Goal: Task Accomplishment & Management: Complete application form

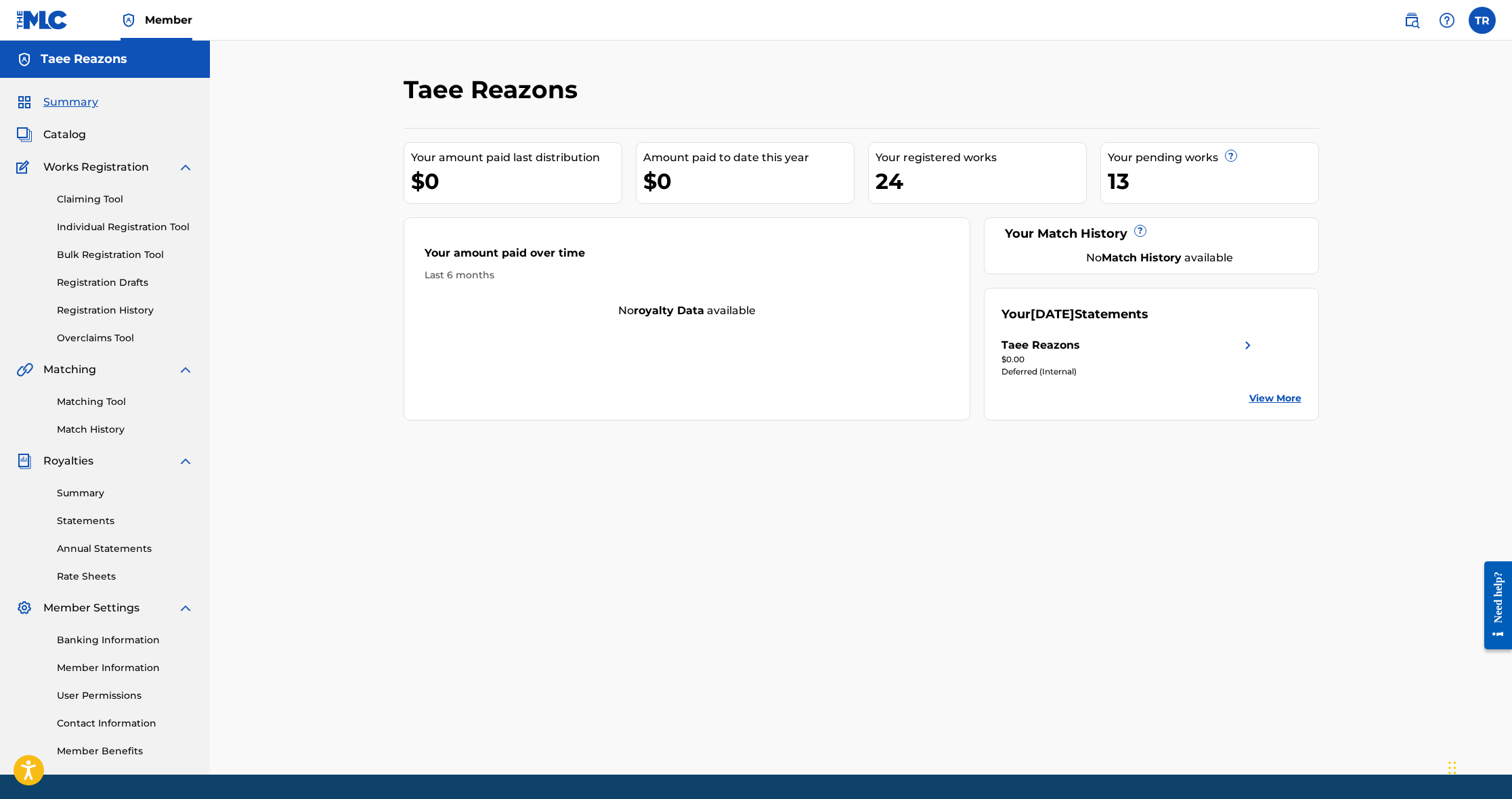
click at [123, 337] on link "Overclaims Tool" at bounding box center [124, 338] width 137 height 14
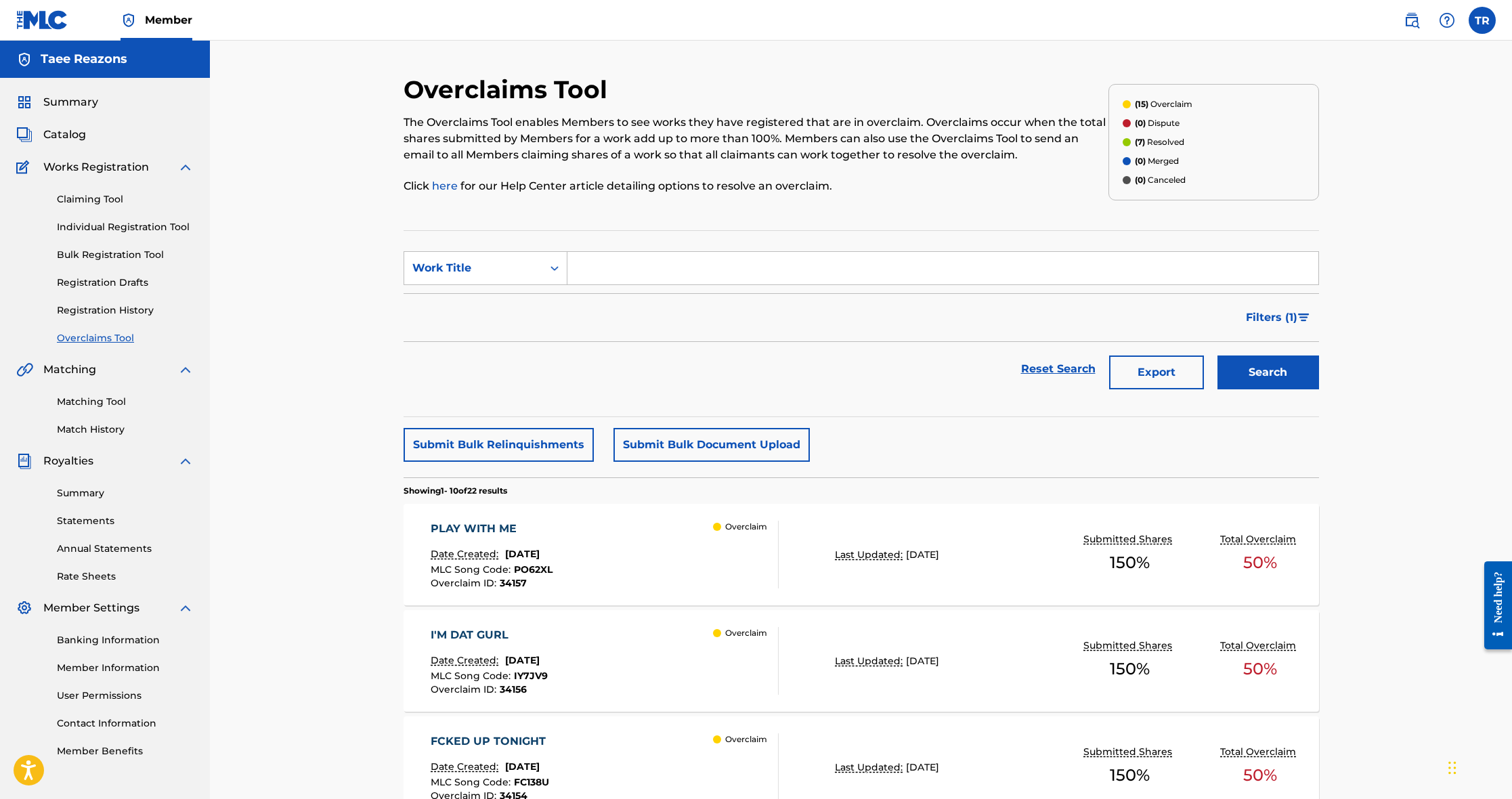
click at [123, 312] on link "Registration History" at bounding box center [124, 311] width 137 height 14
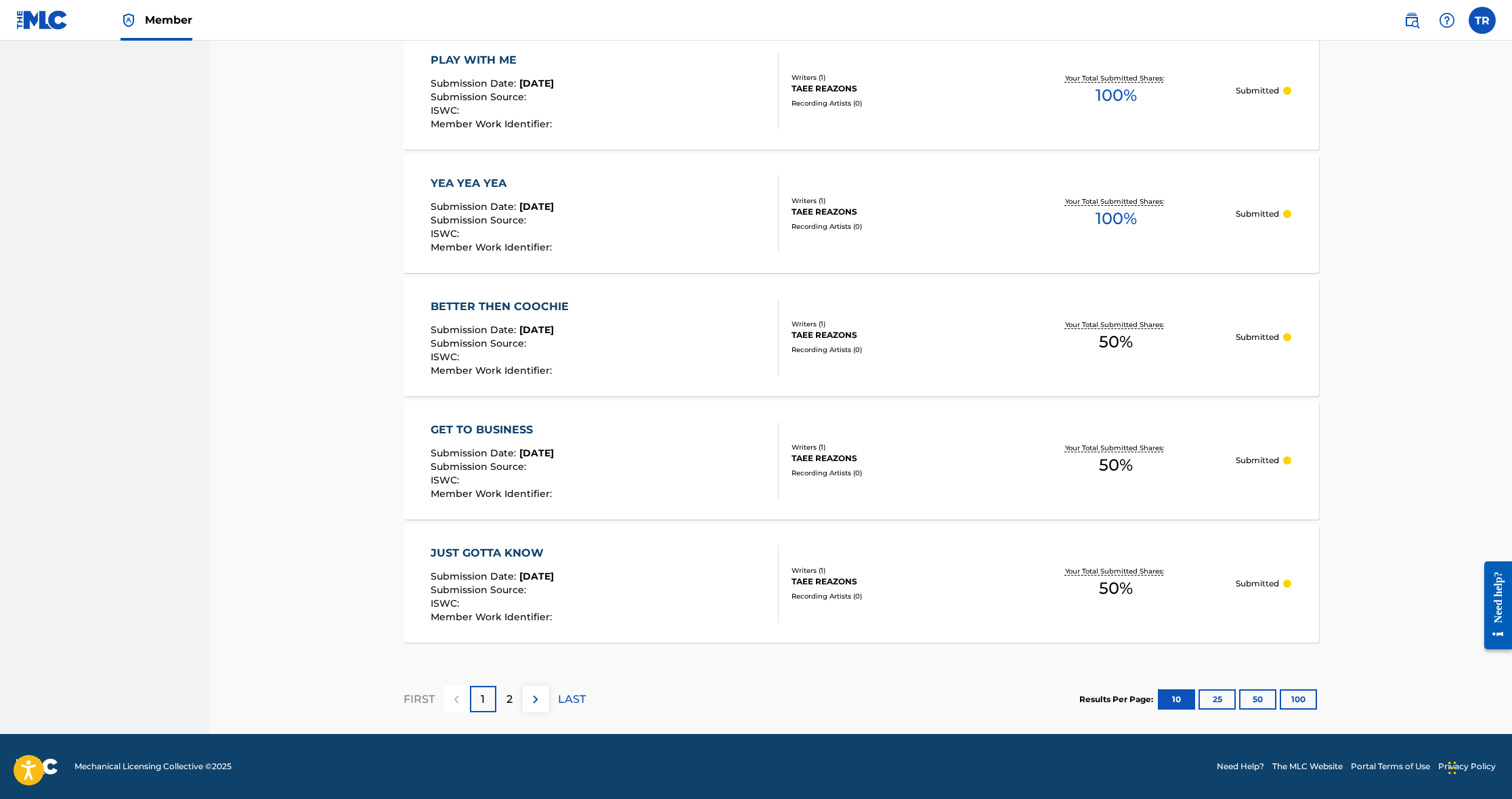
scroll to position [959, 0]
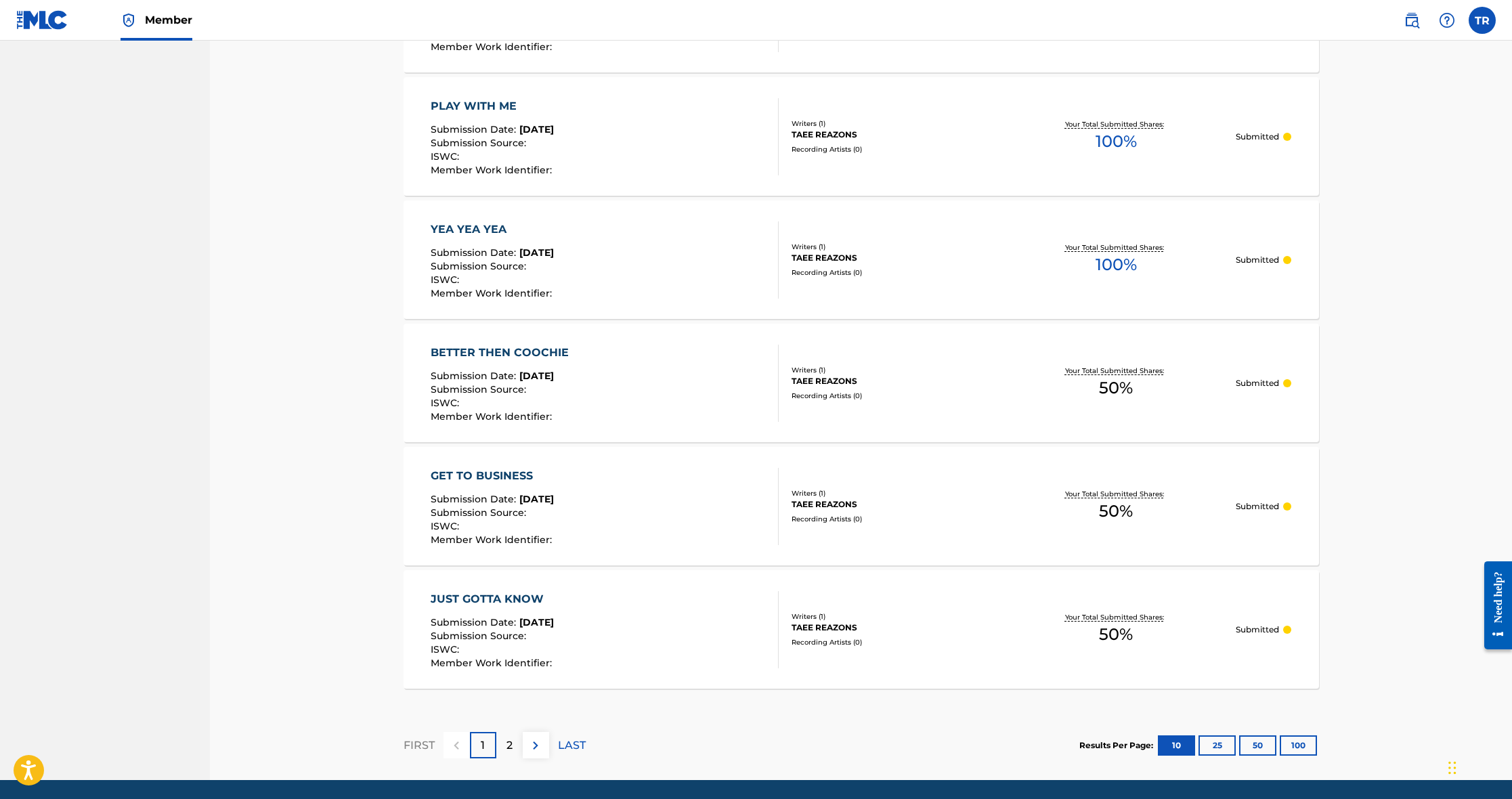
click at [534, 748] on img at bounding box center [535, 745] width 17 height 17
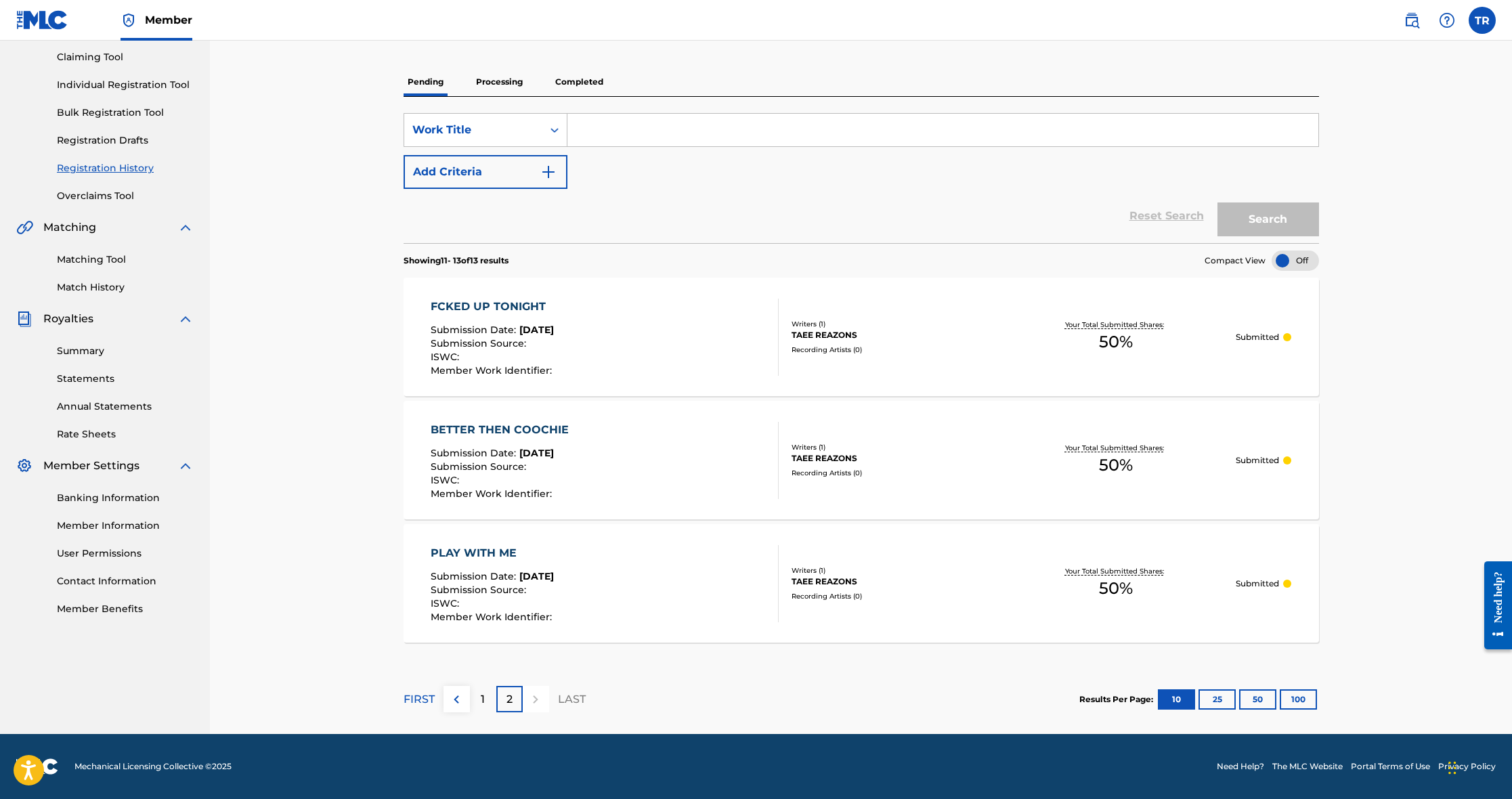
scroll to position [142, 0]
click at [823, 348] on div "Recording Artists ( 0 )" at bounding box center [894, 350] width 205 height 10
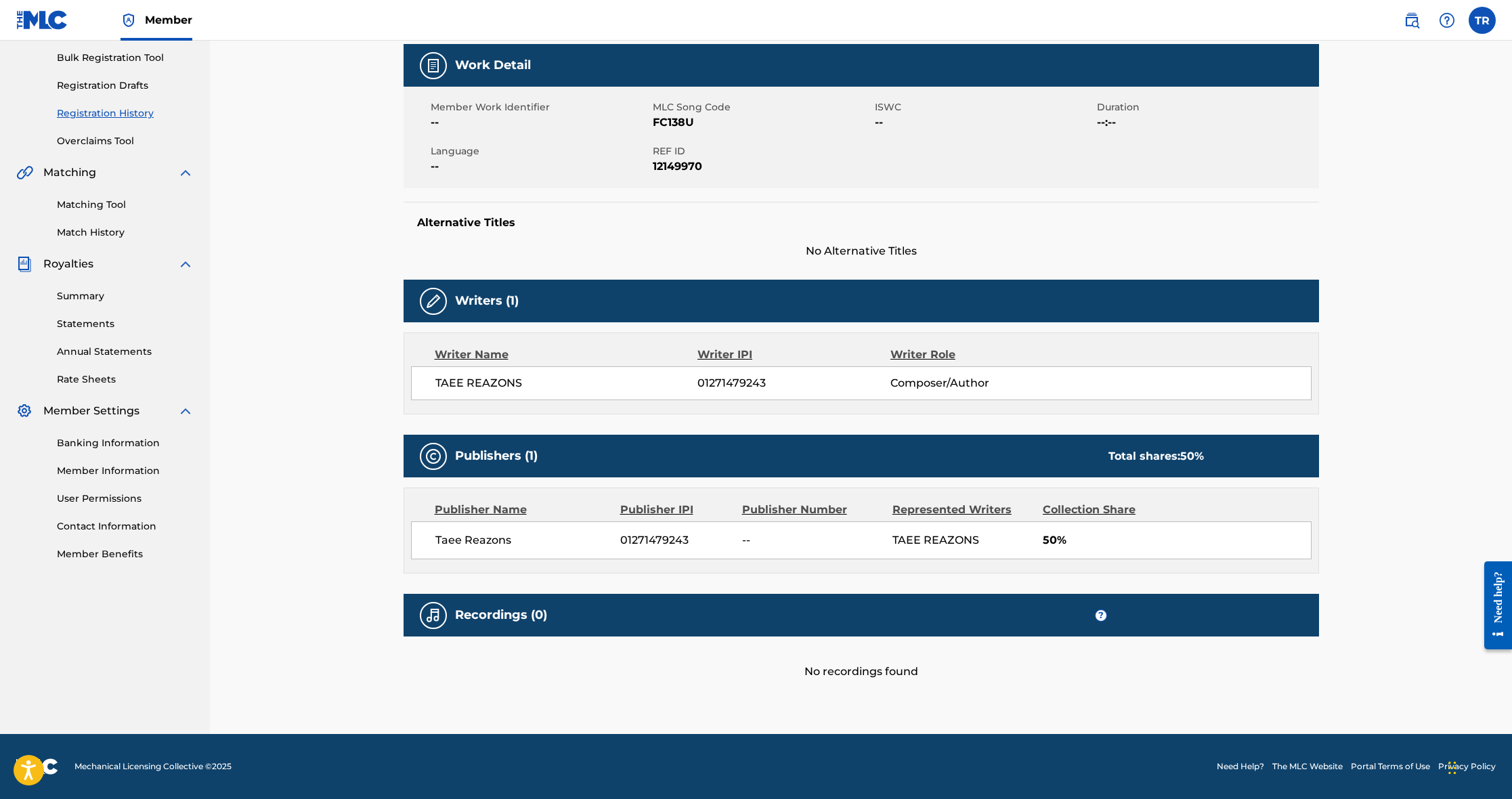
scroll to position [197, 0]
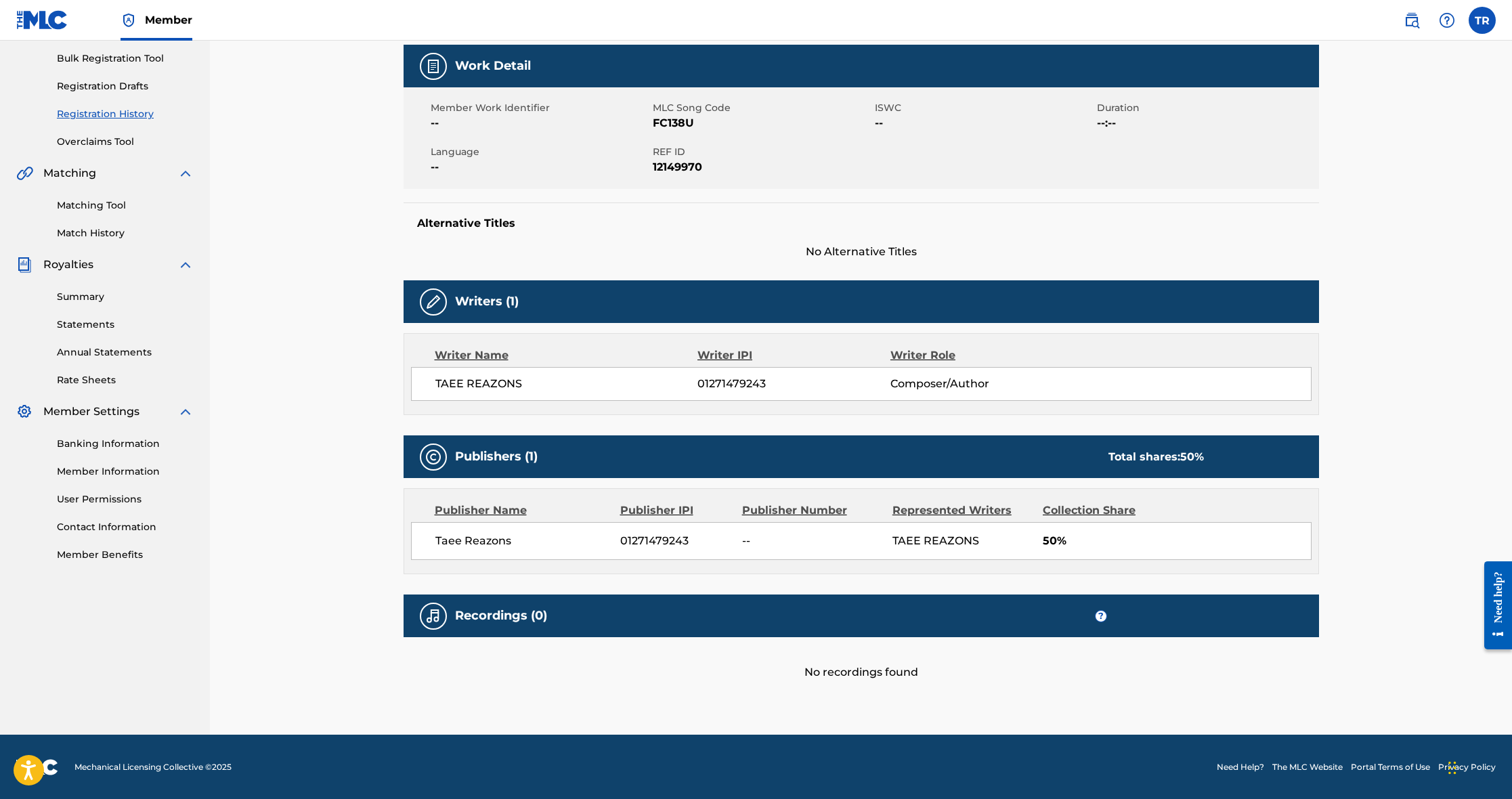
click at [1072, 540] on span "50%" at bounding box center [1177, 540] width 268 height 17
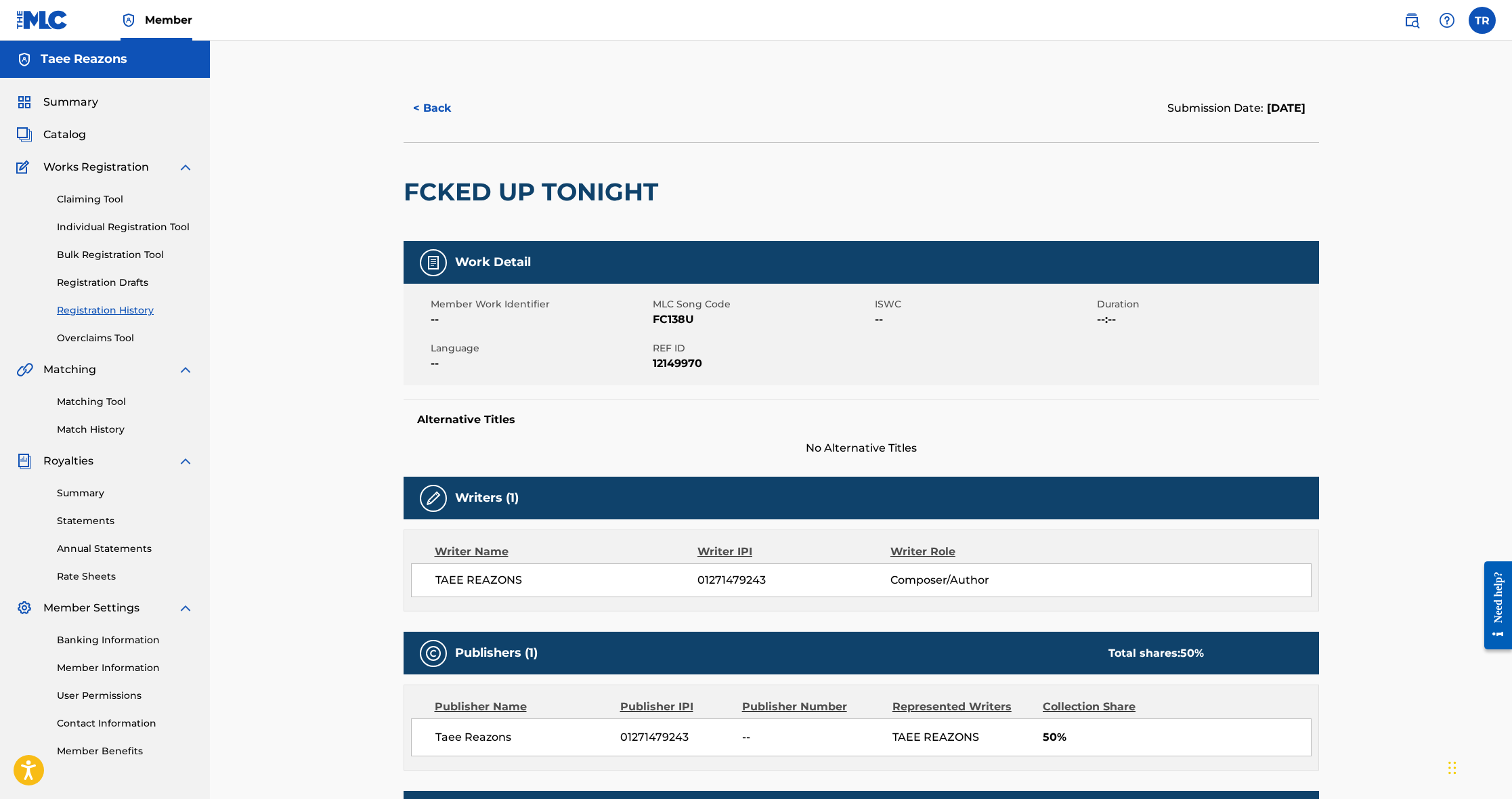
scroll to position [0, 0]
click at [105, 339] on link "Overclaims Tool" at bounding box center [124, 338] width 137 height 14
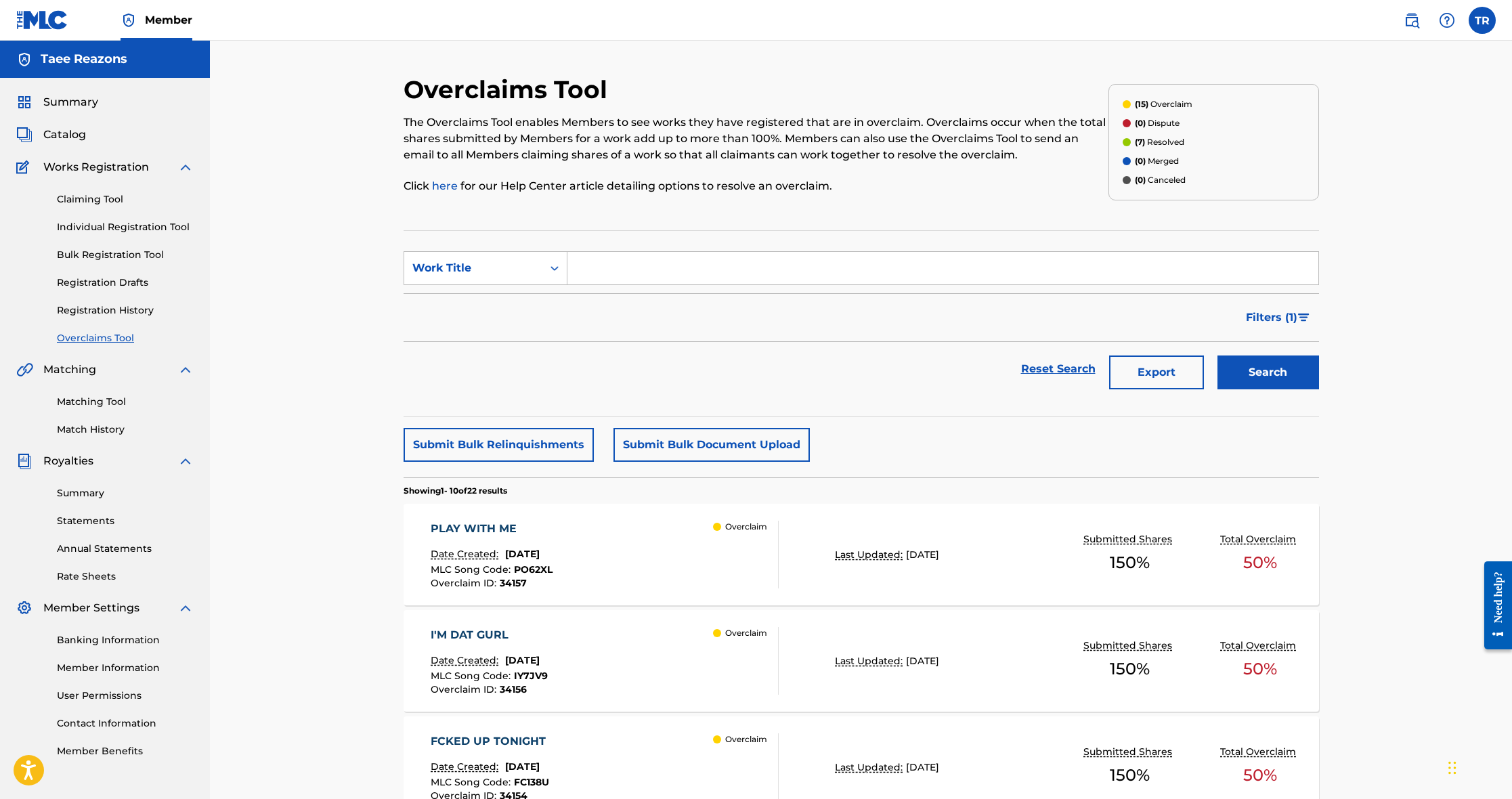
click at [628, 545] on div "PLAY WITH ME Date Created: [DATE] MLC Song Code : PO62XL Overclaim ID : 34157 O…" at bounding box center [605, 554] width 348 height 68
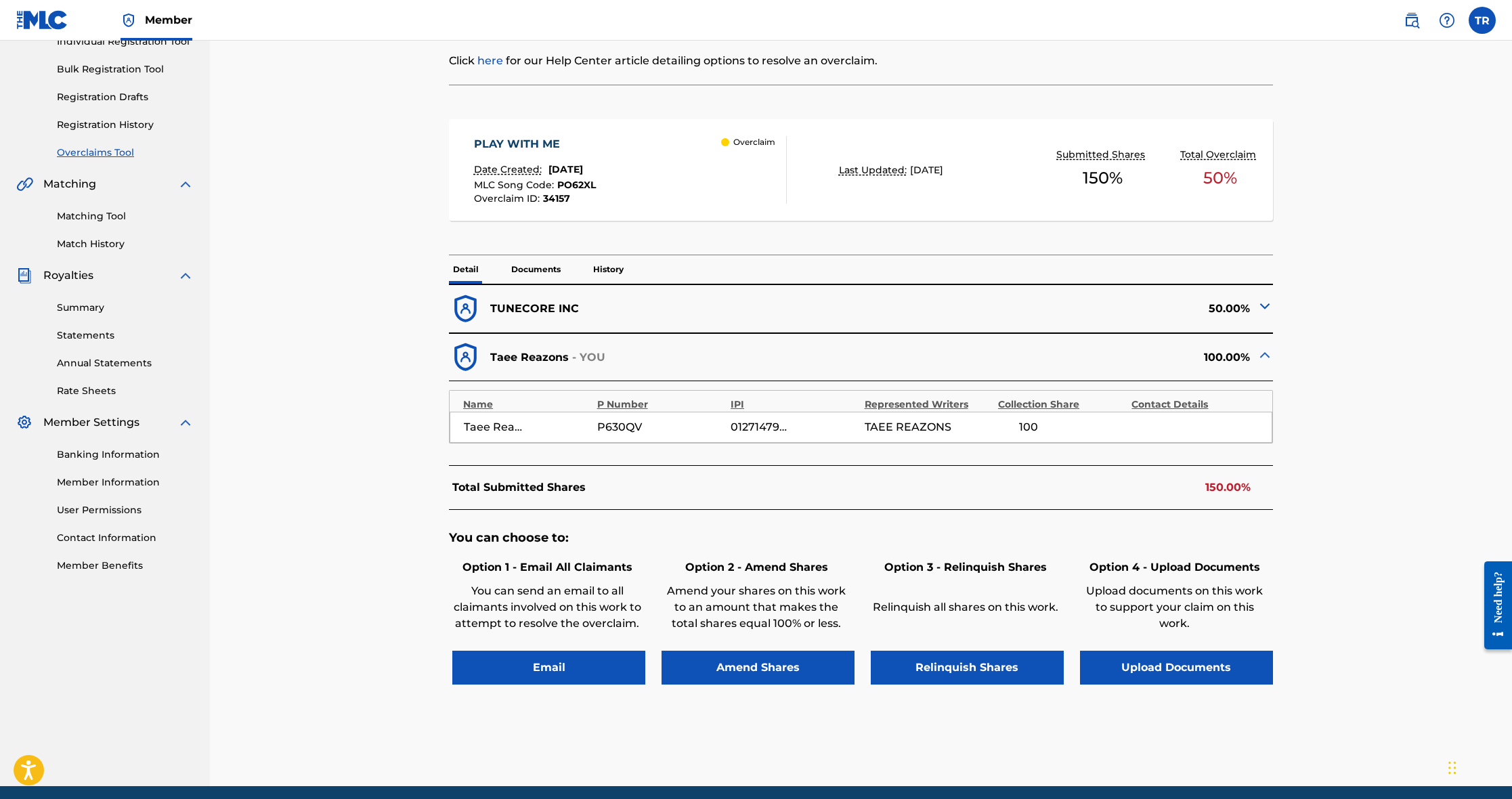
scroll to position [185, 0]
click at [787, 667] on button "Amend Shares" at bounding box center [758, 668] width 193 height 34
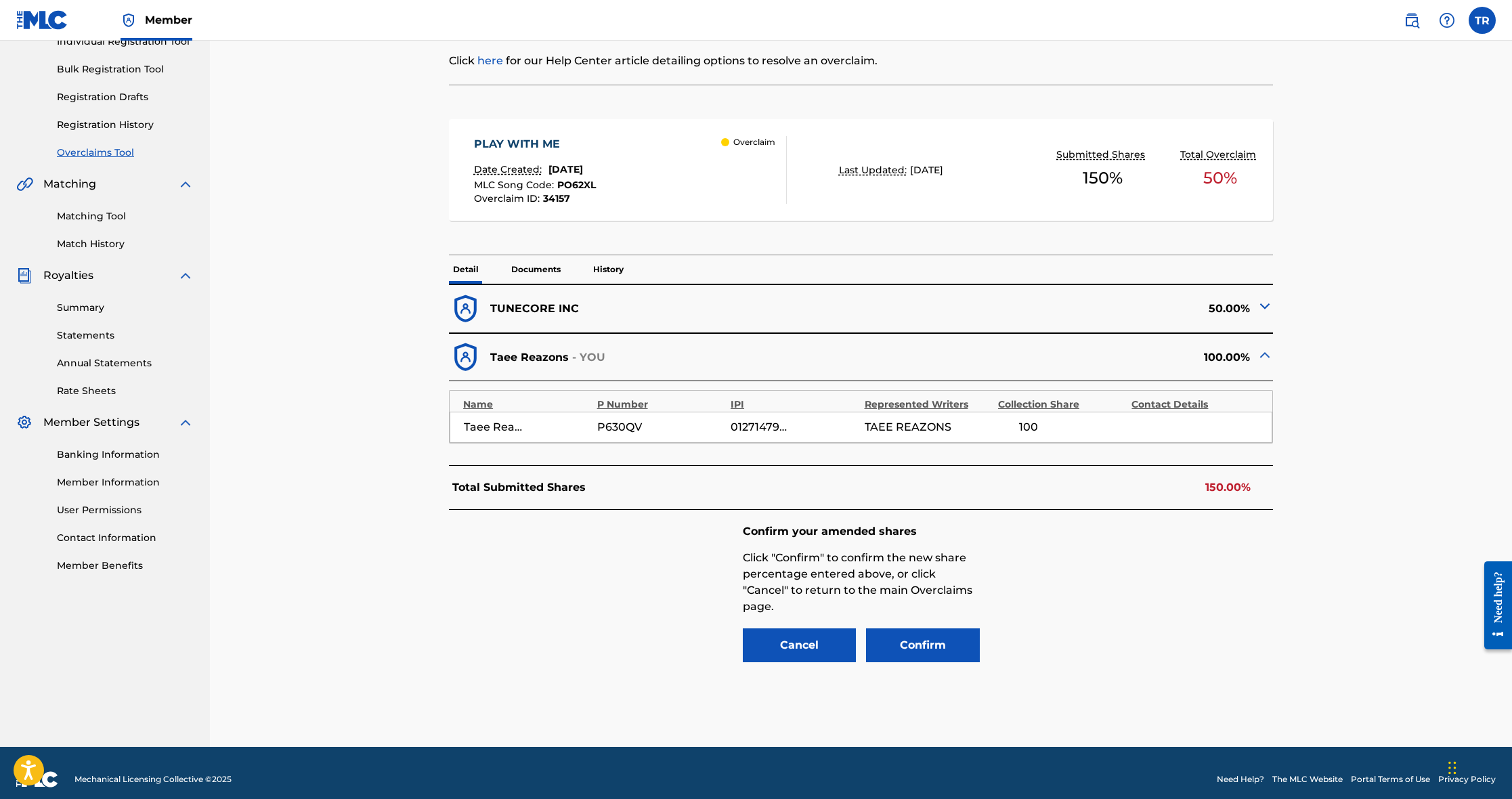
scroll to position [198, 0]
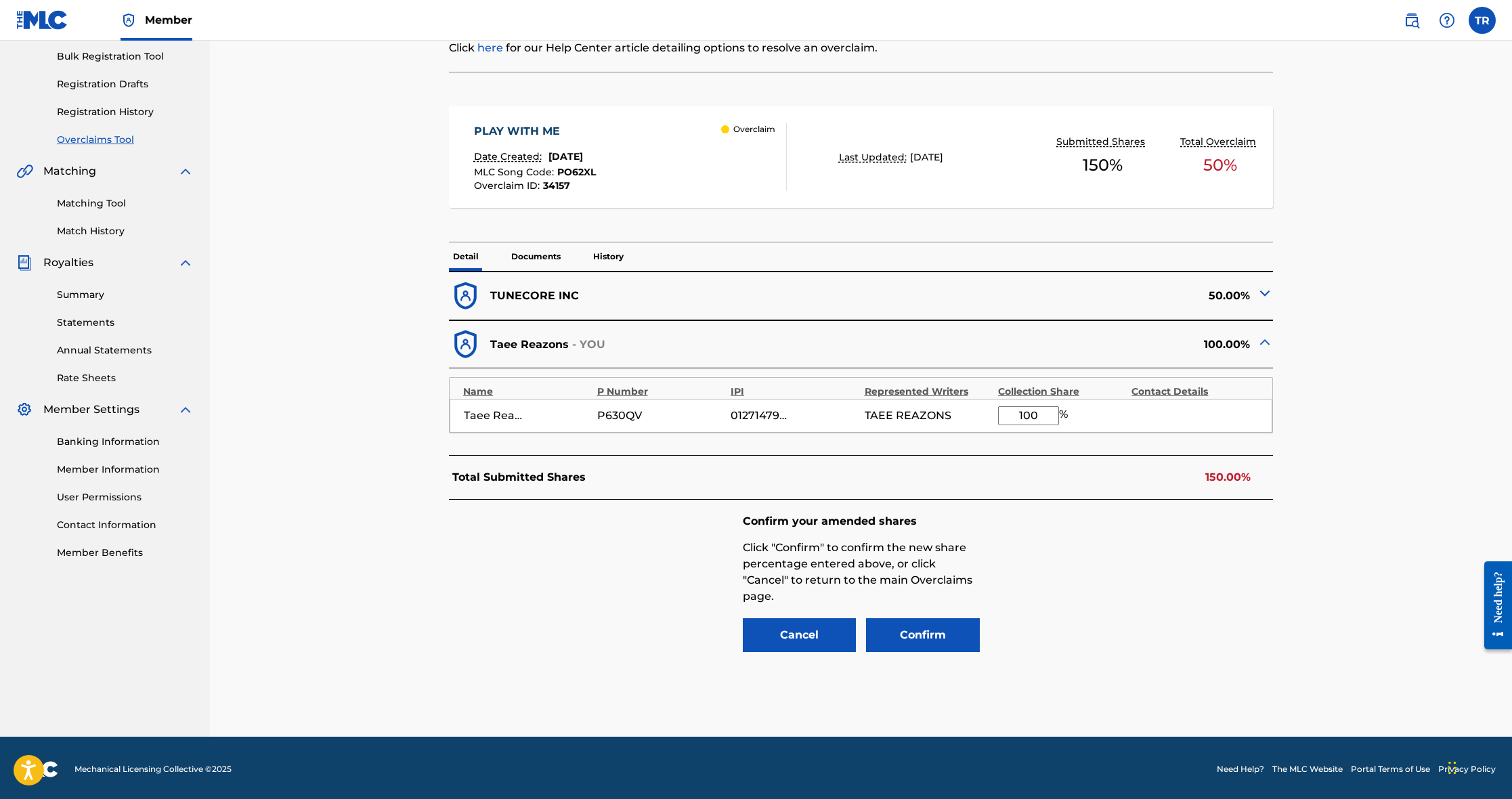
click at [1047, 413] on input "100" at bounding box center [1029, 416] width 61 height 19
type input "1"
type input "50"
click at [910, 635] on button "Confirm" at bounding box center [923, 634] width 114 height 34
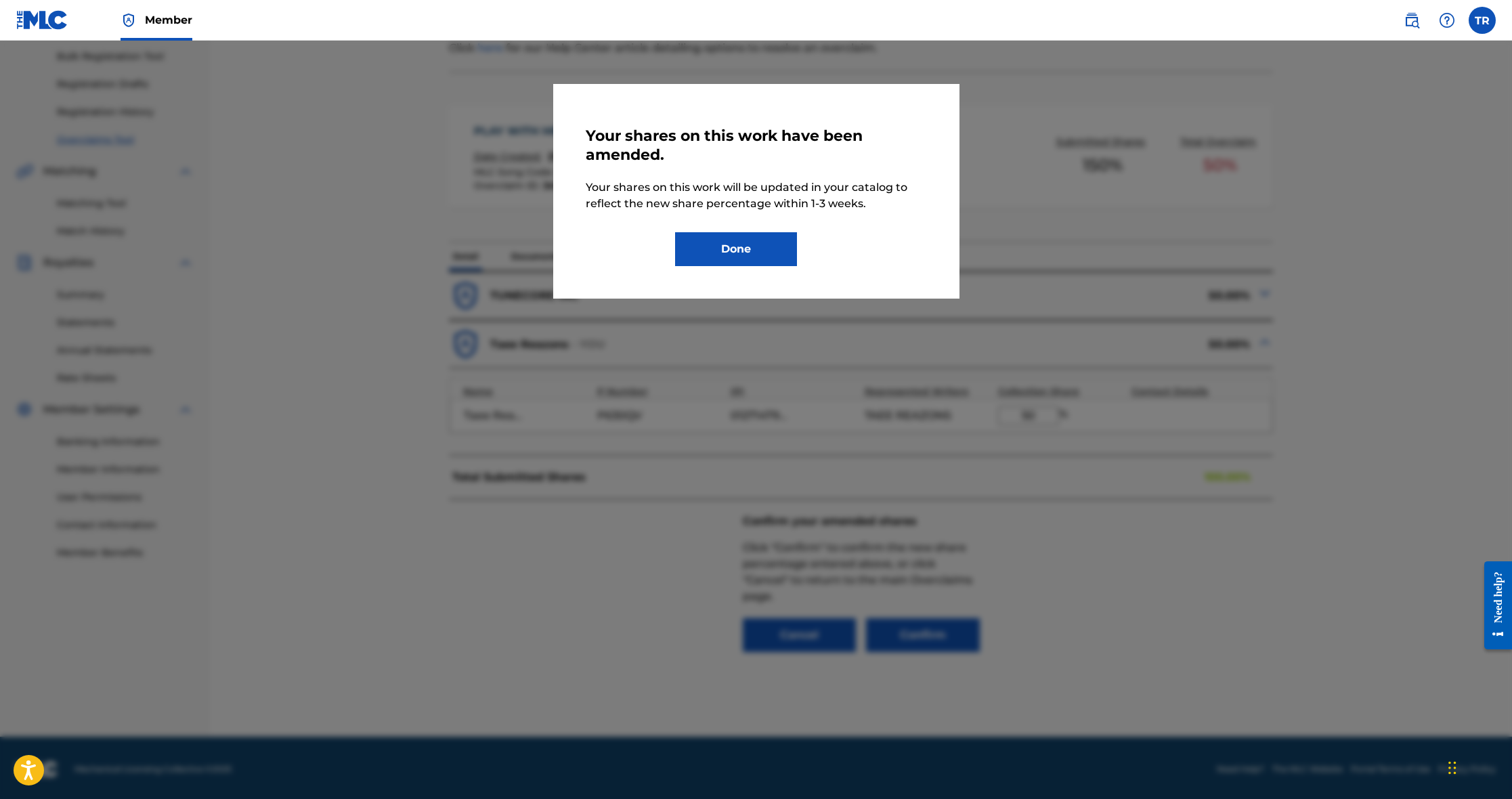
click at [746, 260] on button "Done" at bounding box center [736, 249] width 122 height 34
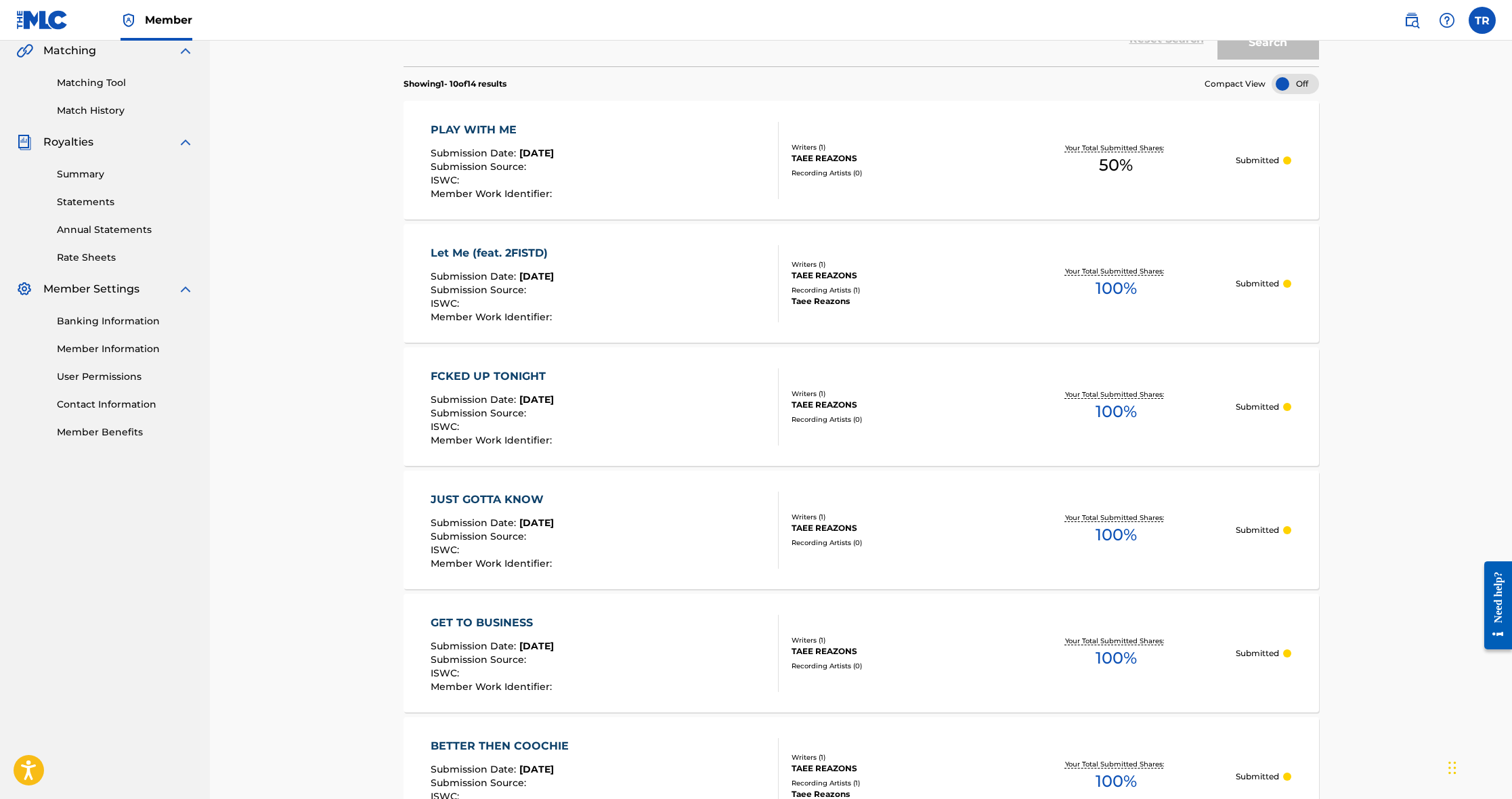
scroll to position [328, 0]
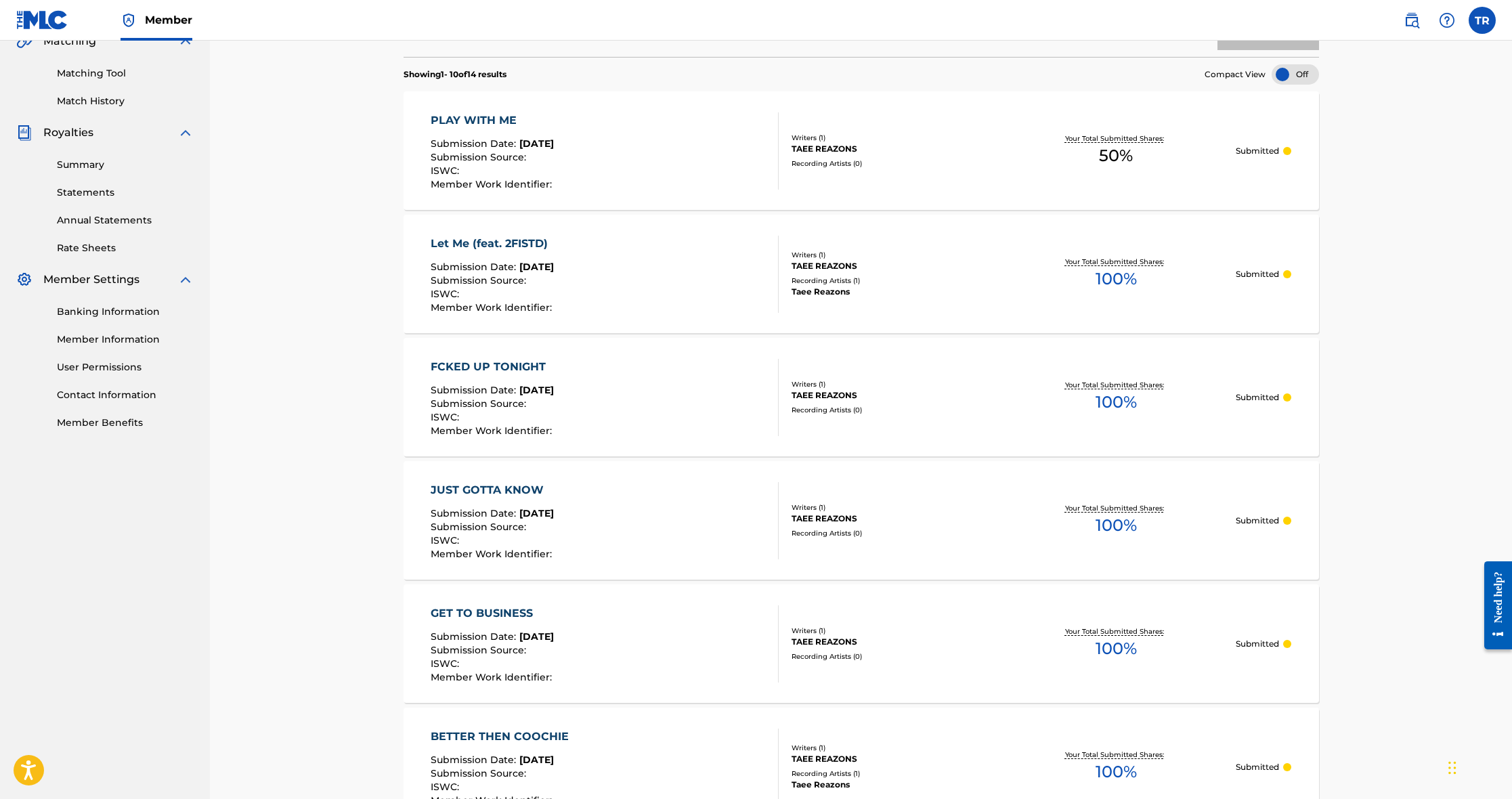
click at [673, 413] on div "FCKED UP TONIGHT Submission Date : [DATE] Submission Source : ISWC : Member Wor…" at bounding box center [605, 397] width 348 height 77
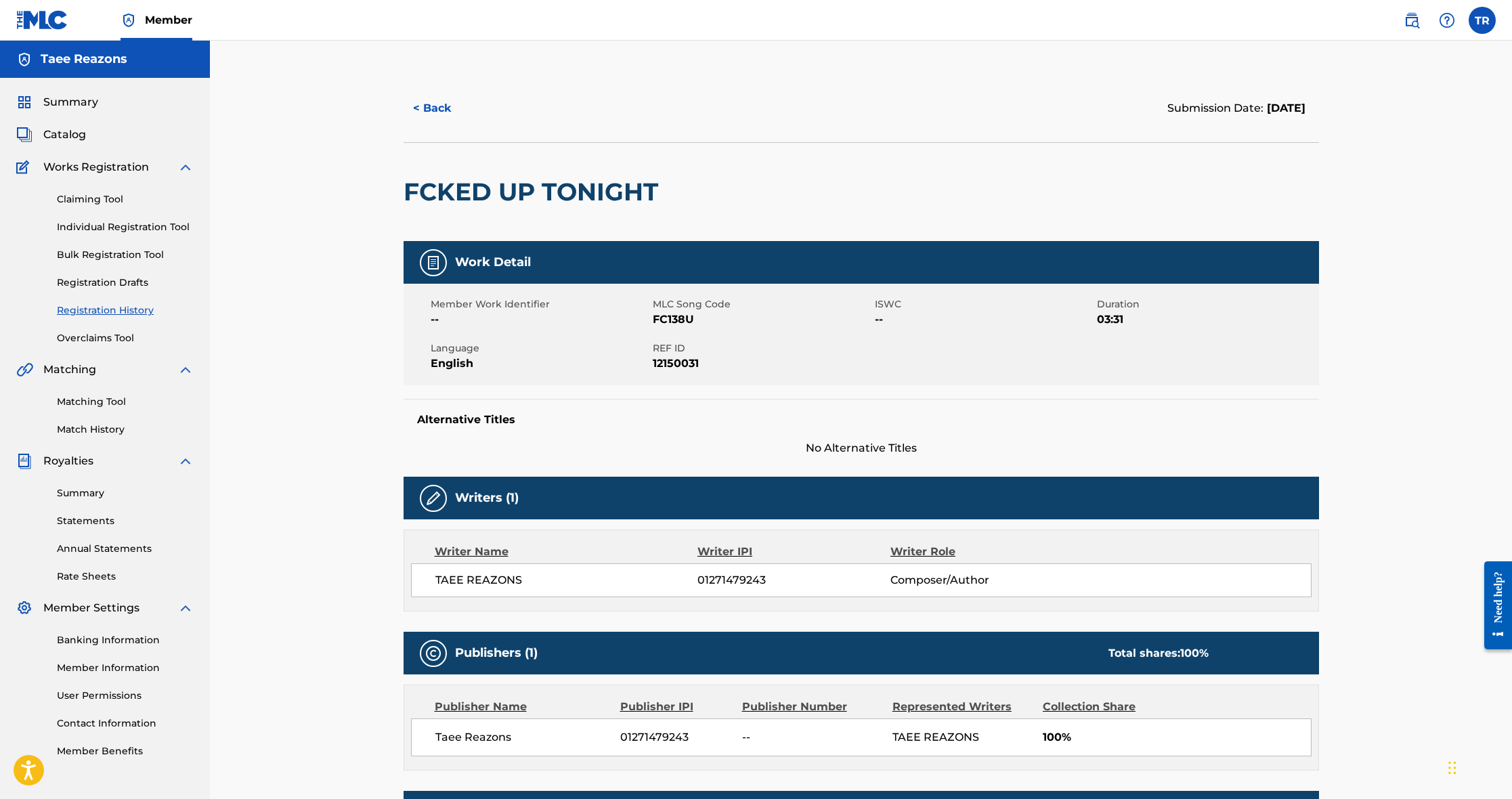
click at [434, 107] on button "< Back" at bounding box center [444, 108] width 81 height 34
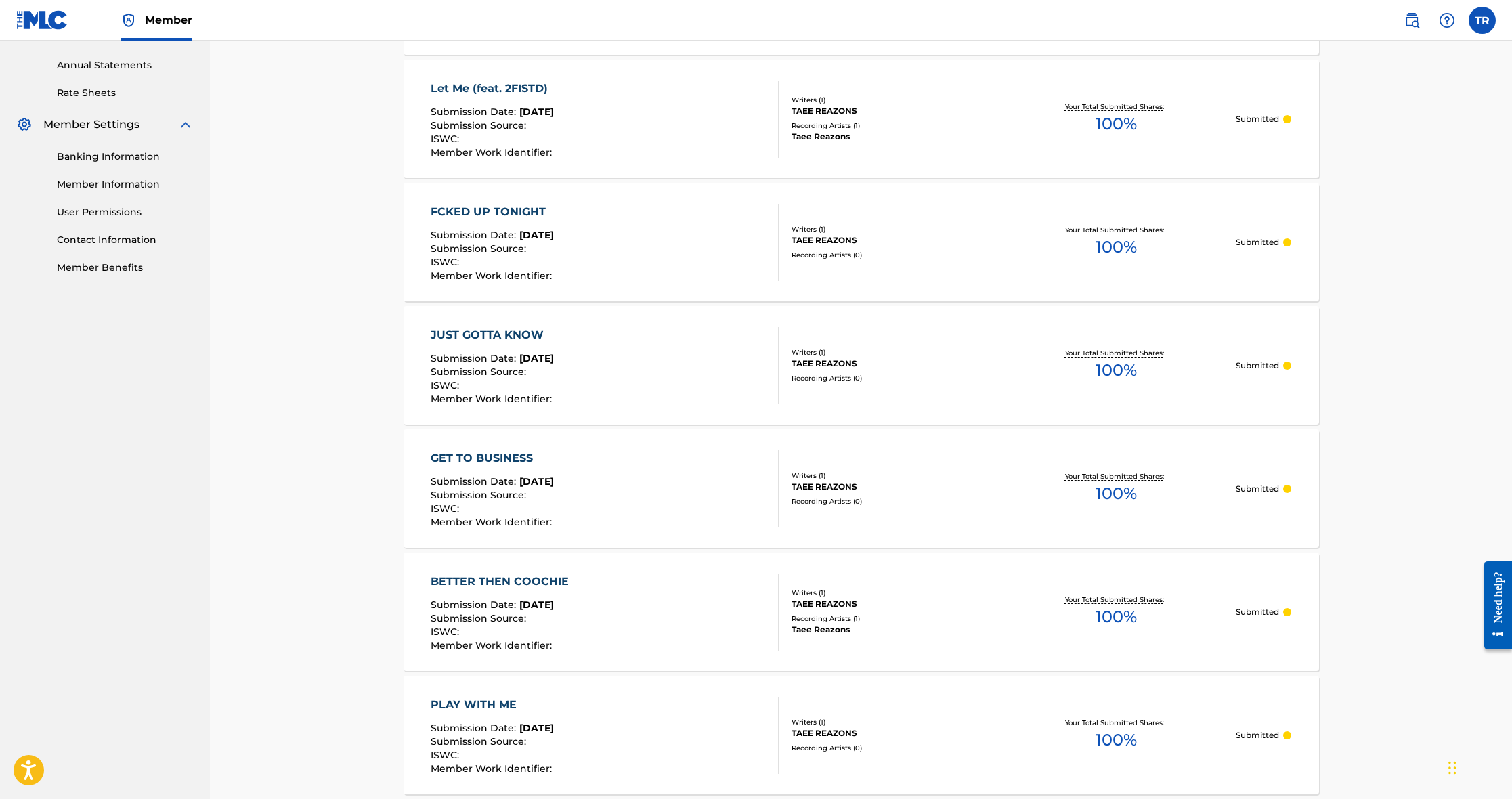
scroll to position [578, 0]
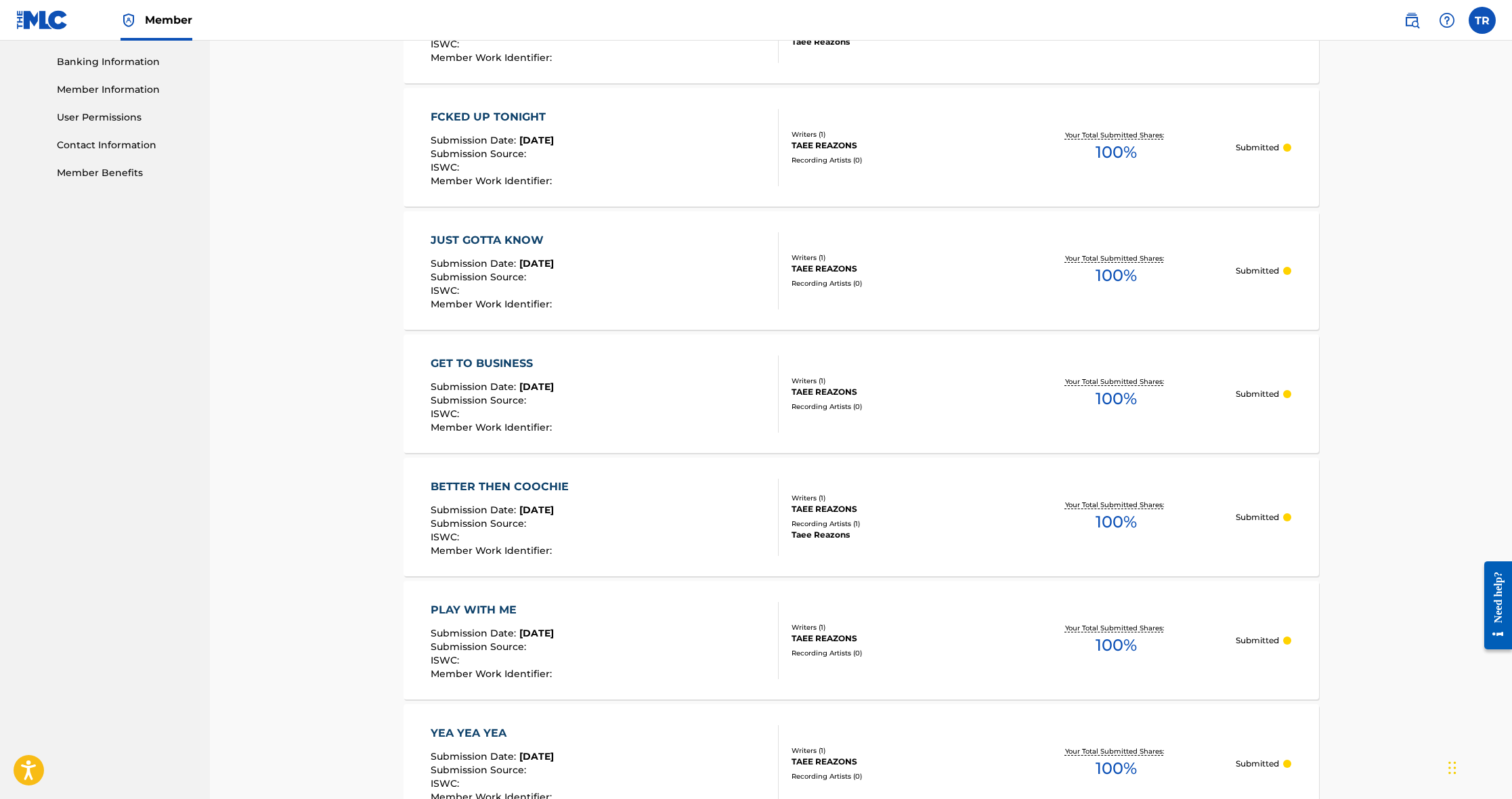
click at [723, 289] on div "JUST GOTTA KNOW Submission Date : [DATE] Submission Source : ISWC : Member Work…" at bounding box center [605, 271] width 348 height 77
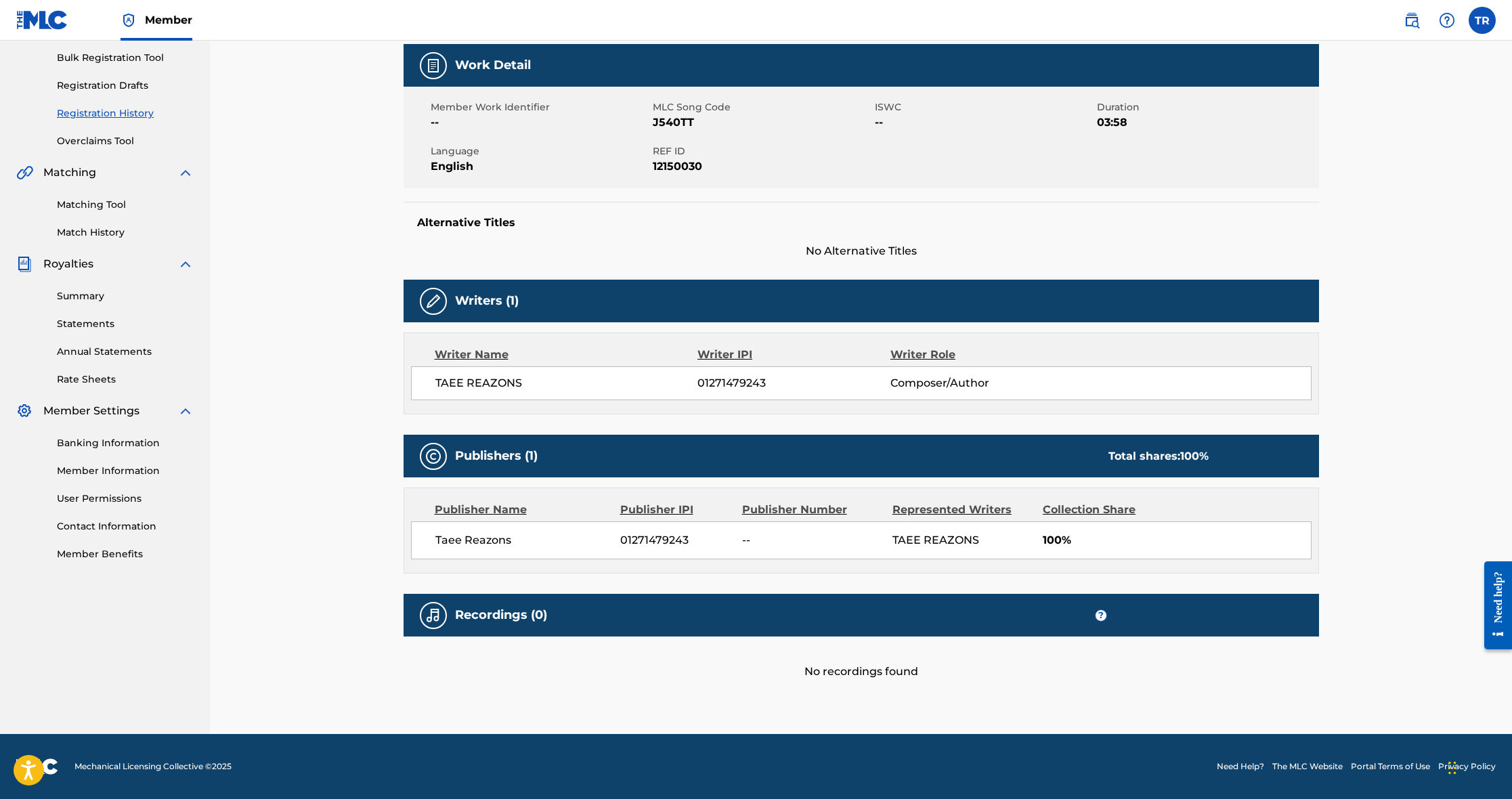
scroll to position [197, 0]
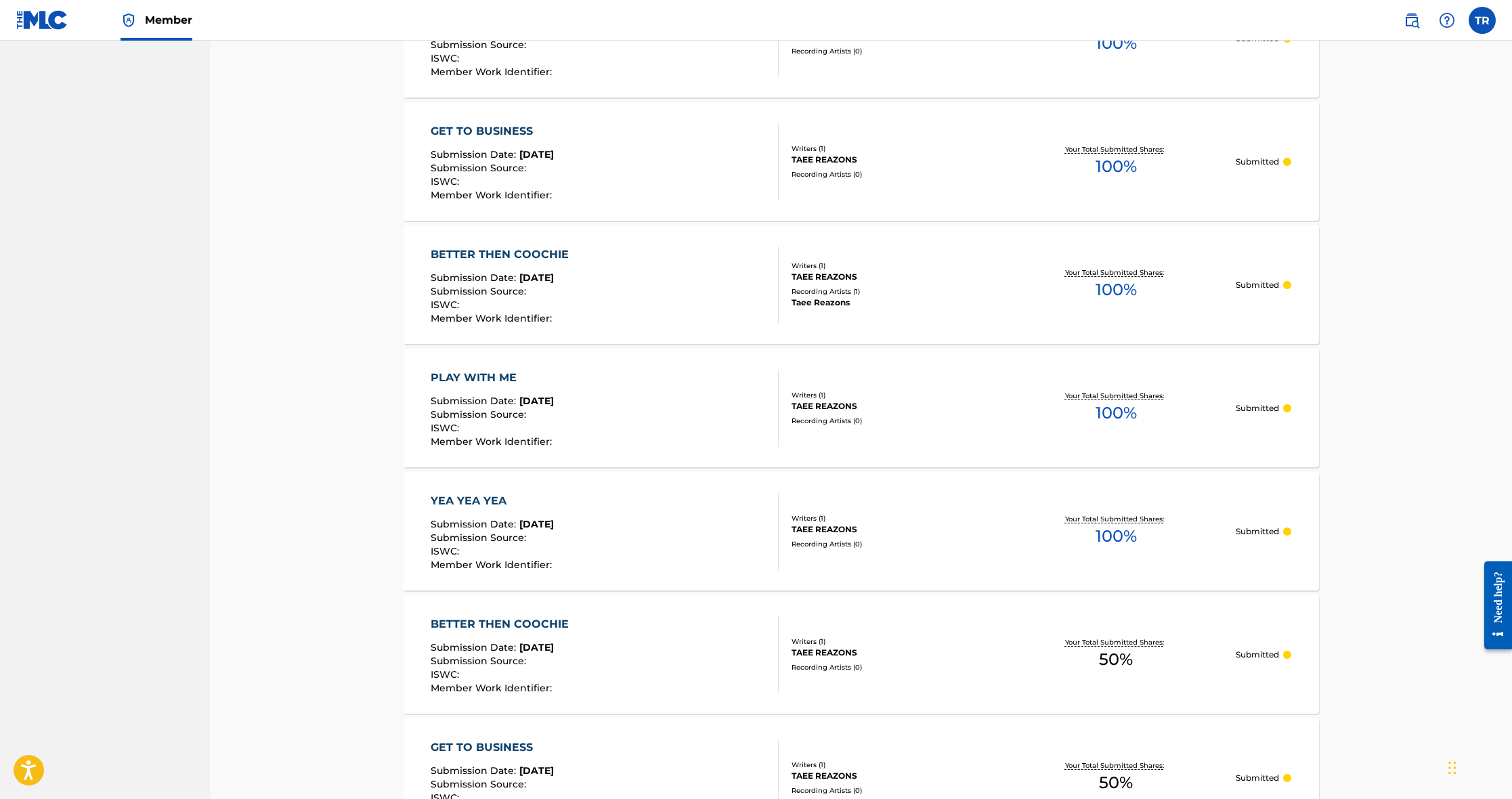
scroll to position [821, 0]
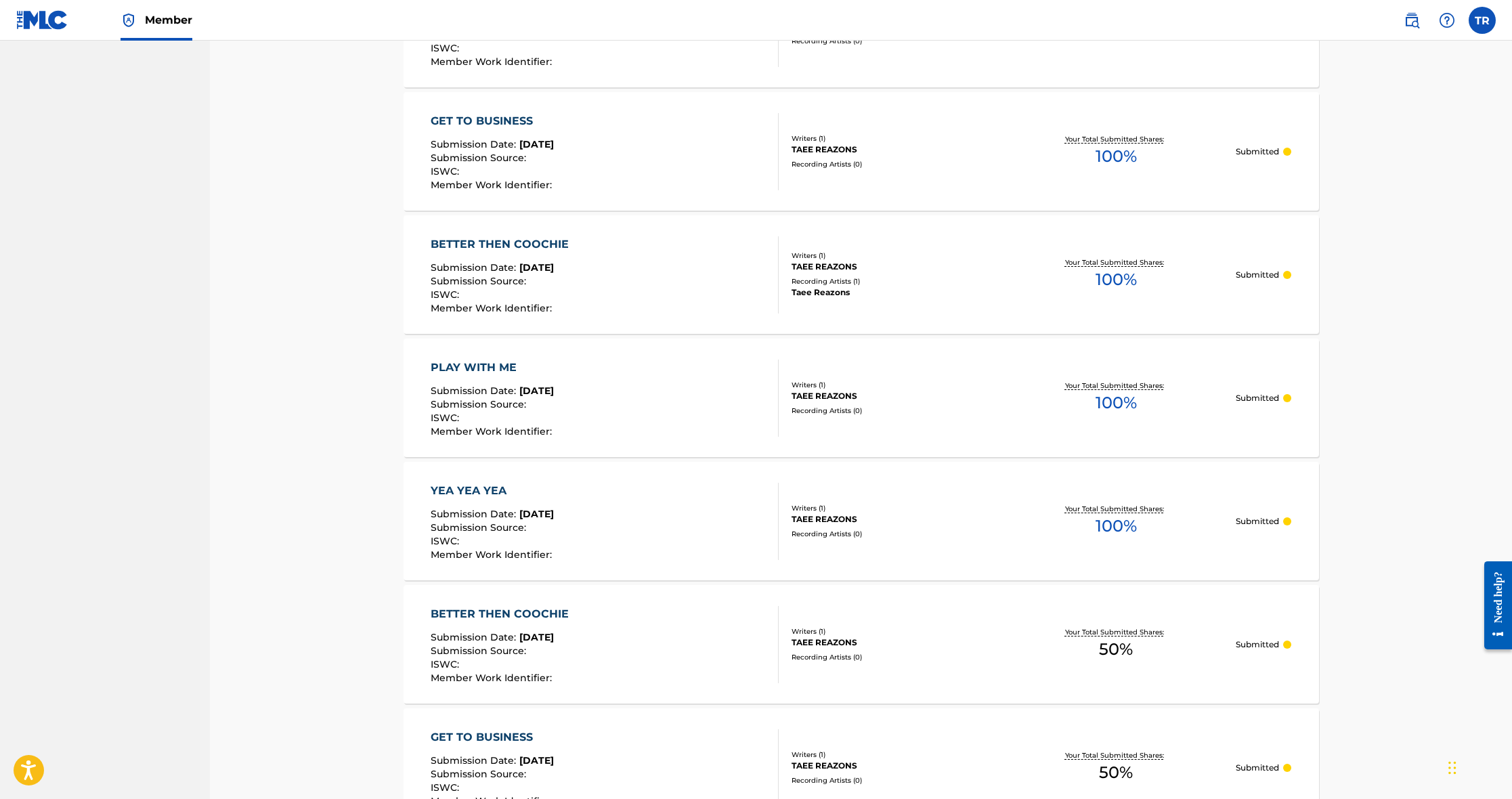
click at [722, 292] on div "BETTER THEN COOCHIE Submission Date : [DATE] Submission Source : ISWC : Member …" at bounding box center [605, 275] width 348 height 77
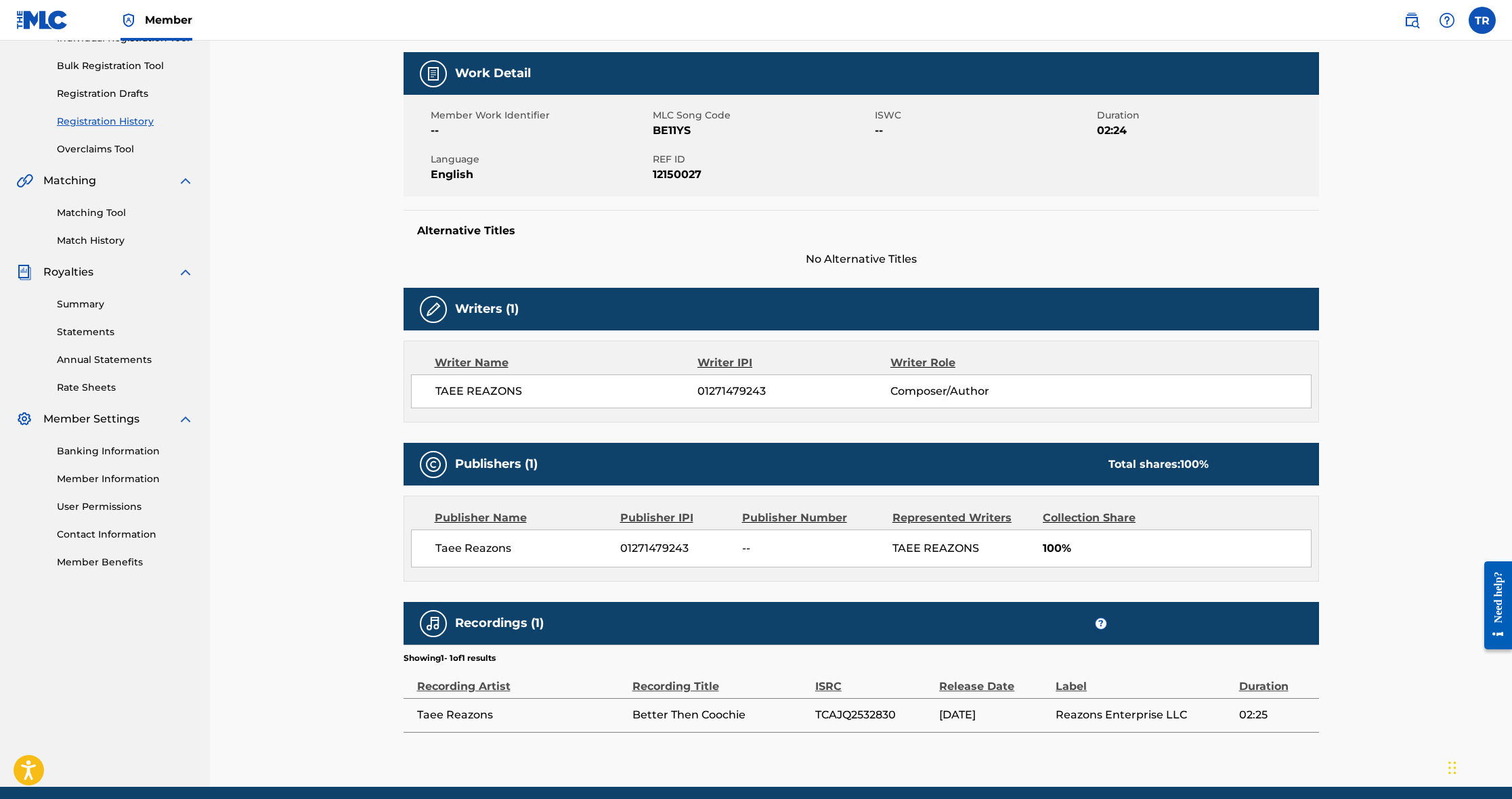
scroll to position [189, 0]
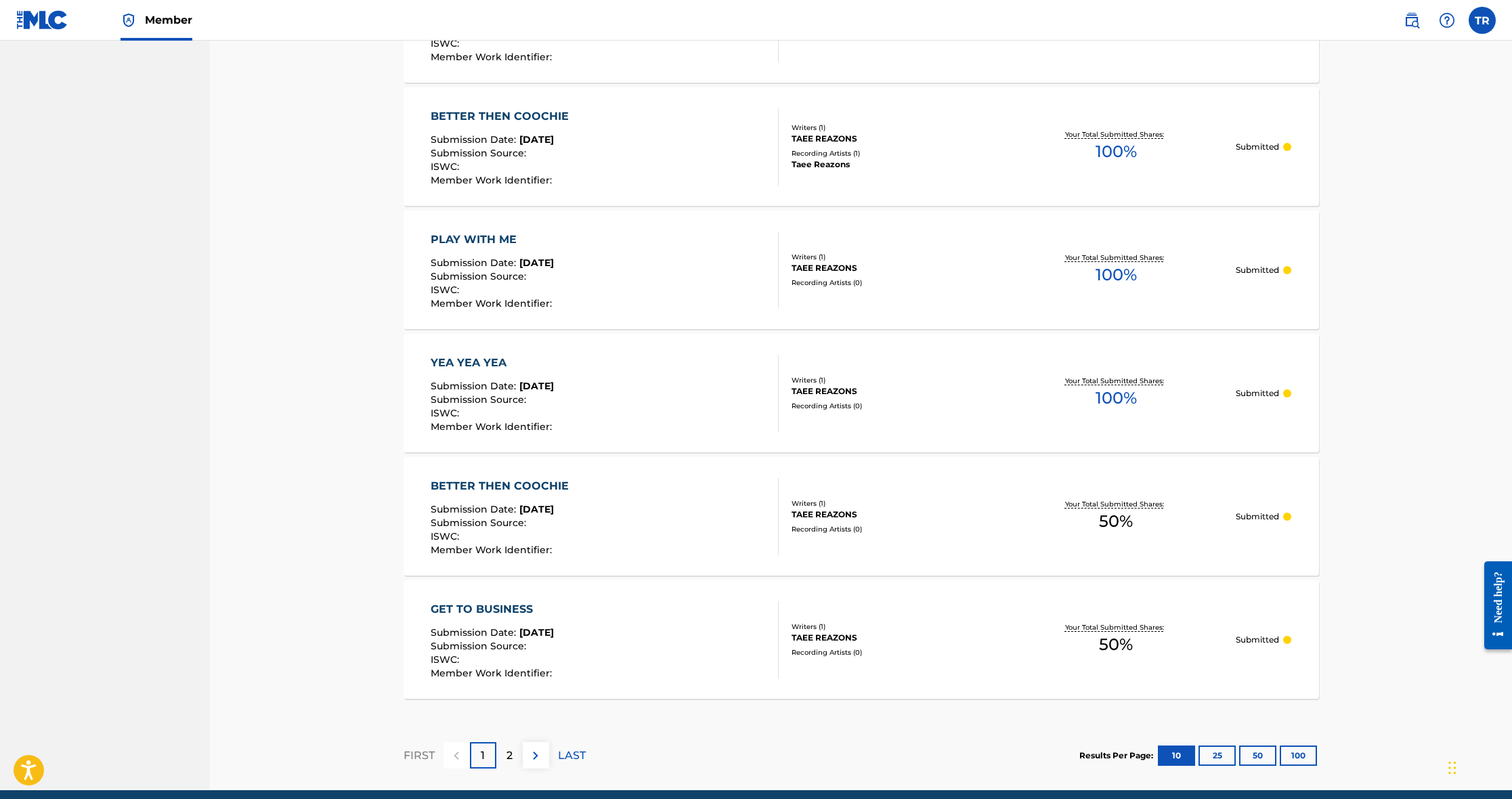
click at [669, 276] on div "PLAY WITH ME Submission Date : [DATE] Submission Source : ISWC : Member Work Id…" at bounding box center [605, 270] width 348 height 77
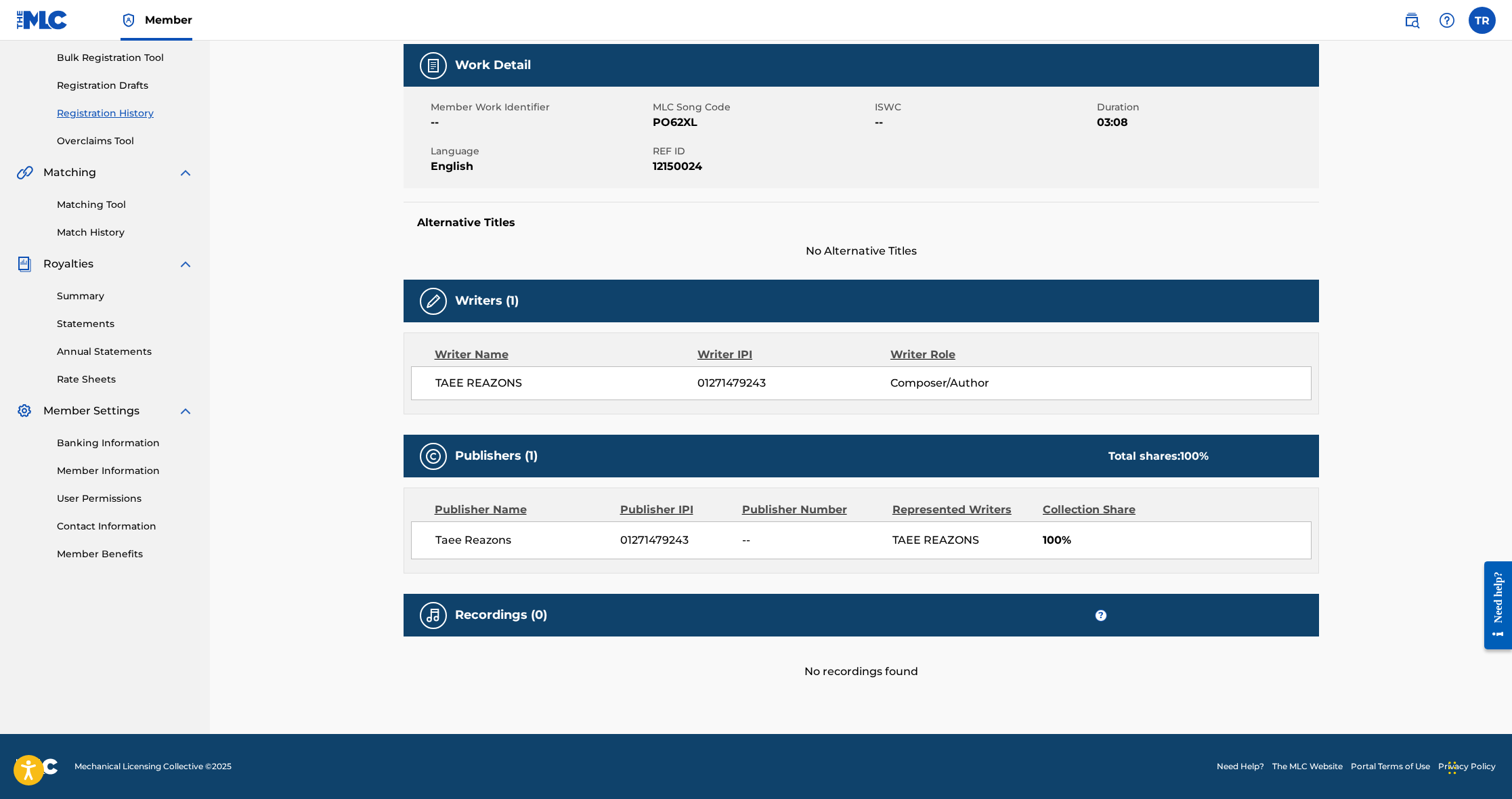
scroll to position [197, 0]
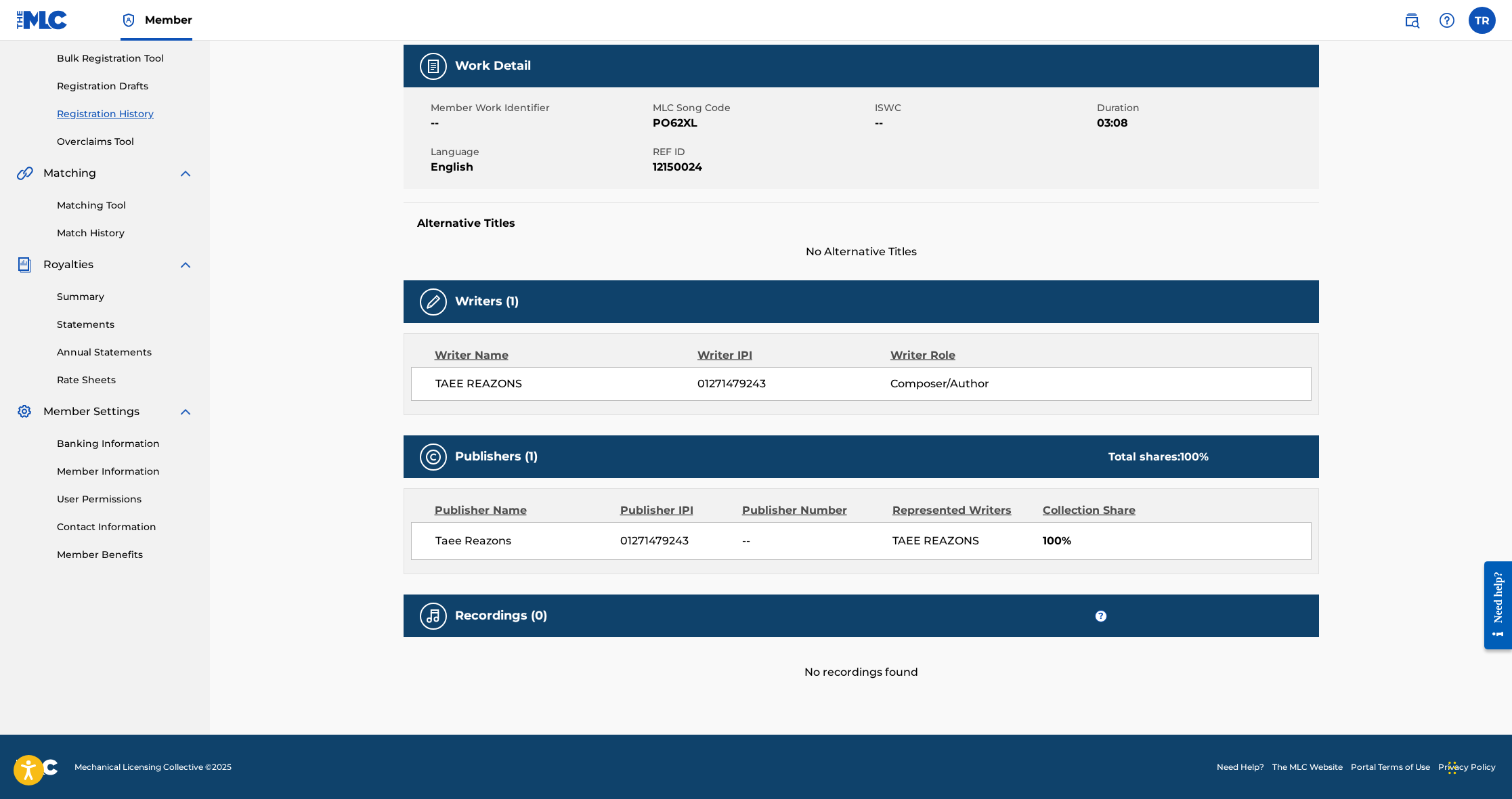
click at [737, 655] on div "No recordings found" at bounding box center [862, 659] width 916 height 44
drag, startPoint x: 881, startPoint y: 652, endPoint x: 886, endPoint y: 658, distance: 7.8
click at [881, 652] on div "No recordings found" at bounding box center [862, 659] width 916 height 44
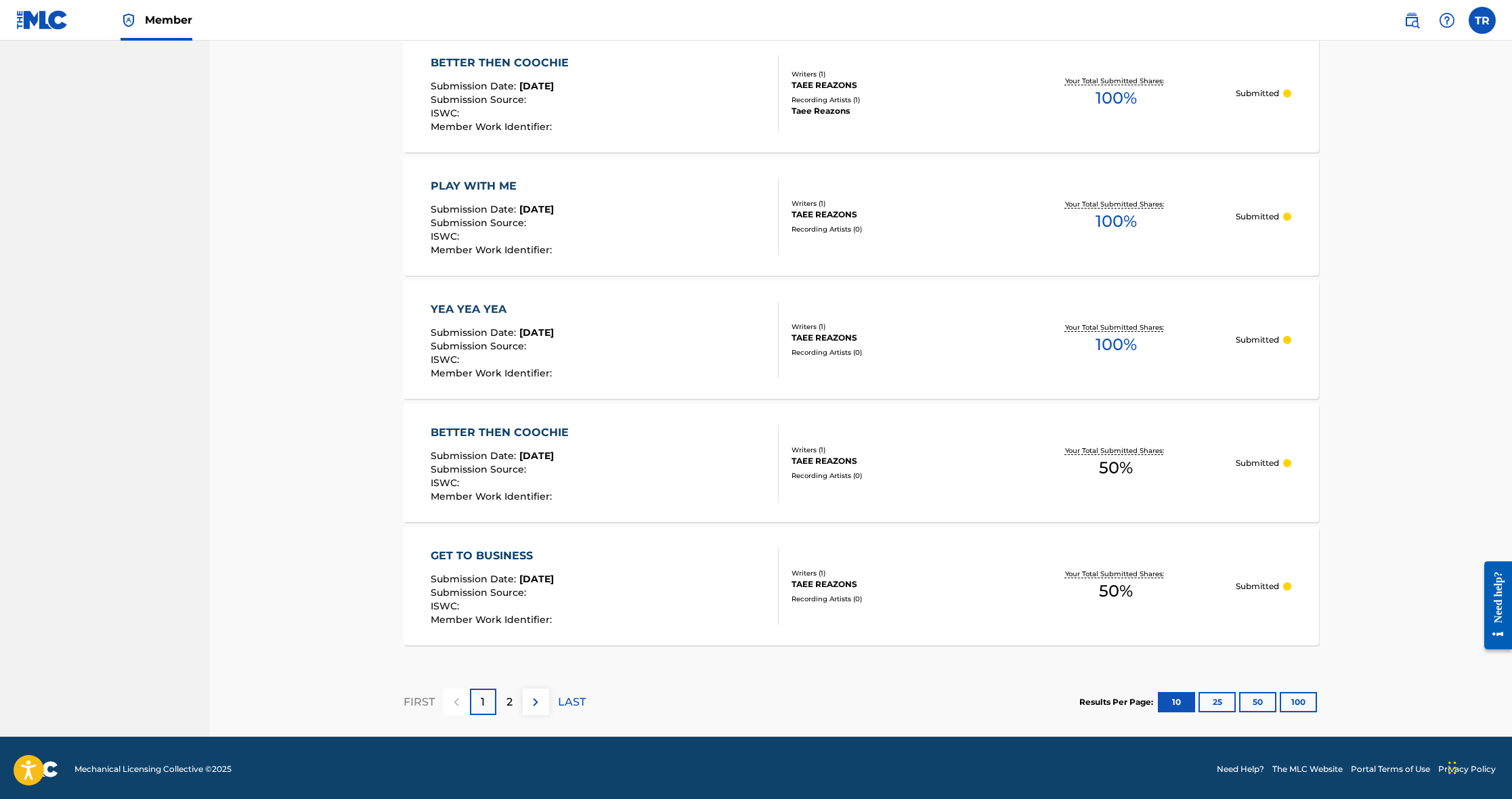
scroll to position [1002, 0]
click at [693, 561] on div "GET TO BUSINESS Submission Date : [DATE] Submission Source : ISWC : Member Work…" at bounding box center [605, 587] width 348 height 77
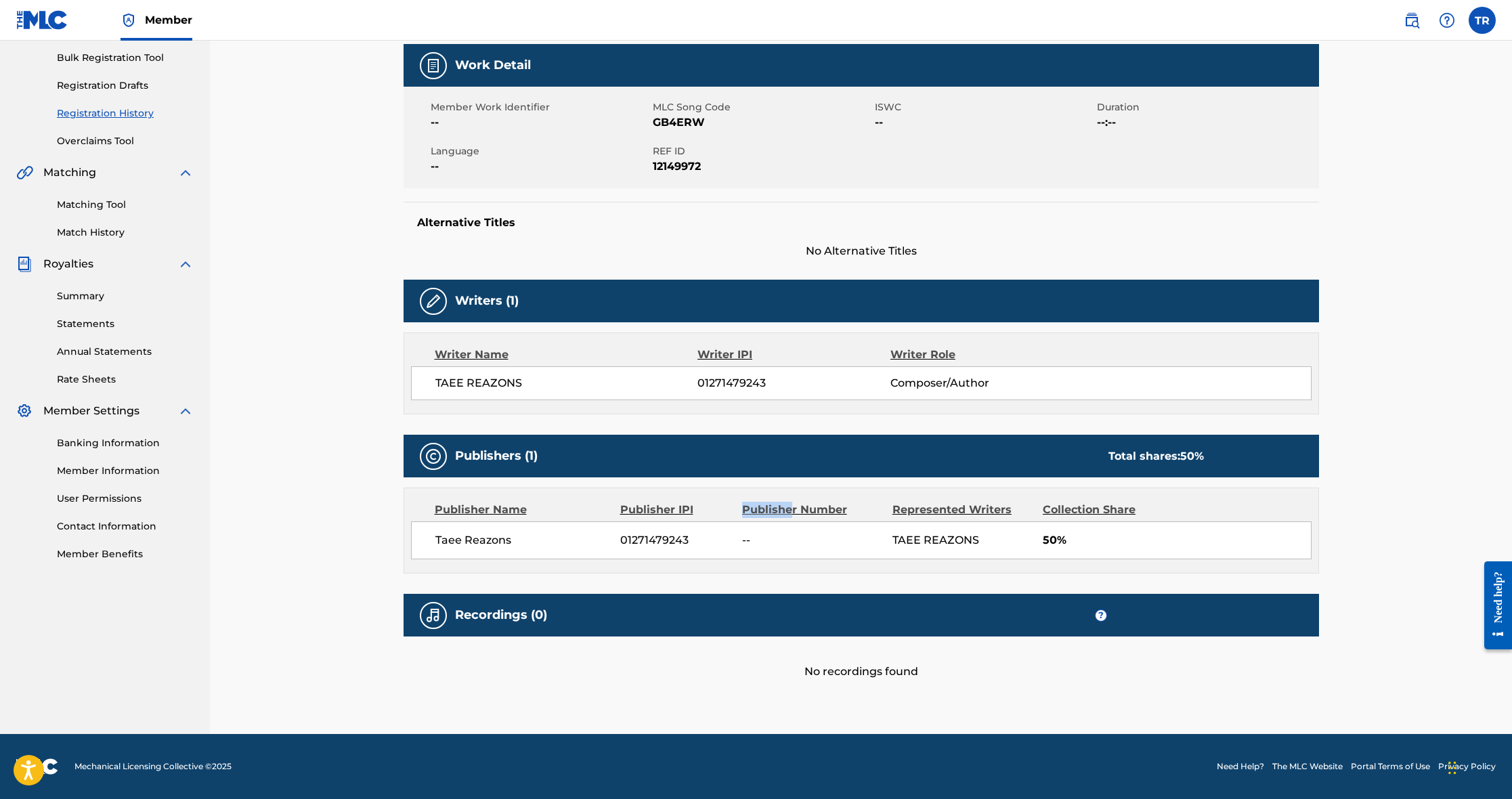
drag, startPoint x: 794, startPoint y: 502, endPoint x: 800, endPoint y: 509, distance: 9.2
click at [795, 502] on div "Publisher Name Publisher IPI Publisher Number Represented Writers Collection Sh…" at bounding box center [862, 530] width 914 height 84
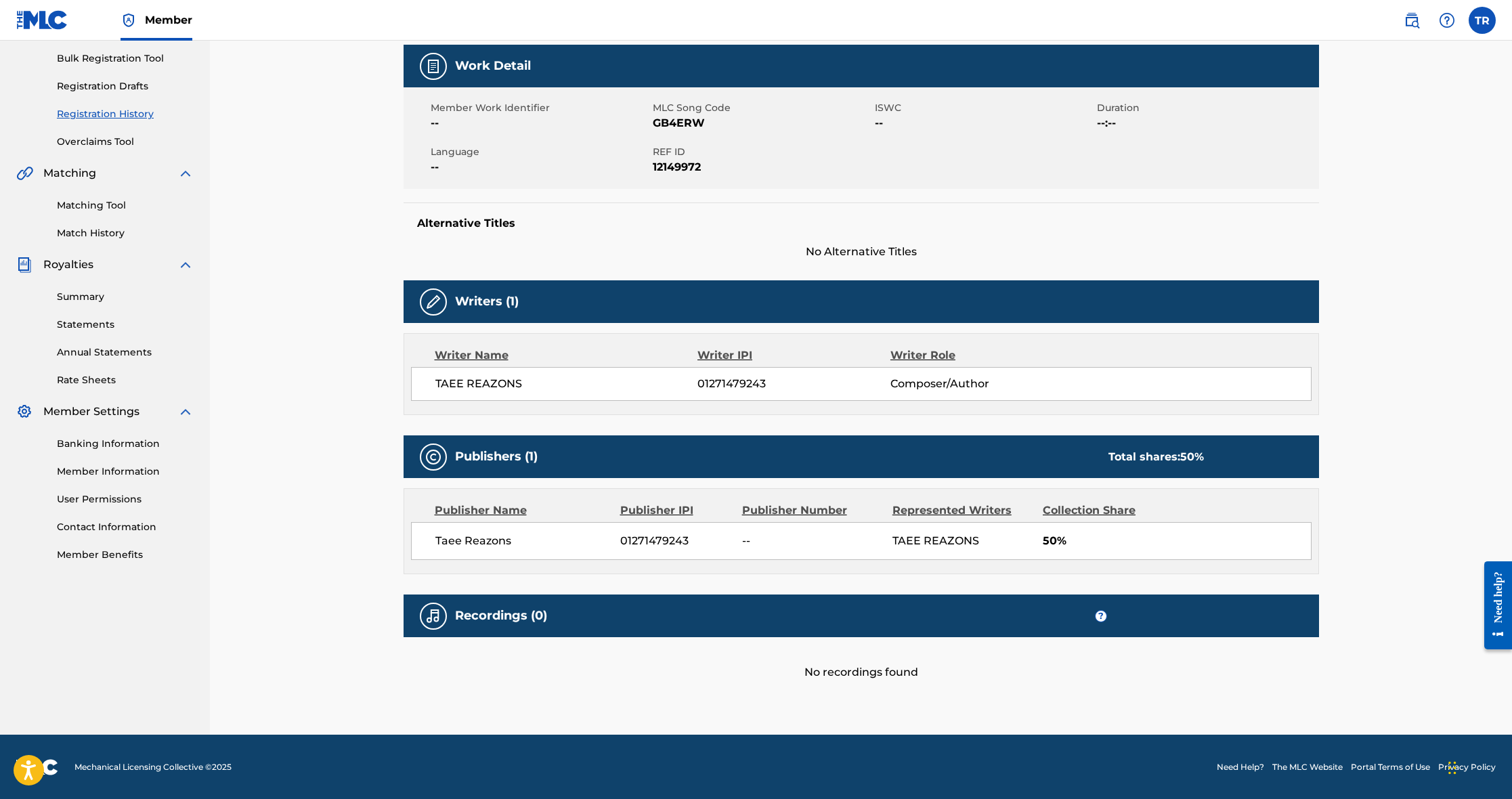
click at [802, 549] on div "Taee Reazons 01271479243 -- TAEE REAZONS 50%" at bounding box center [861, 541] width 901 height 38
drag, startPoint x: 800, startPoint y: 548, endPoint x: 789, endPoint y: 547, distance: 11.0
click at [800, 548] on span "--" at bounding box center [812, 540] width 140 height 17
drag, startPoint x: 676, startPoint y: 541, endPoint x: 656, endPoint y: 534, distance: 21.2
click at [675, 540] on span "01271479243" at bounding box center [676, 540] width 111 height 17
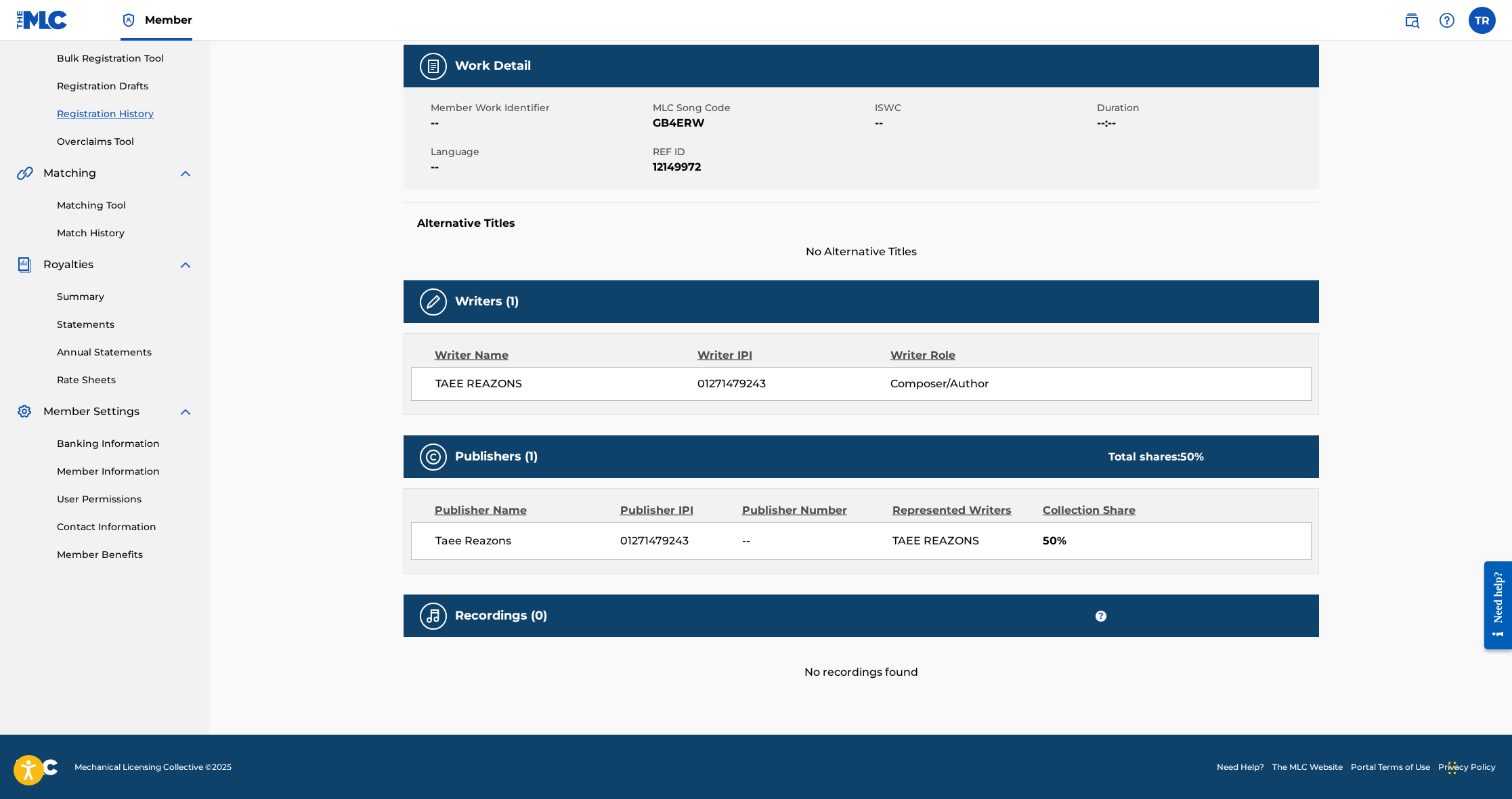
click at [664, 380] on span "TAEE REAZONS" at bounding box center [567, 384] width 263 height 17
click at [980, 375] on div "TAEE REAZONS 01271479243 Composer/Author" at bounding box center [861, 384] width 901 height 34
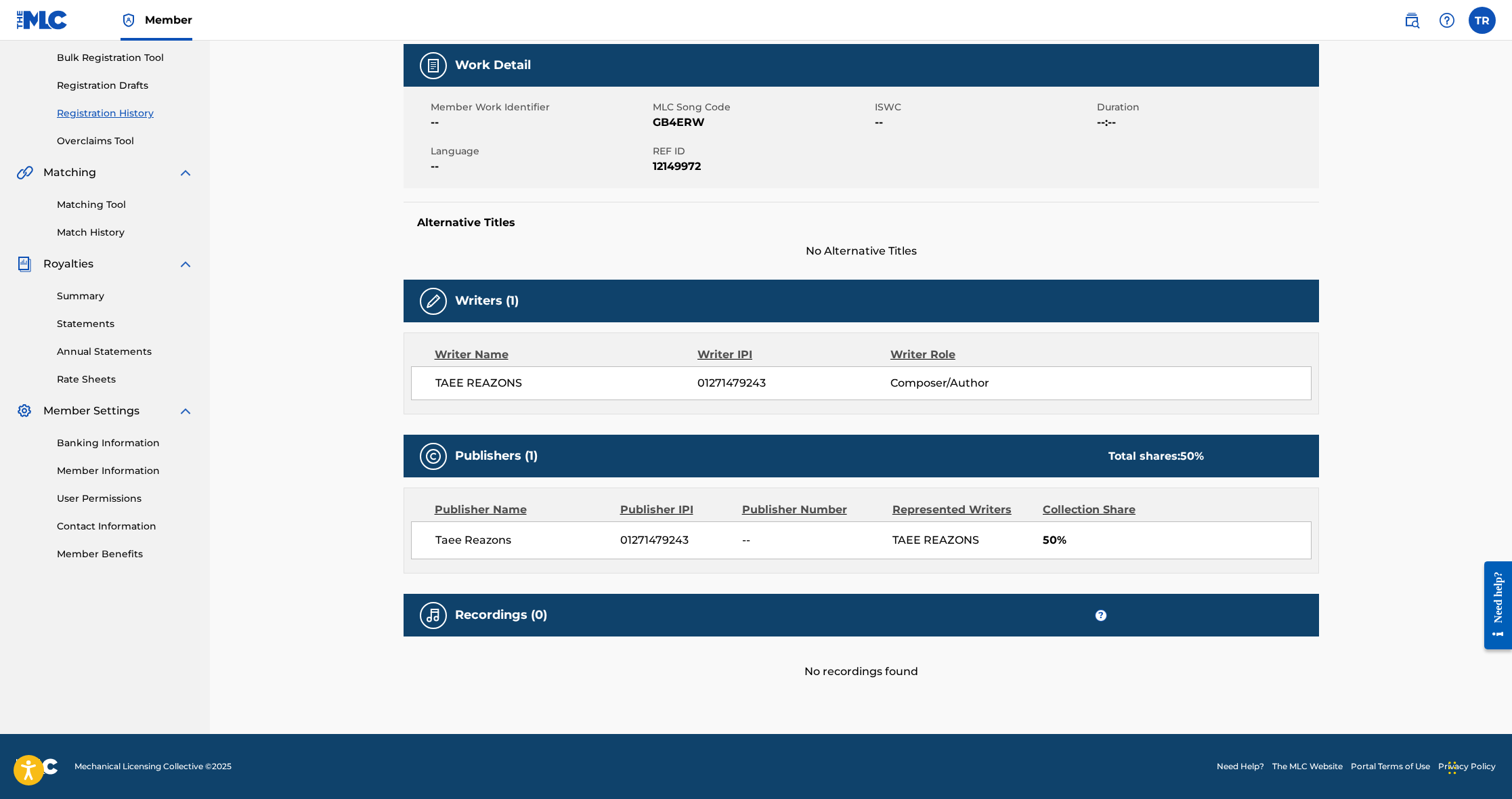
click at [1097, 525] on div "Taee Reazons 01271479243 -- TAEE REAZONS 50%" at bounding box center [861, 540] width 901 height 38
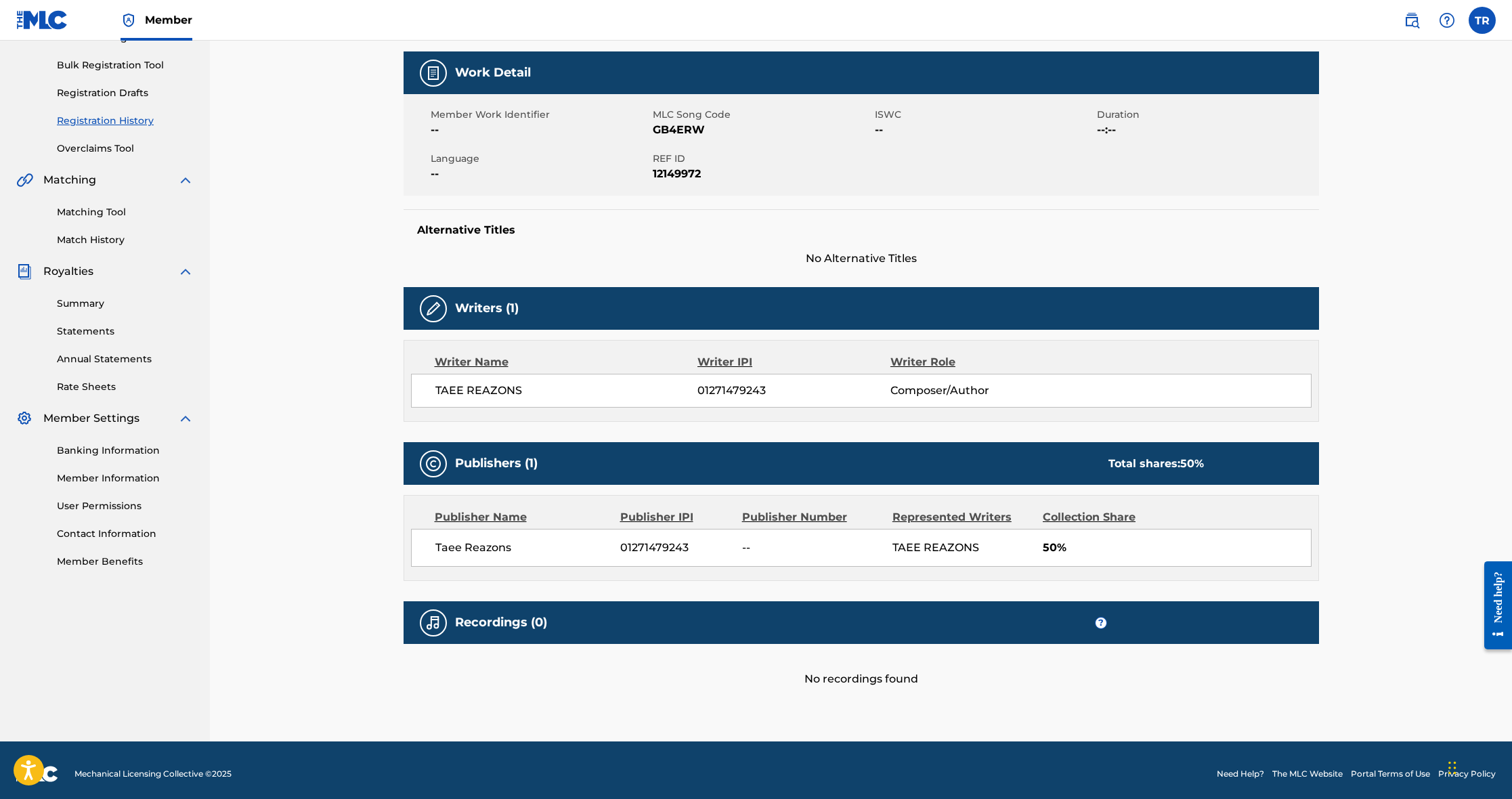
scroll to position [189, 0]
click at [108, 148] on link "Overclaims Tool" at bounding box center [124, 149] width 137 height 14
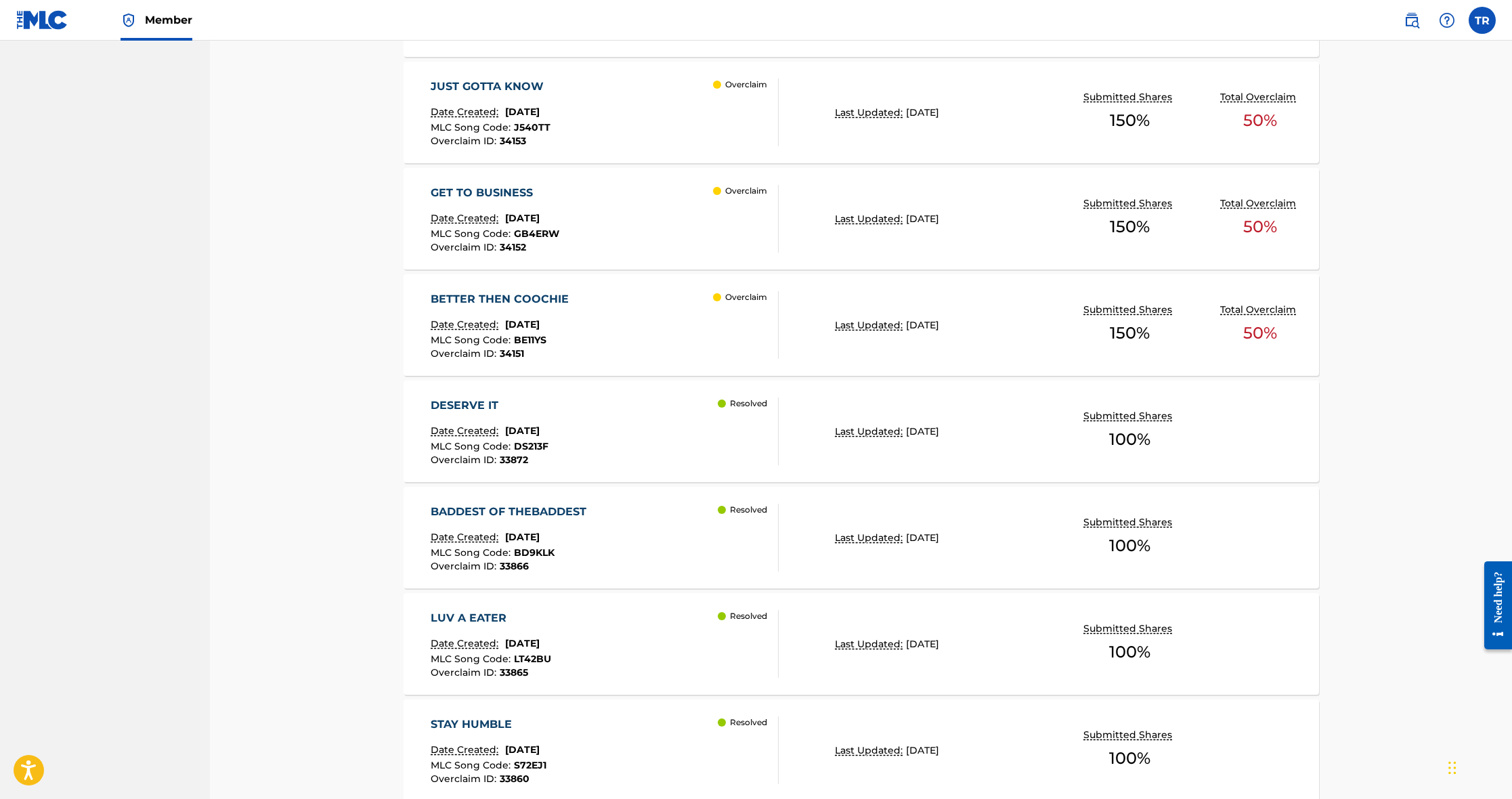
scroll to position [758, 0]
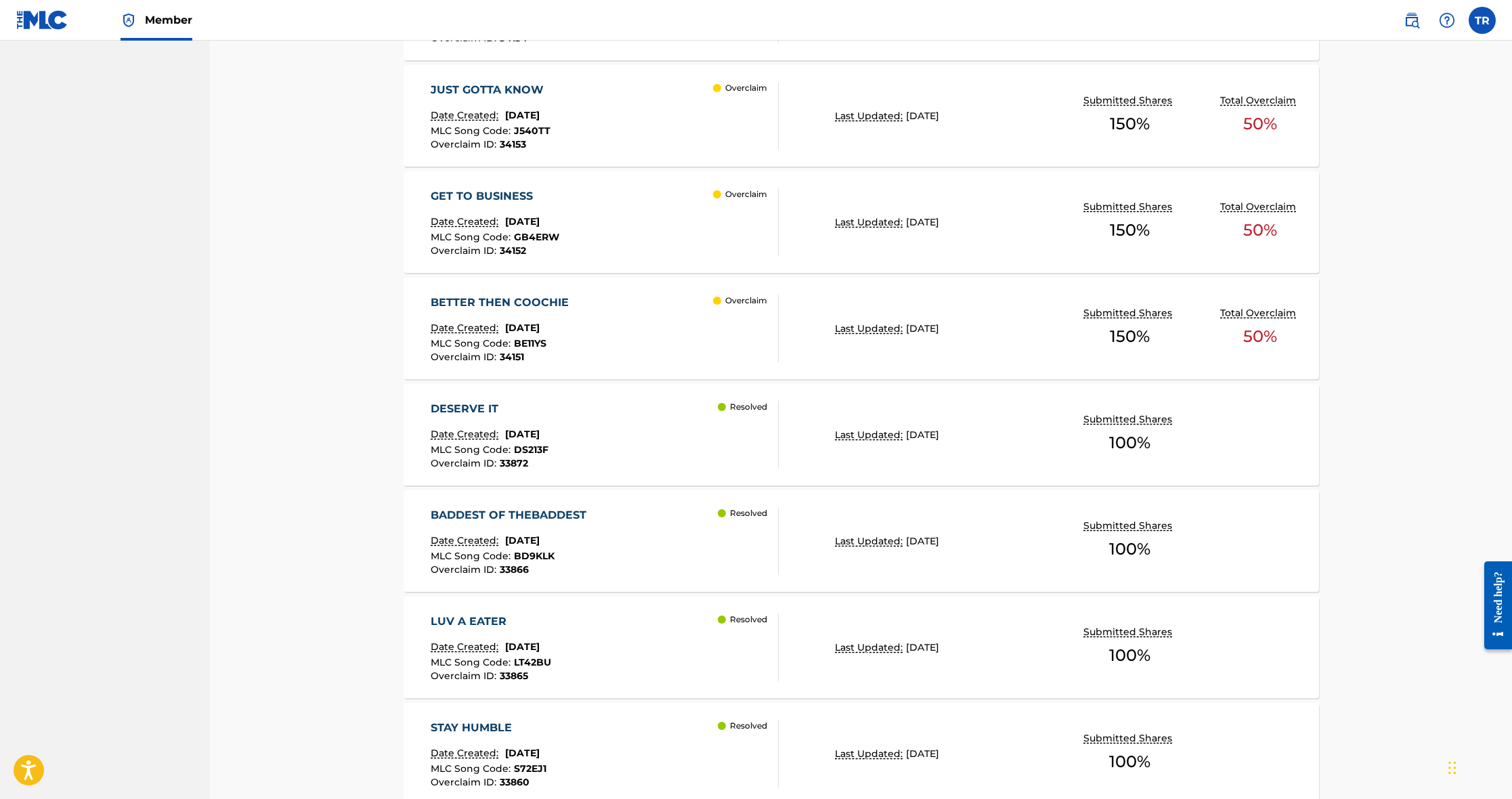
click at [717, 336] on div "Overclaim" at bounding box center [745, 328] width 65 height 68
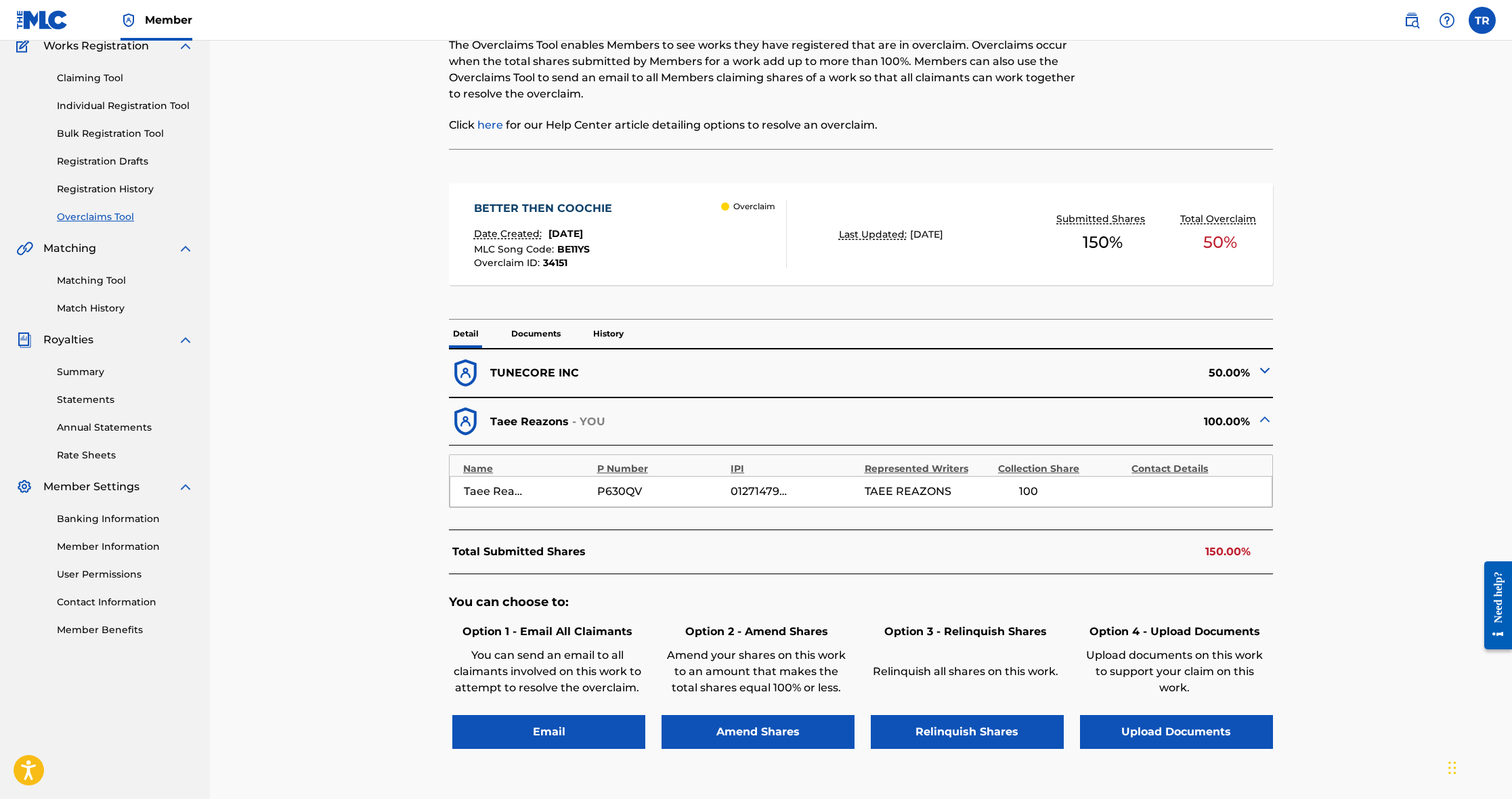
scroll to position [135, 0]
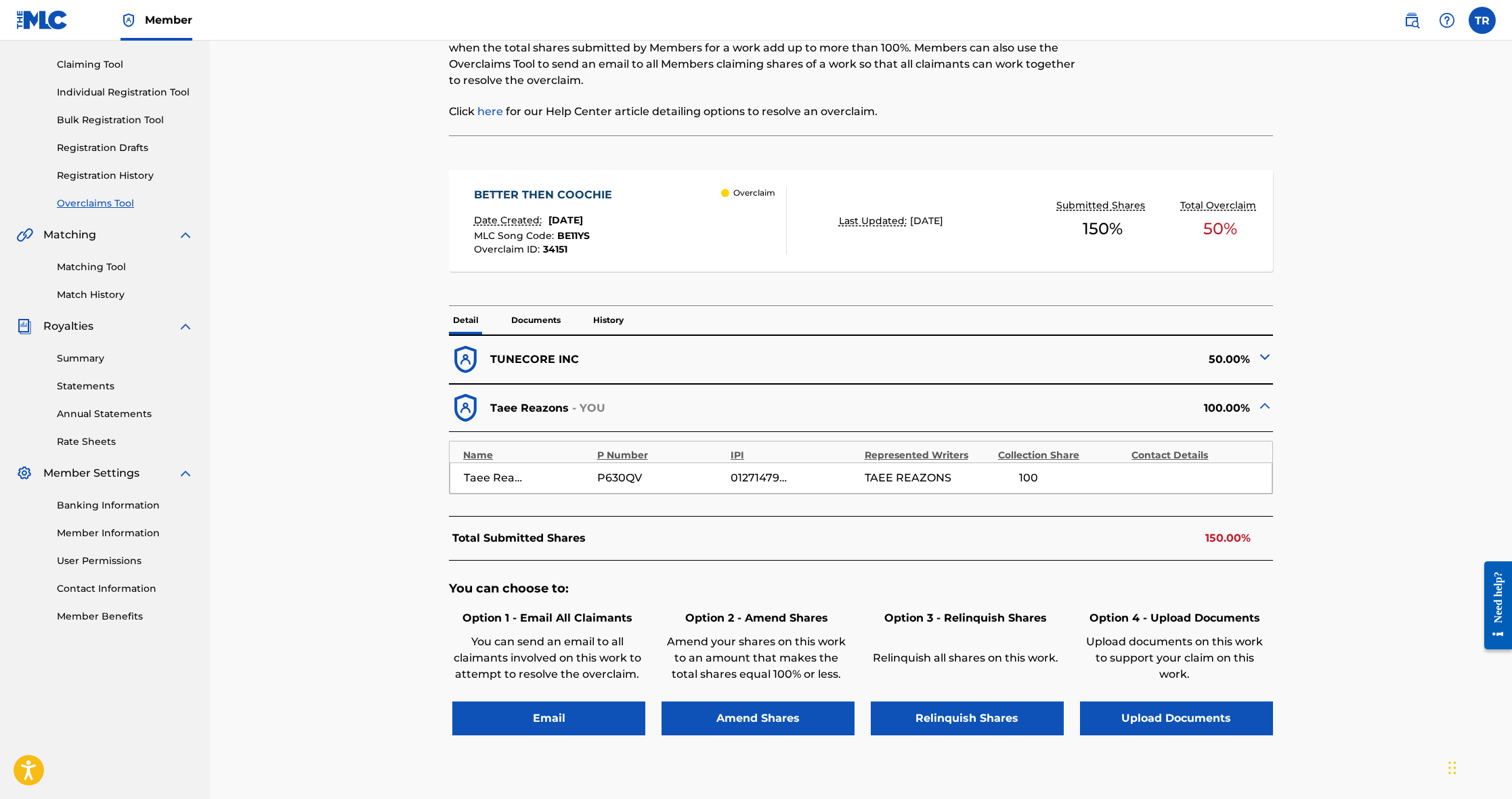
click at [774, 719] on button "Amend Shares" at bounding box center [758, 718] width 193 height 34
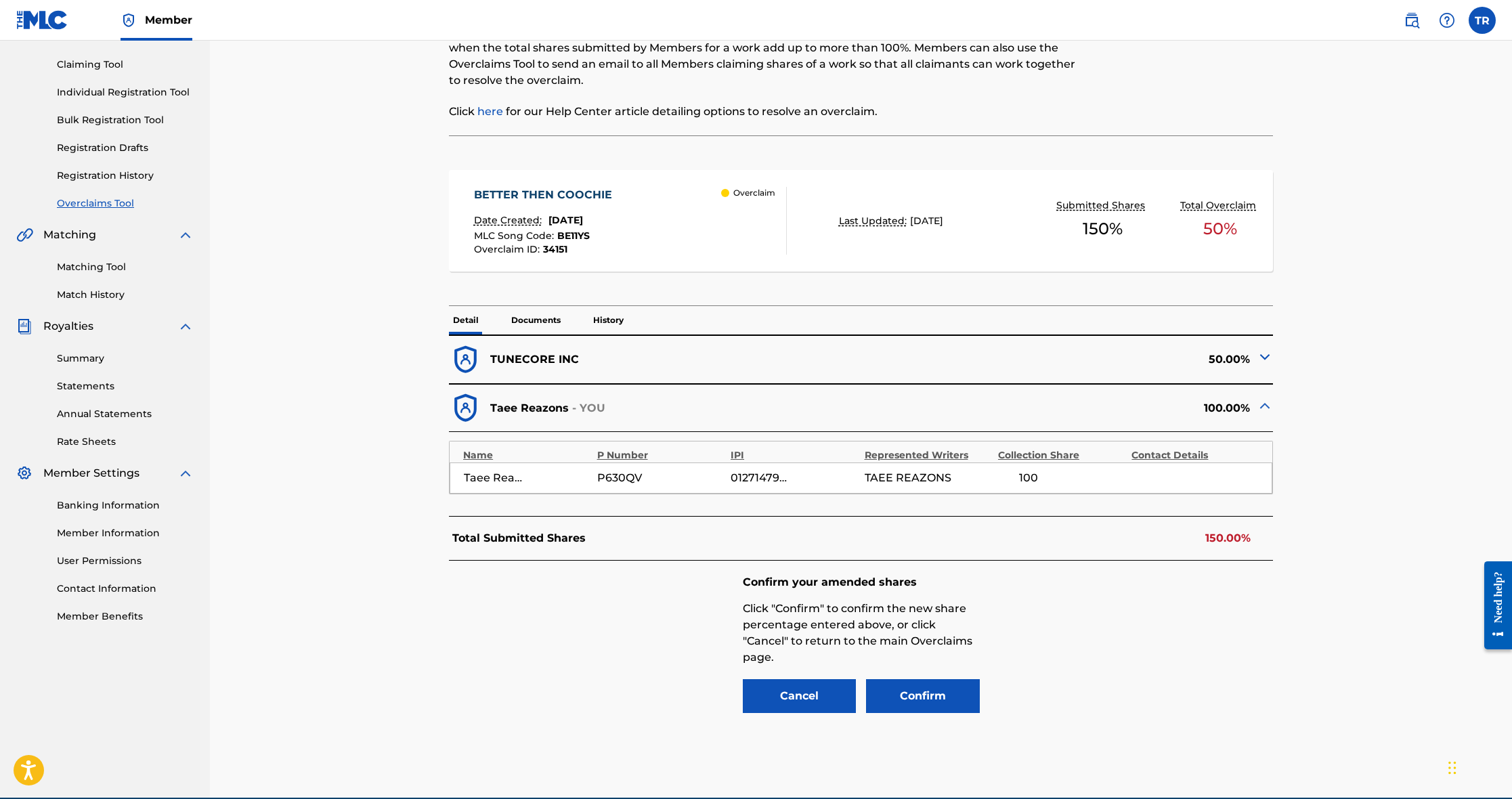
scroll to position [198, 0]
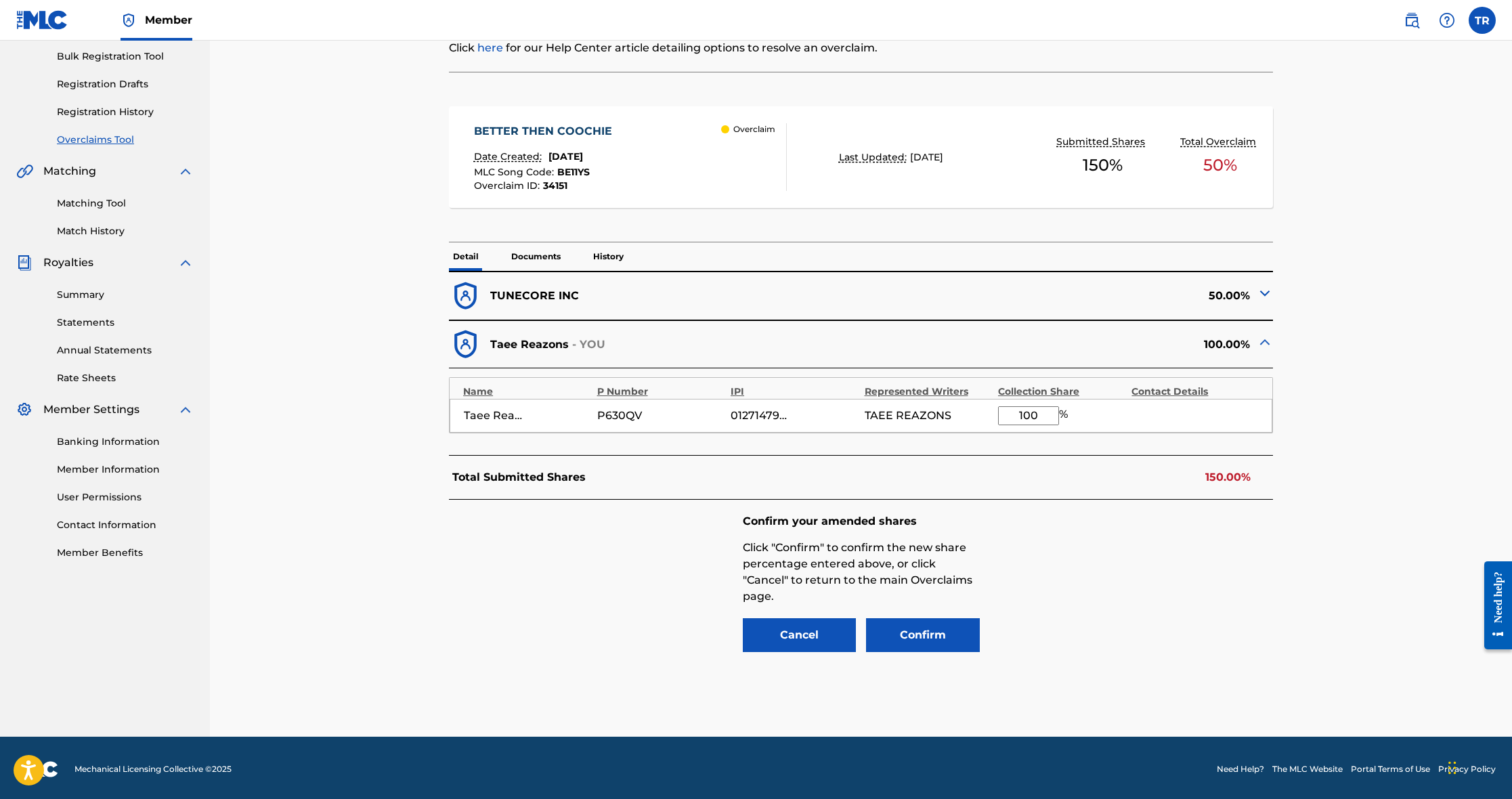
click at [1040, 415] on input "100" at bounding box center [1029, 416] width 61 height 19
type input "1"
type input "50"
click at [903, 636] on button "Confirm" at bounding box center [923, 634] width 114 height 34
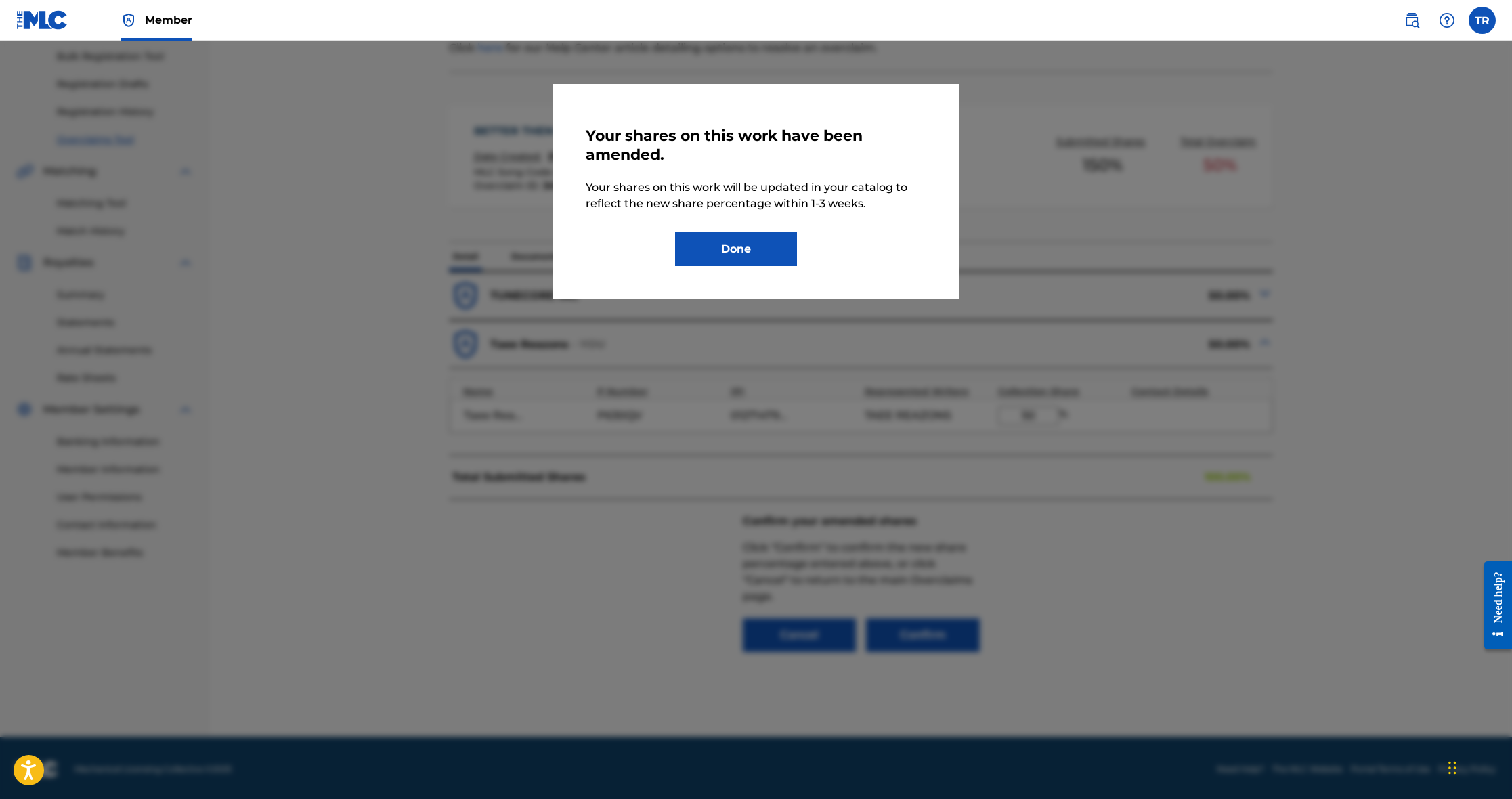
click at [756, 238] on button "Done" at bounding box center [736, 249] width 122 height 34
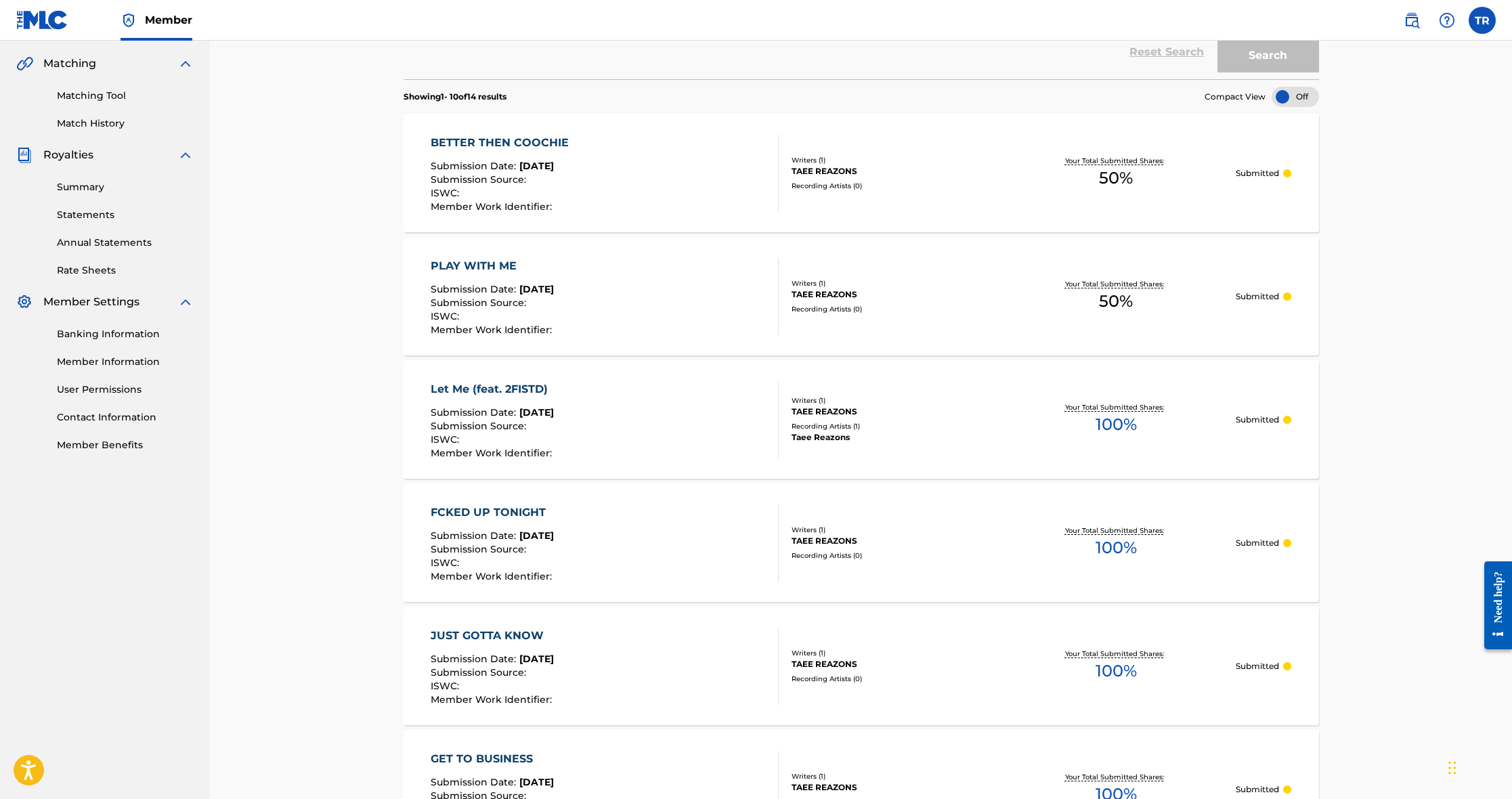
scroll to position [334, 0]
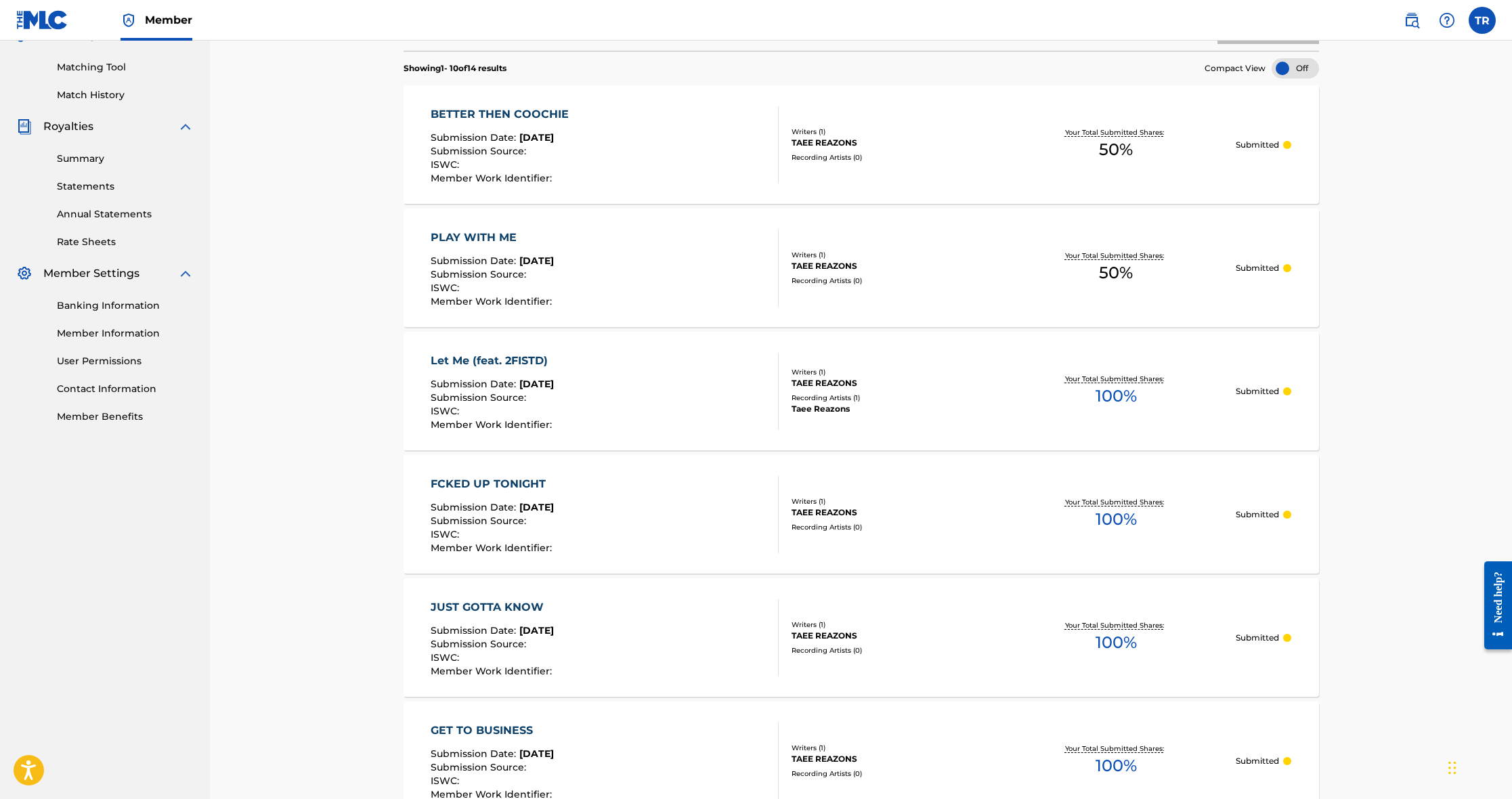
click at [694, 186] on div "BETTER THEN COOCHIE Submission Date : [DATE] Submission Source : ISWC : Member …" at bounding box center [862, 144] width 916 height 118
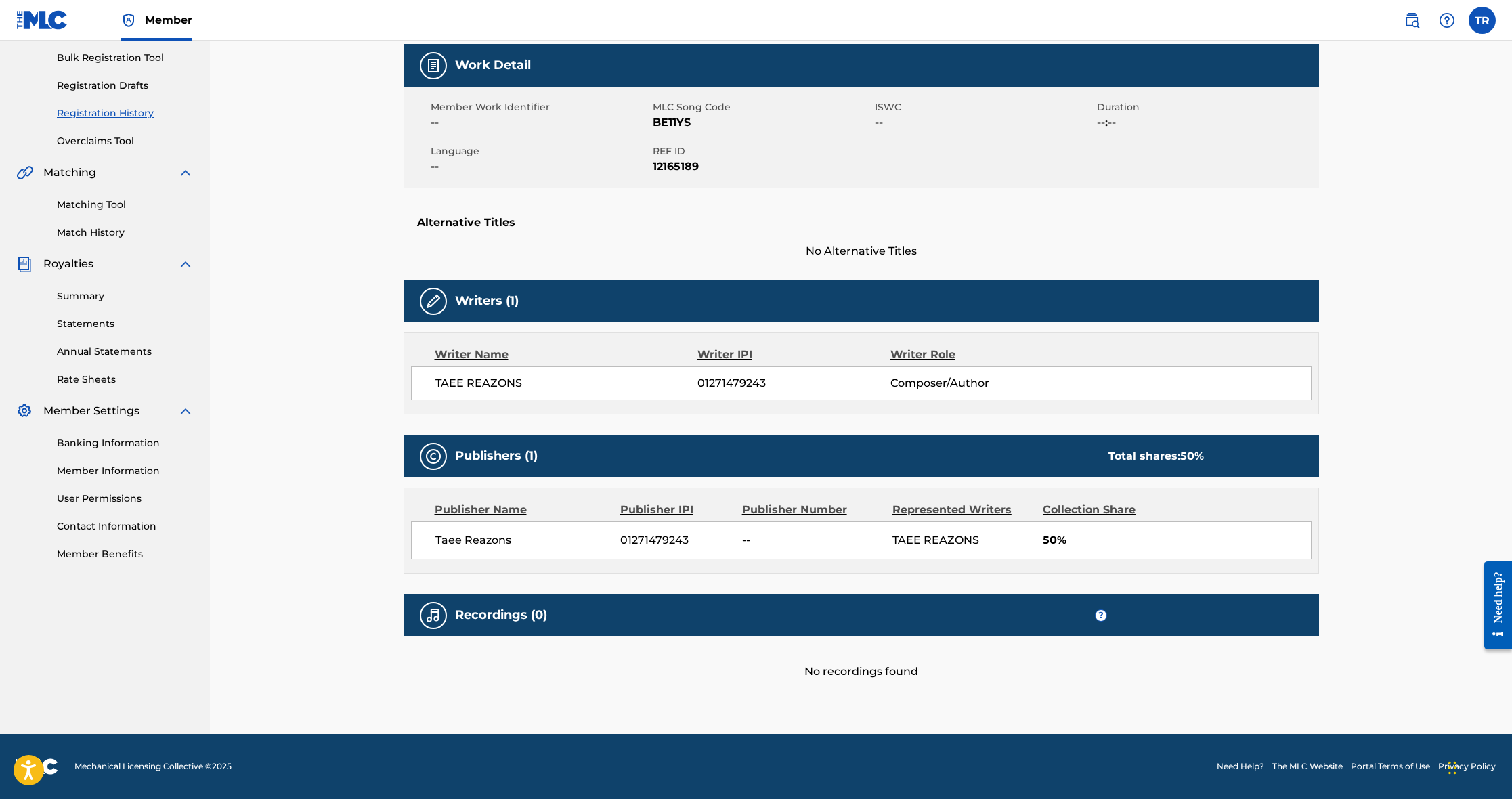
scroll to position [197, 0]
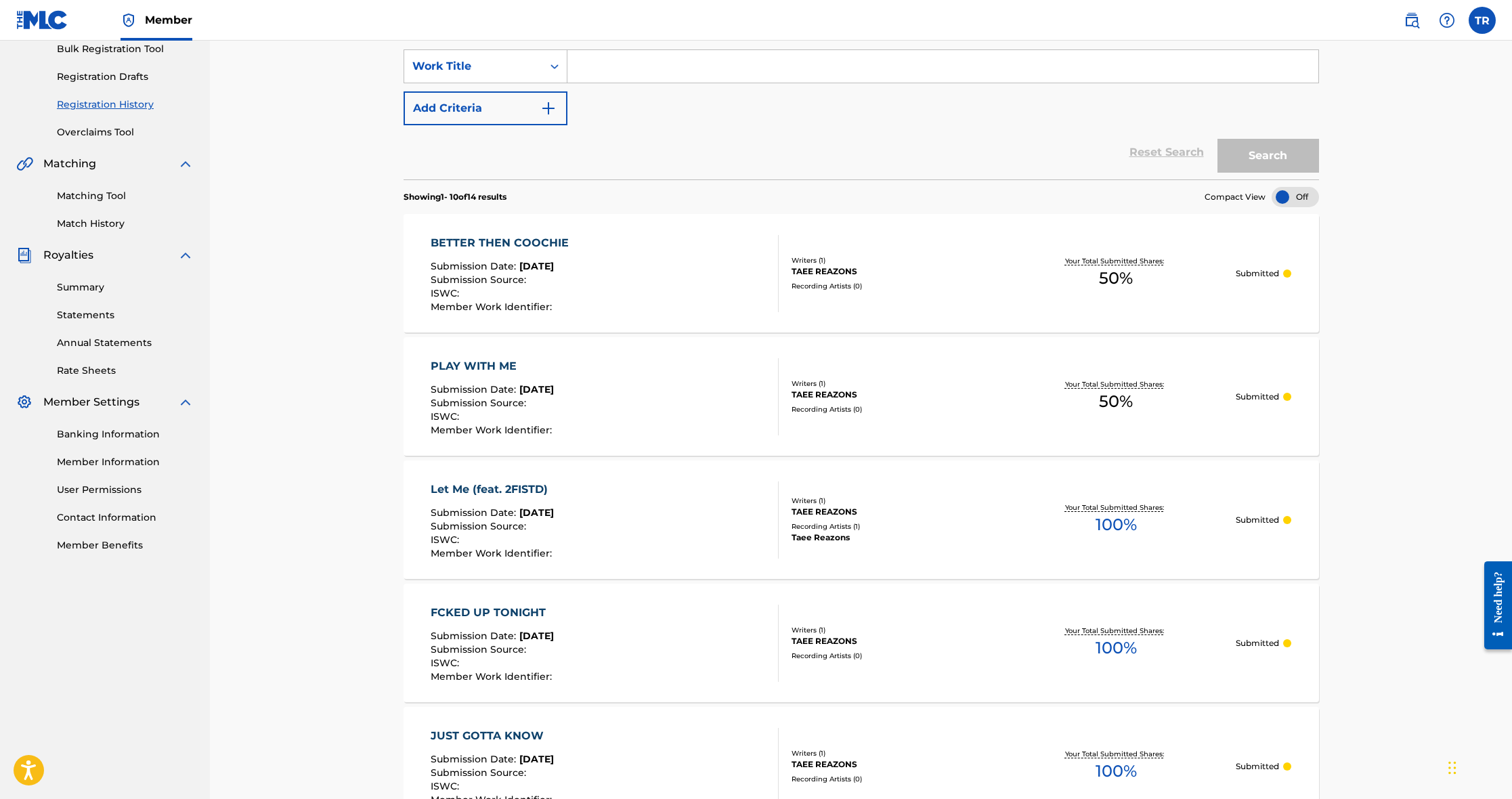
scroll to position [174, 0]
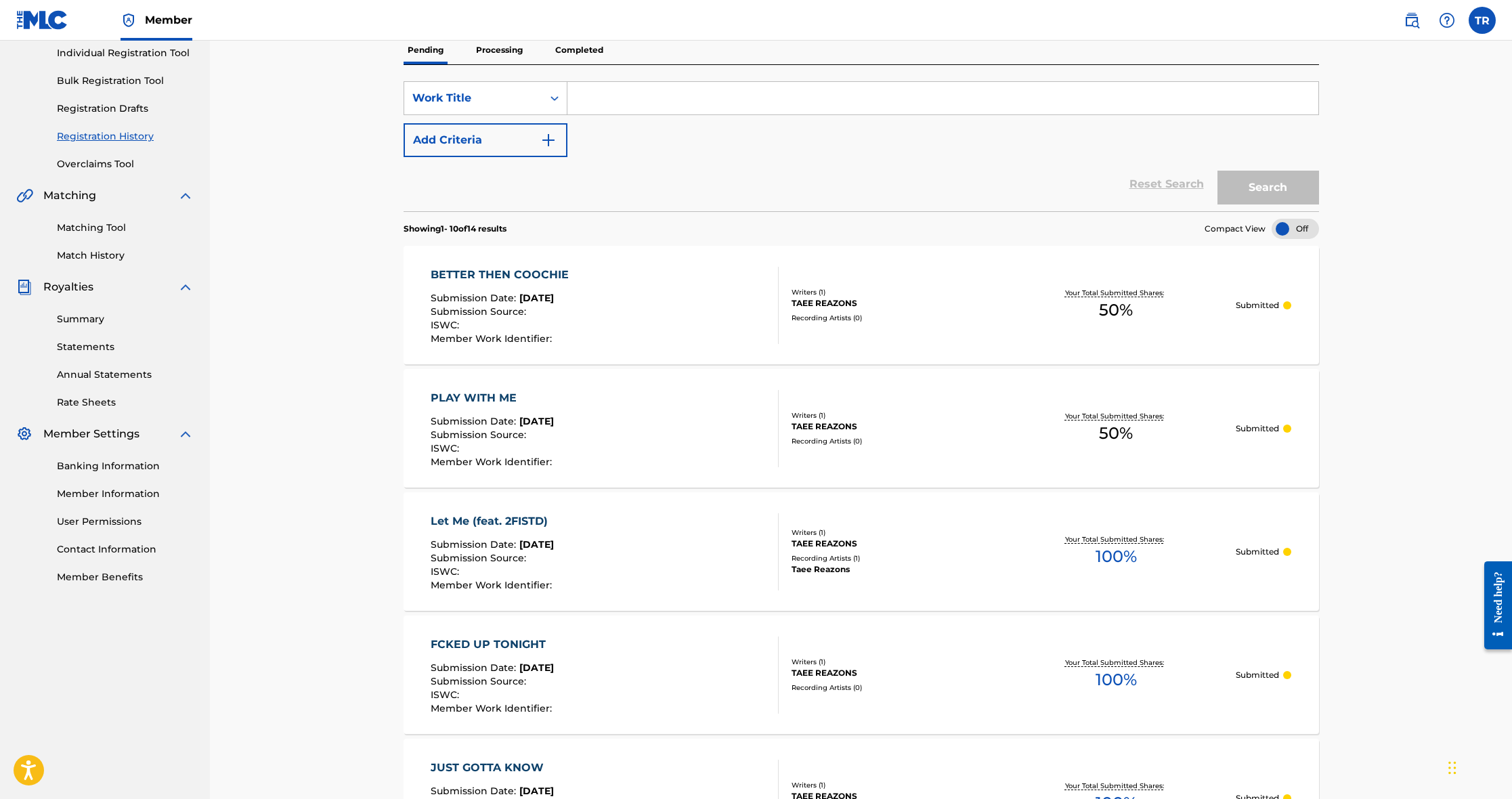
click at [113, 162] on link "Overclaims Tool" at bounding box center [124, 164] width 137 height 14
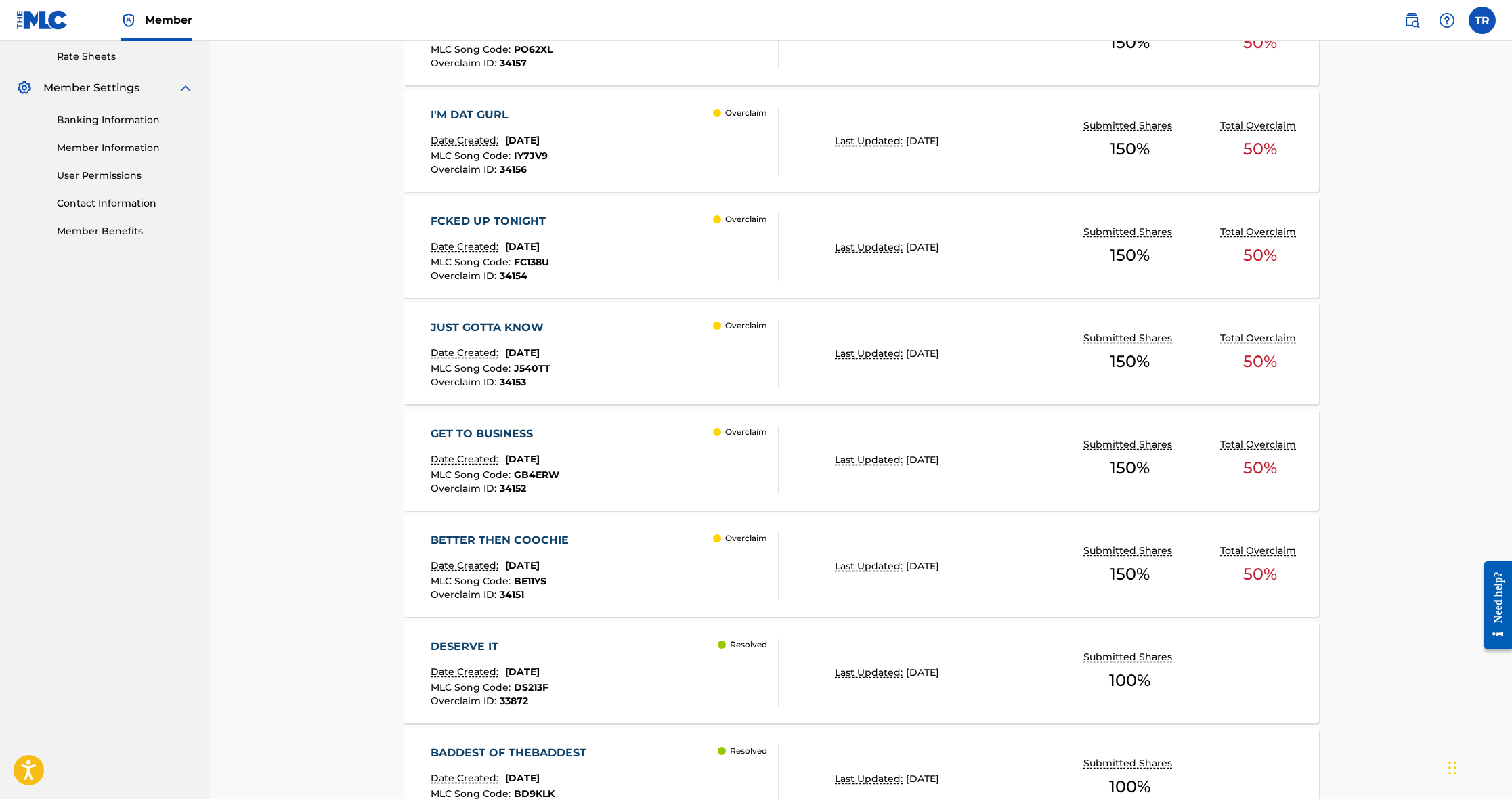
scroll to position [509, 0]
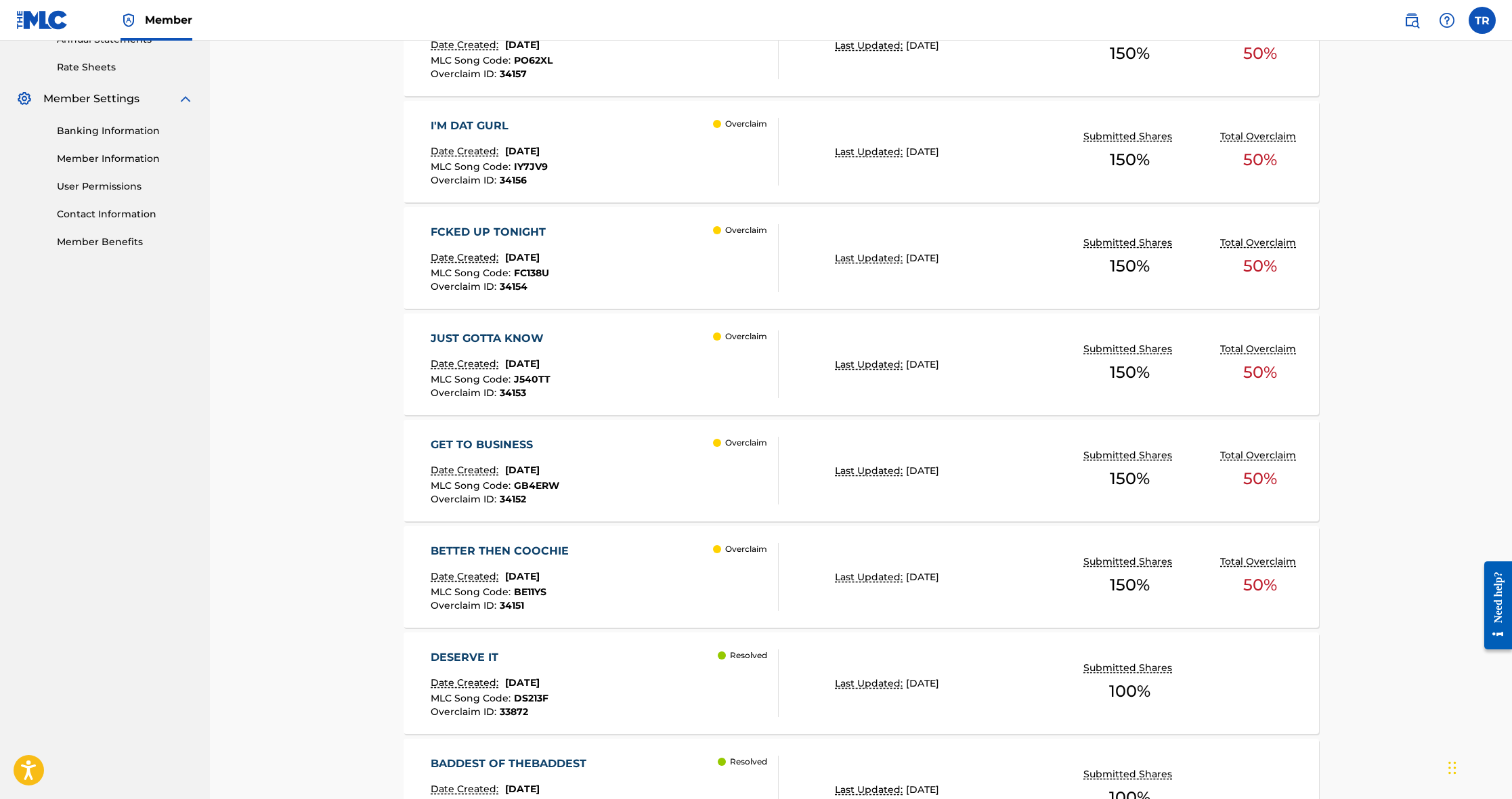
click at [693, 163] on div "I'M DAT GURL Date Created: [DATE] MLC Song Code : IY7JV9 Overclaim ID : 34156 O…" at bounding box center [605, 151] width 348 height 68
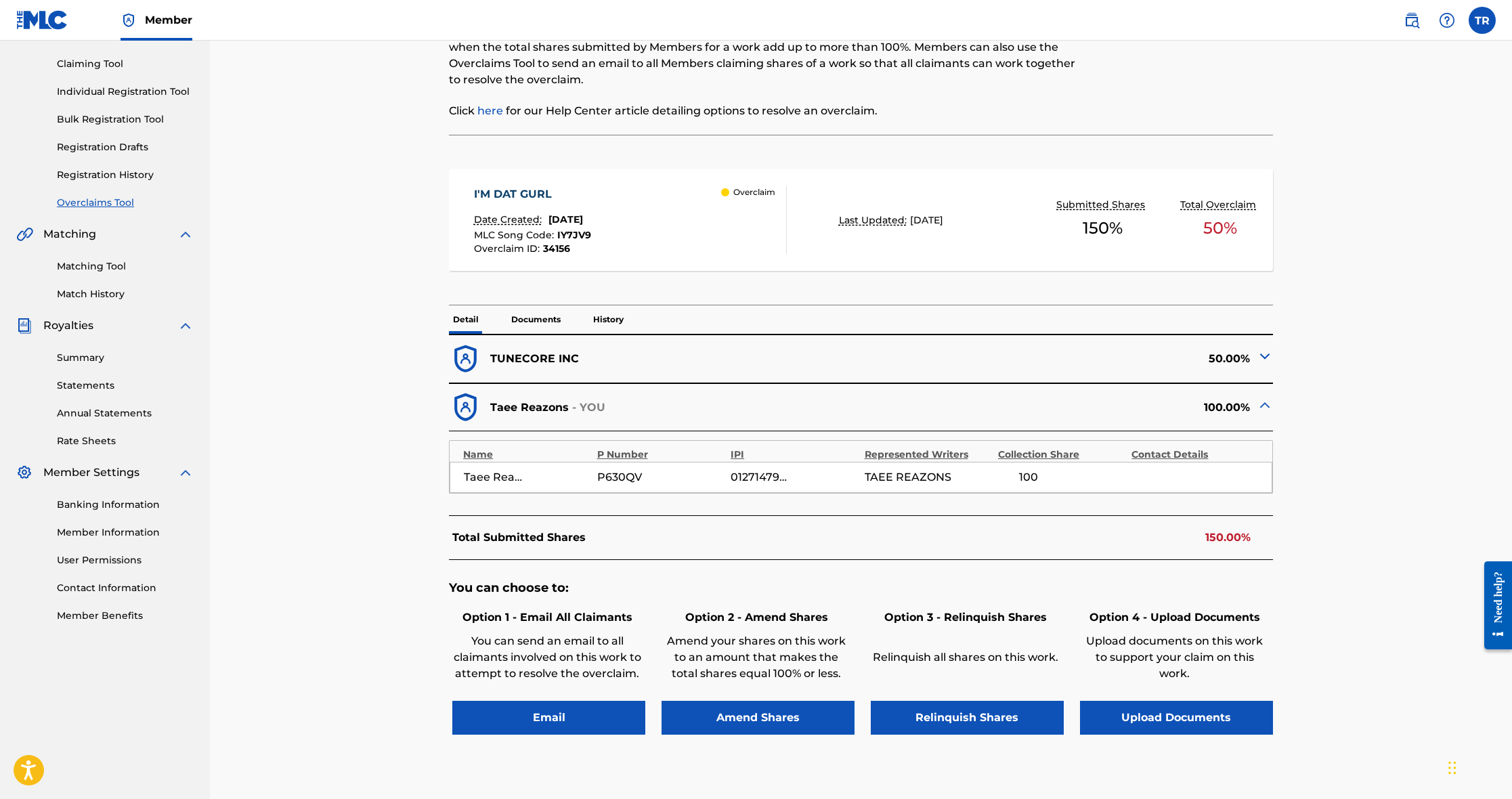
scroll to position [142, 0]
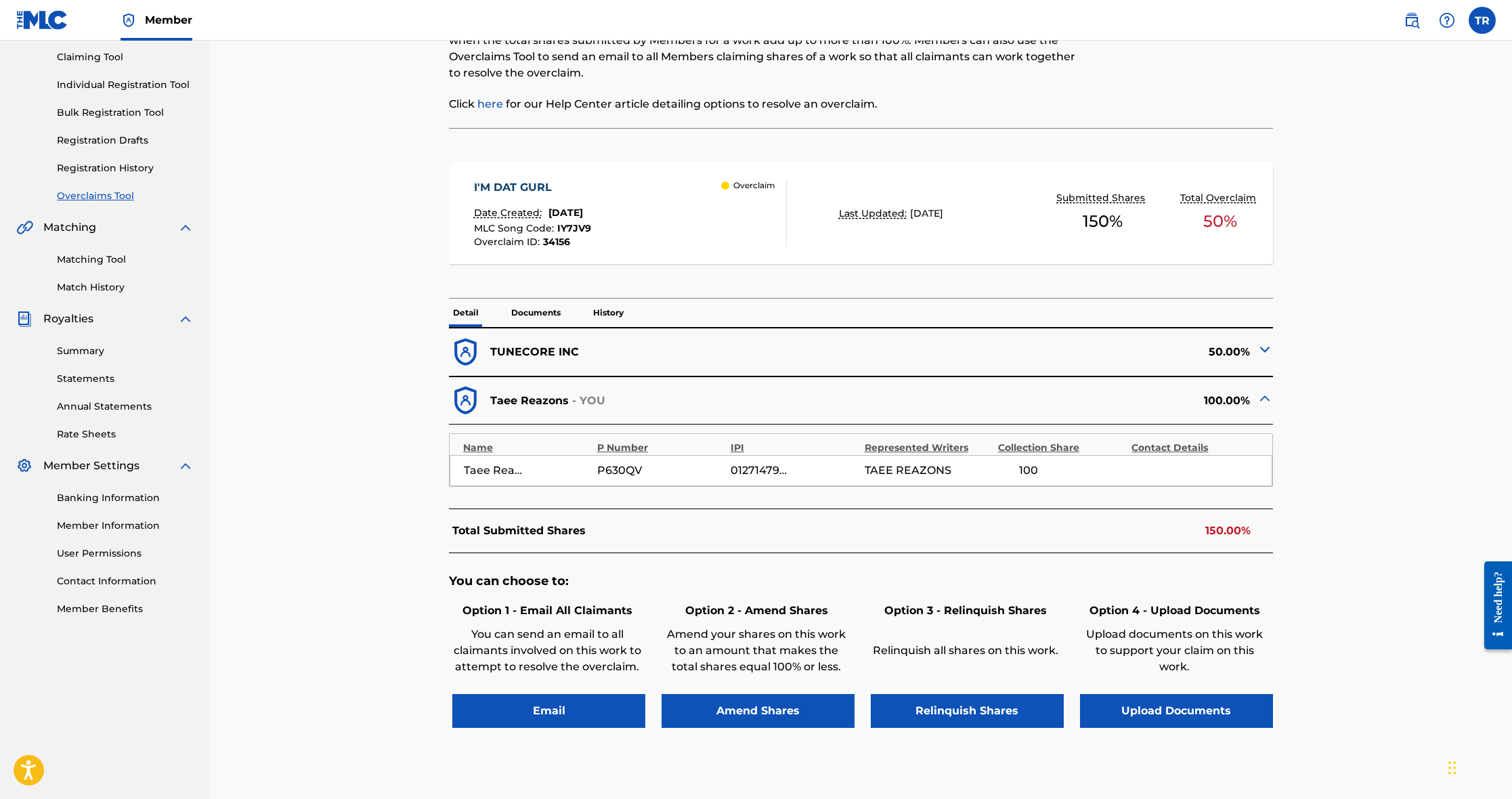
click at [722, 715] on button "Amend Shares" at bounding box center [758, 711] width 193 height 34
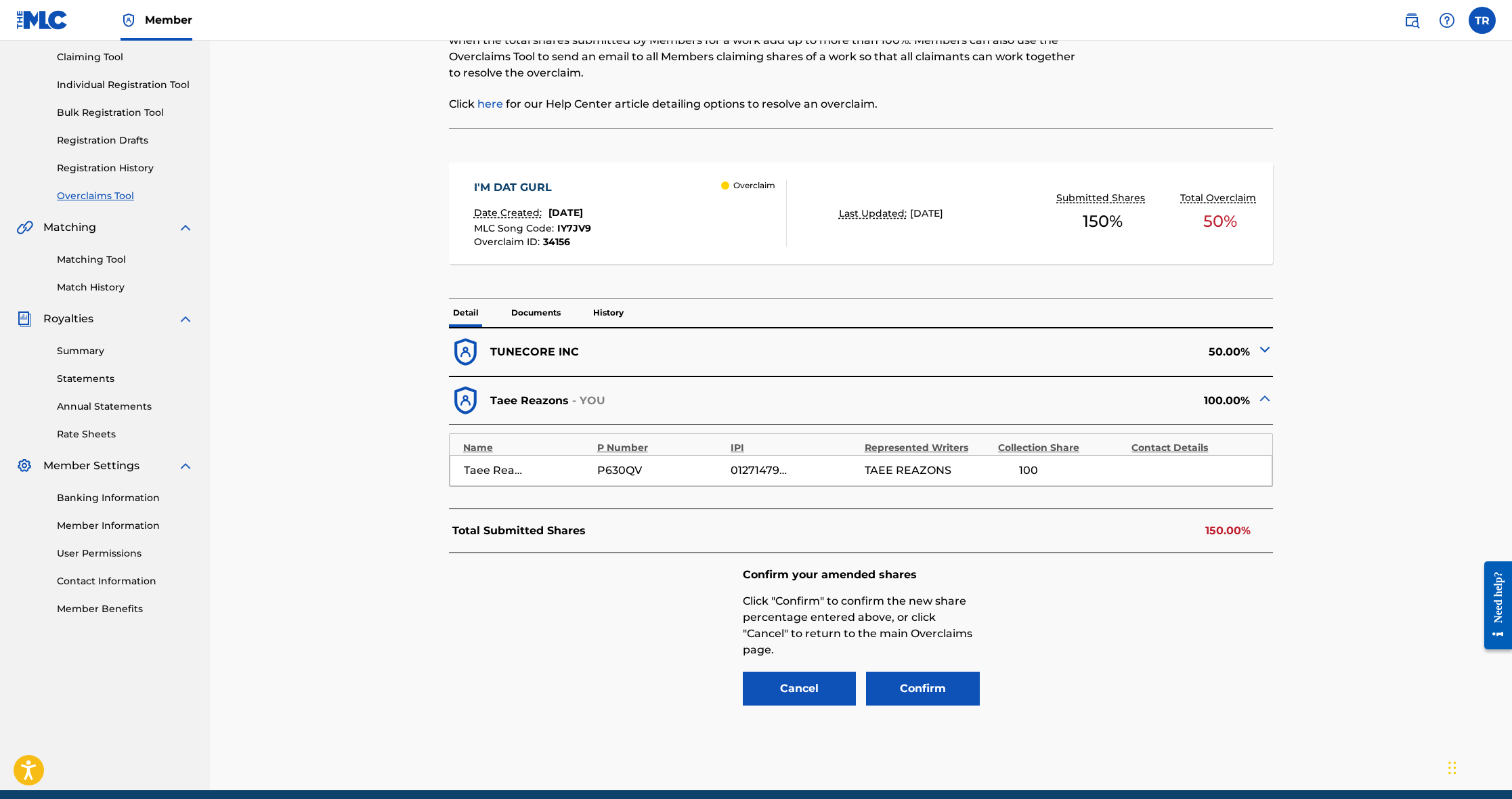
scroll to position [198, 0]
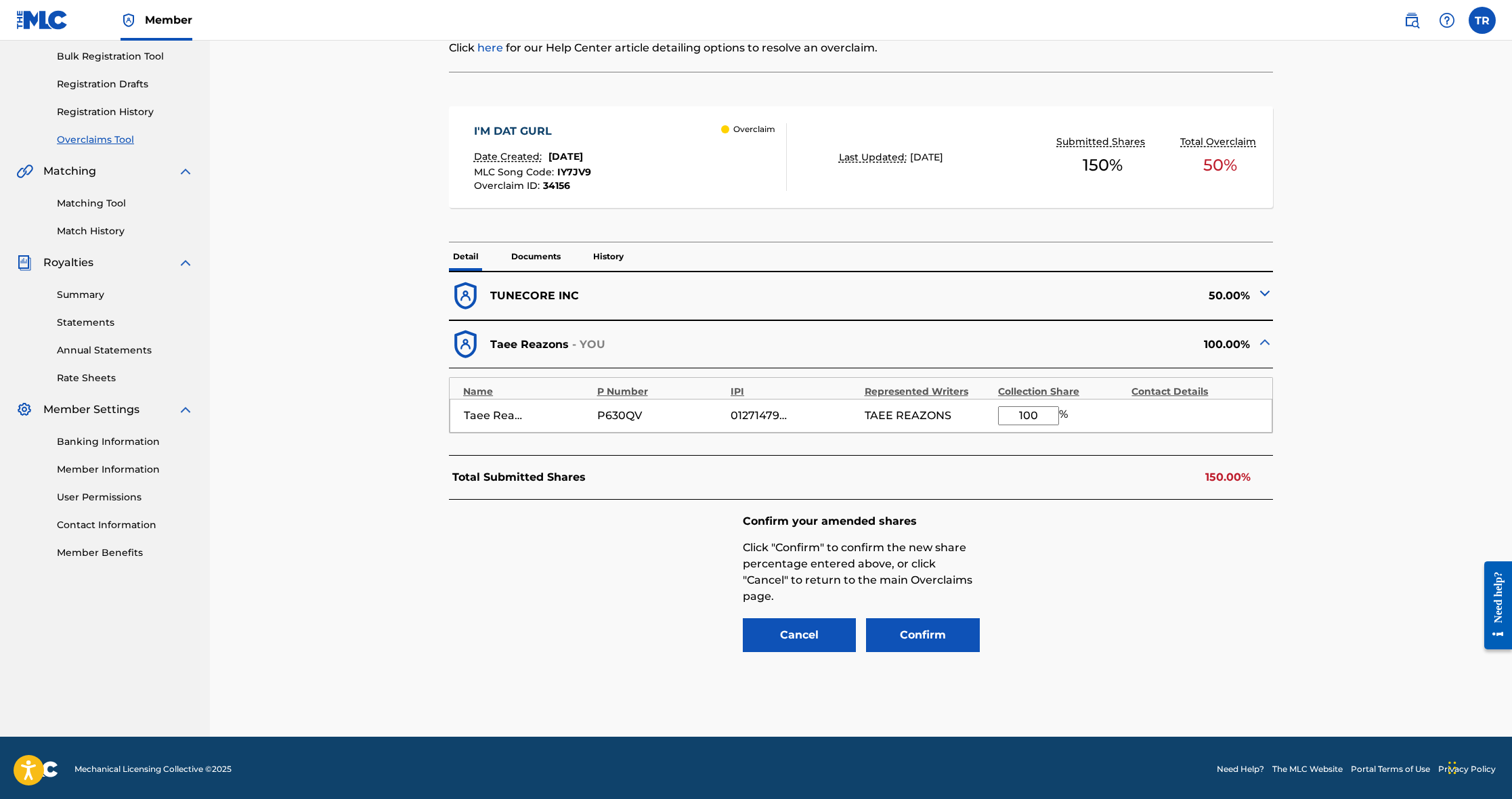
click at [1034, 412] on input "100" at bounding box center [1029, 416] width 61 height 19
type input "1"
type input "50"
click at [904, 633] on button "Confirm" at bounding box center [923, 634] width 114 height 34
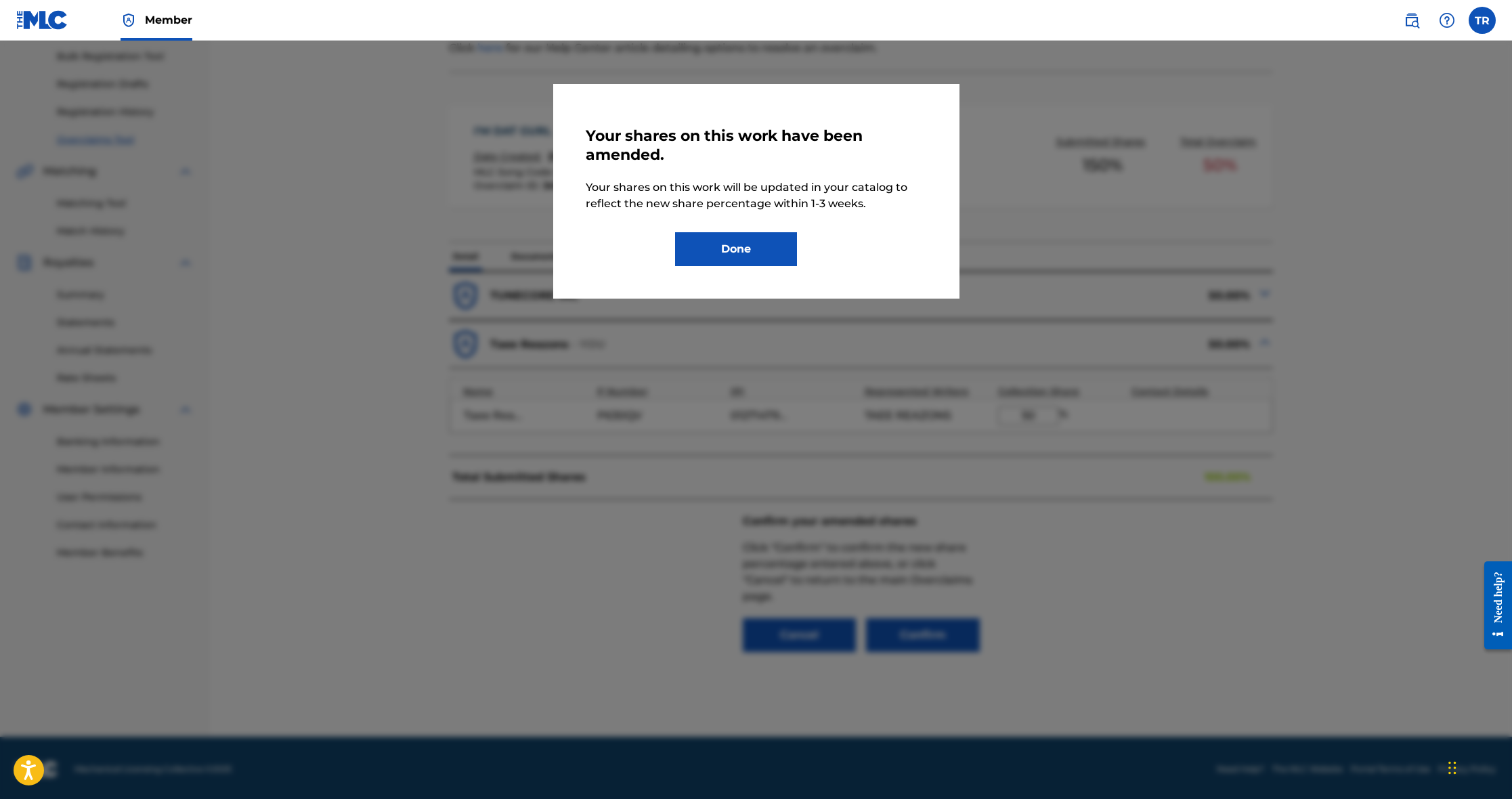
click at [741, 258] on button "Done" at bounding box center [736, 249] width 122 height 34
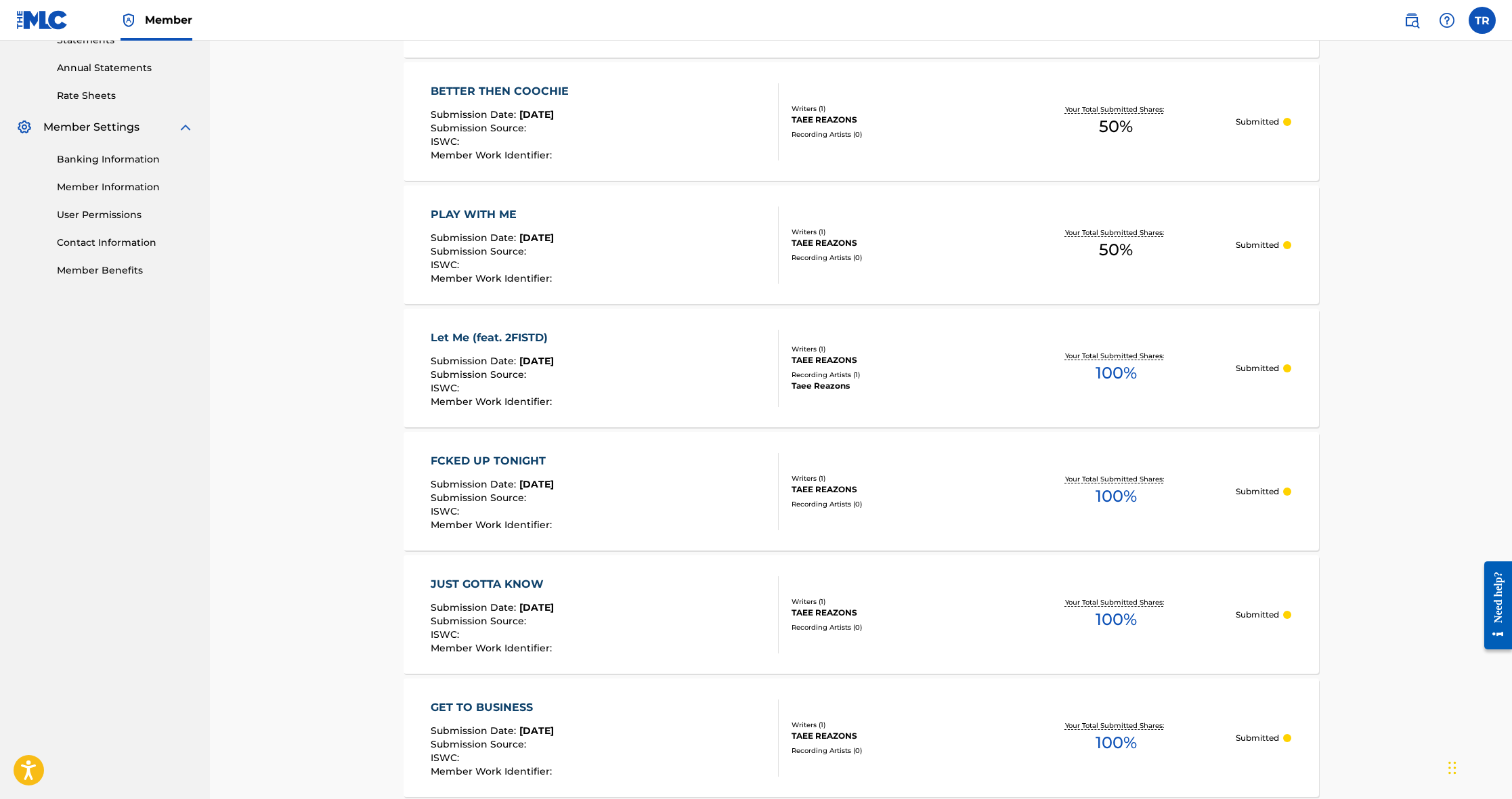
scroll to position [493, 0]
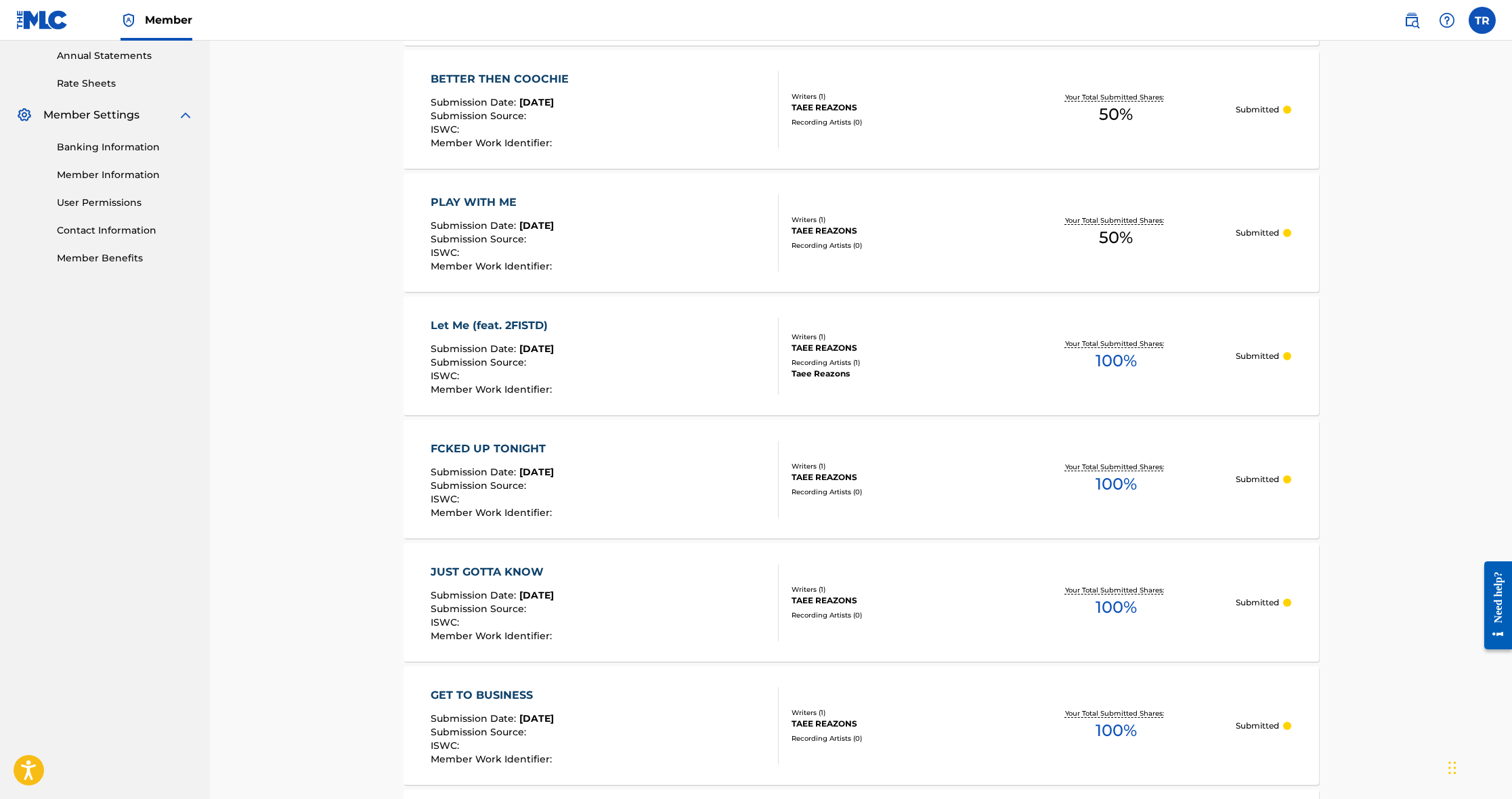
click at [640, 133] on div "BETTER THEN COOCHIE Submission Date : [DATE] Submission Source : ISWC : Member …" at bounding box center [605, 110] width 348 height 77
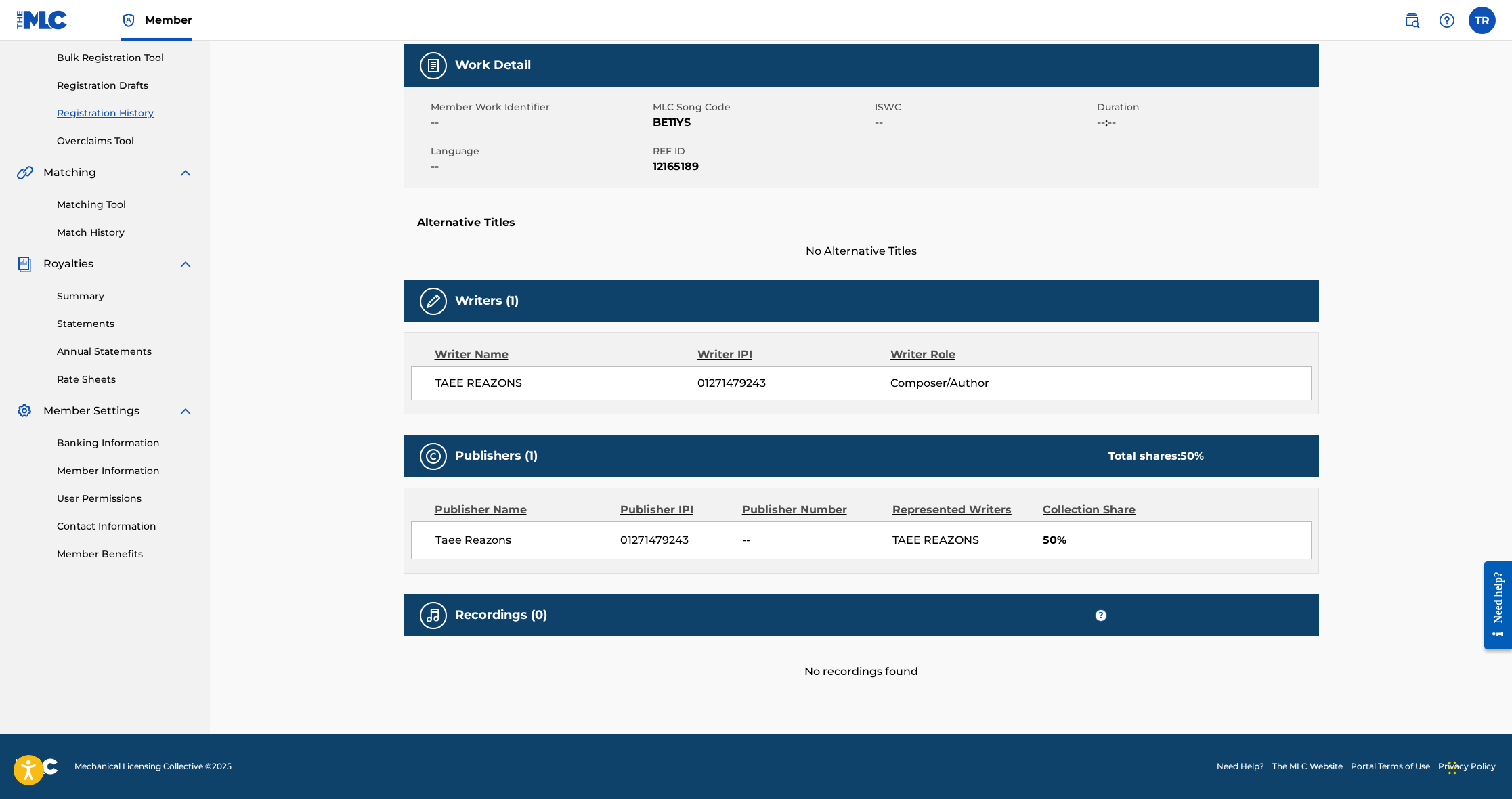
scroll to position [197, 0]
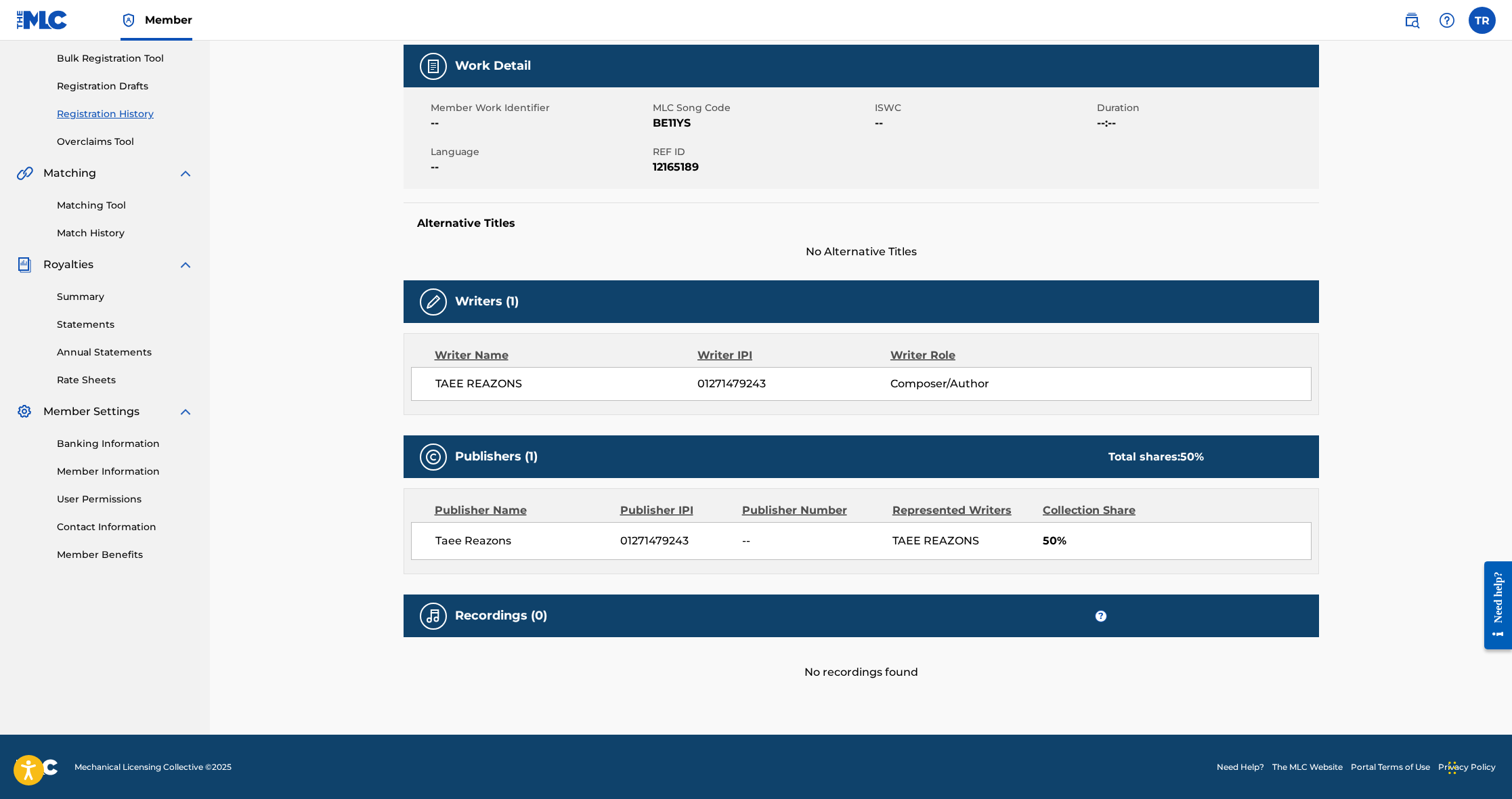
drag, startPoint x: 649, startPoint y: 546, endPoint x: 660, endPoint y: 545, distance: 11.0
click at [652, 546] on span "01271479243" at bounding box center [676, 540] width 111 height 17
click at [780, 531] on div "Taee Reazons 01271479243 -- TAEE REAZONS 50%" at bounding box center [861, 541] width 901 height 38
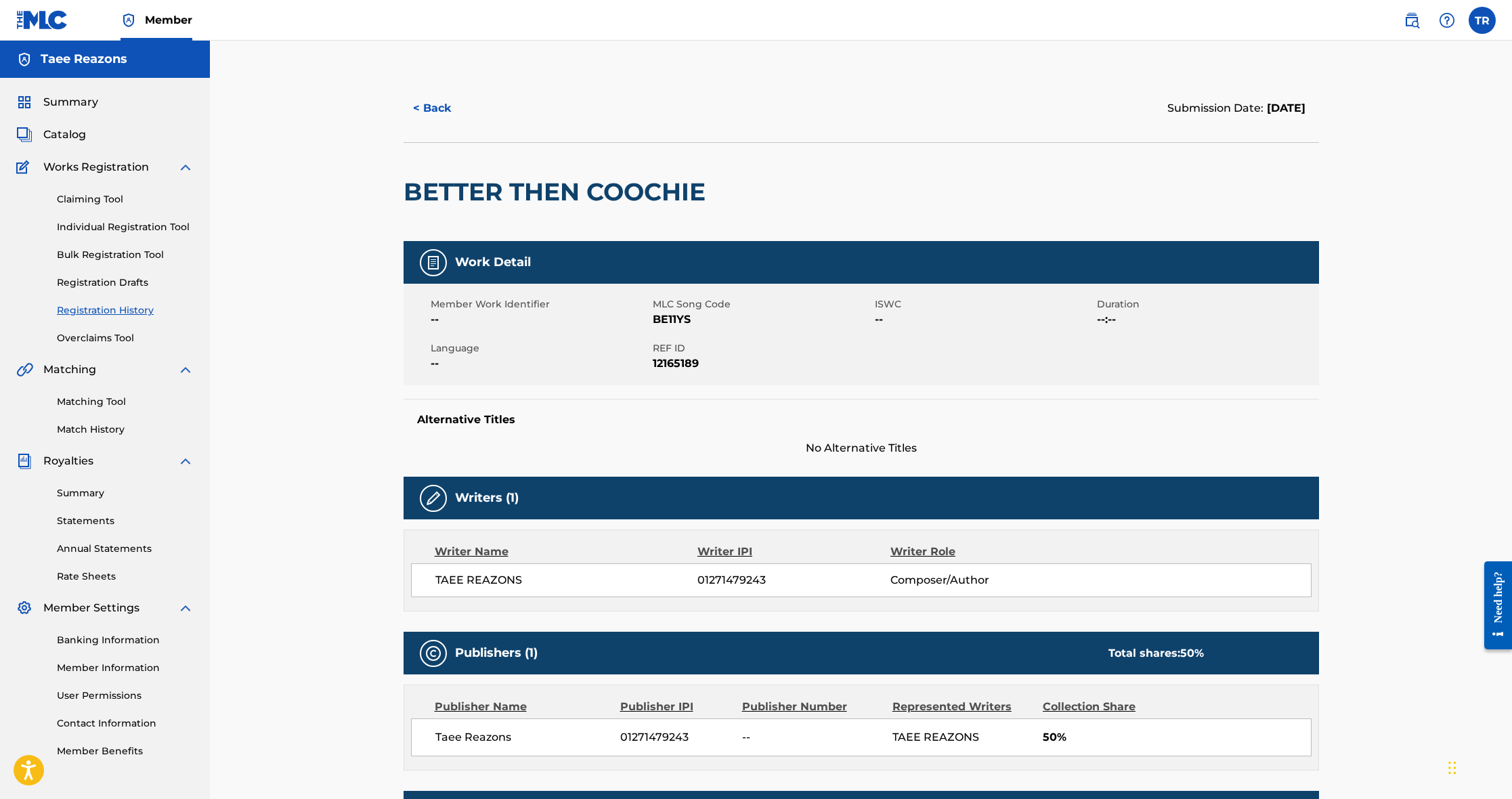
scroll to position [0, 0]
click at [121, 336] on link "Overclaims Tool" at bounding box center [124, 338] width 137 height 14
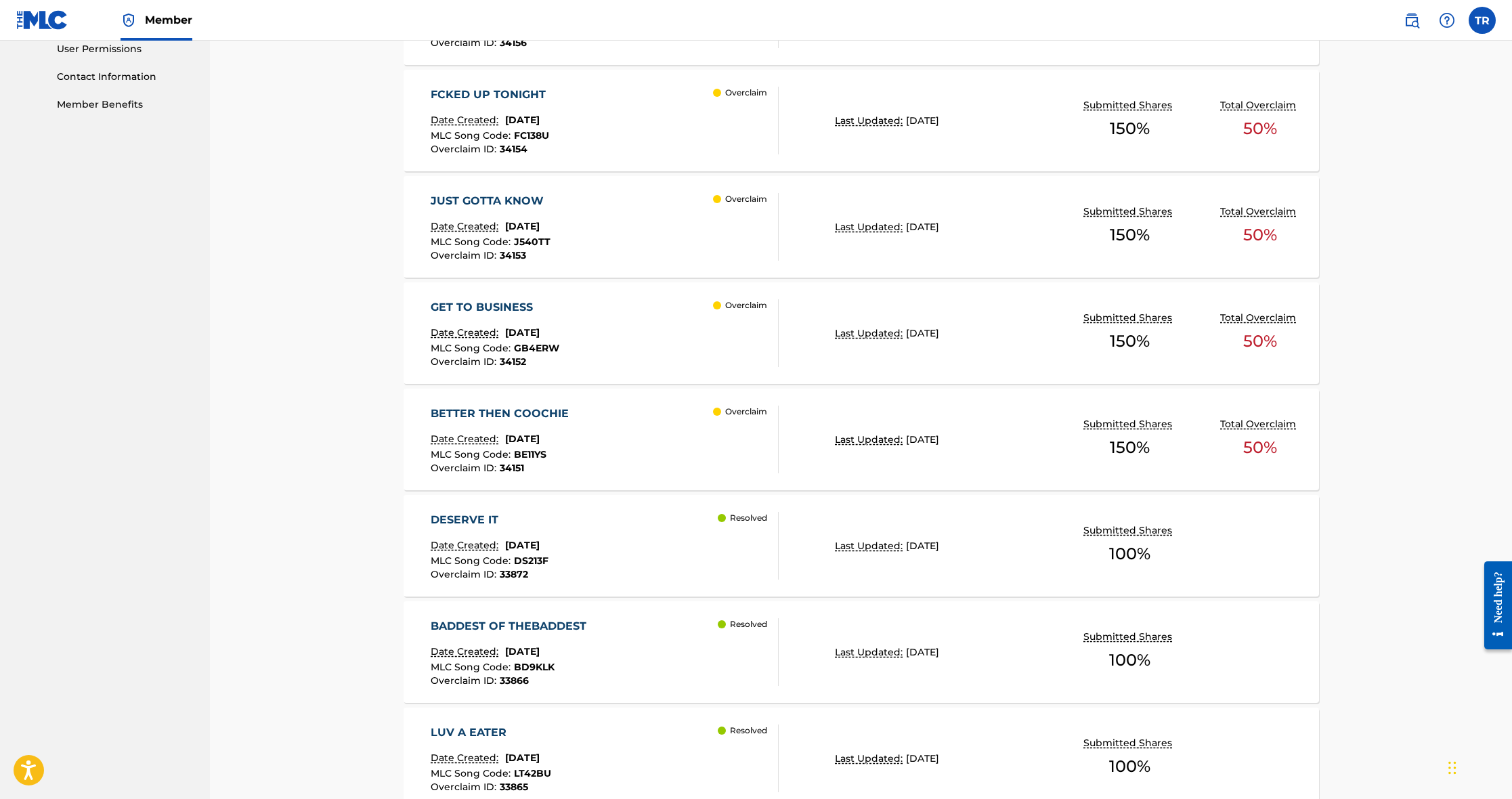
scroll to position [650, 0]
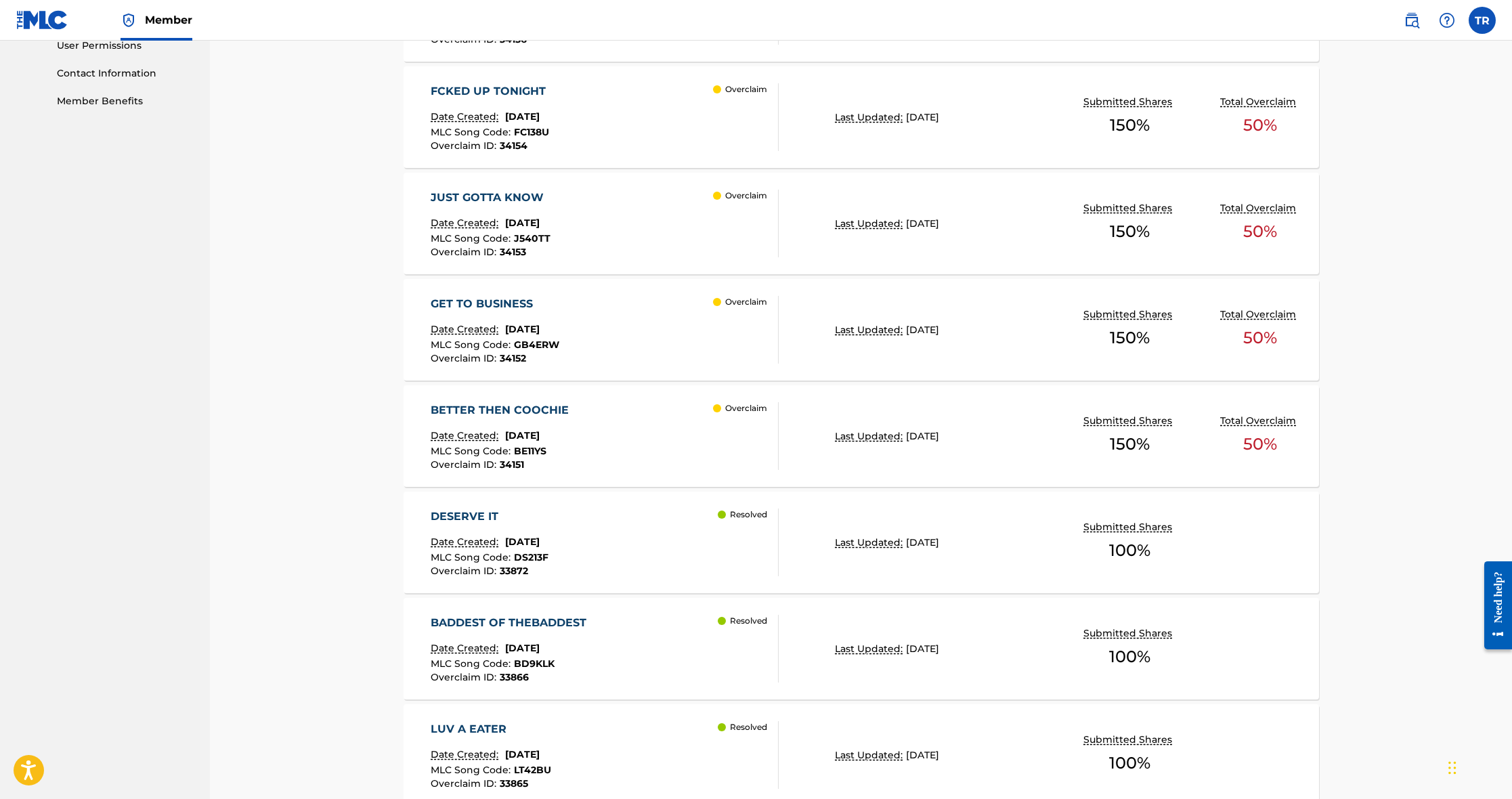
click at [679, 227] on div "JUST GOTTA KNOW Date Created: [DATE] MLC Song Code : J540TT Overclaim ID : 3415…" at bounding box center [605, 224] width 348 height 68
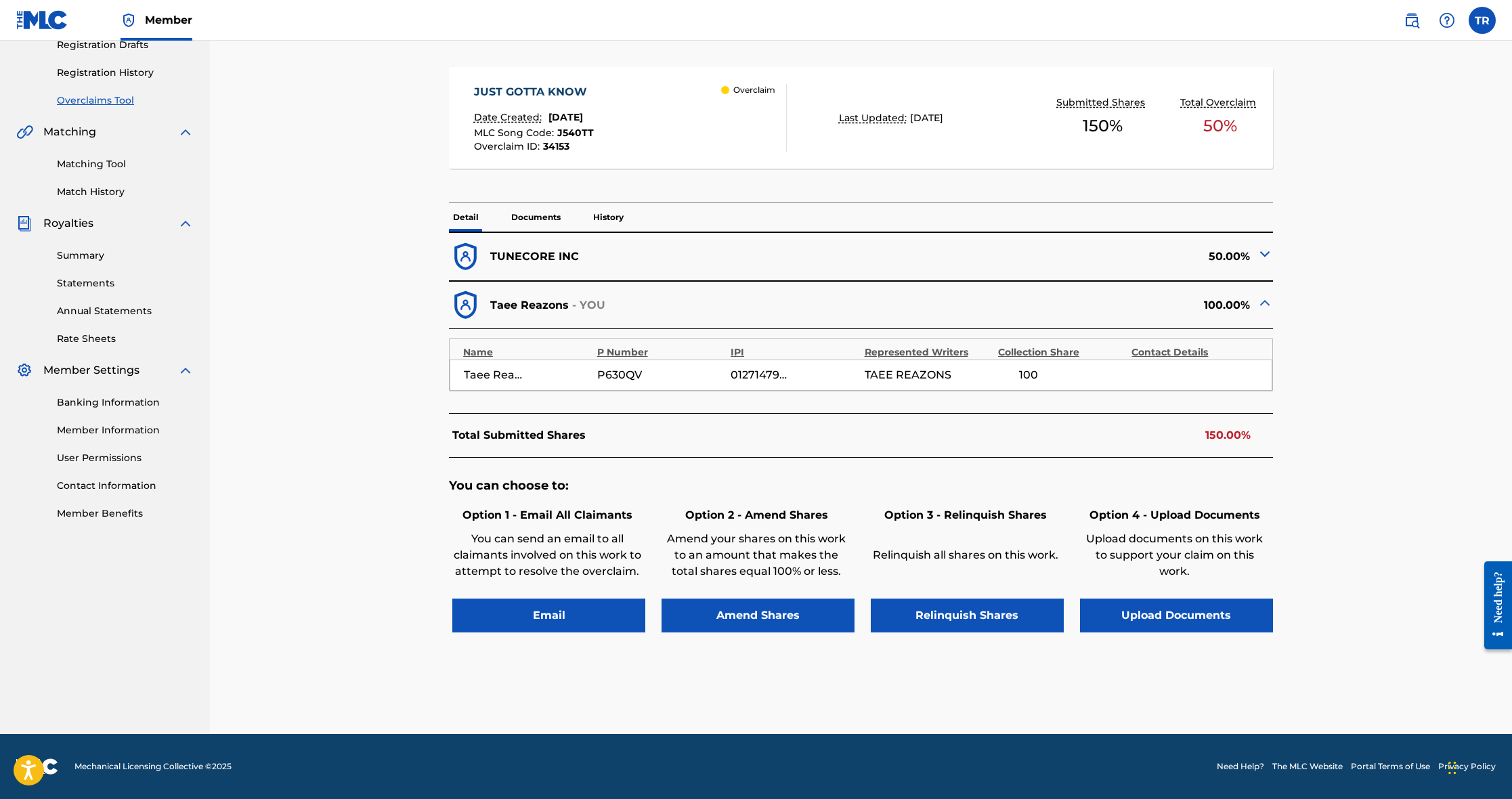
scroll to position [237, 0]
click at [770, 624] on button "Amend Shares" at bounding box center [758, 616] width 193 height 34
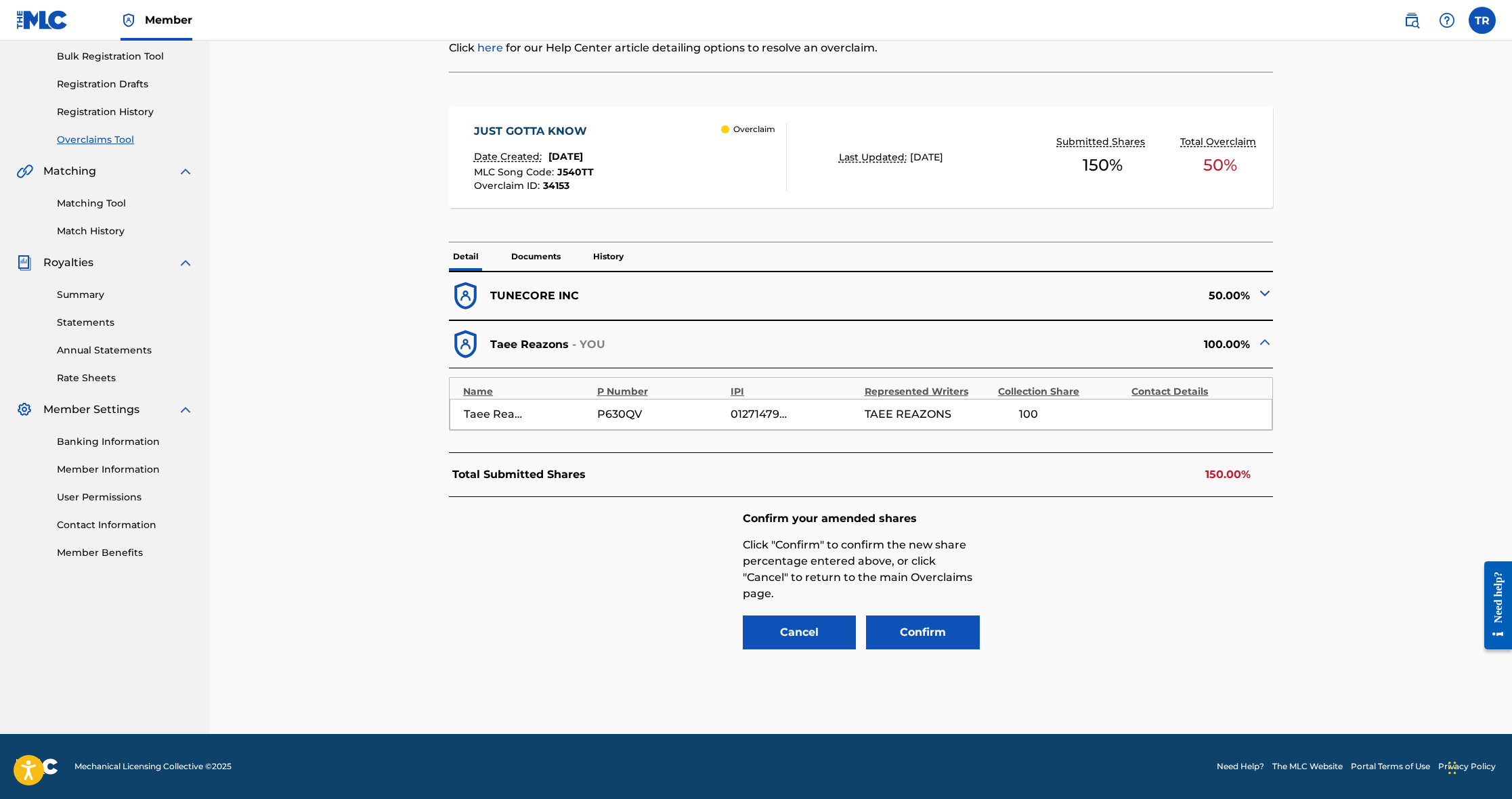
scroll to position [198, 0]
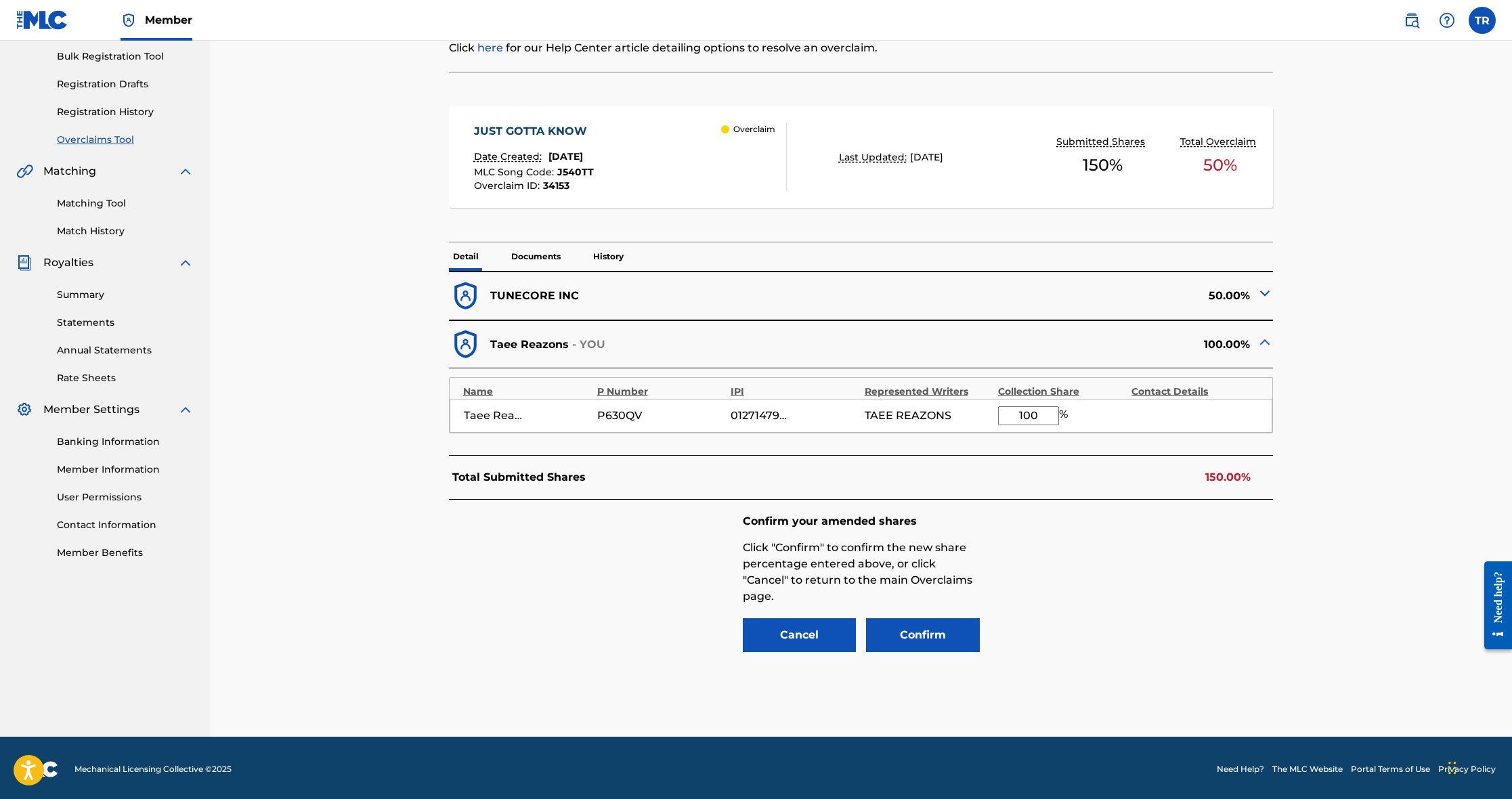
click at [1042, 411] on input "100" at bounding box center [1029, 416] width 61 height 19
type input "1"
type input "50"
click at [936, 642] on button "Confirm" at bounding box center [923, 634] width 114 height 34
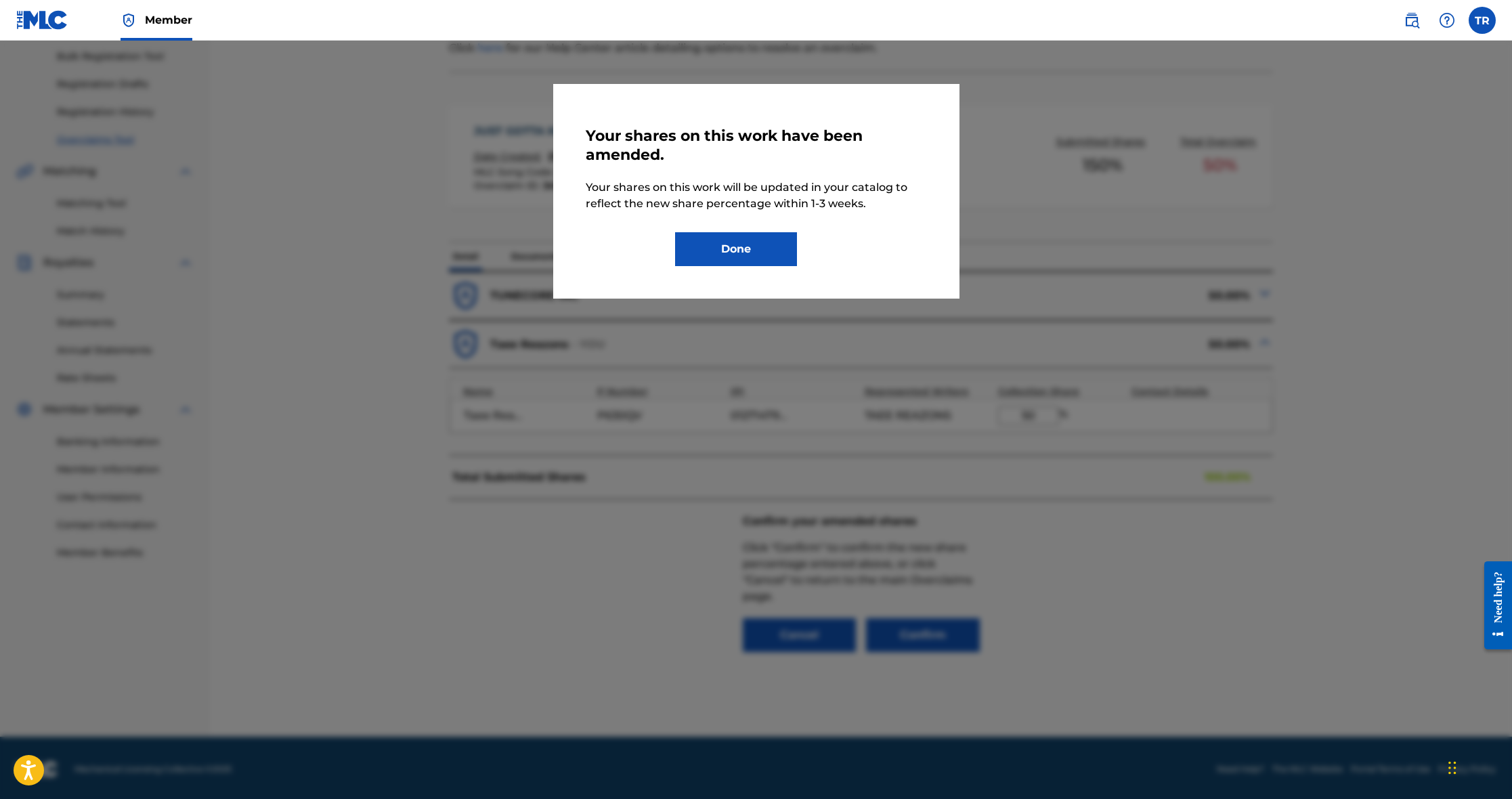
click at [756, 249] on button "Done" at bounding box center [736, 249] width 122 height 34
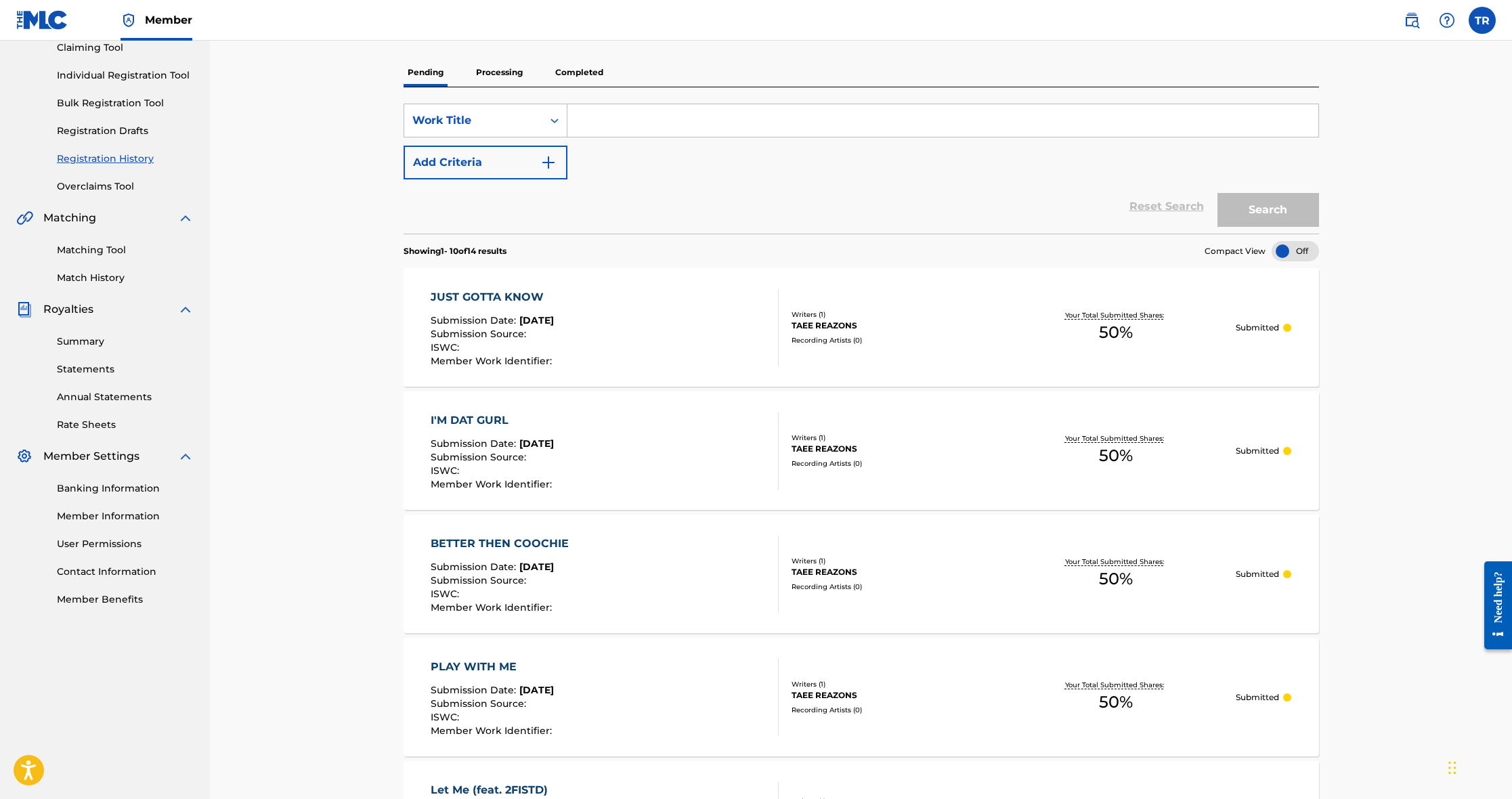
scroll to position [22, 0]
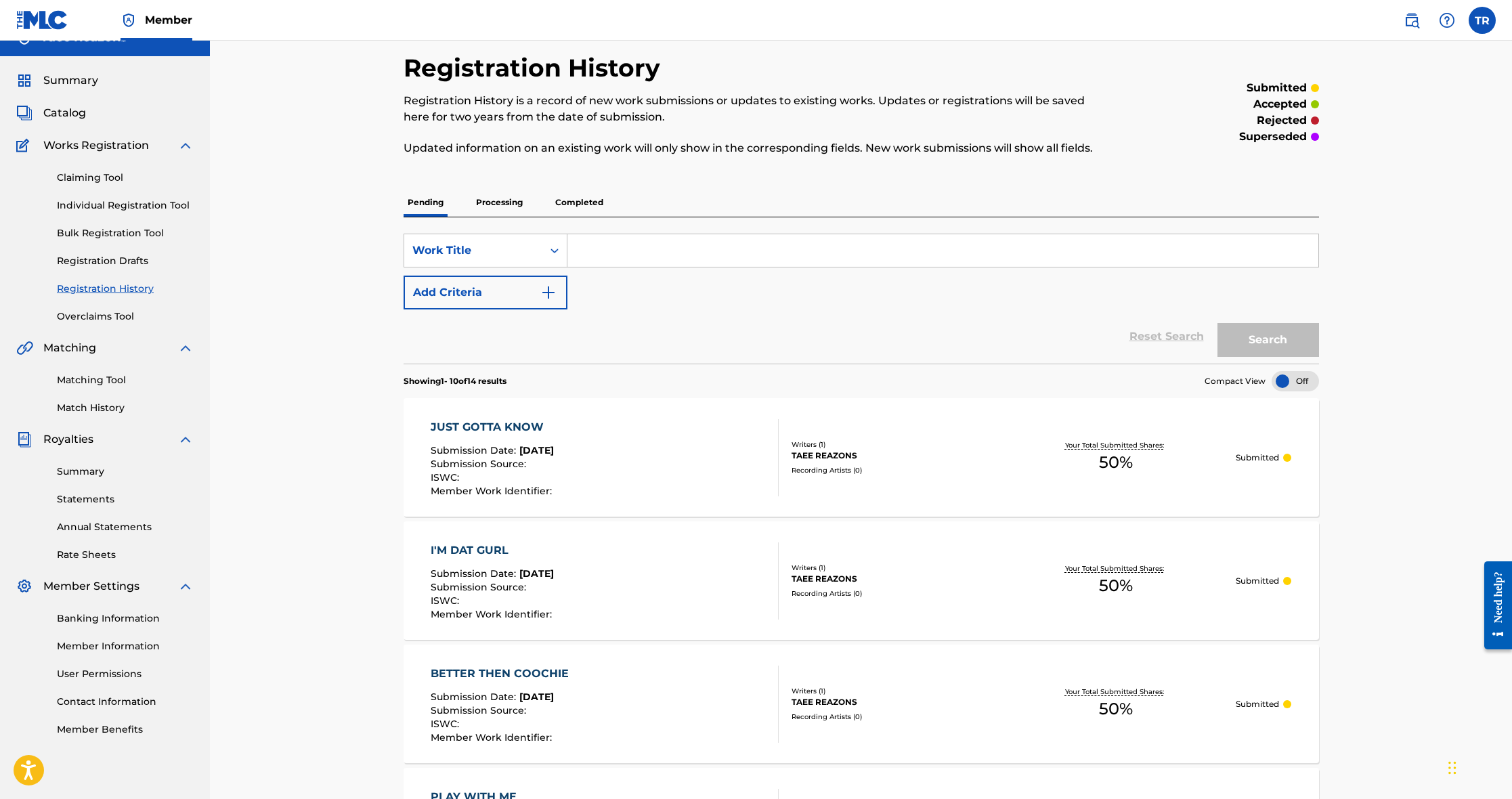
click at [116, 316] on link "Overclaims Tool" at bounding box center [124, 317] width 137 height 14
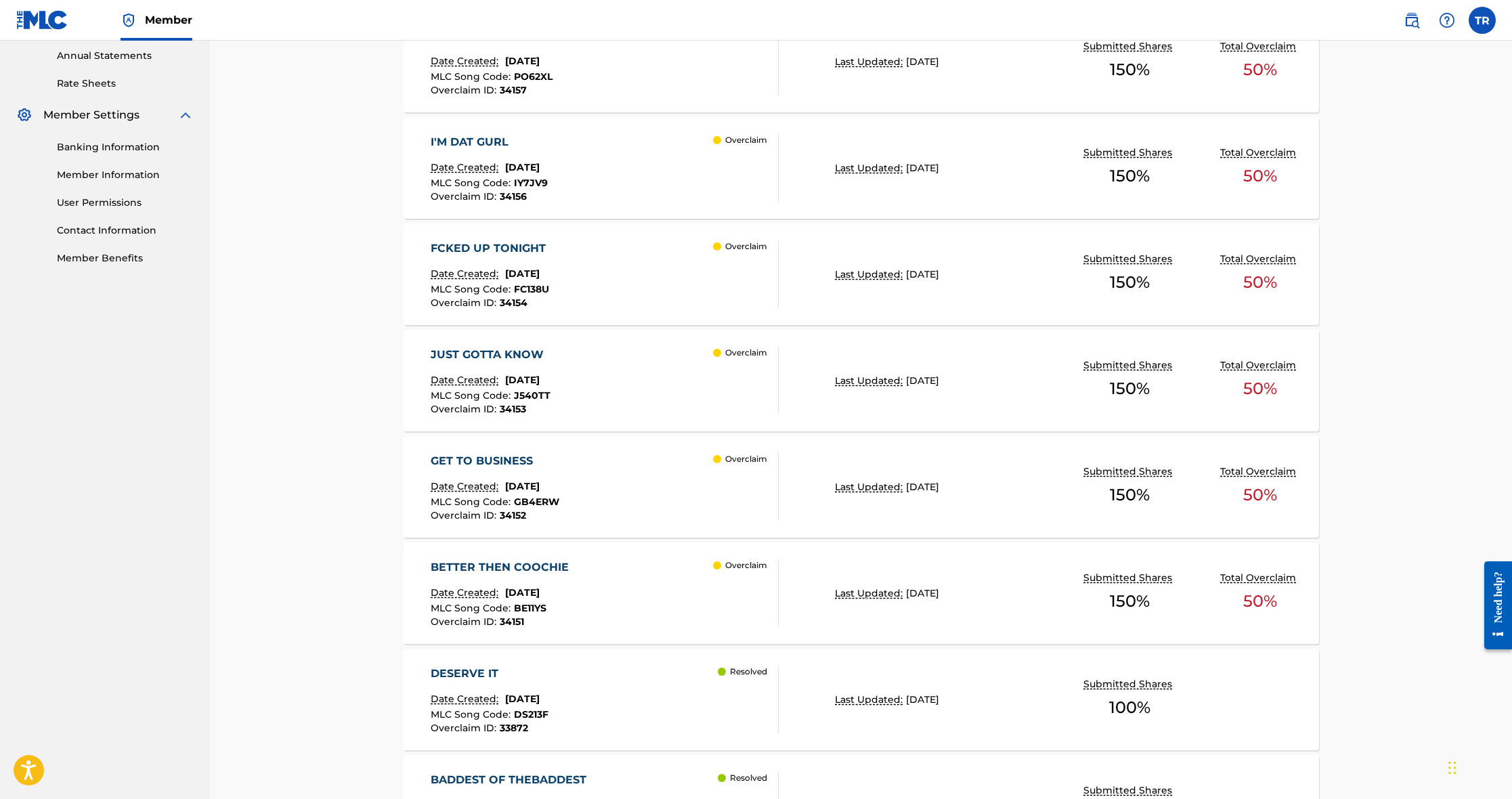
scroll to position [502, 0]
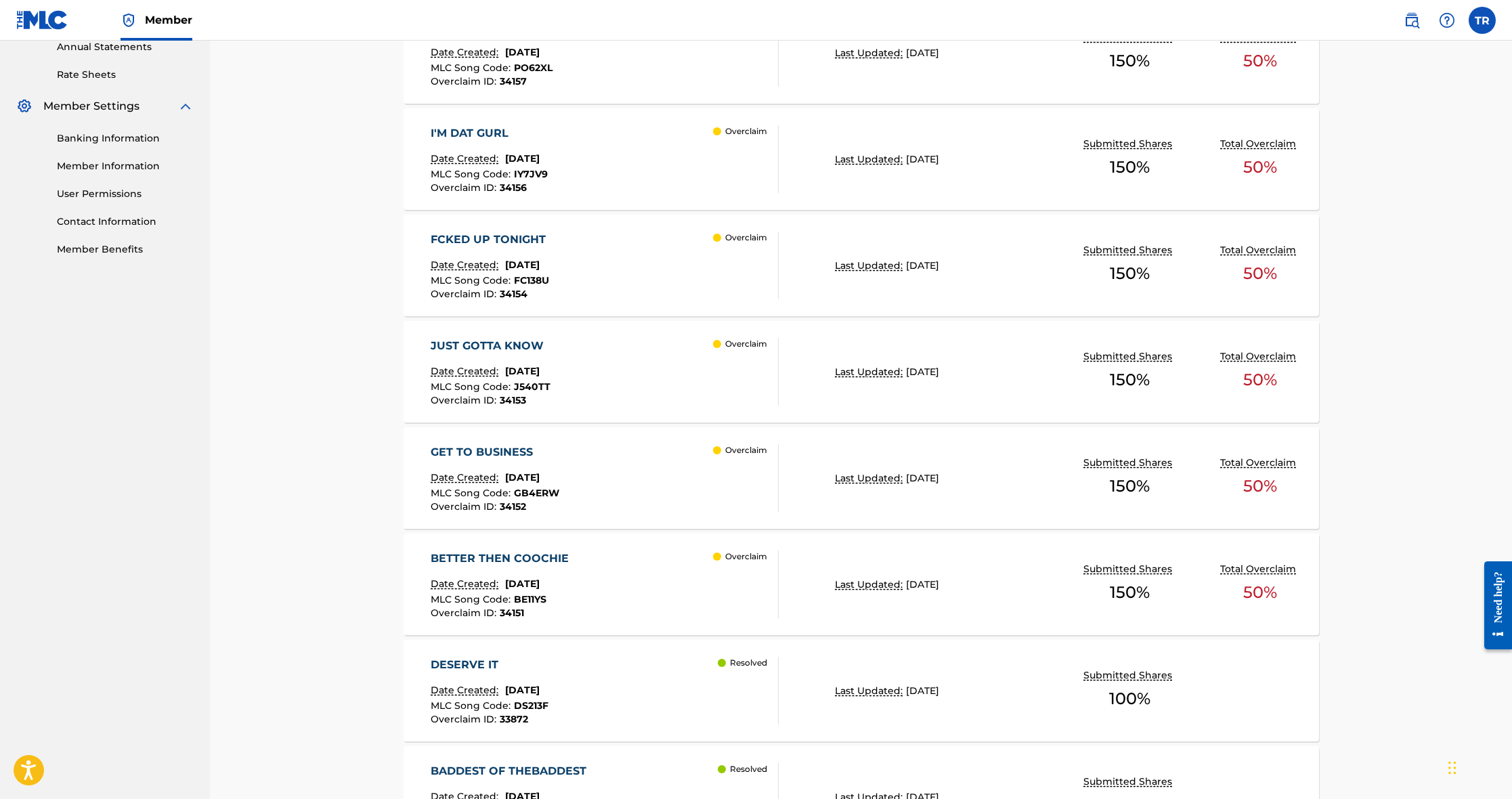
click at [711, 265] on div "FCKED UP TONIGHT Date Created: [DATE] MLC Song Code : FC138U Overclaim ID : 341…" at bounding box center [605, 265] width 348 height 68
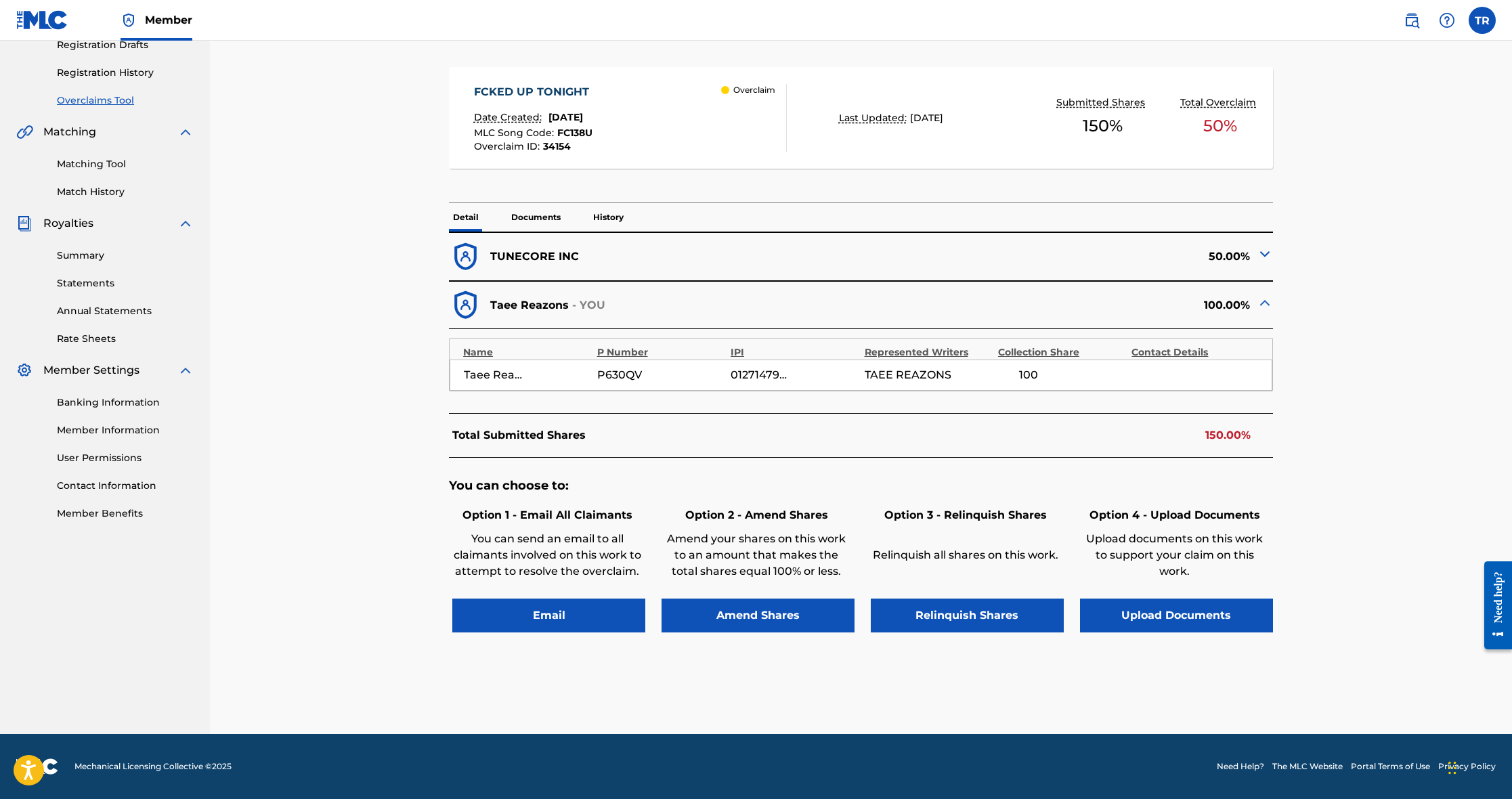
scroll to position [237, 0]
click at [745, 614] on button "Amend Shares" at bounding box center [758, 616] width 193 height 34
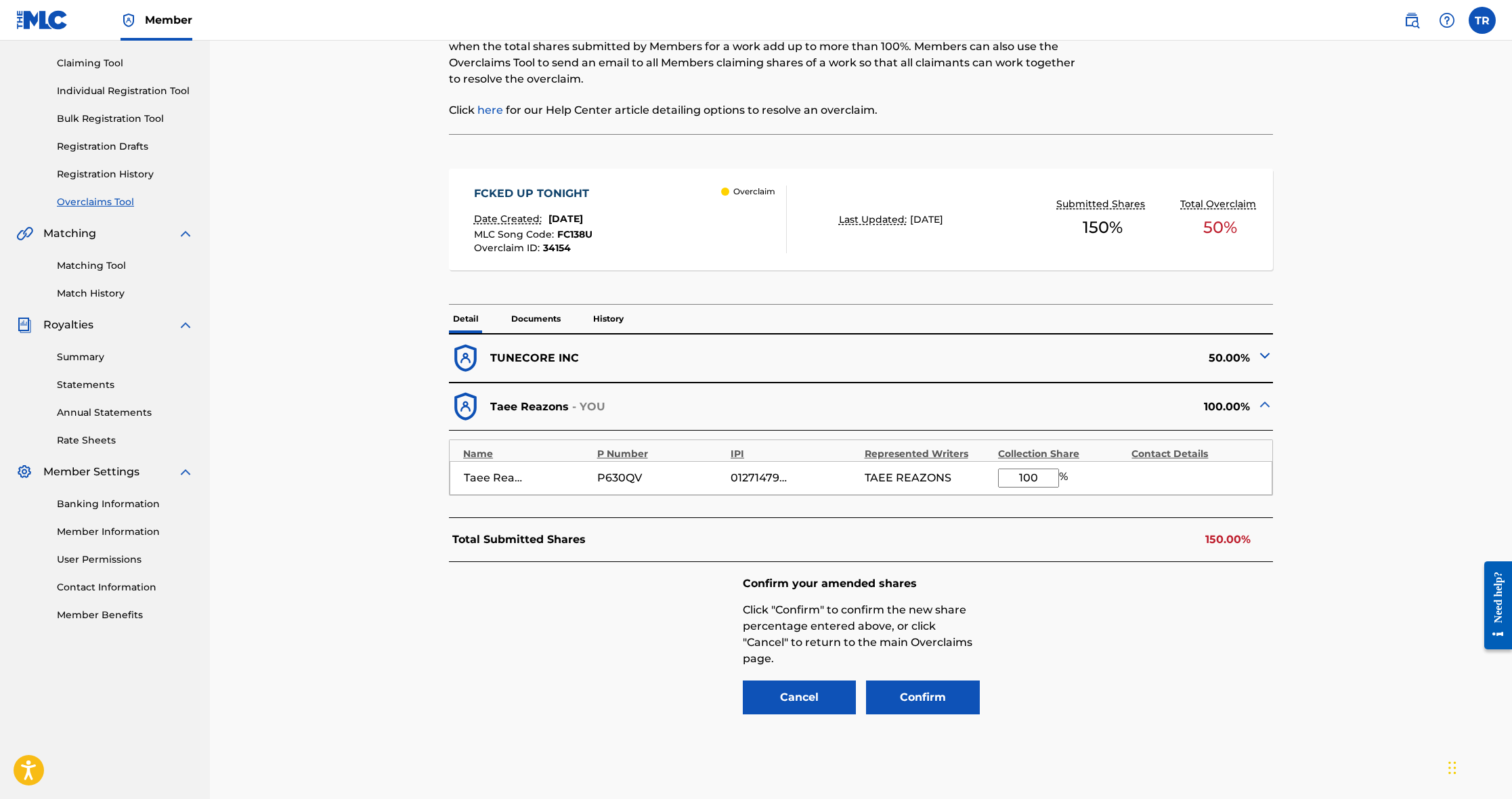
scroll to position [153, 0]
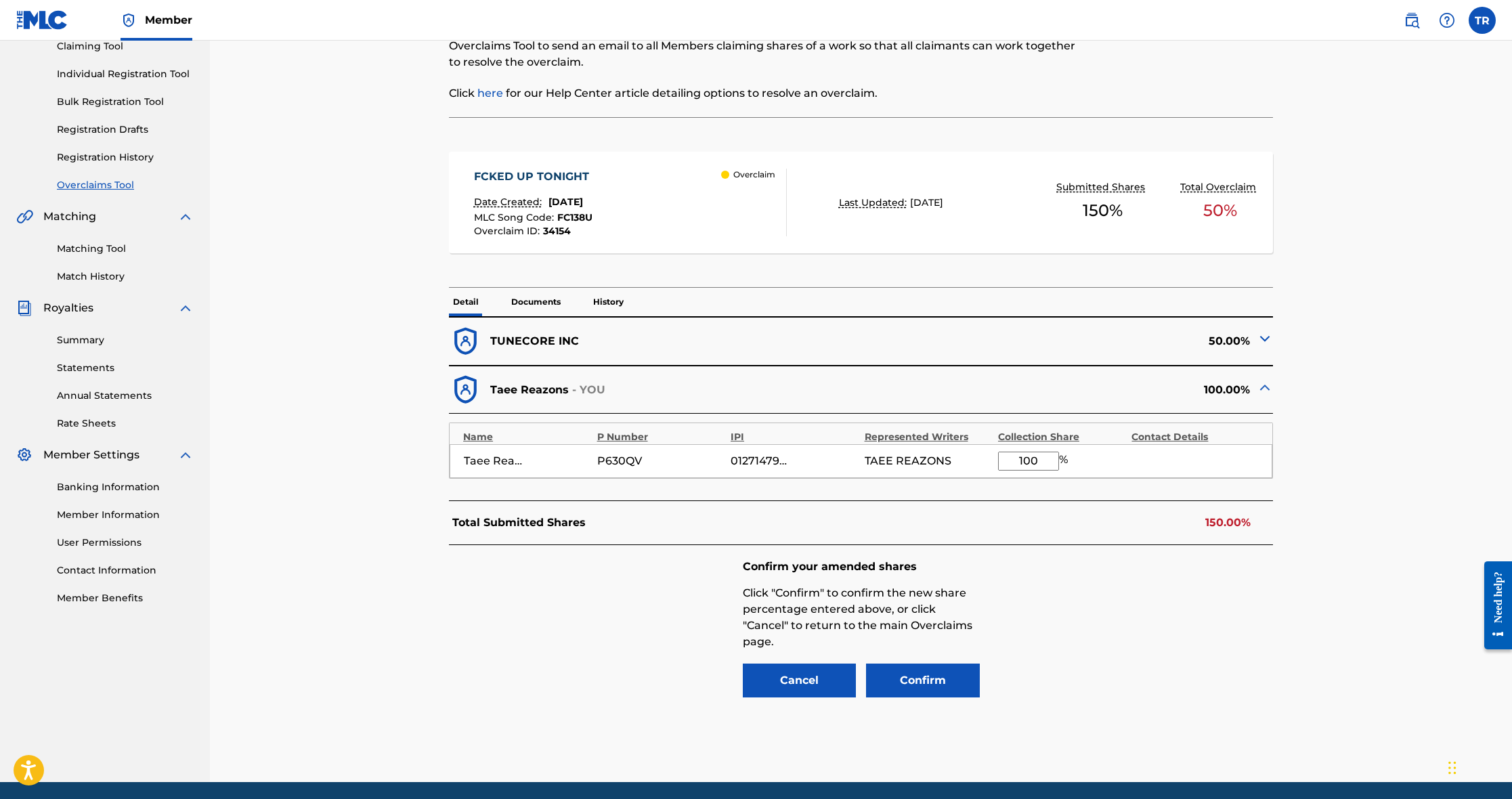
click at [96, 153] on link "Registration History" at bounding box center [124, 158] width 137 height 14
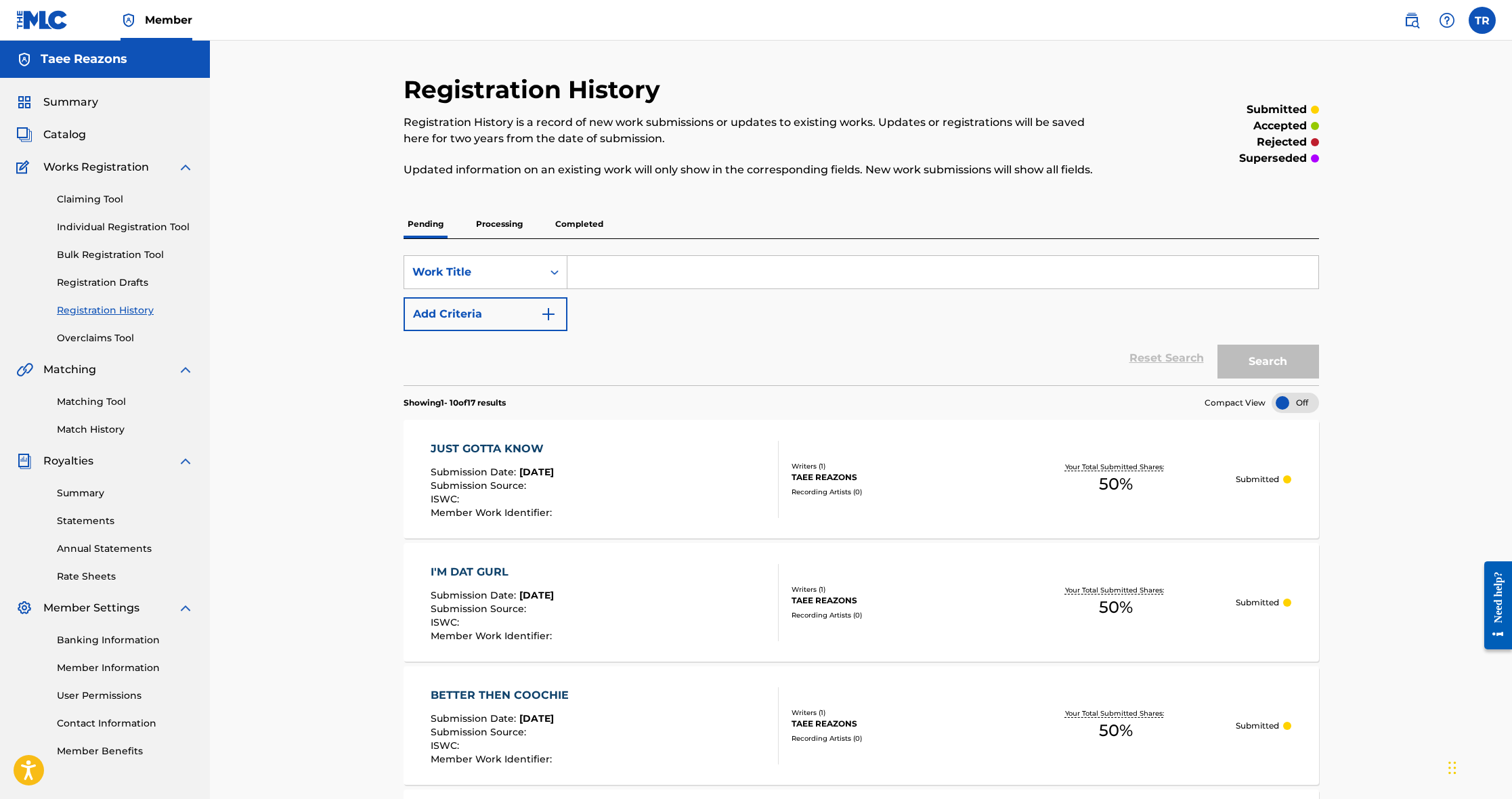
click at [110, 340] on link "Overclaims Tool" at bounding box center [124, 338] width 137 height 14
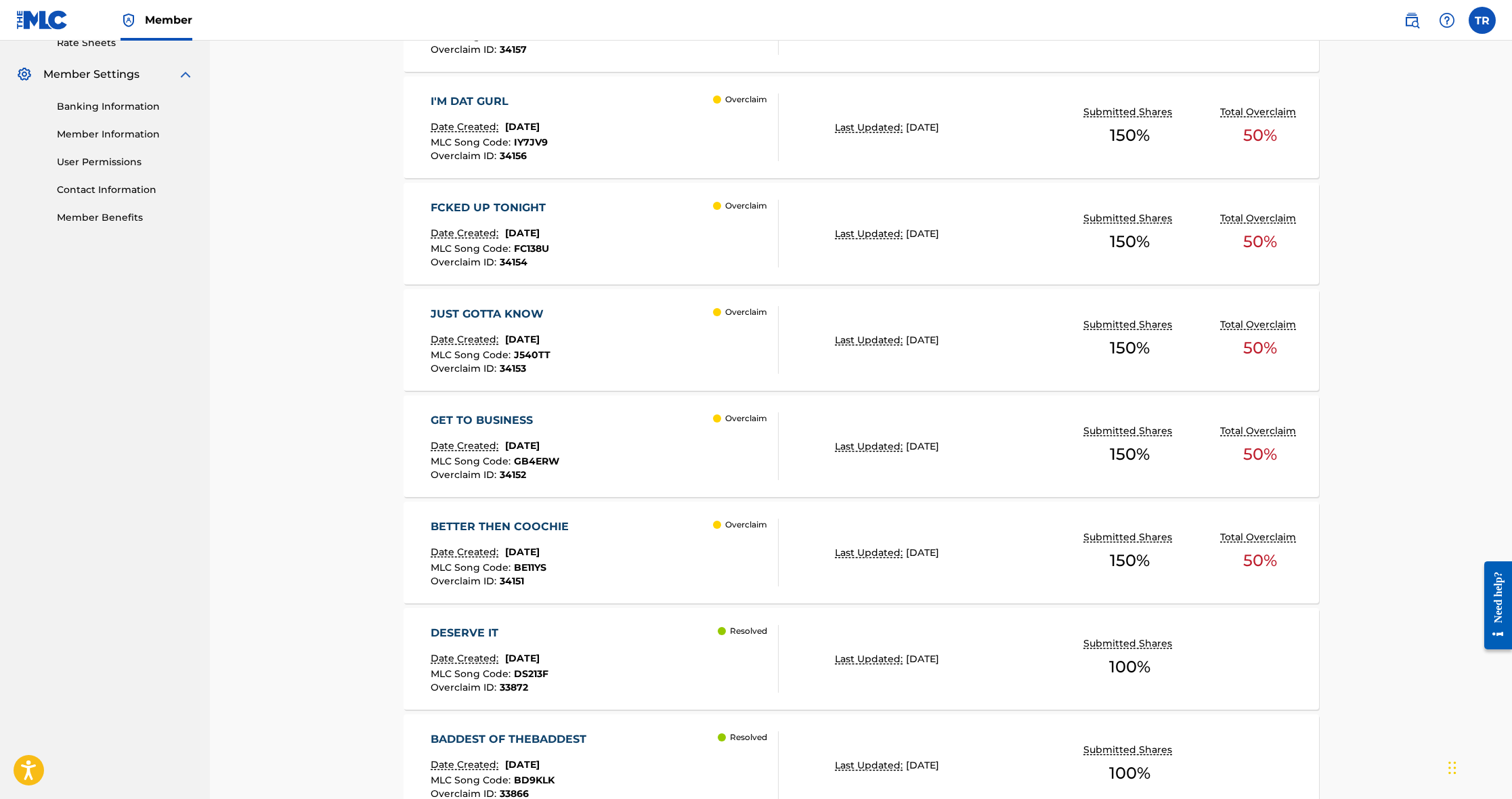
scroll to position [538, 0]
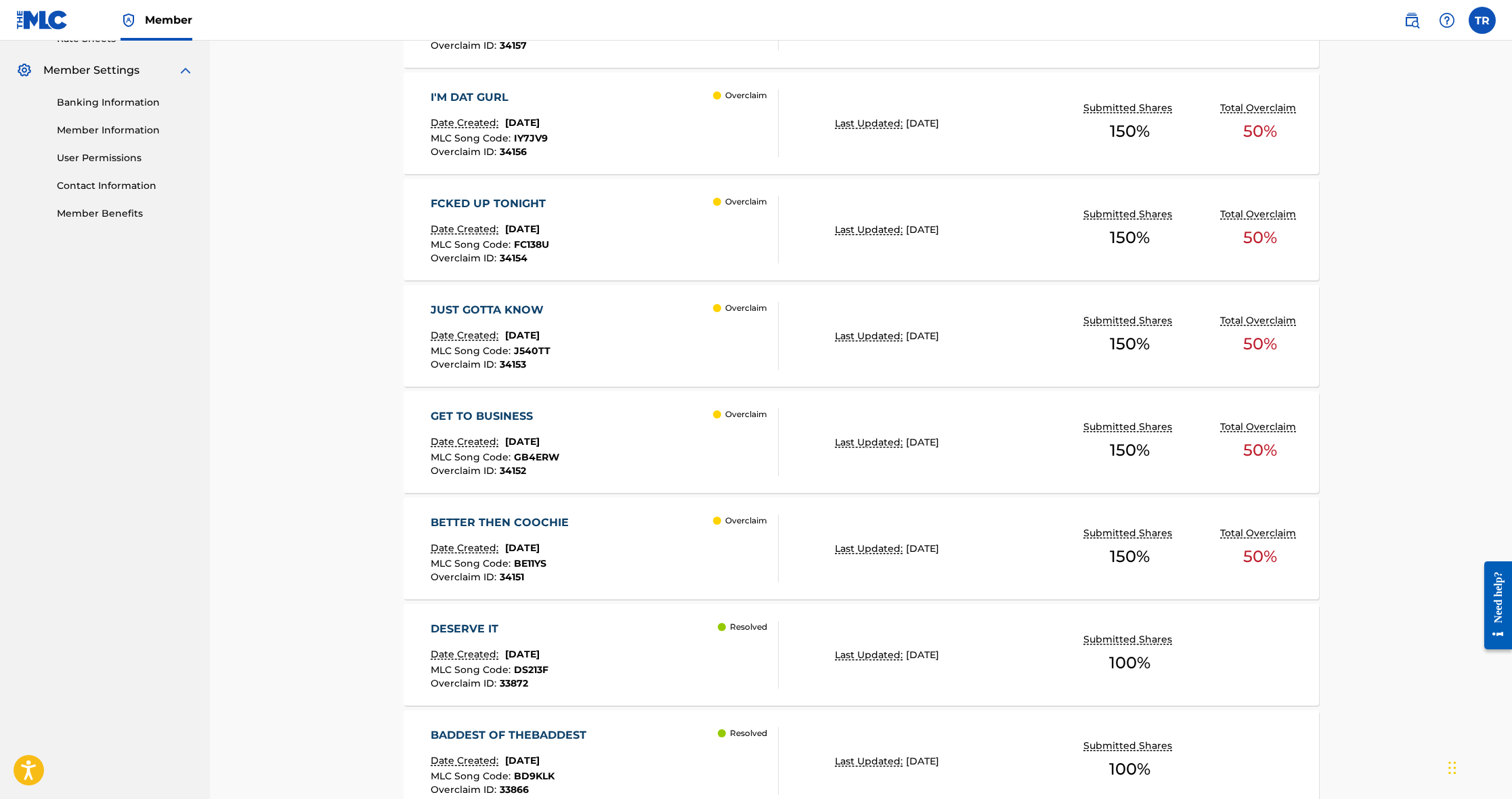
click at [699, 239] on div "FCKED UP TONIGHT Date Created: [DATE] MLC Song Code : FC138U Overclaim ID : 341…" at bounding box center [605, 230] width 348 height 68
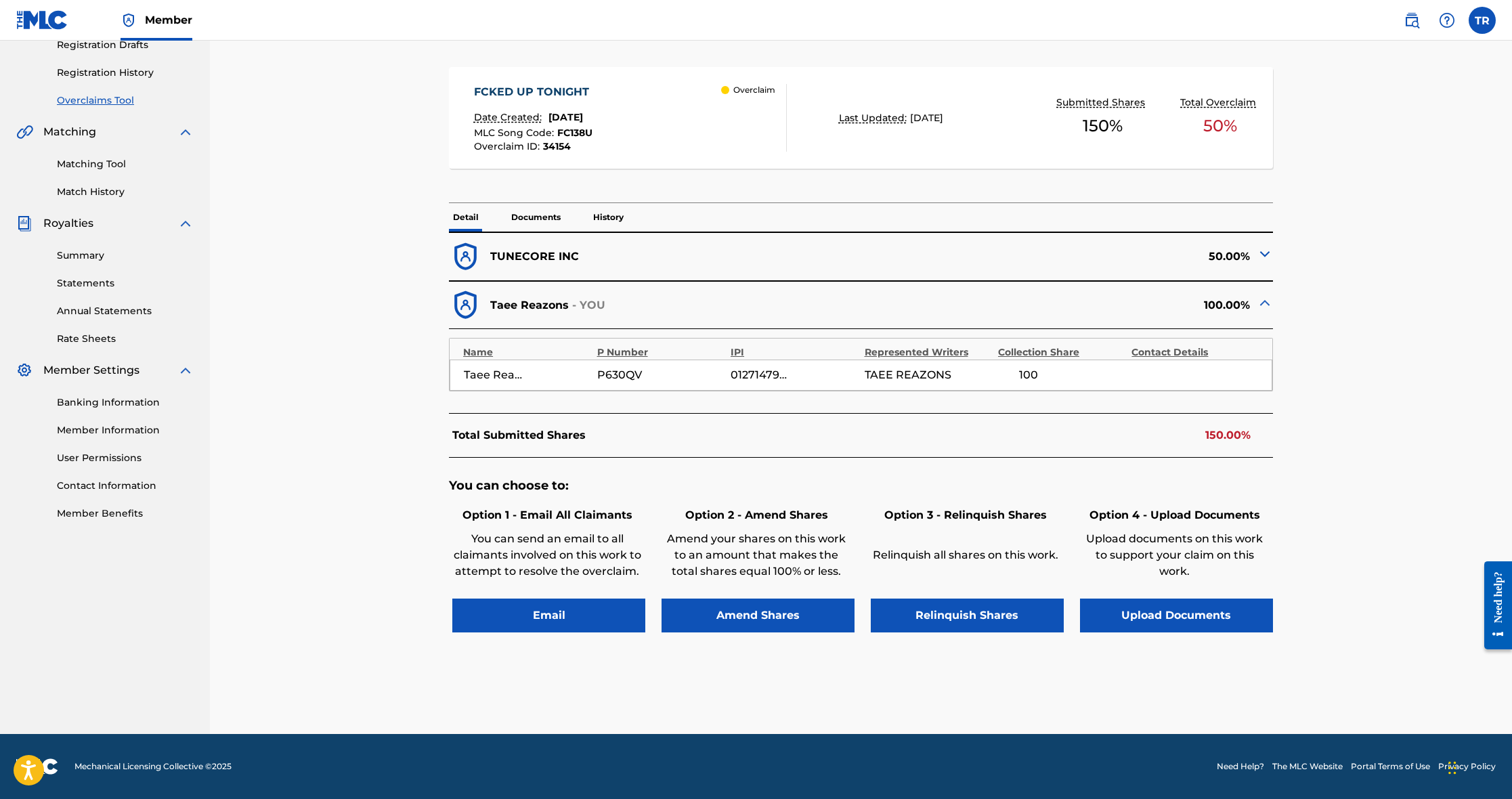
click at [736, 600] on button "Amend Shares" at bounding box center [758, 615] width 193 height 34
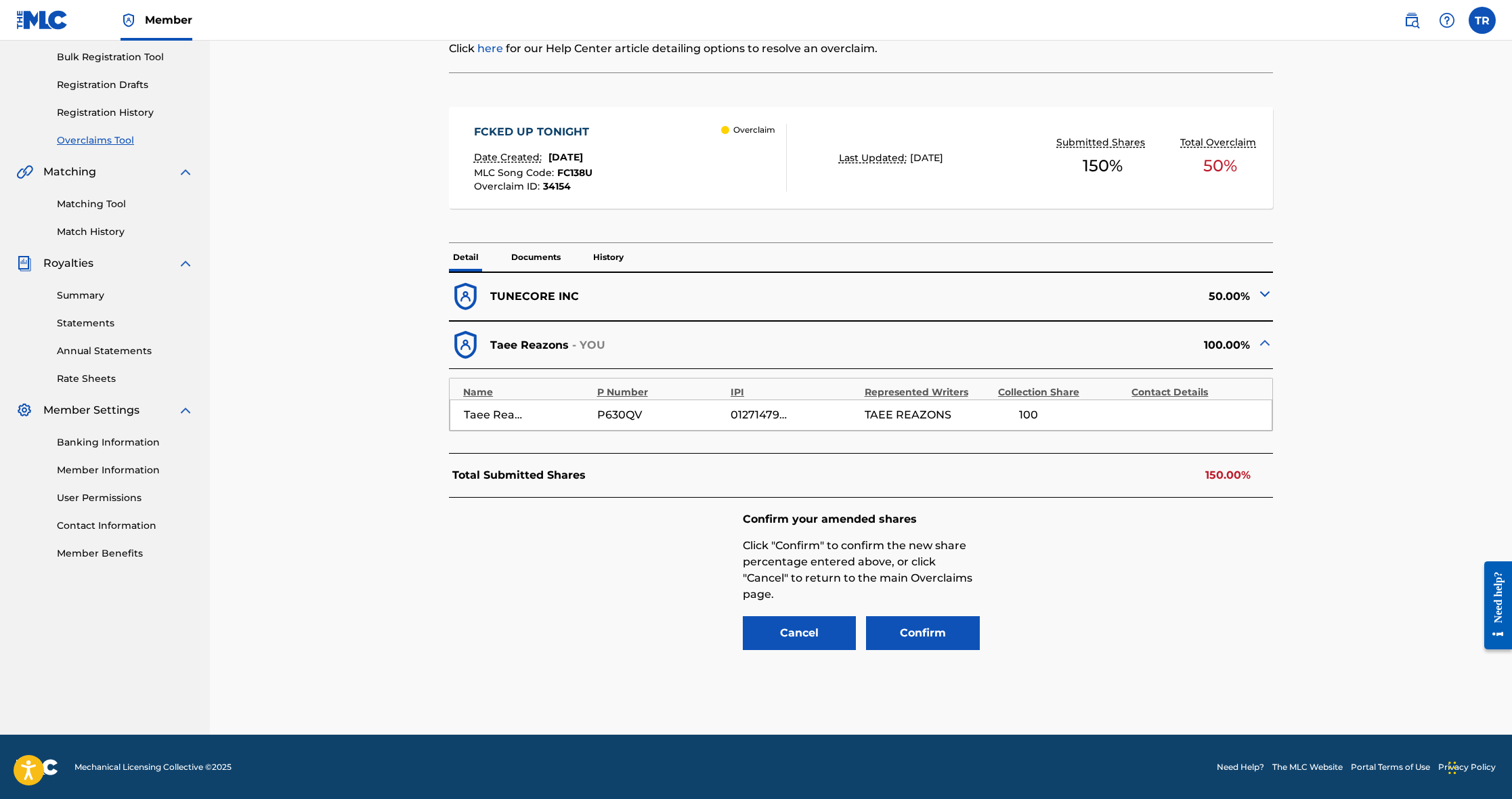
scroll to position [196, 0]
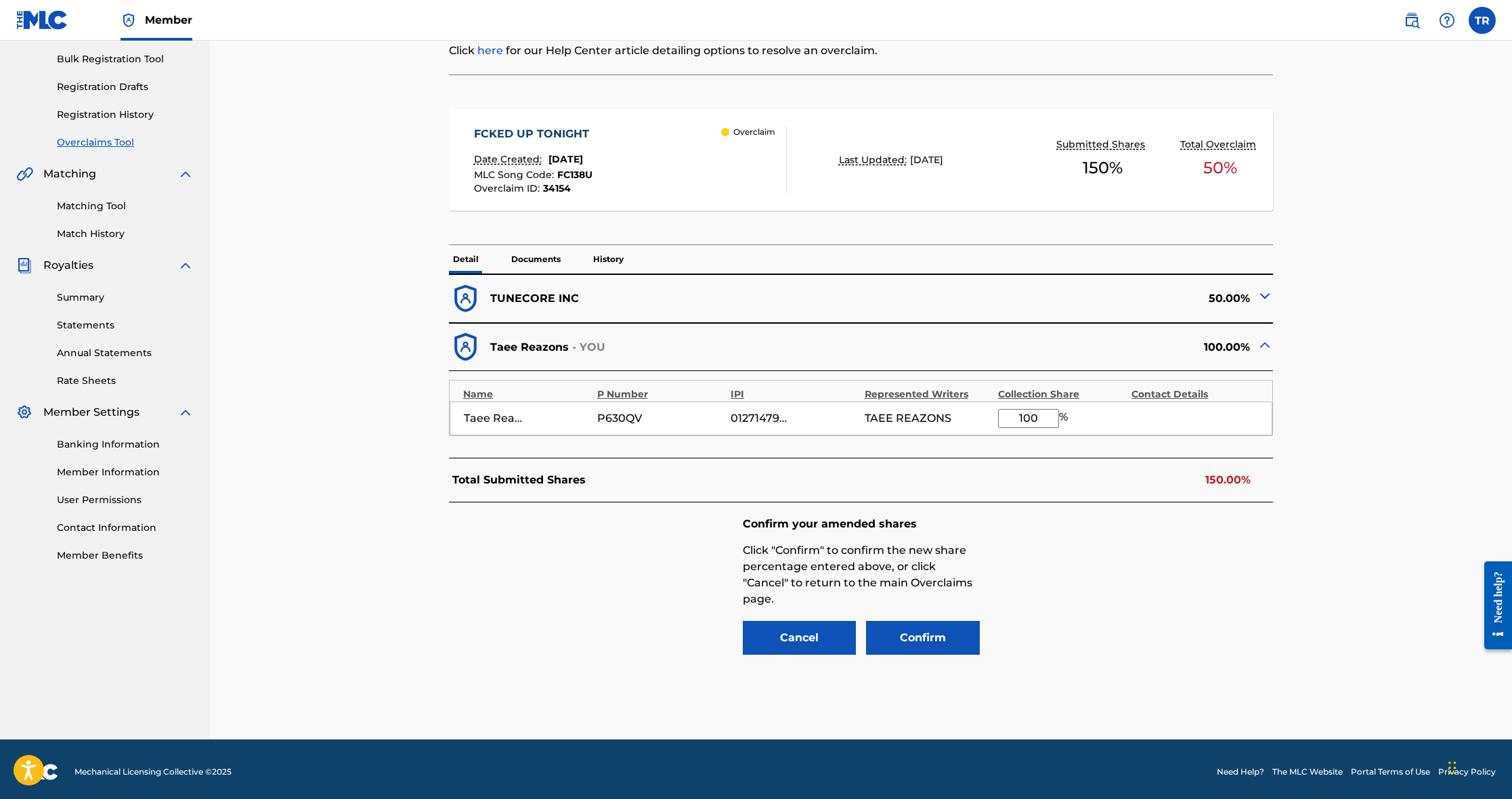
click at [1038, 417] on input "100" at bounding box center [1029, 419] width 61 height 19
type input "1"
type input "50"
click at [927, 630] on button "Confirm" at bounding box center [923, 638] width 114 height 34
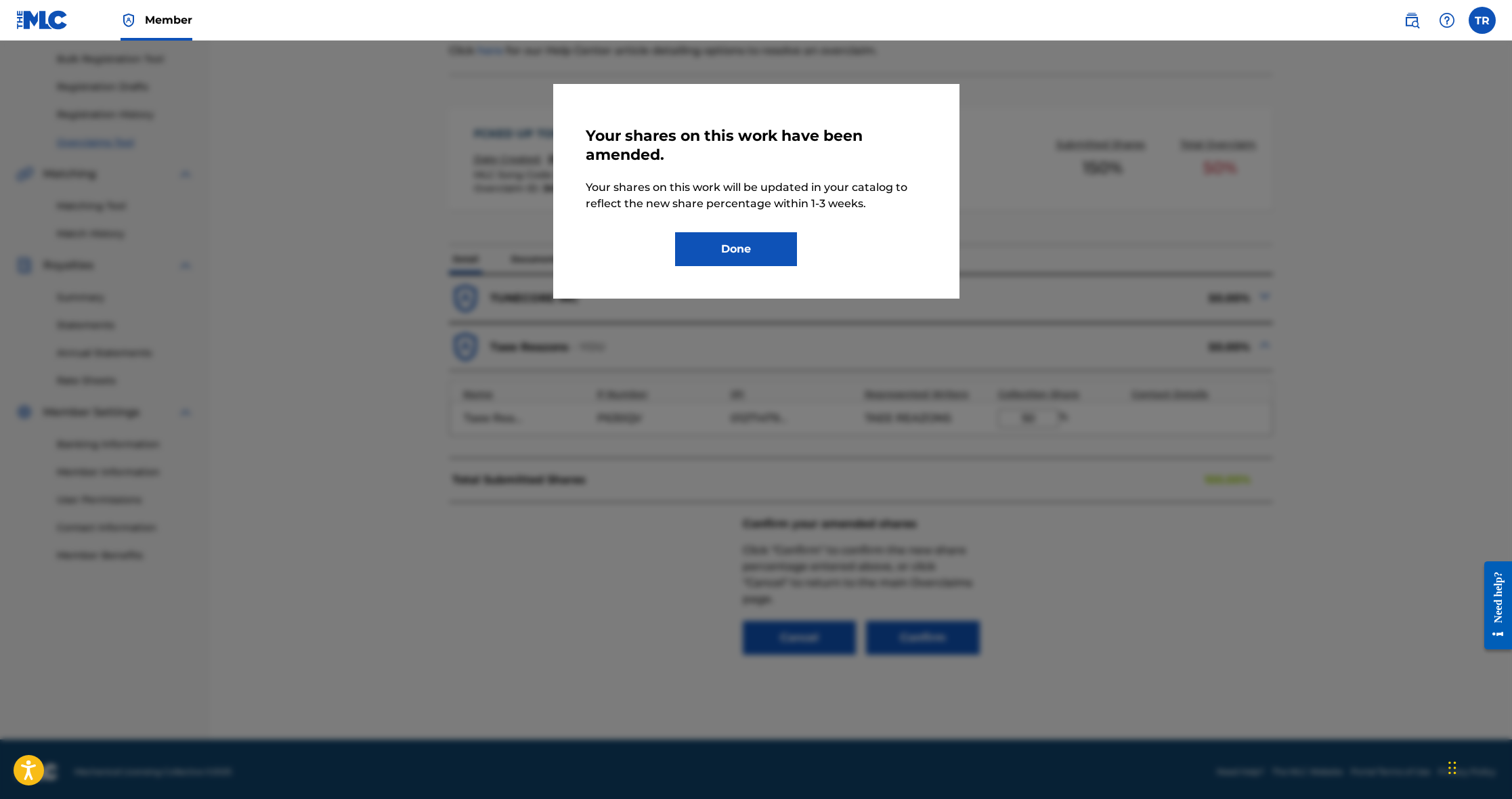
click at [749, 239] on button "Done" at bounding box center [736, 249] width 122 height 34
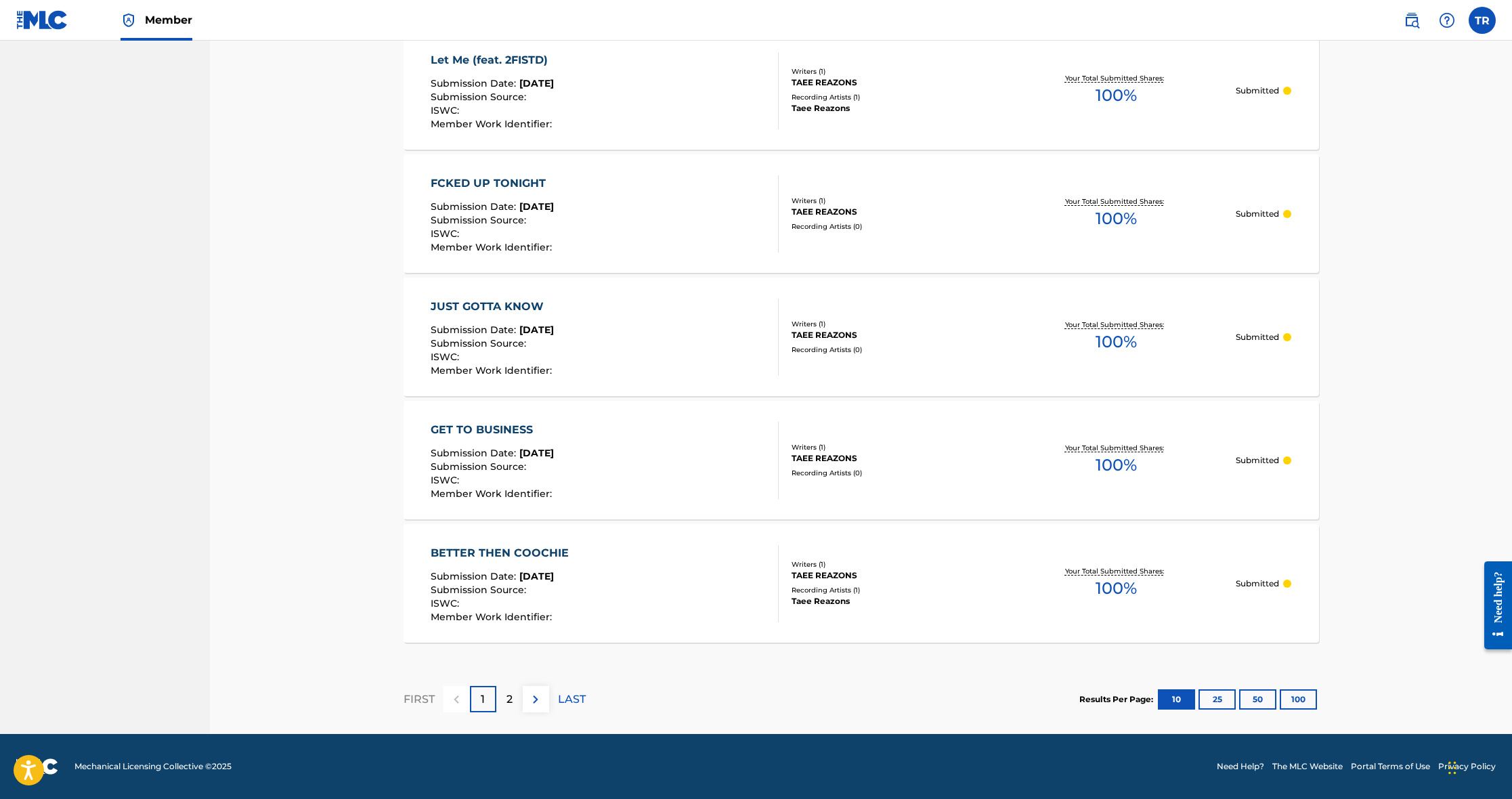
scroll to position [1005, 0]
click at [507, 702] on p "2" at bounding box center [509, 699] width 6 height 17
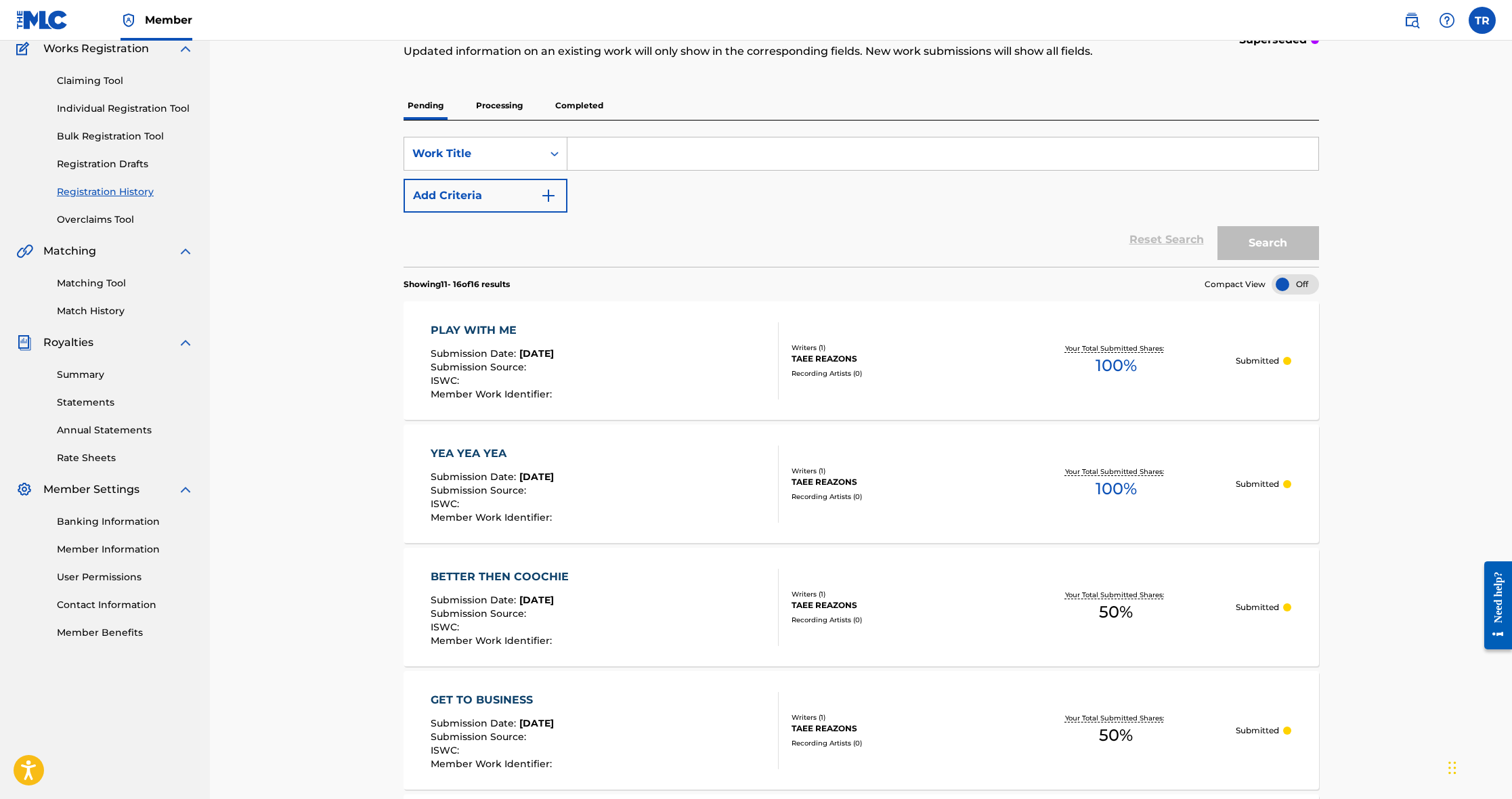
scroll to position [86, 0]
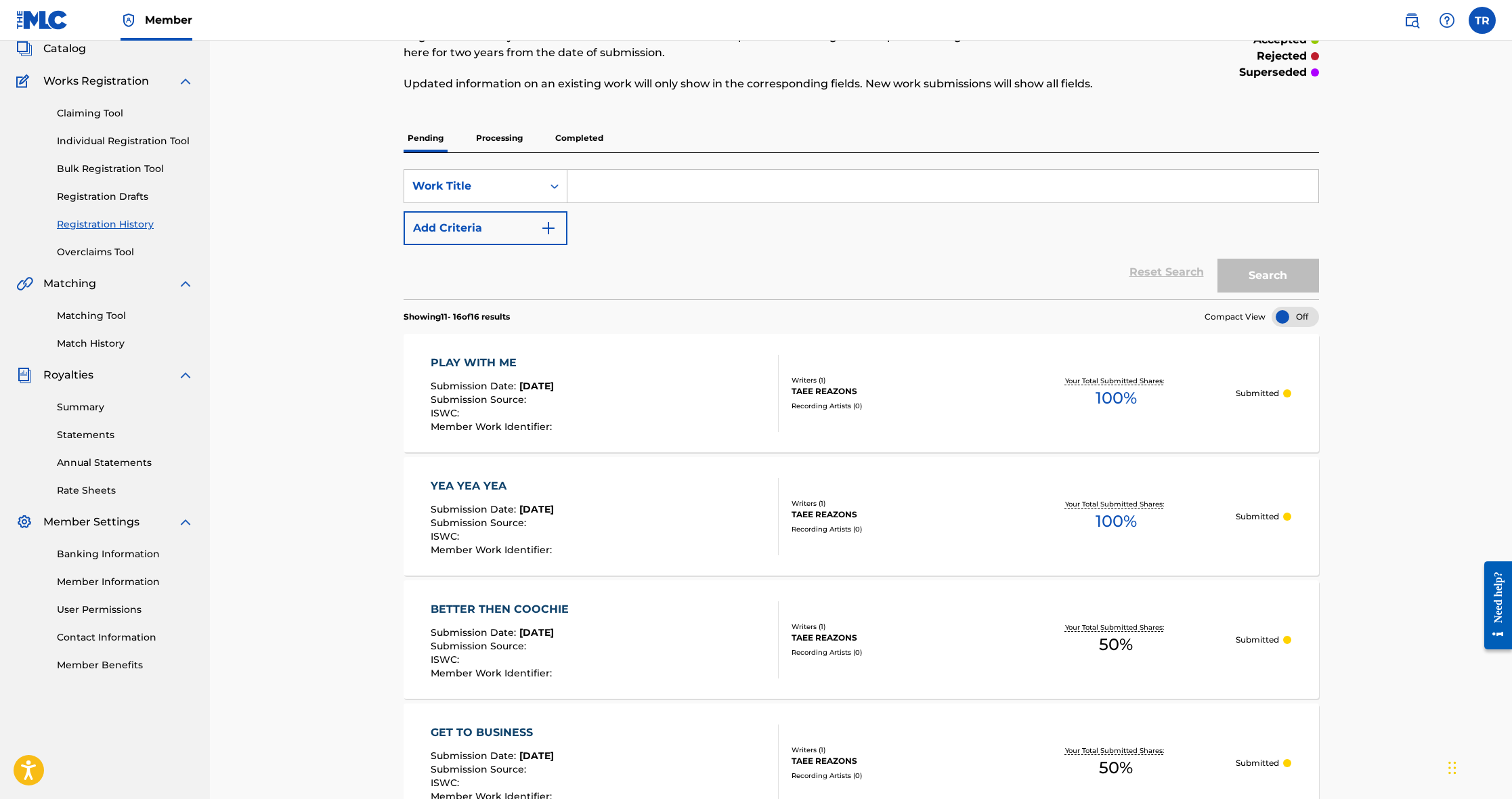
click at [751, 507] on div "YEA YEA YEA Submission Date : [DATE] Submission Source : ISWC : Member Work Ide…" at bounding box center [605, 516] width 348 height 77
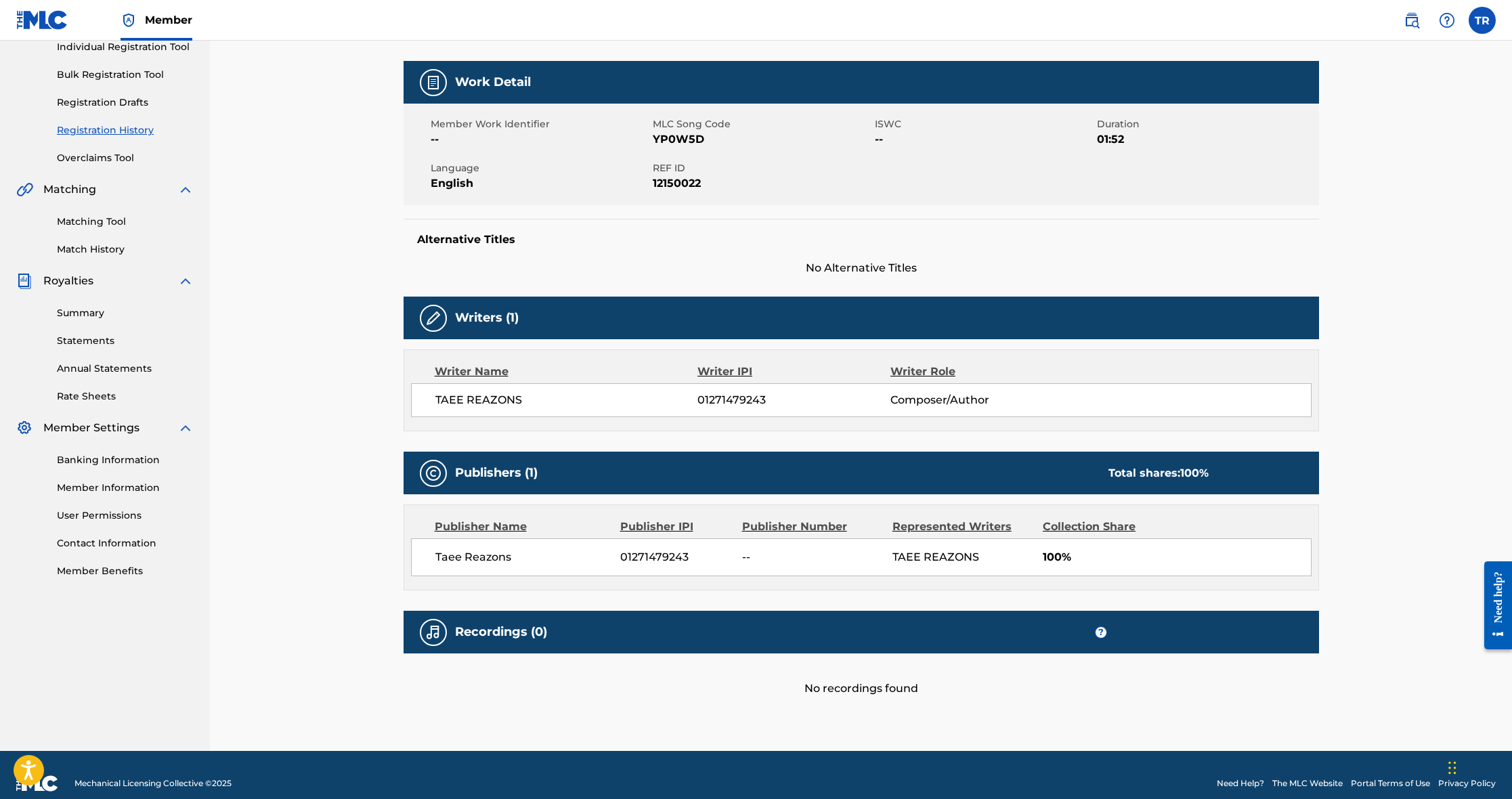
scroll to position [178, 0]
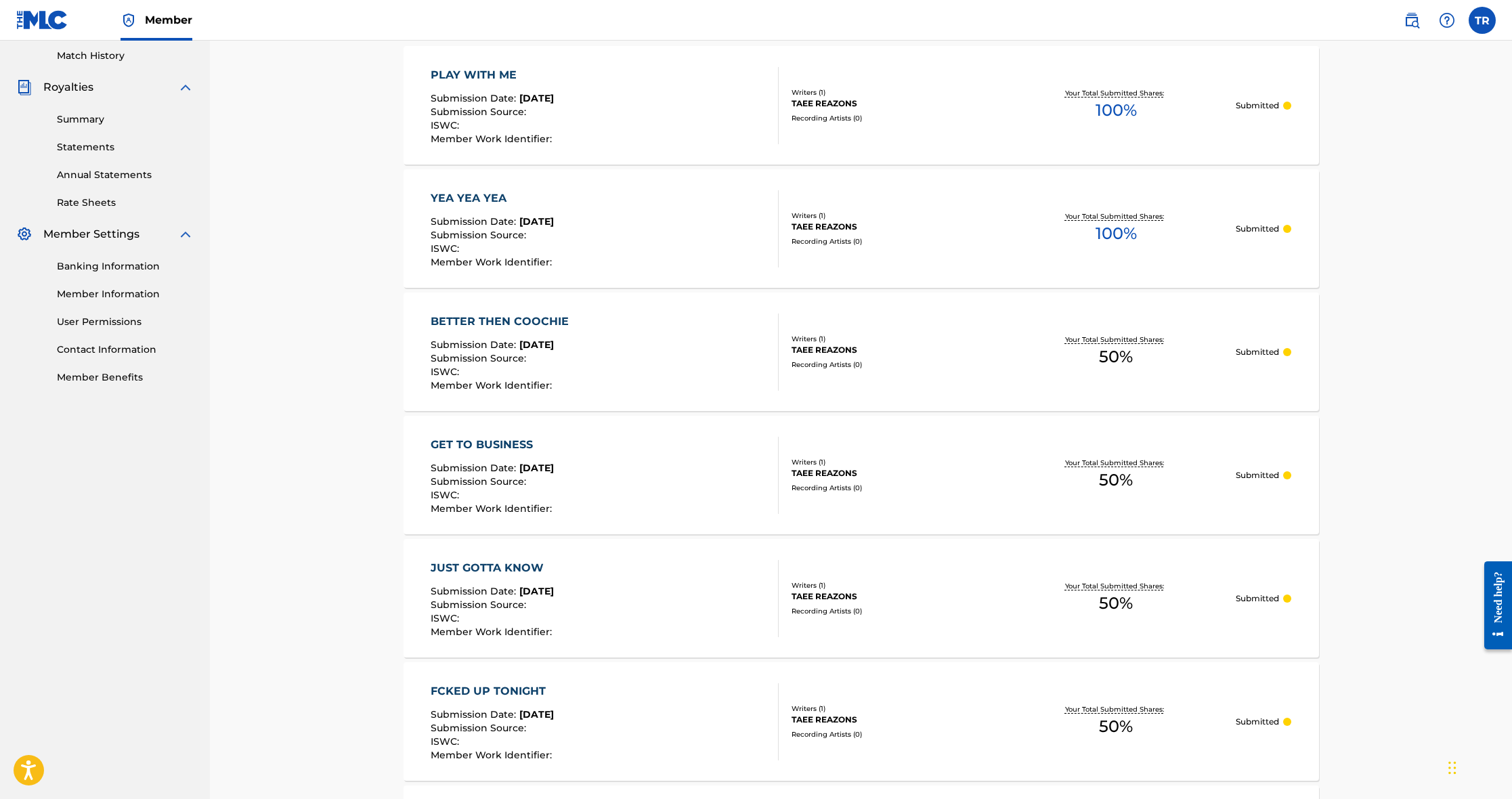
scroll to position [380, 0]
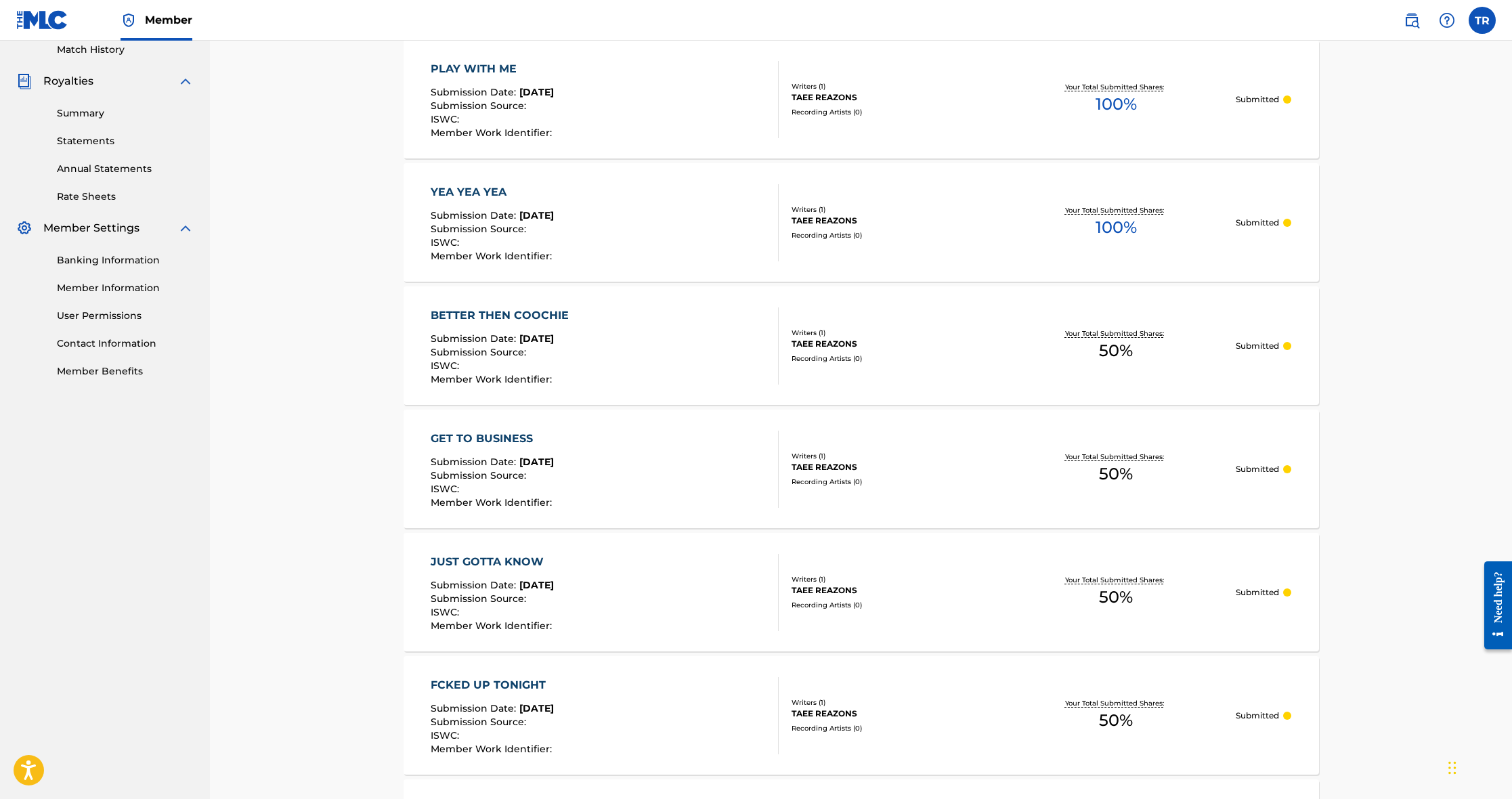
click at [653, 135] on div "PLAY WITH ME Submission Date : [DATE] Submission Source : ISWC : Member Work Id…" at bounding box center [605, 99] width 348 height 77
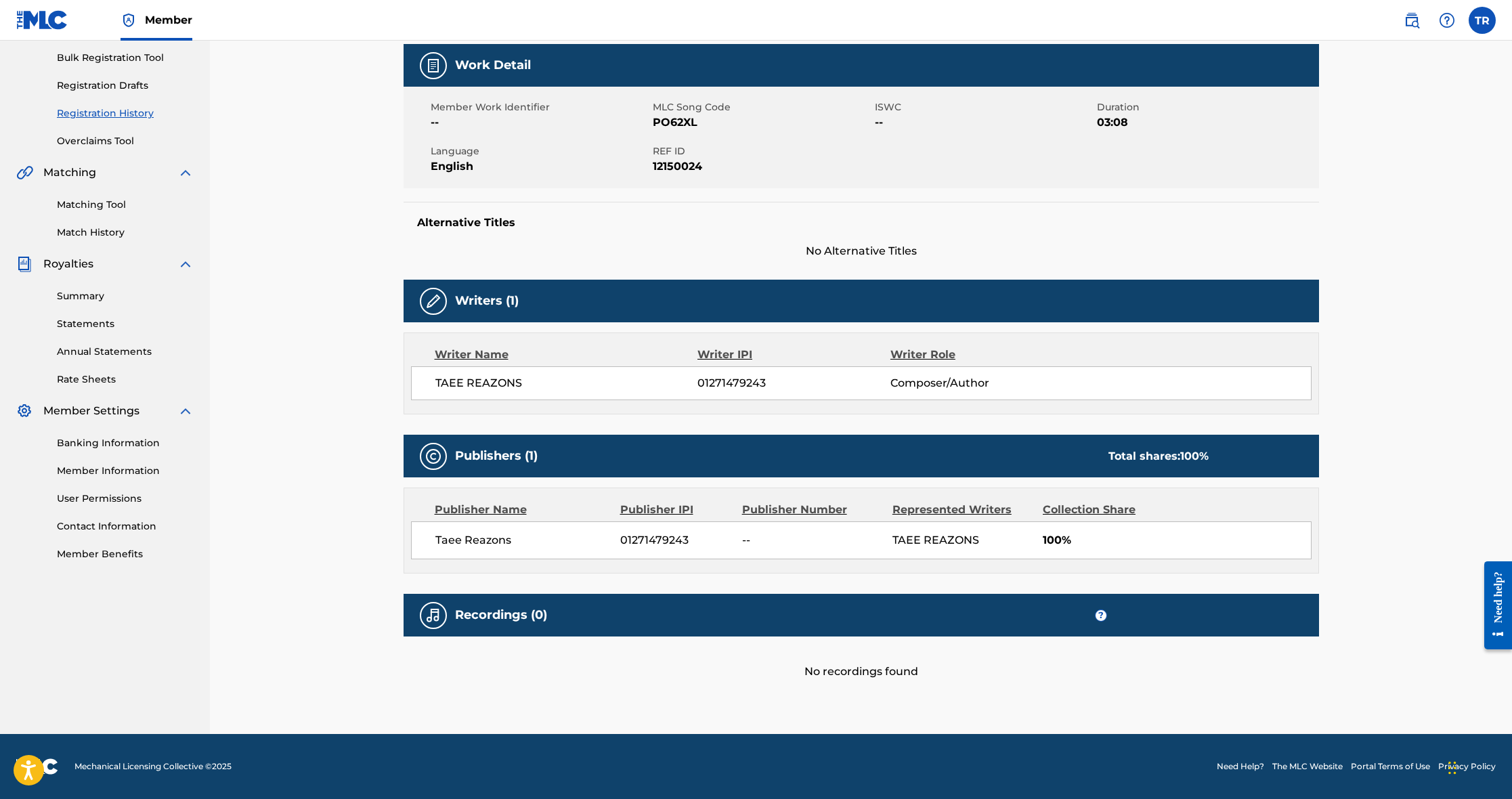
scroll to position [197, 0]
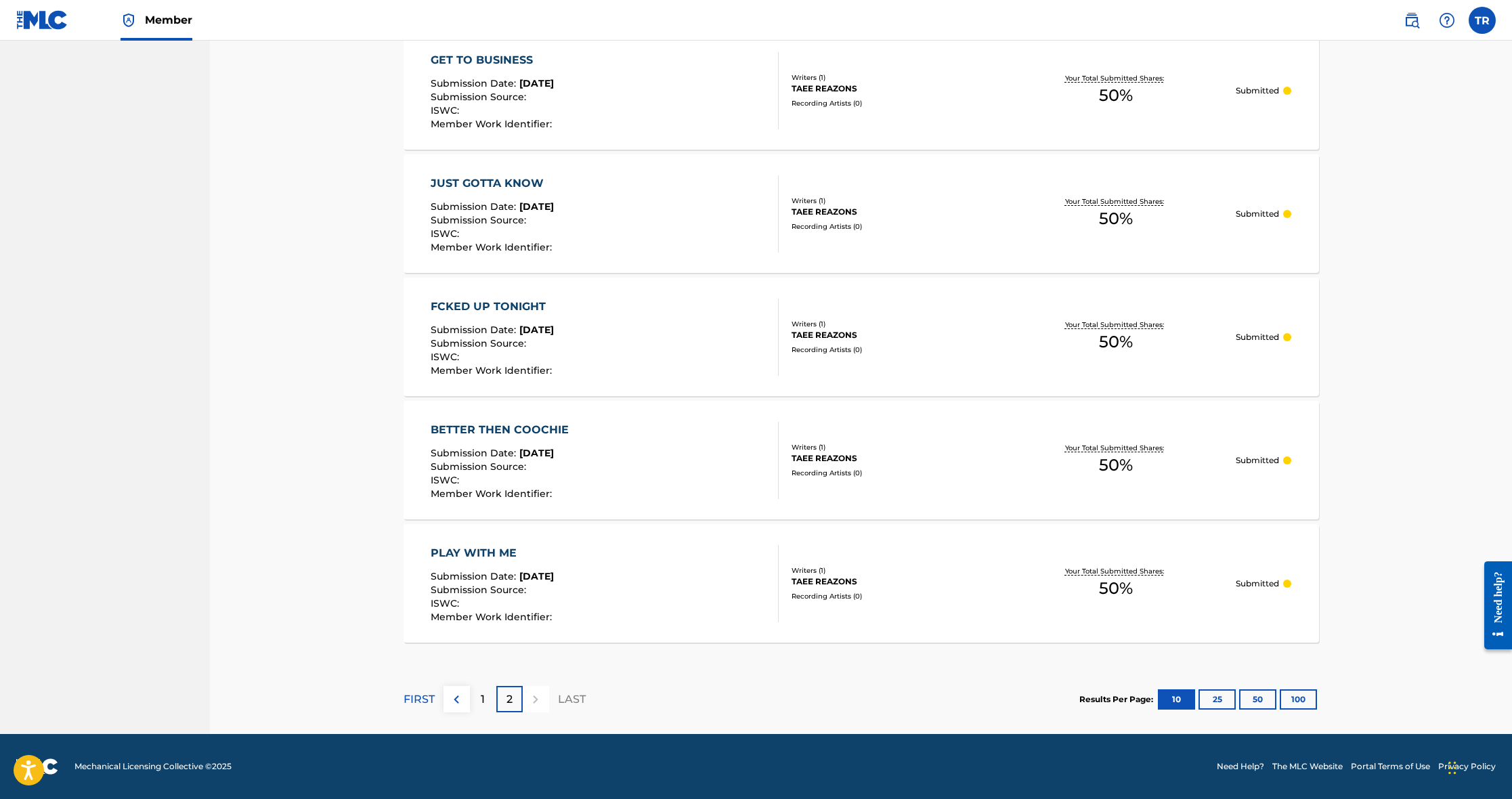
click at [480, 701] on div "1" at bounding box center [483, 699] width 26 height 26
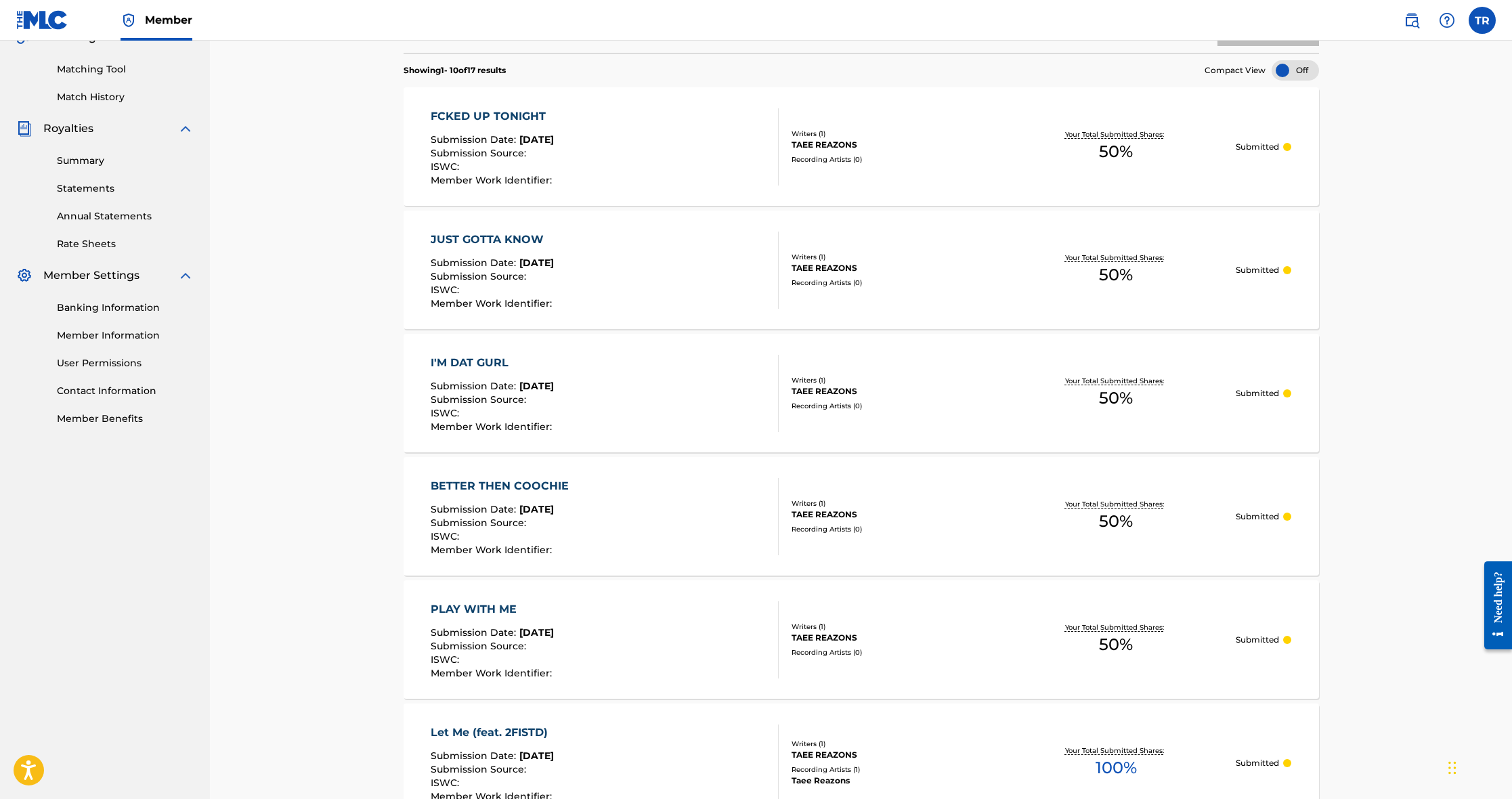
scroll to position [335, 0]
click at [661, 148] on div "FCKED UP TONIGHT Submission Date : [DATE] Submission Source : ISWC : Member Wor…" at bounding box center [605, 144] width 348 height 77
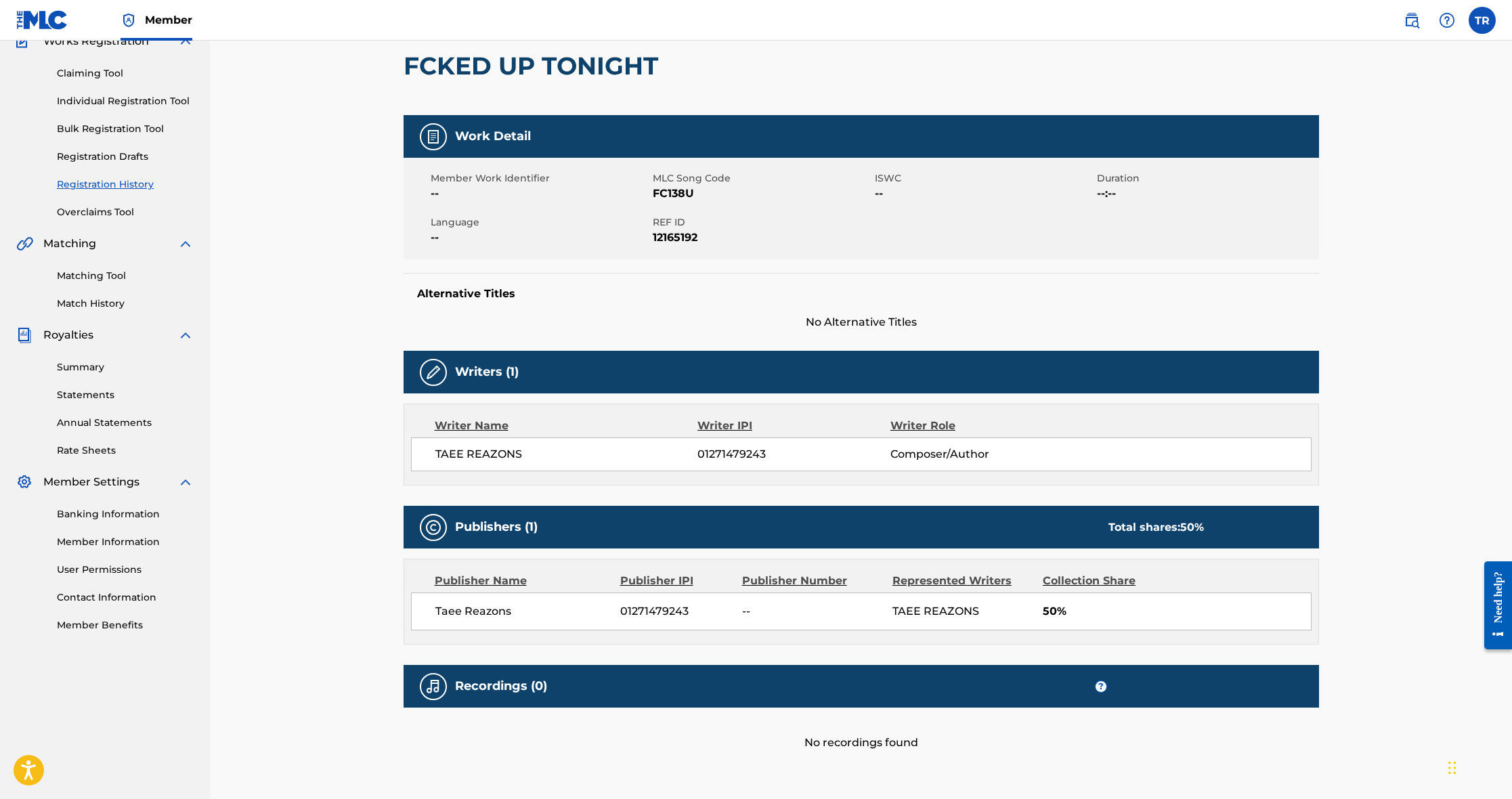
scroll to position [135, 0]
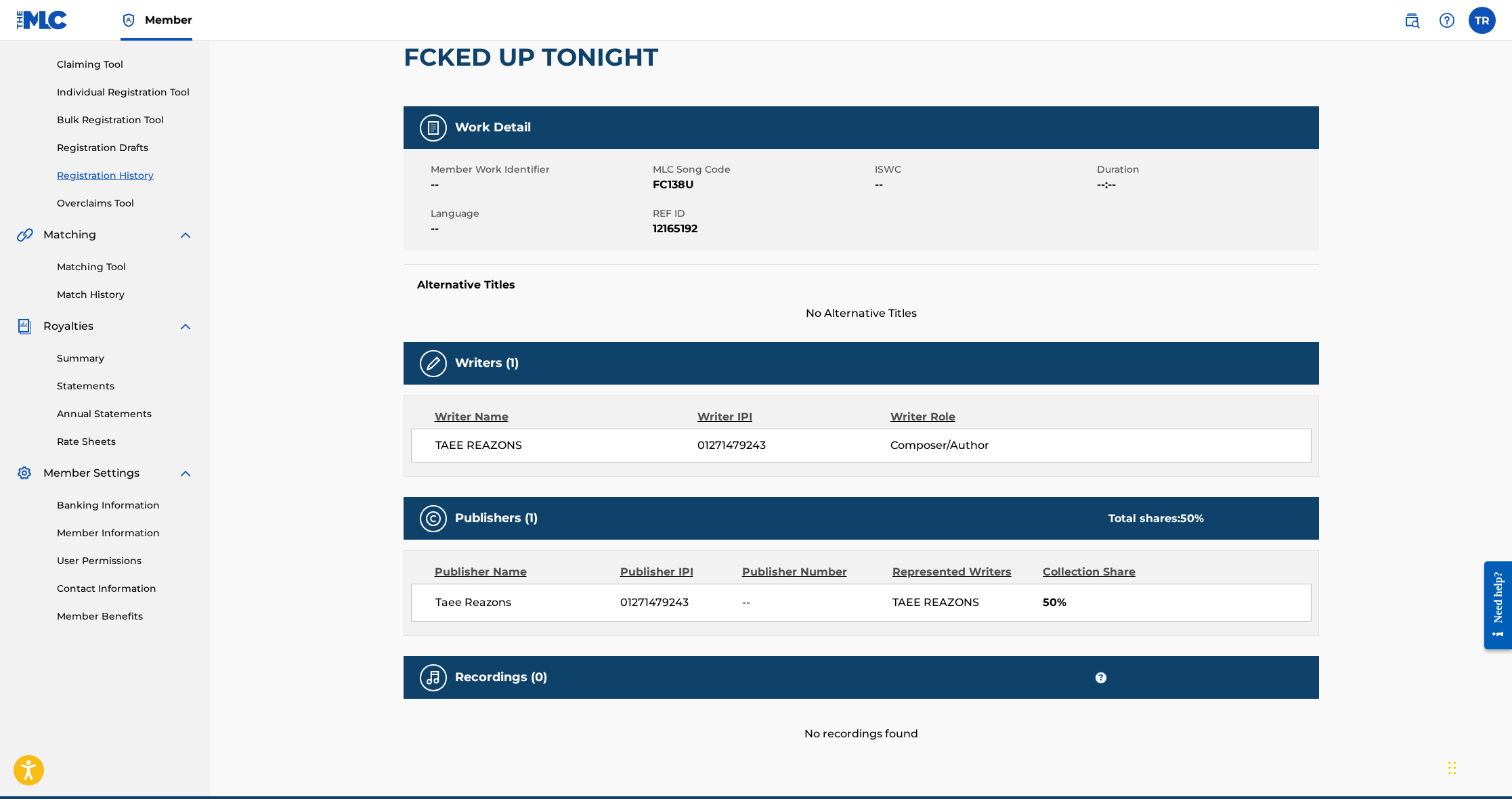
click at [108, 198] on link "Overclaims Tool" at bounding box center [124, 204] width 137 height 14
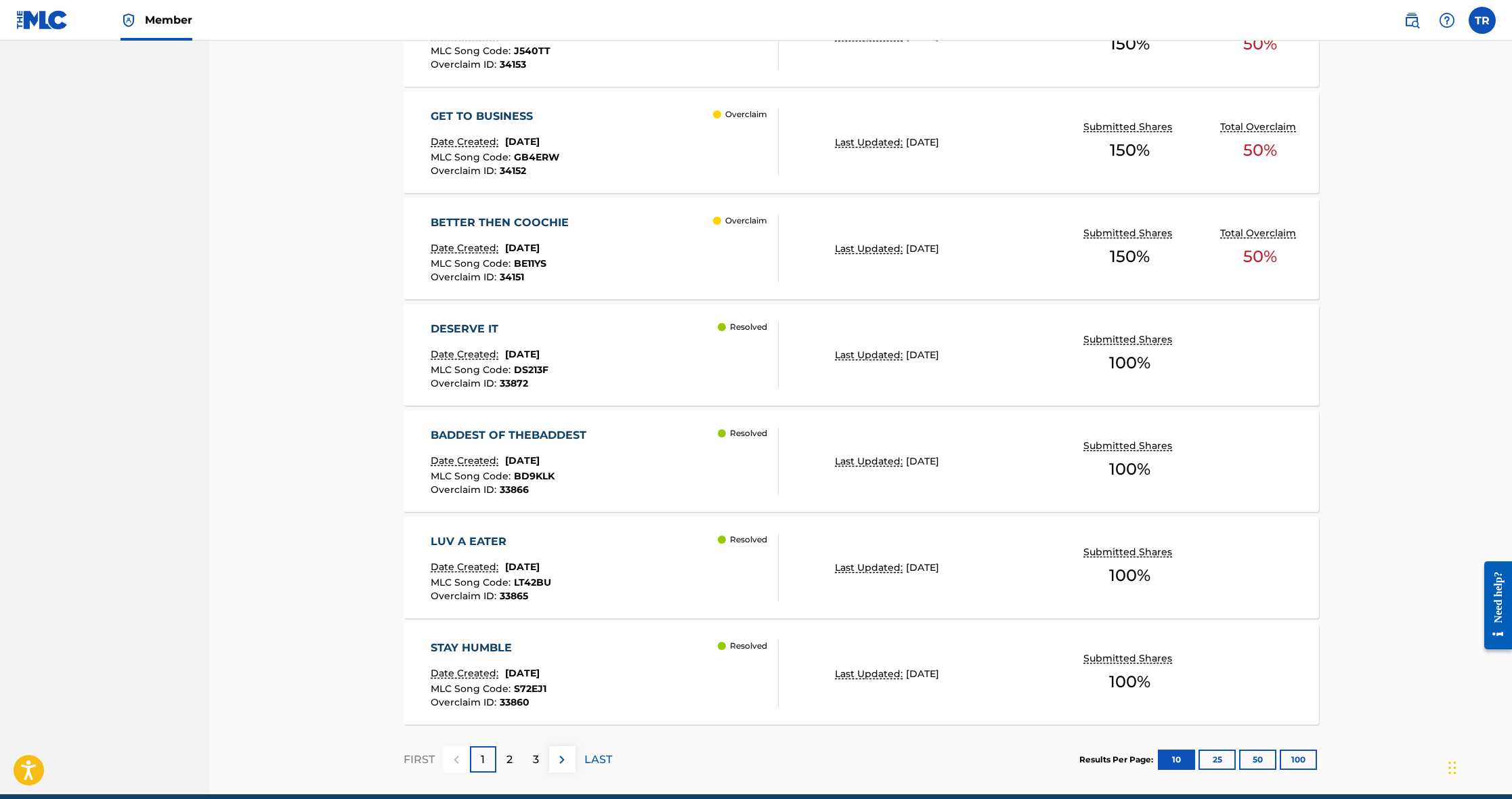
scroll to position [839, 0]
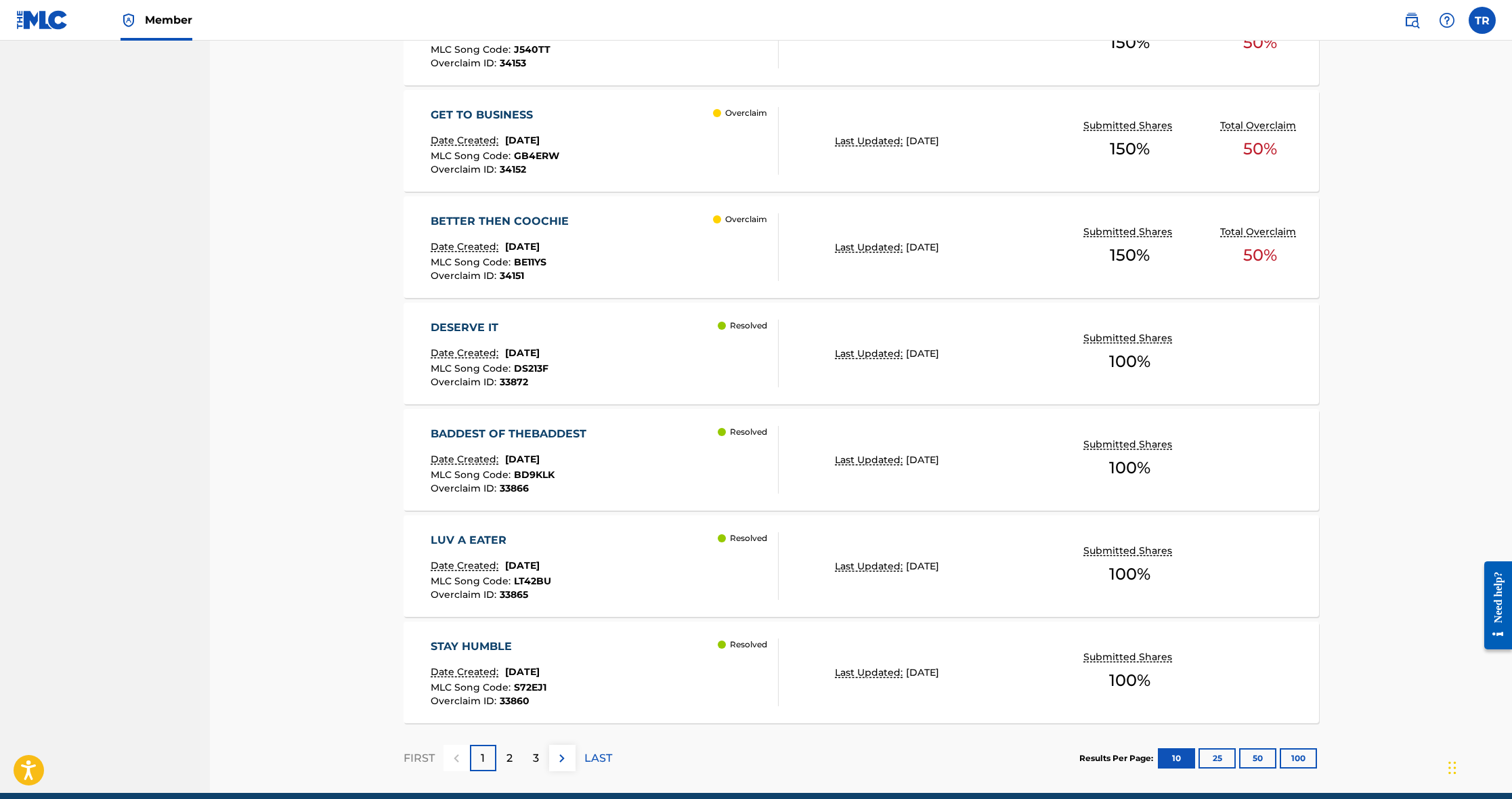
click at [673, 250] on div "BETTER THEN COOCHIE Date Created: [DATE] MLC Song Code : BE11YS Overclaim ID : …" at bounding box center [605, 247] width 348 height 68
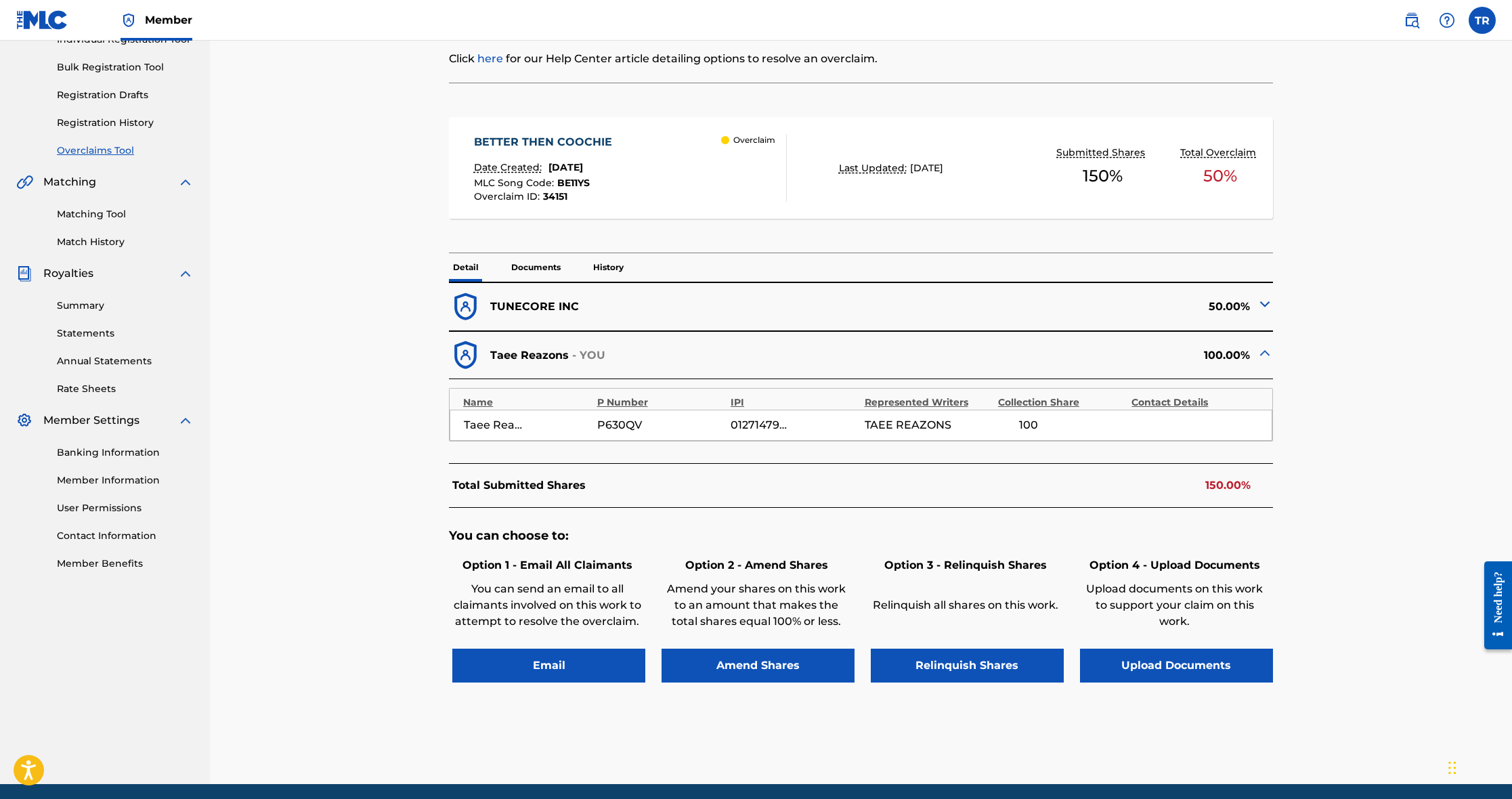
scroll to position [186, 0]
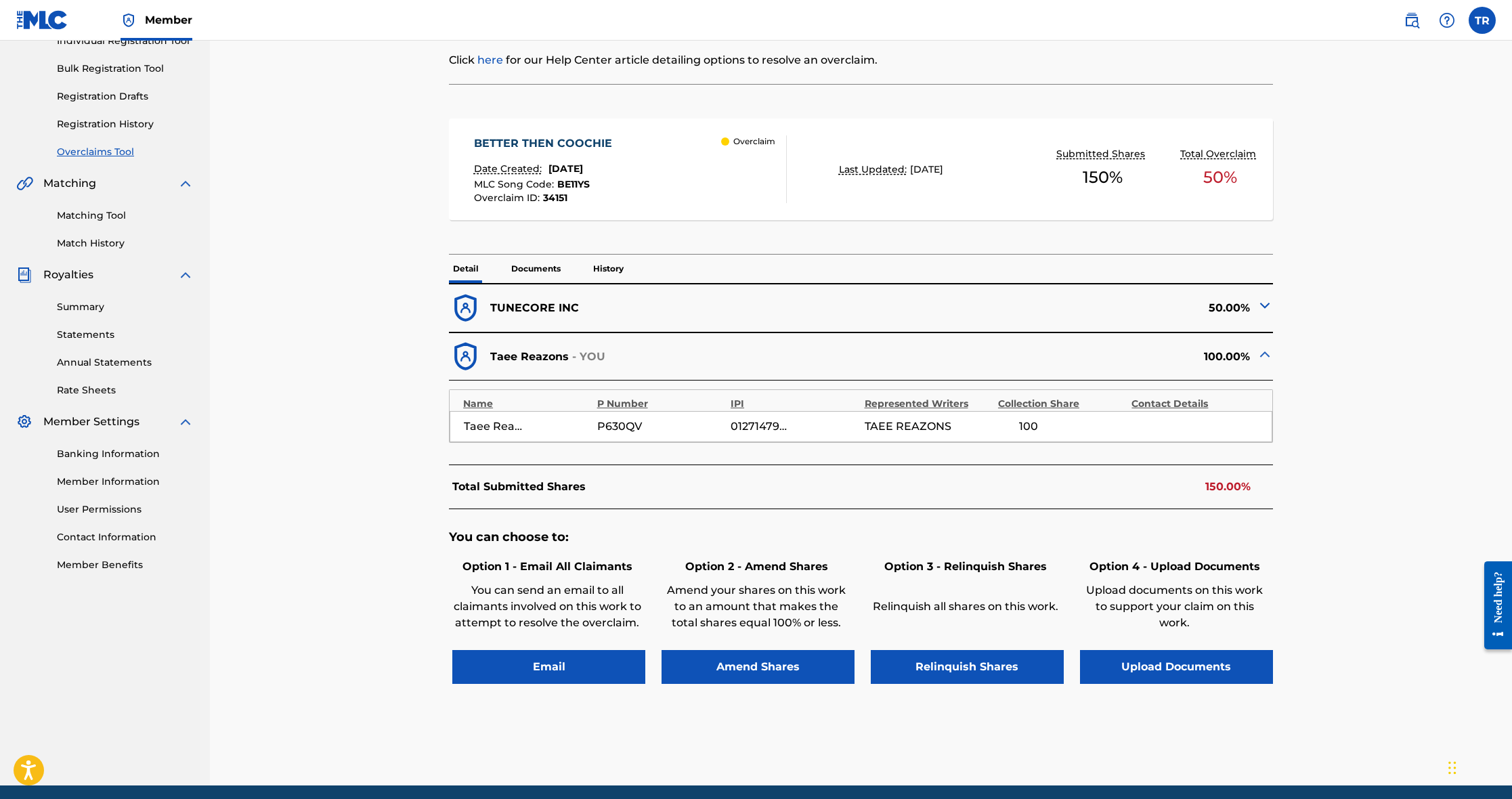
click at [122, 129] on link "Registration History" at bounding box center [124, 124] width 137 height 14
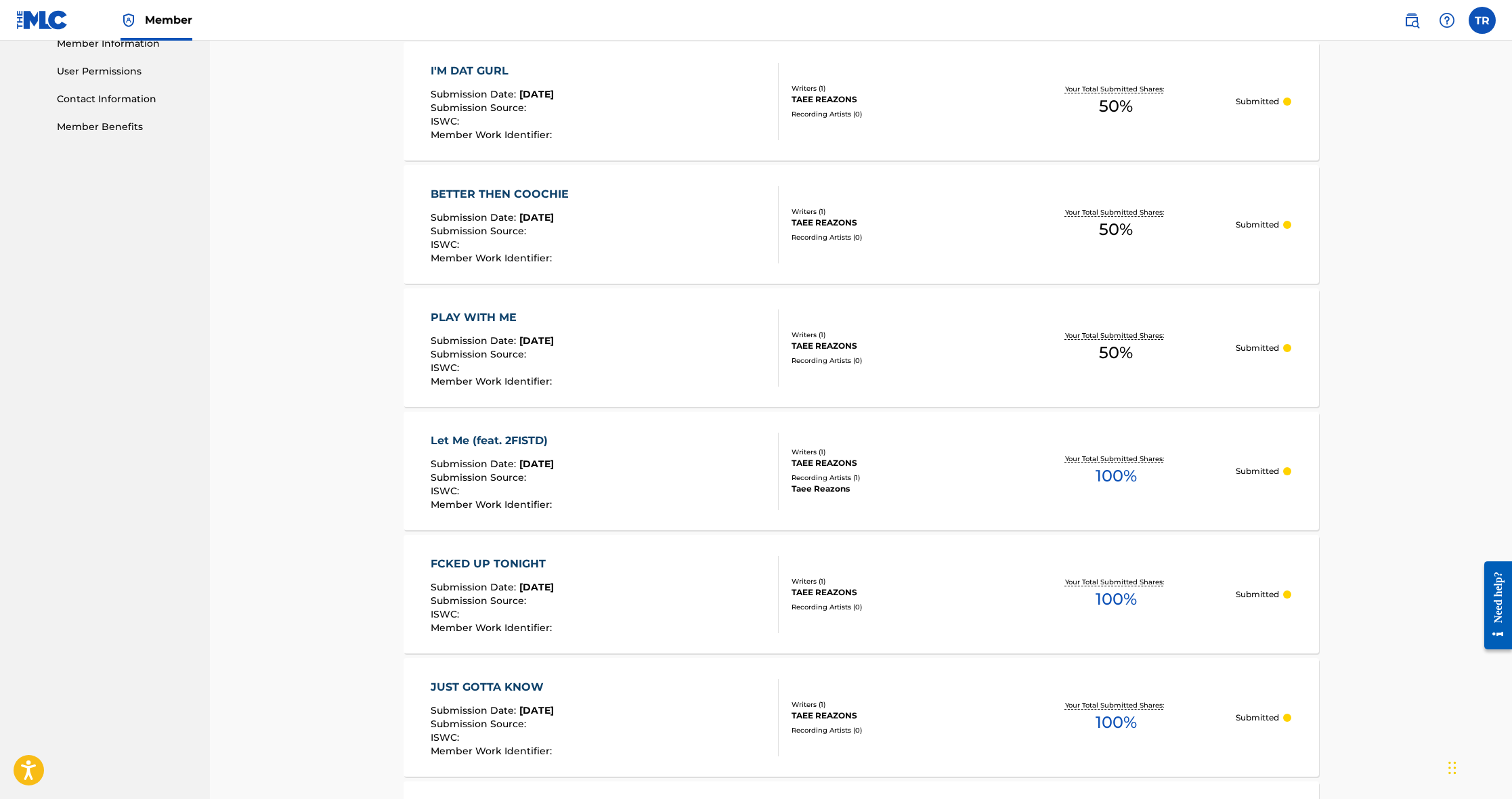
scroll to position [616, 0]
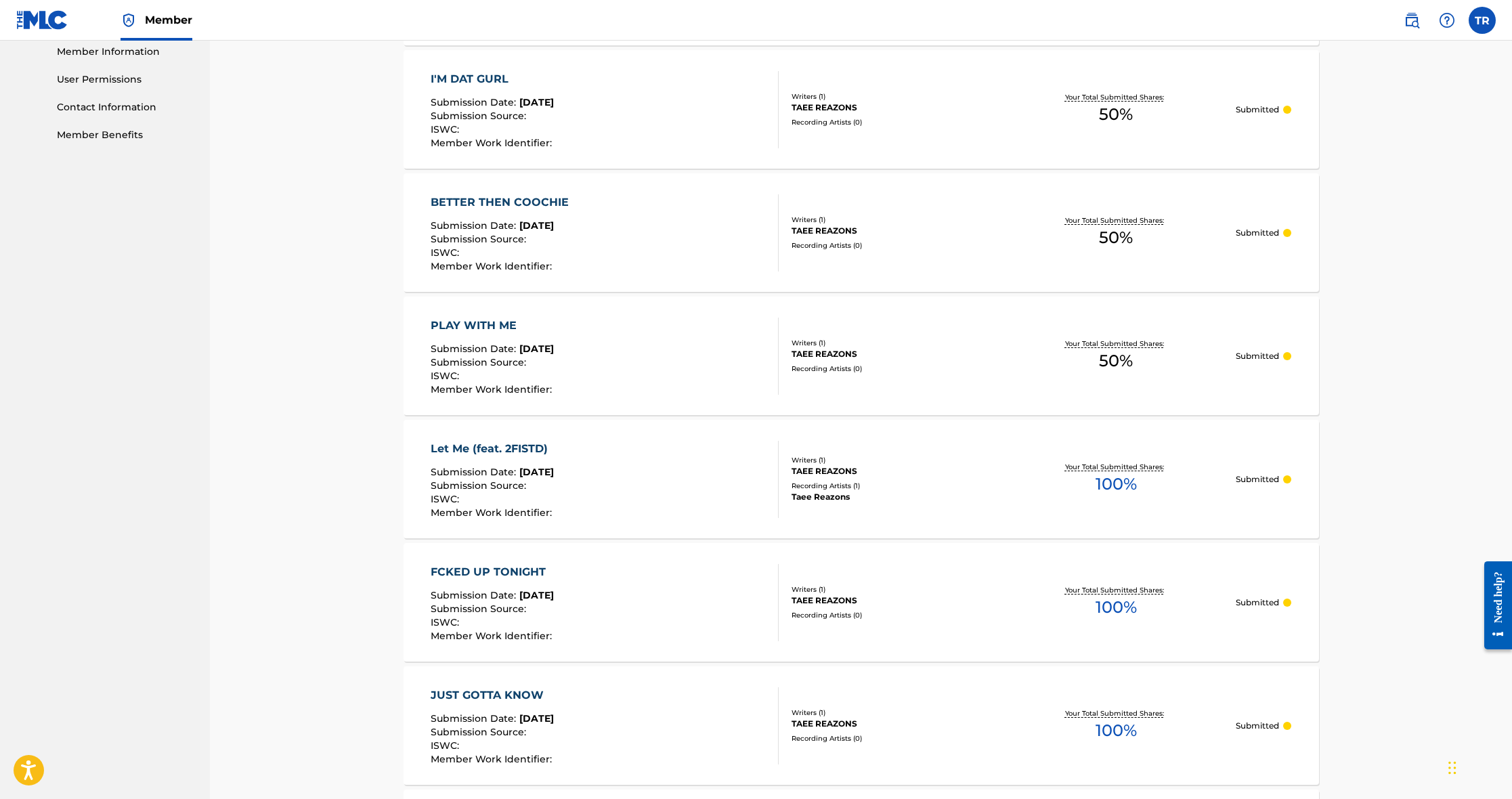
click at [577, 221] on div "BETTER THEN COOCHIE Submission Date : [DATE] Submission Source : ISWC : Member …" at bounding box center [605, 232] width 348 height 77
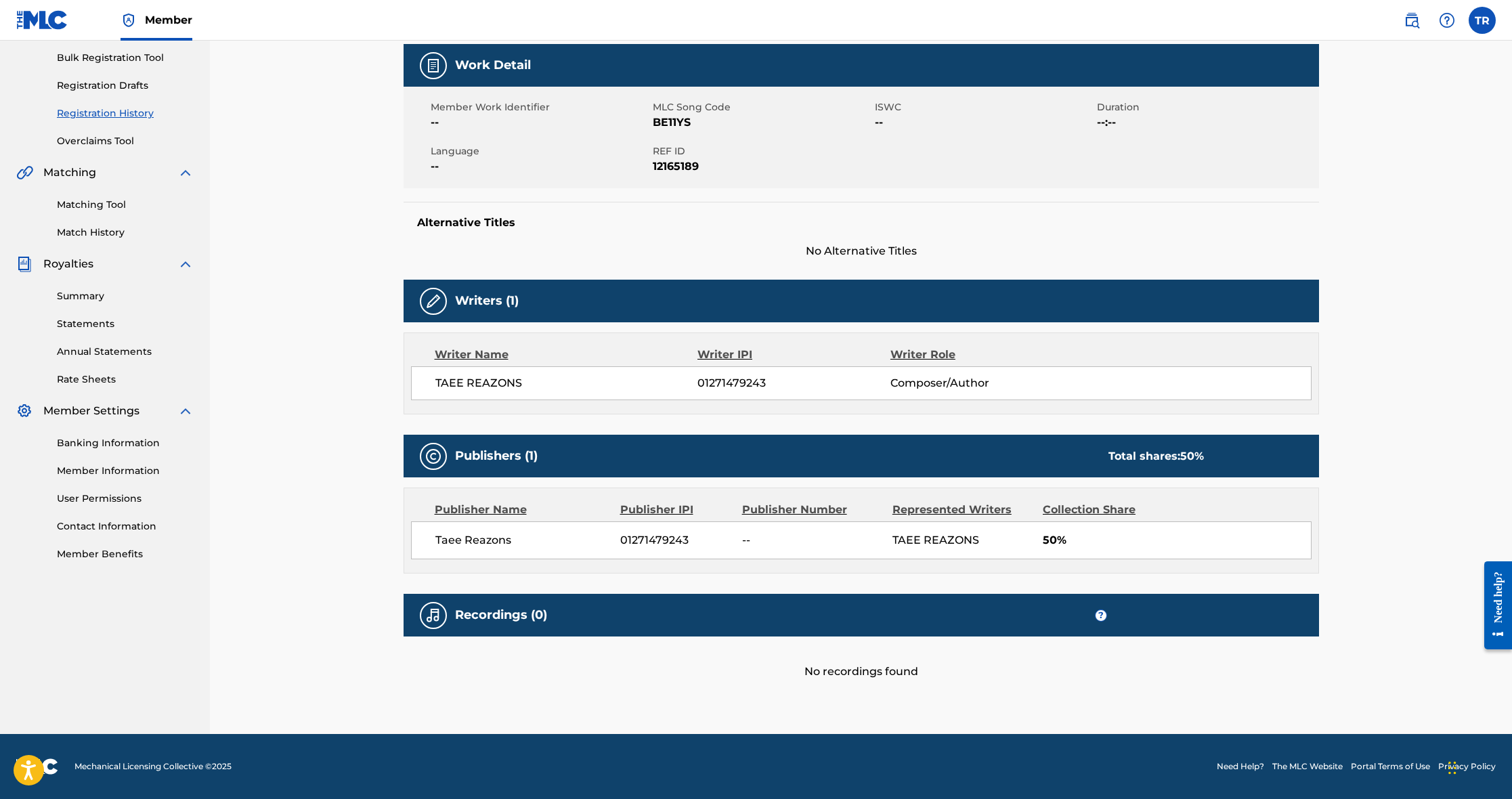
scroll to position [197, 0]
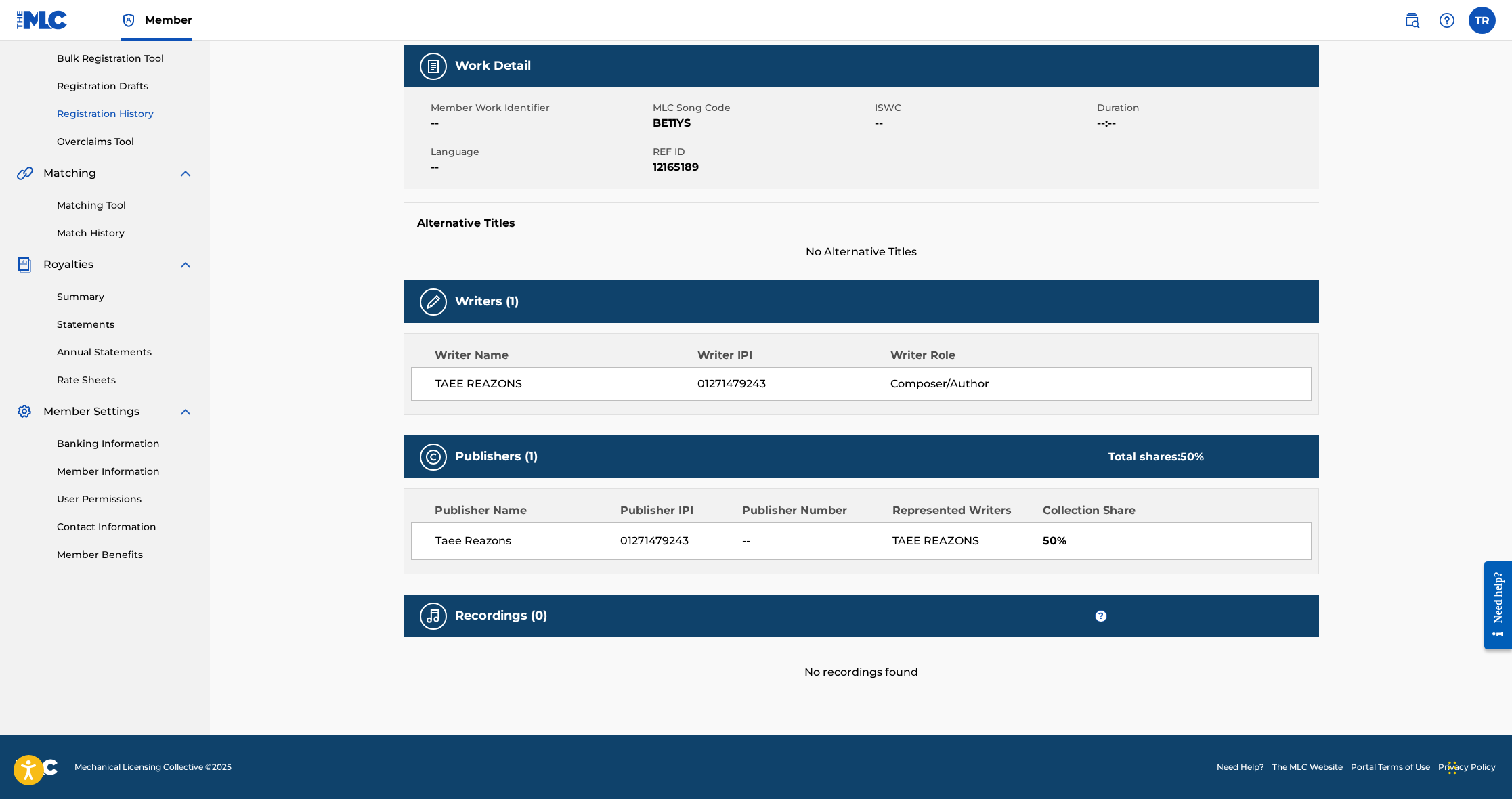
click at [102, 142] on link "Overclaims Tool" at bounding box center [124, 142] width 137 height 14
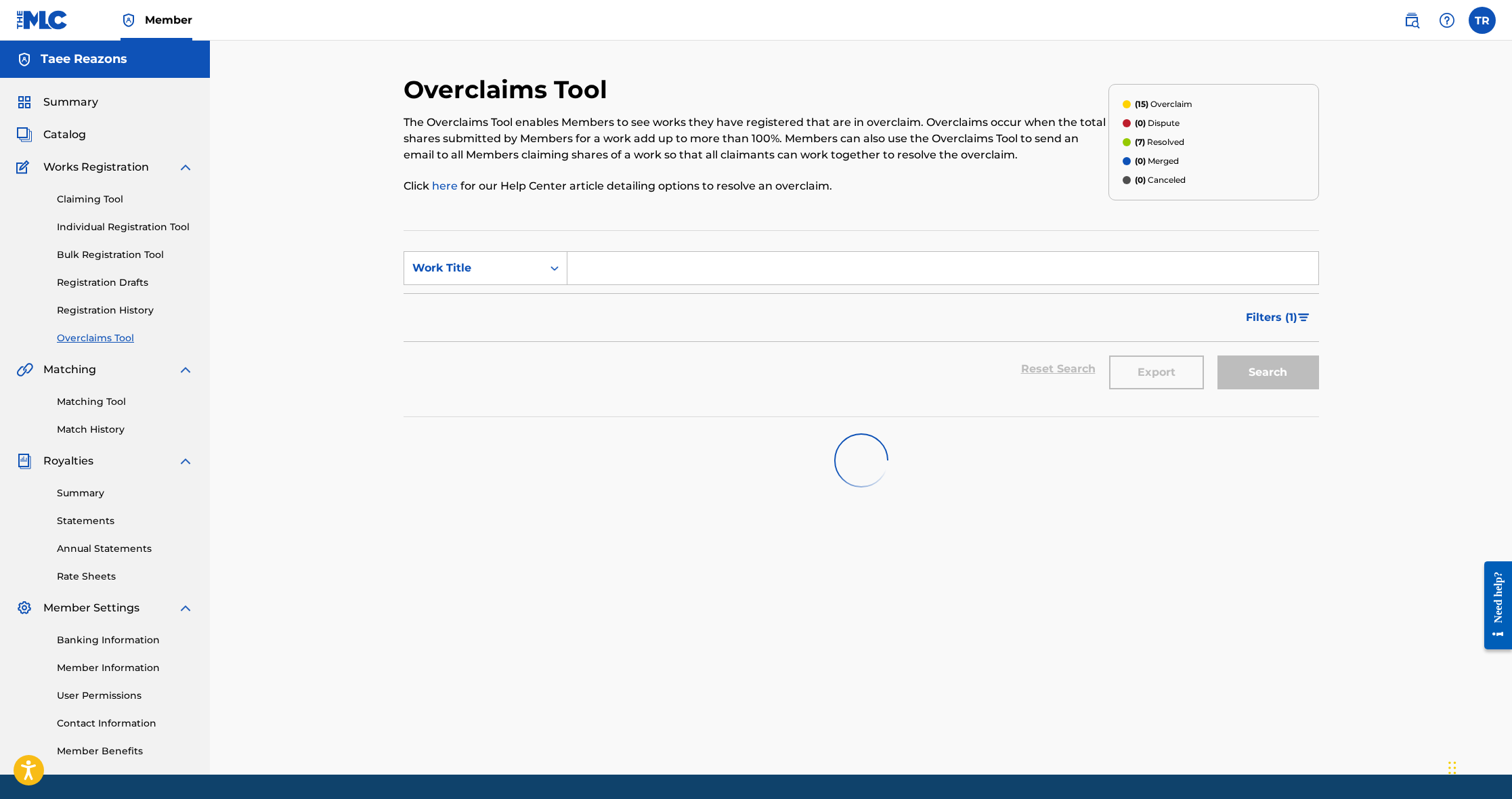
click at [127, 310] on link "Registration History" at bounding box center [124, 311] width 137 height 14
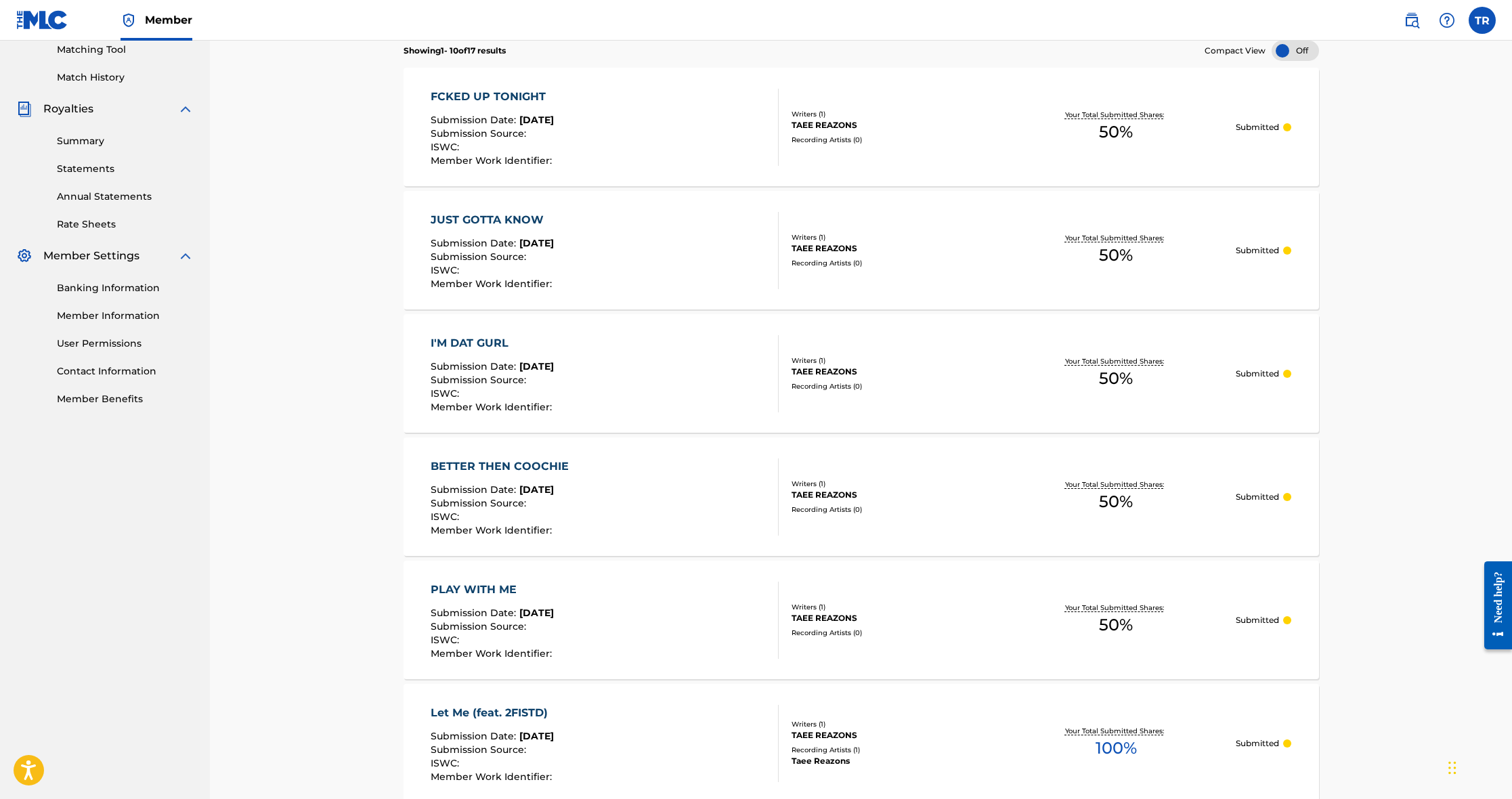
scroll to position [357, 0]
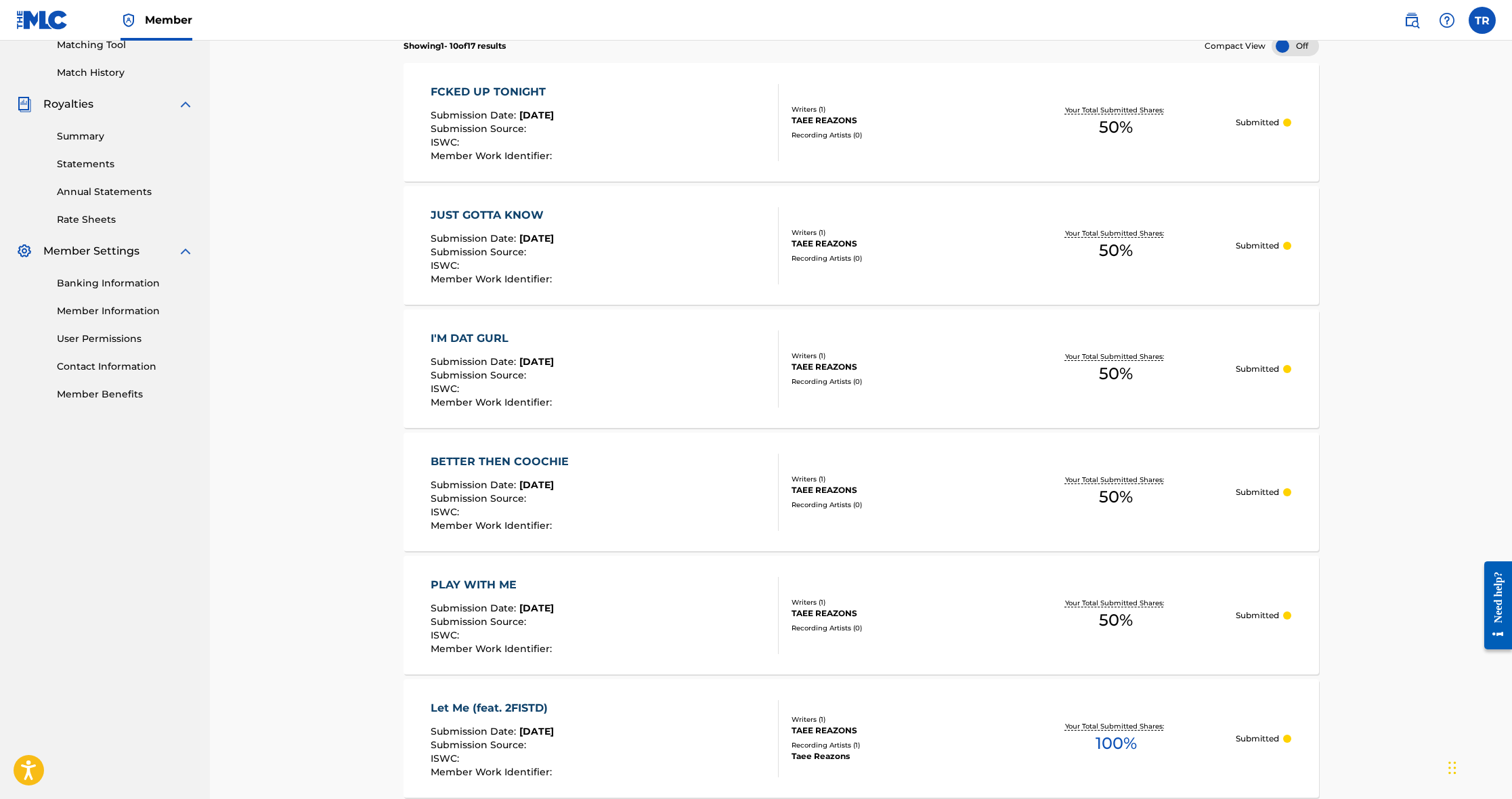
click at [682, 154] on div "FCKED UP TONIGHT Submission Date : [DATE] Submission Source : ISWC : Member Wor…" at bounding box center [605, 122] width 348 height 77
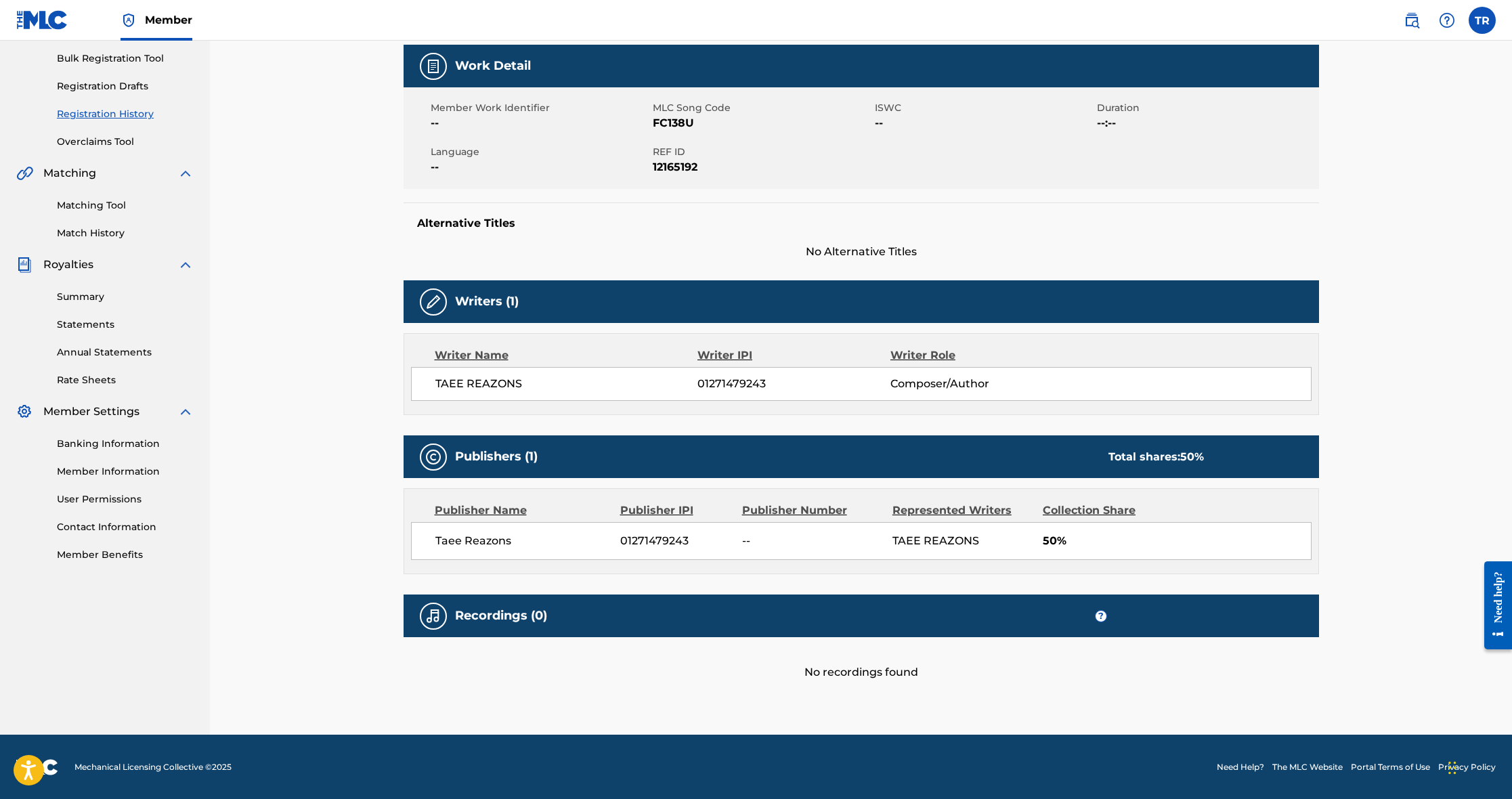
scroll to position [196, 0]
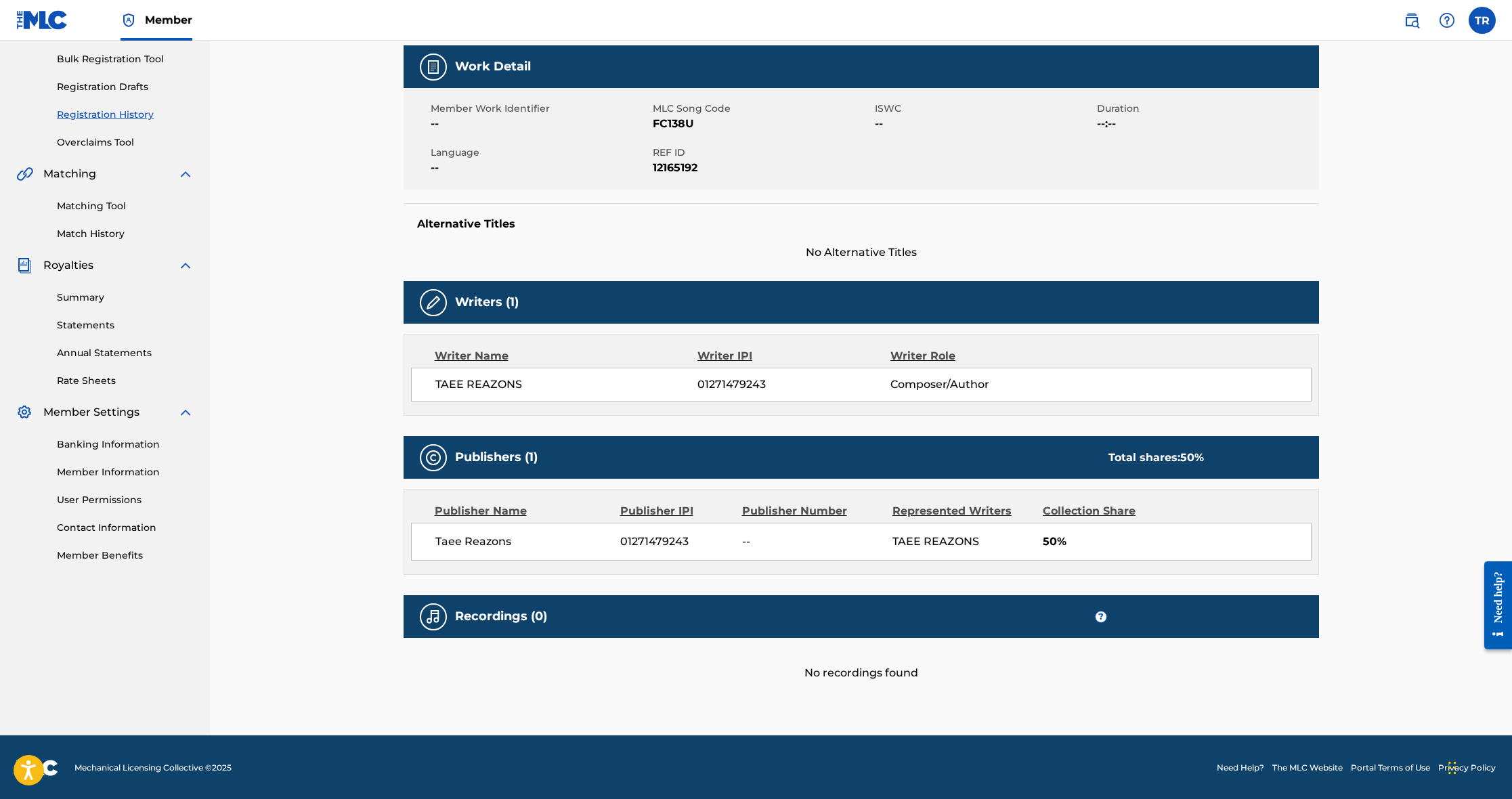
click at [1038, 531] on div "Taee Reazons 01271479243 -- TAEE REAZONS 50%" at bounding box center [861, 542] width 901 height 38
click at [93, 141] on link "Overclaims Tool" at bounding box center [124, 143] width 137 height 14
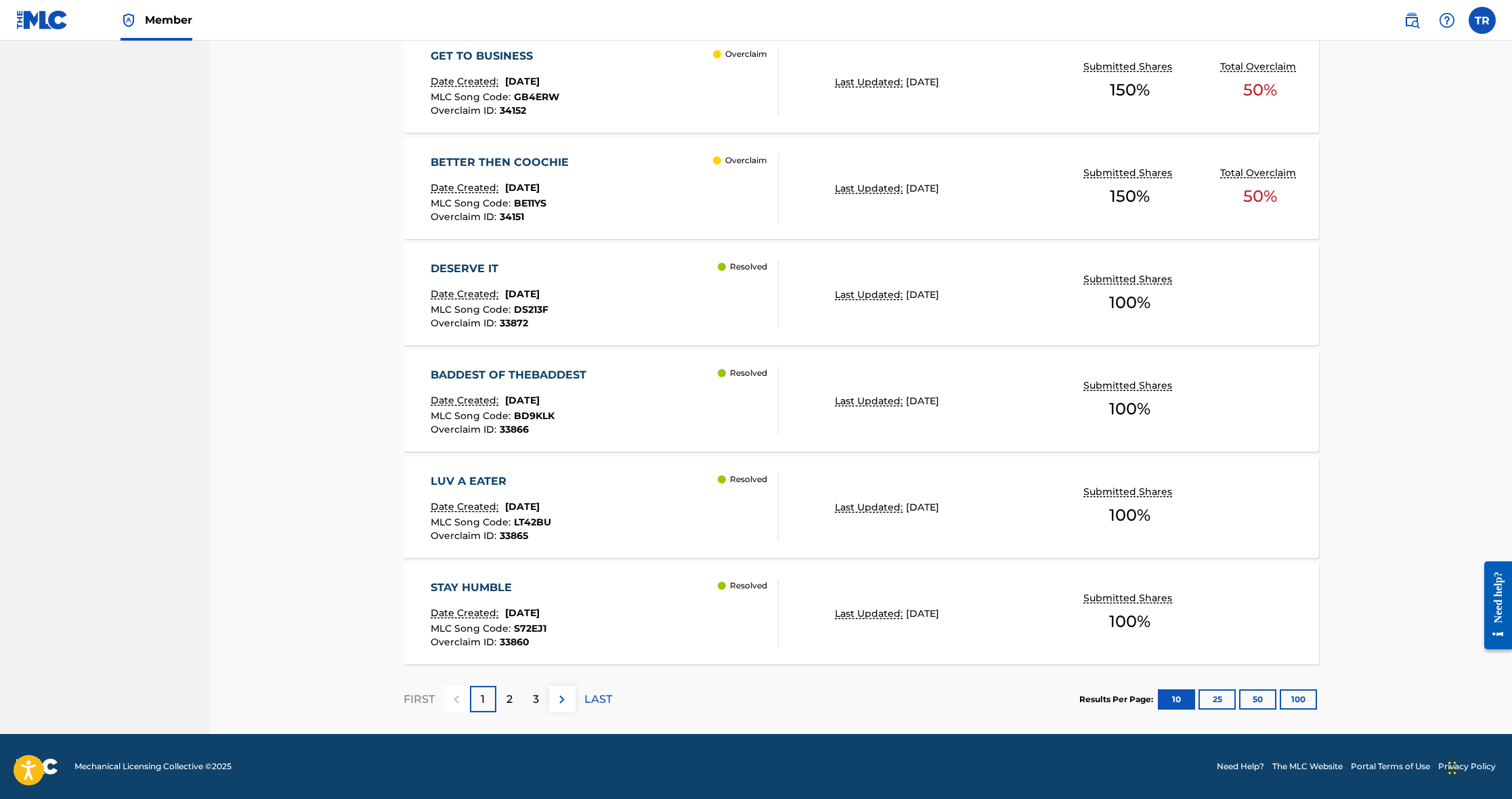
scroll to position [898, 0]
click at [604, 194] on div "BETTER THEN COOCHIE Date Created: [DATE] MLC Song Code : BE11YS Overclaim ID : …" at bounding box center [605, 188] width 348 height 68
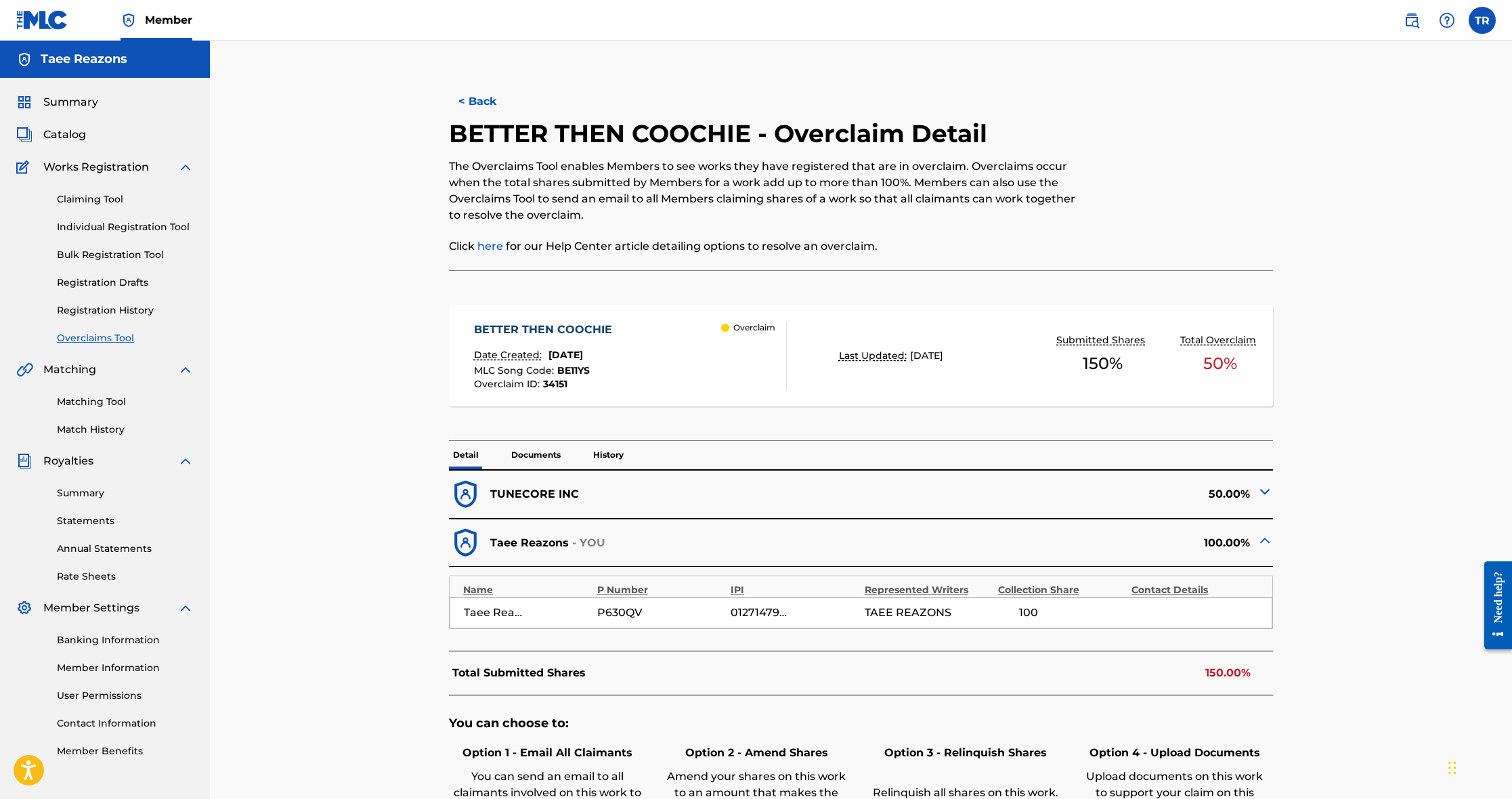
scroll to position [-4, 1]
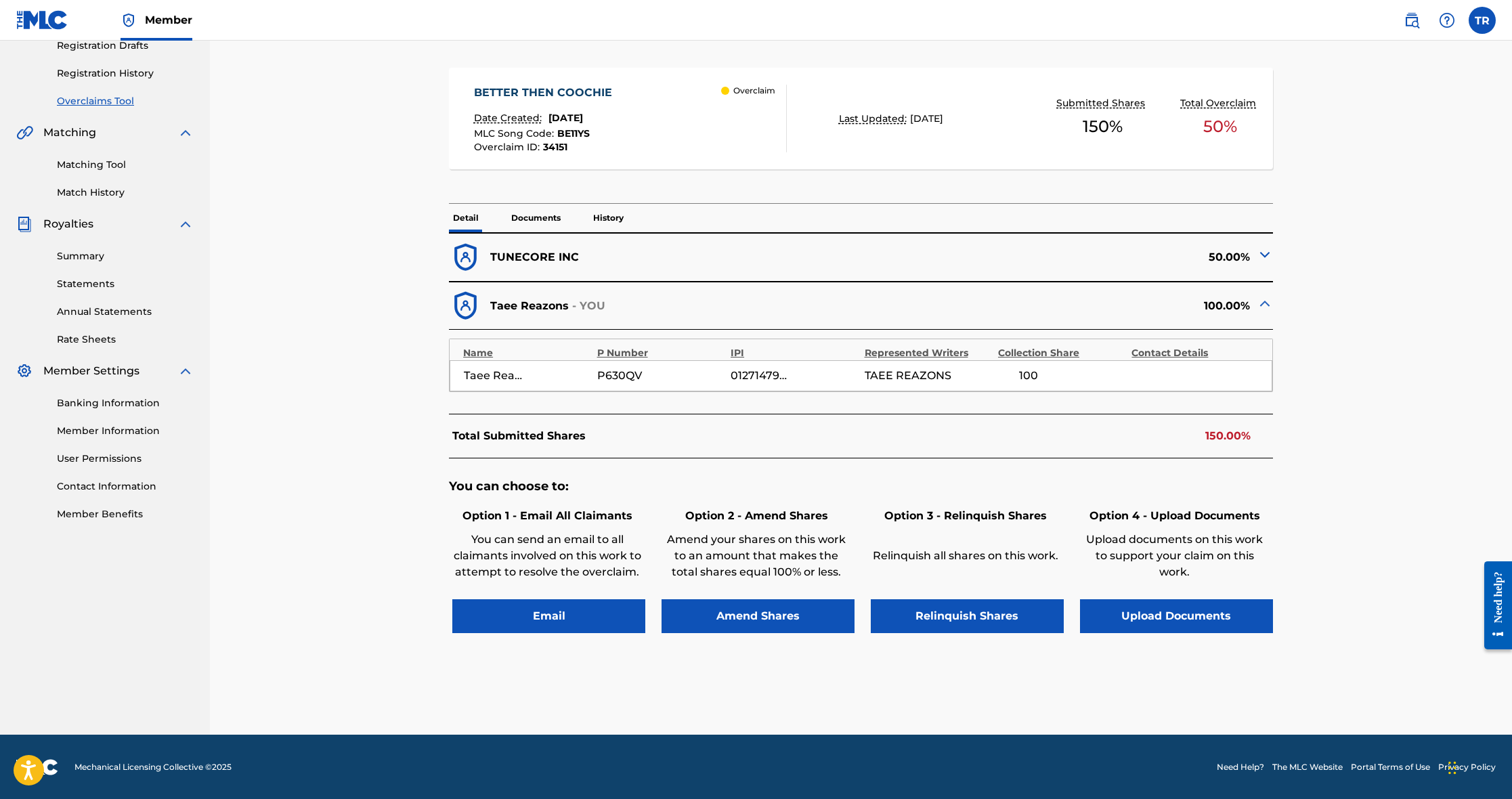
click at [774, 615] on button "Amend Shares" at bounding box center [758, 616] width 193 height 34
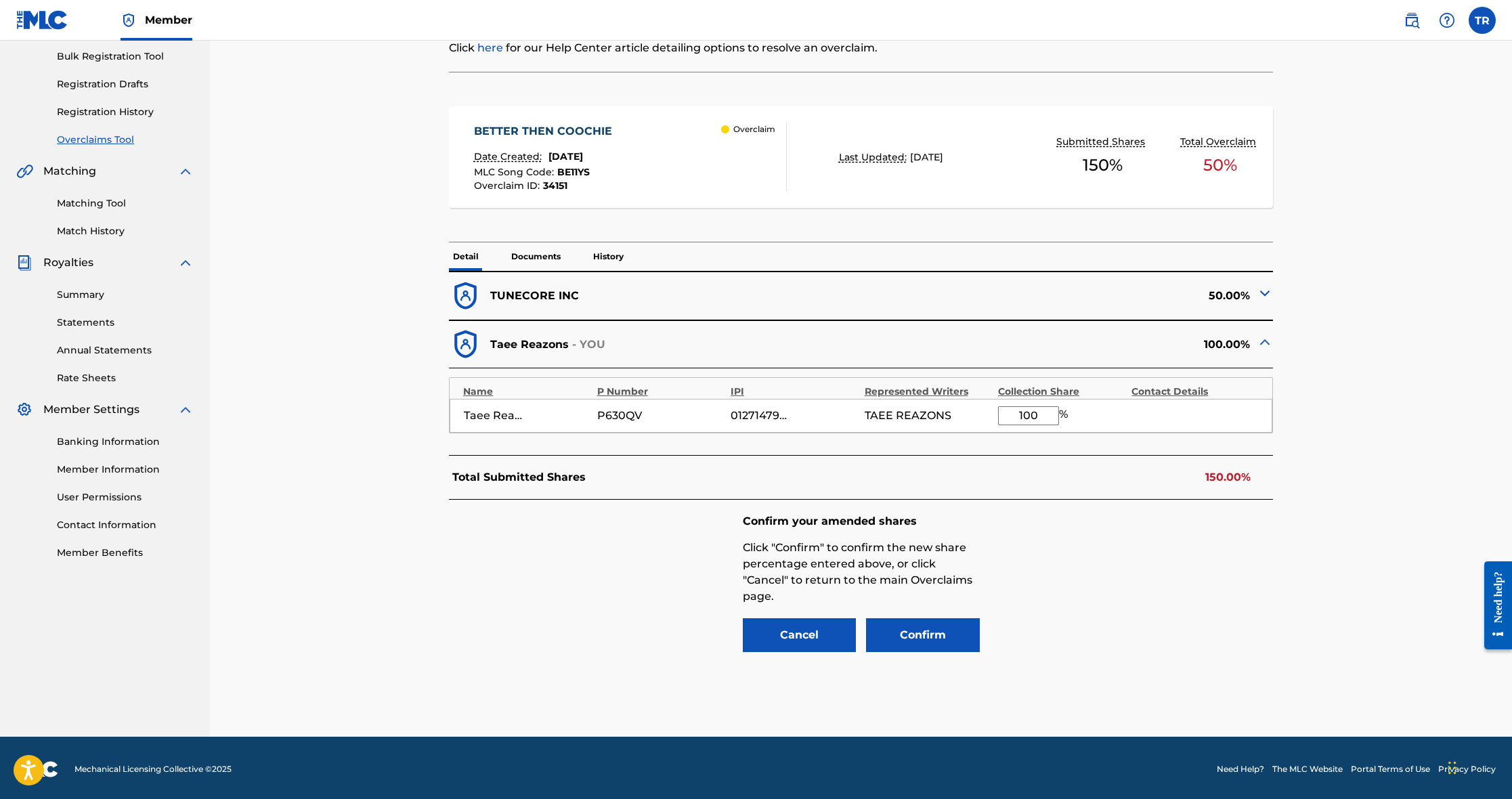
scroll to position [194, 0]
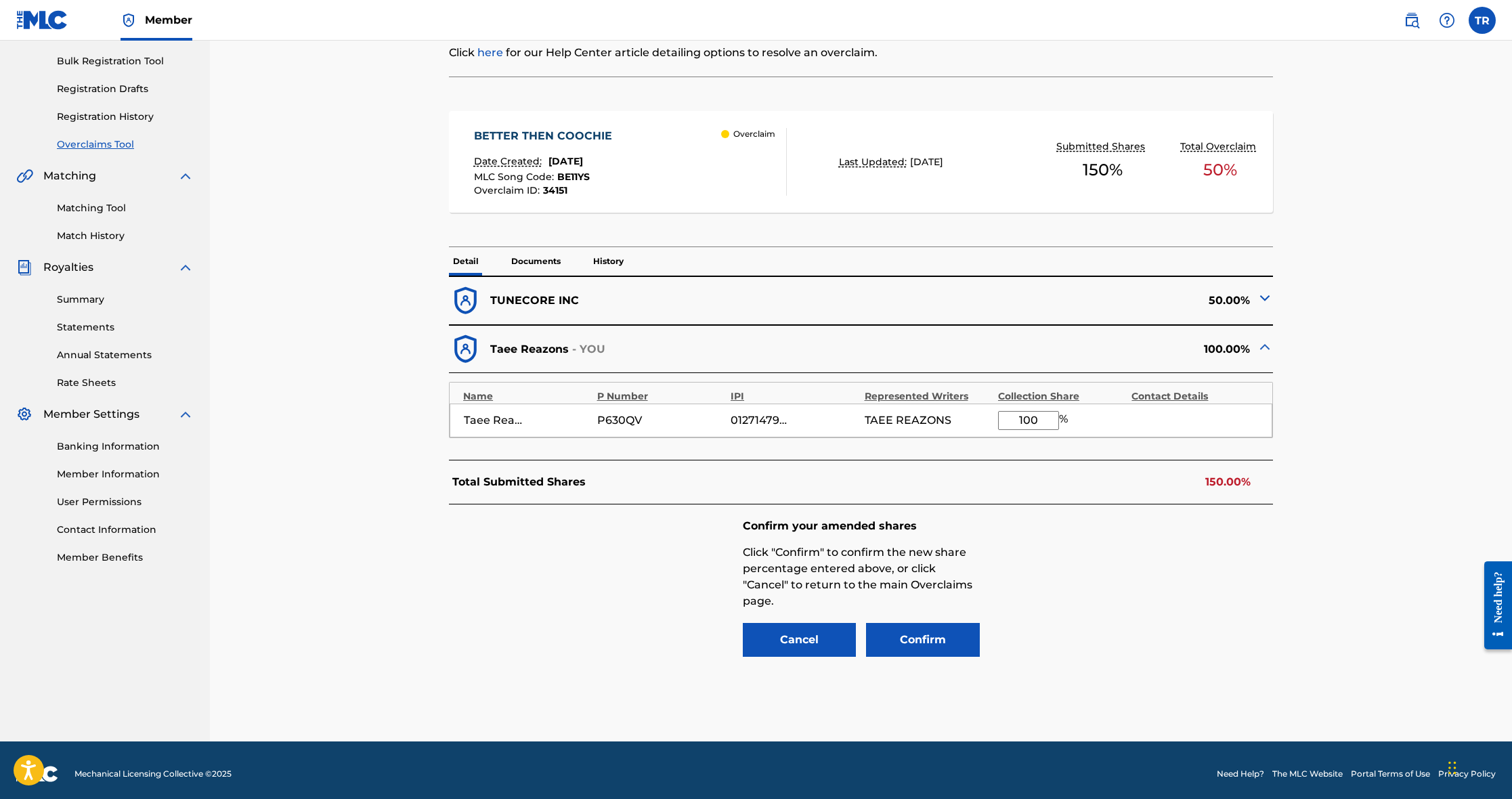
click at [823, 636] on button "Cancel" at bounding box center [800, 640] width 114 height 34
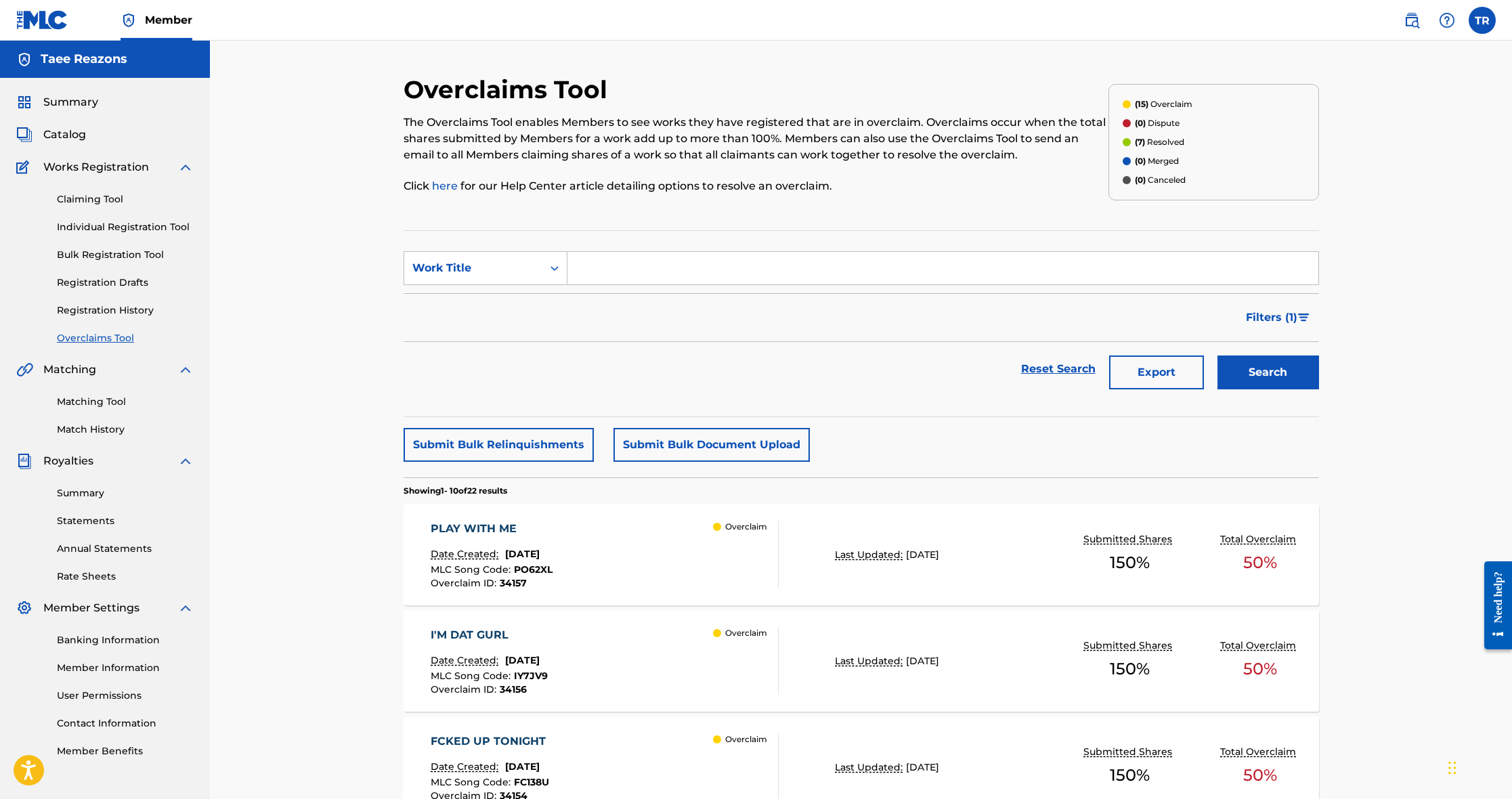
click at [119, 304] on link "Registration History" at bounding box center [124, 311] width 137 height 14
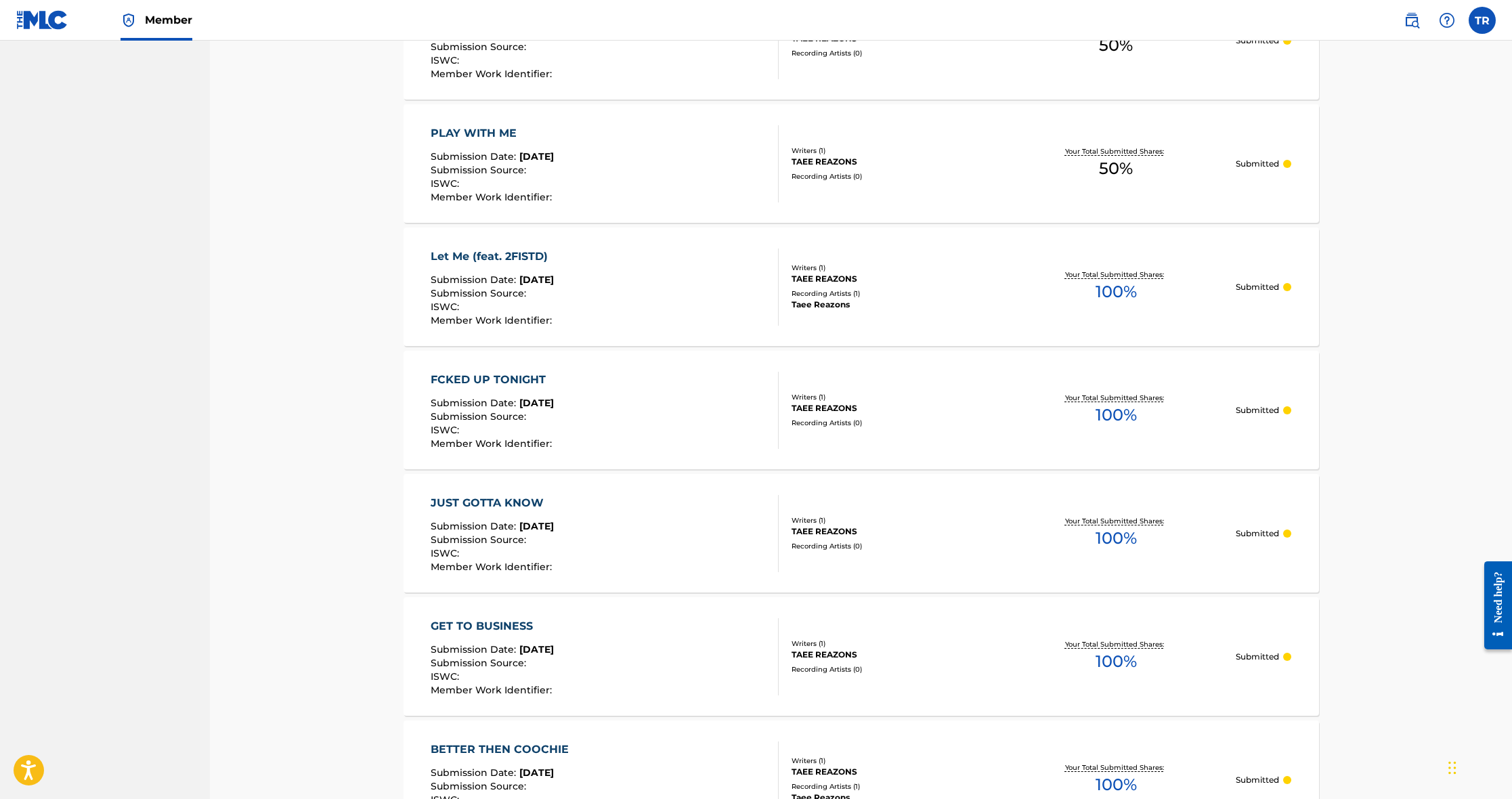
scroll to position [809, 0]
click at [759, 306] on div "Let Me (feat. 2FISTD) Submission Date : [DATE] Submission Source : ISWC : Membe…" at bounding box center [605, 287] width 348 height 77
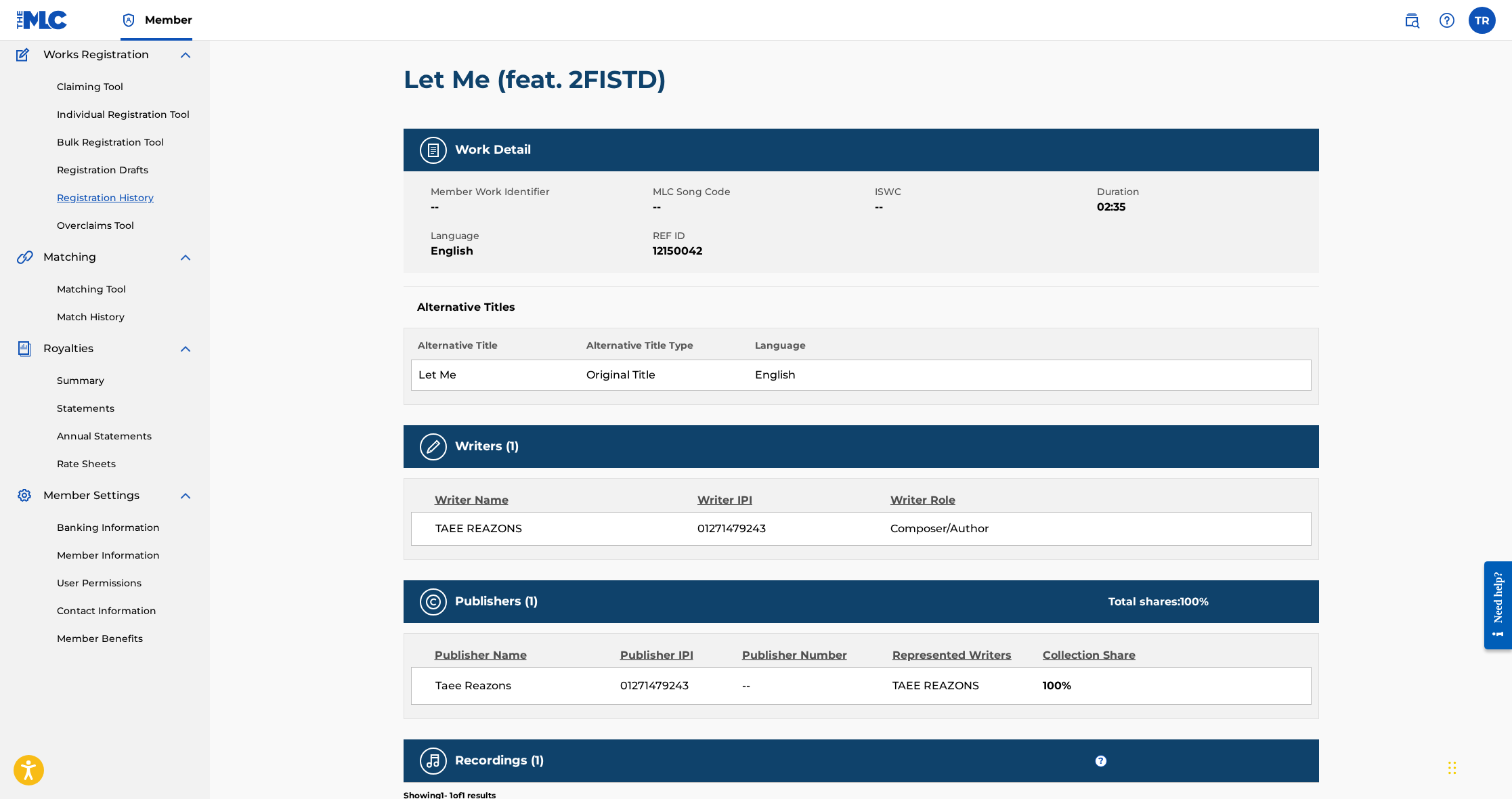
scroll to position [100, 0]
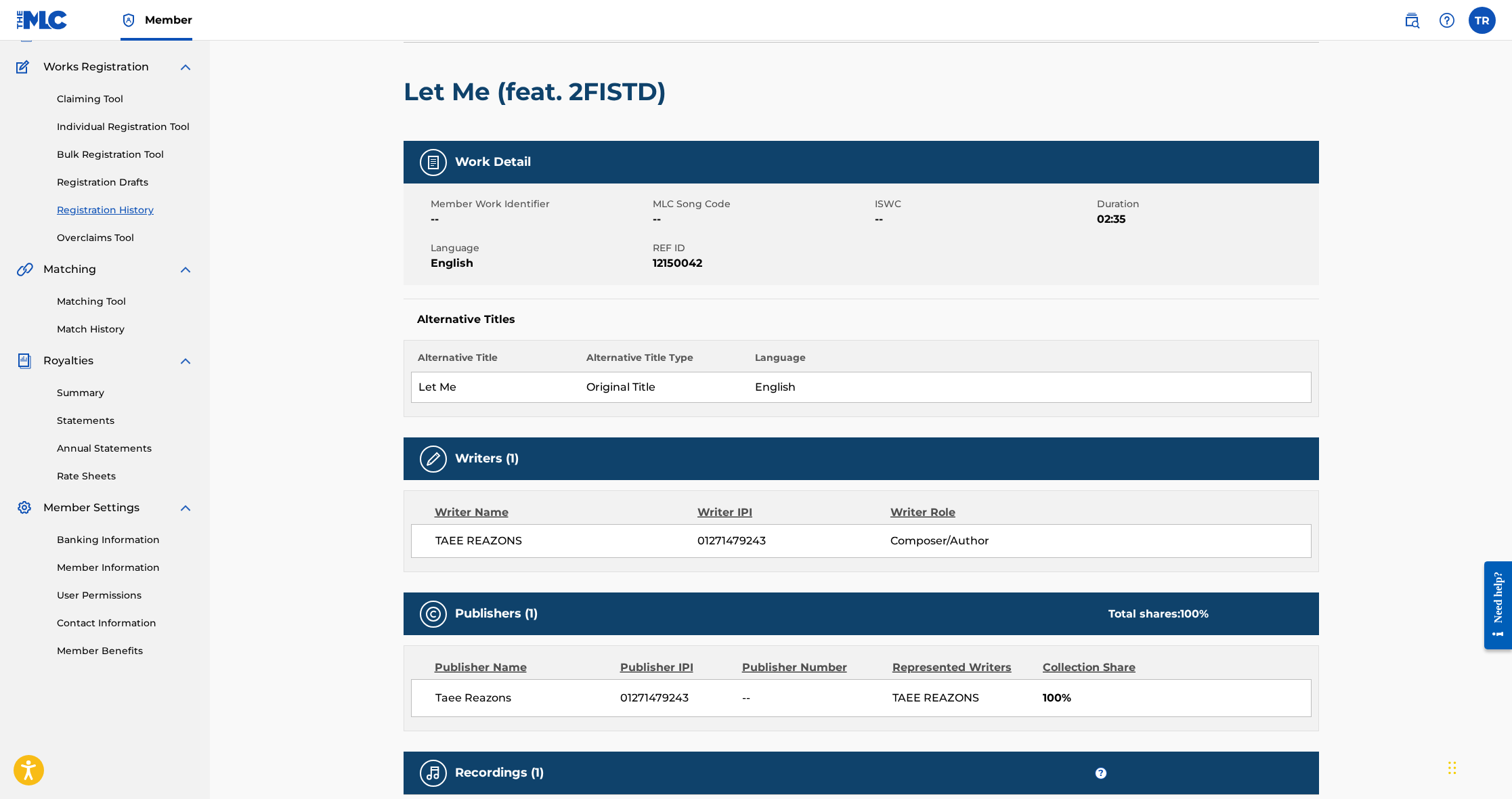
click at [129, 178] on link "Registration Drafts" at bounding box center [124, 183] width 137 height 14
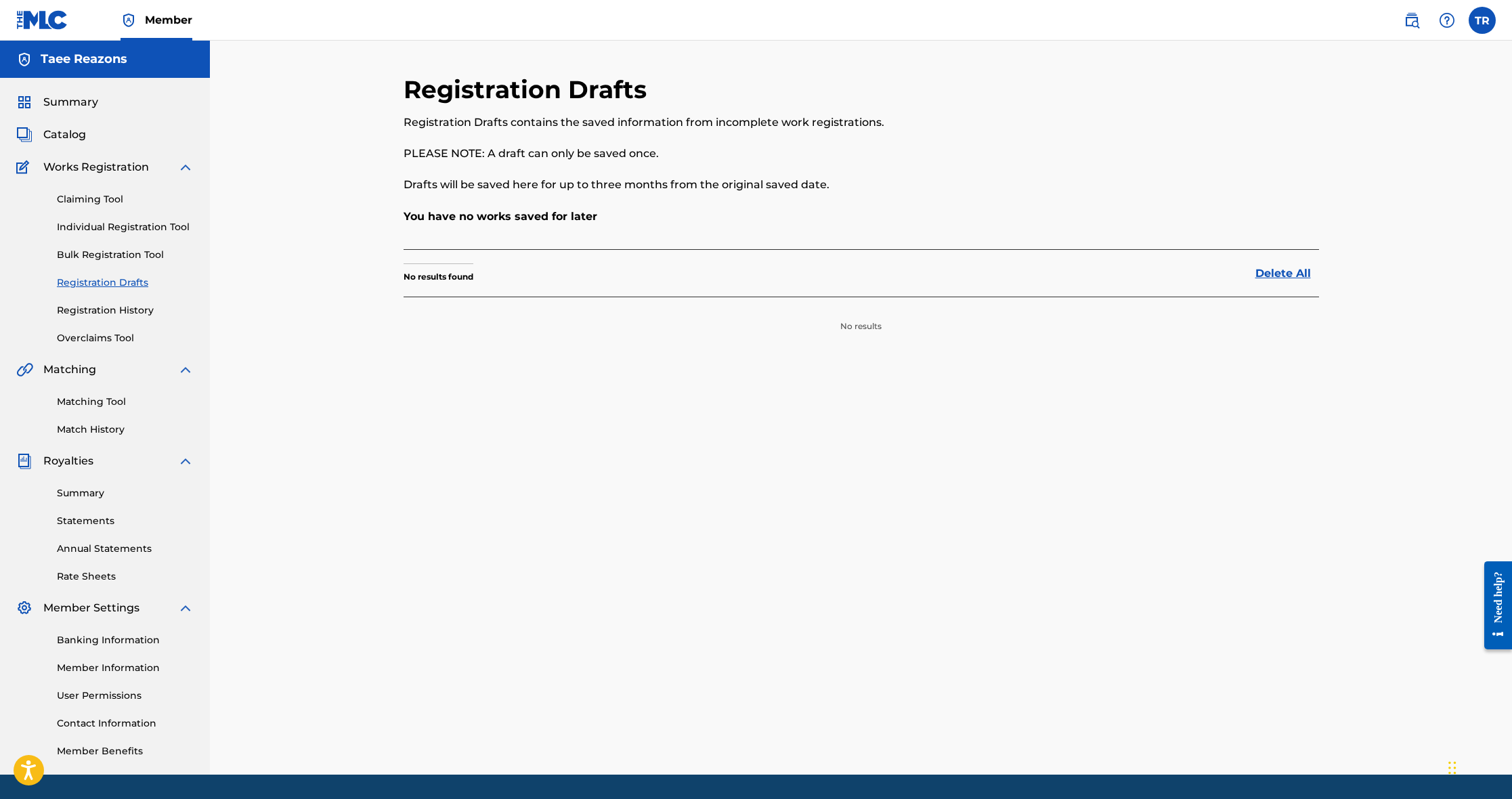
click at [92, 195] on link "Claiming Tool" at bounding box center [124, 199] width 137 height 14
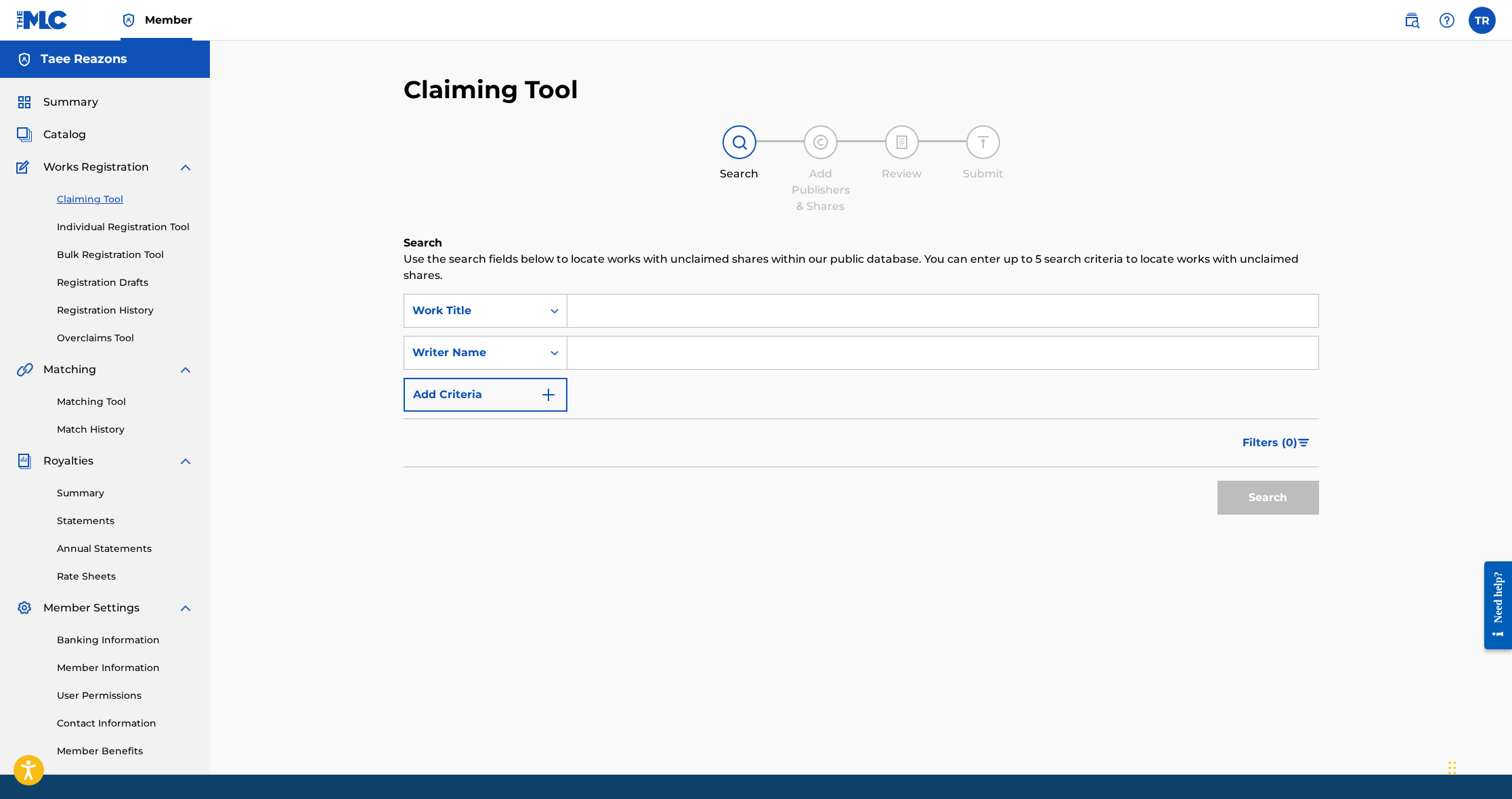
click at [91, 225] on link "Individual Registration Tool" at bounding box center [124, 227] width 137 height 14
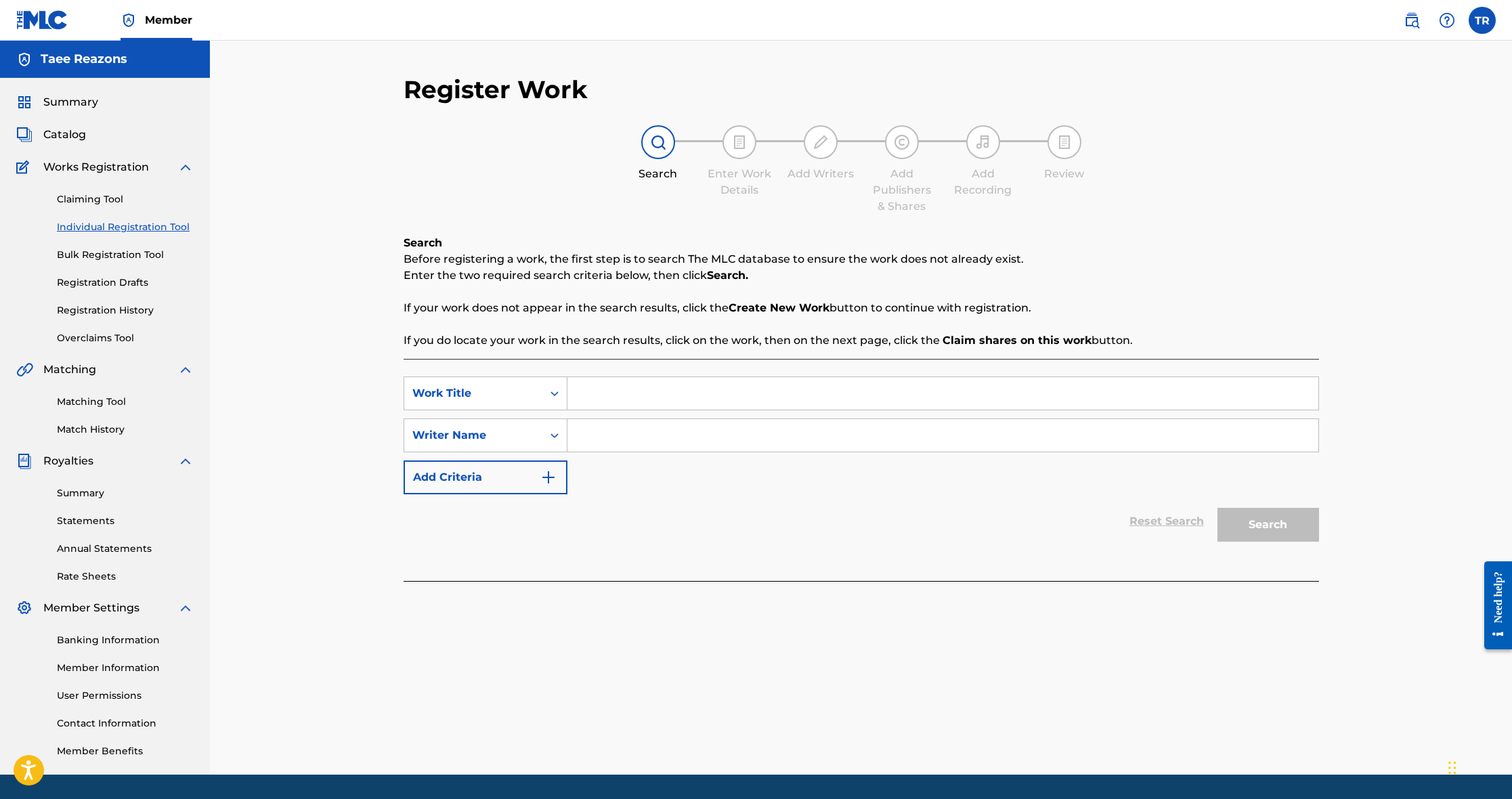
click at [69, 131] on span "Catalog" at bounding box center [64, 135] width 43 height 17
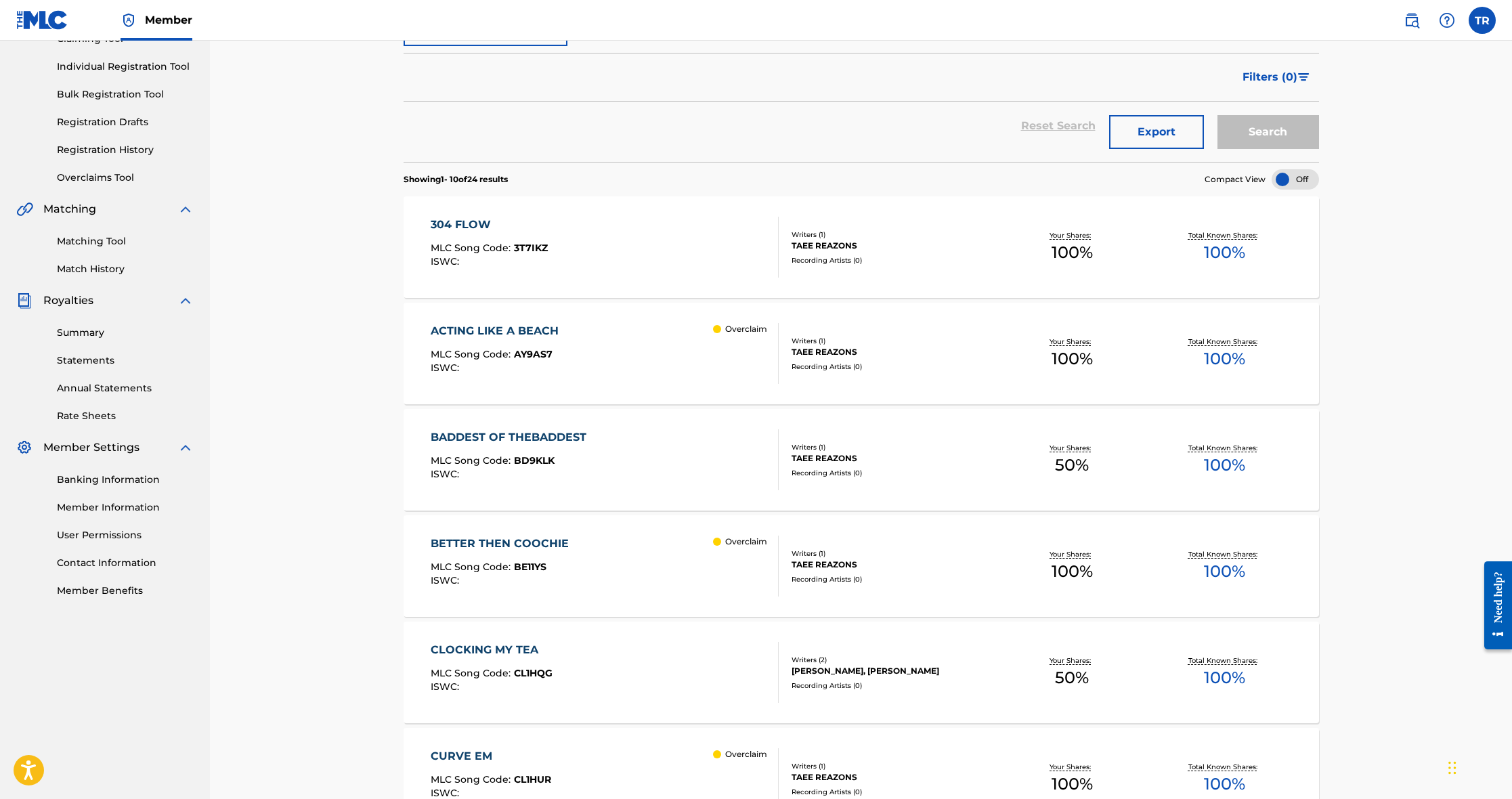
scroll to position [170, 0]
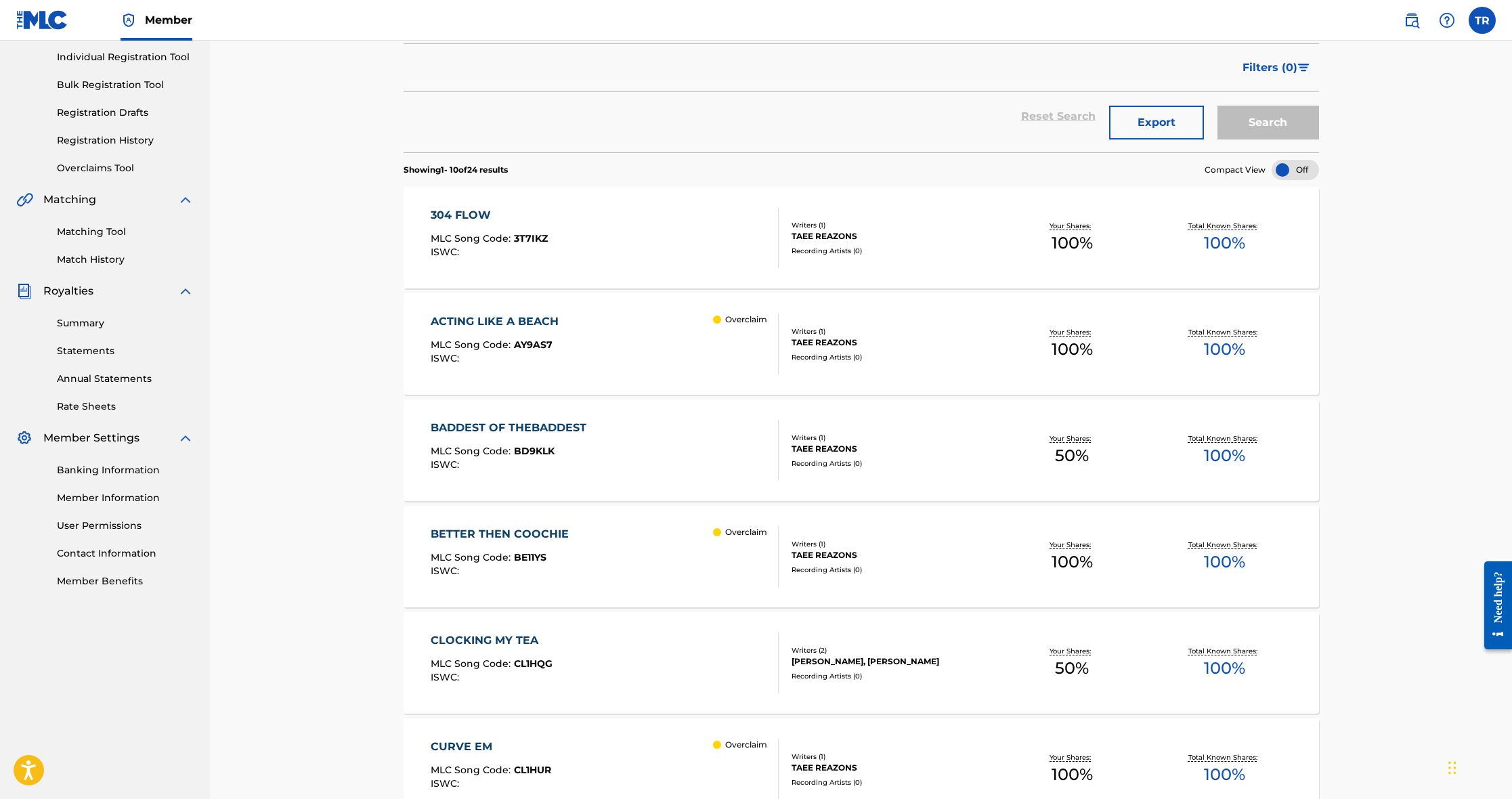
click at [685, 268] on div "304 FLOW MLC Song Code : 3T7IKZ ISWC : Writers ( 1 ) TAEE REAZONS Recording Art…" at bounding box center [862, 238] width 916 height 102
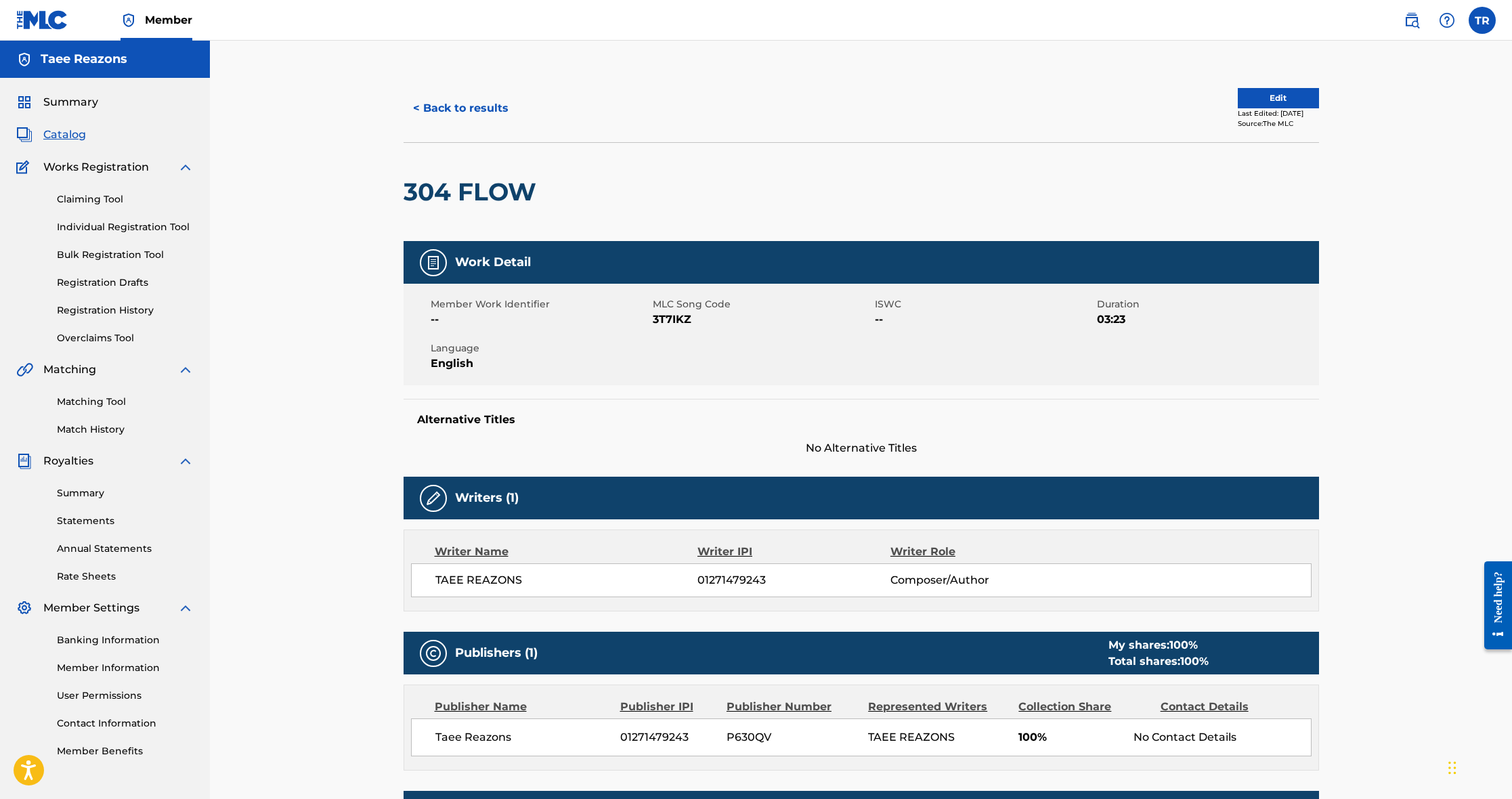
click at [1280, 95] on button "Edit" at bounding box center [1278, 97] width 81 height 20
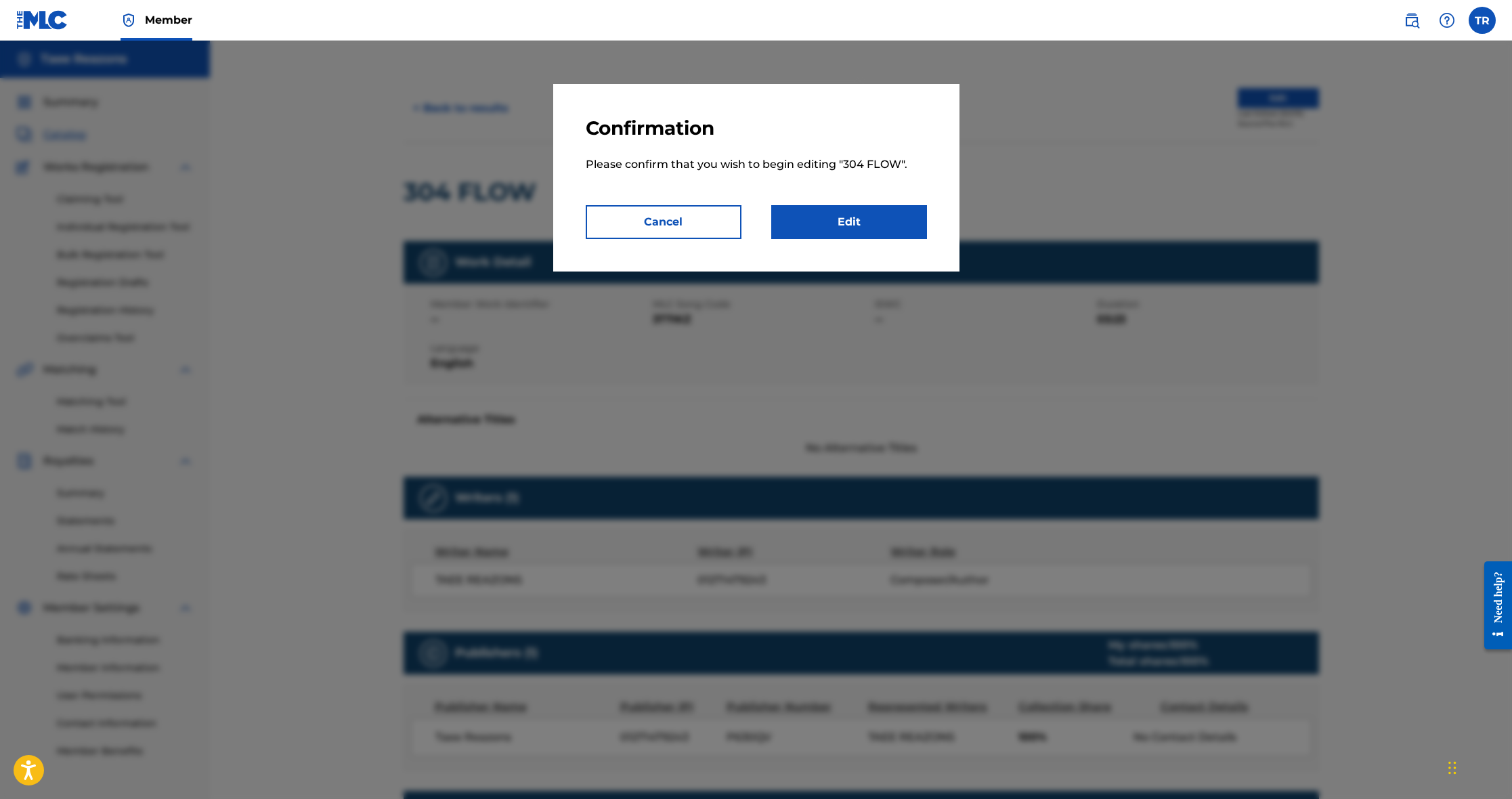
click at [829, 228] on link "Edit" at bounding box center [849, 222] width 156 height 34
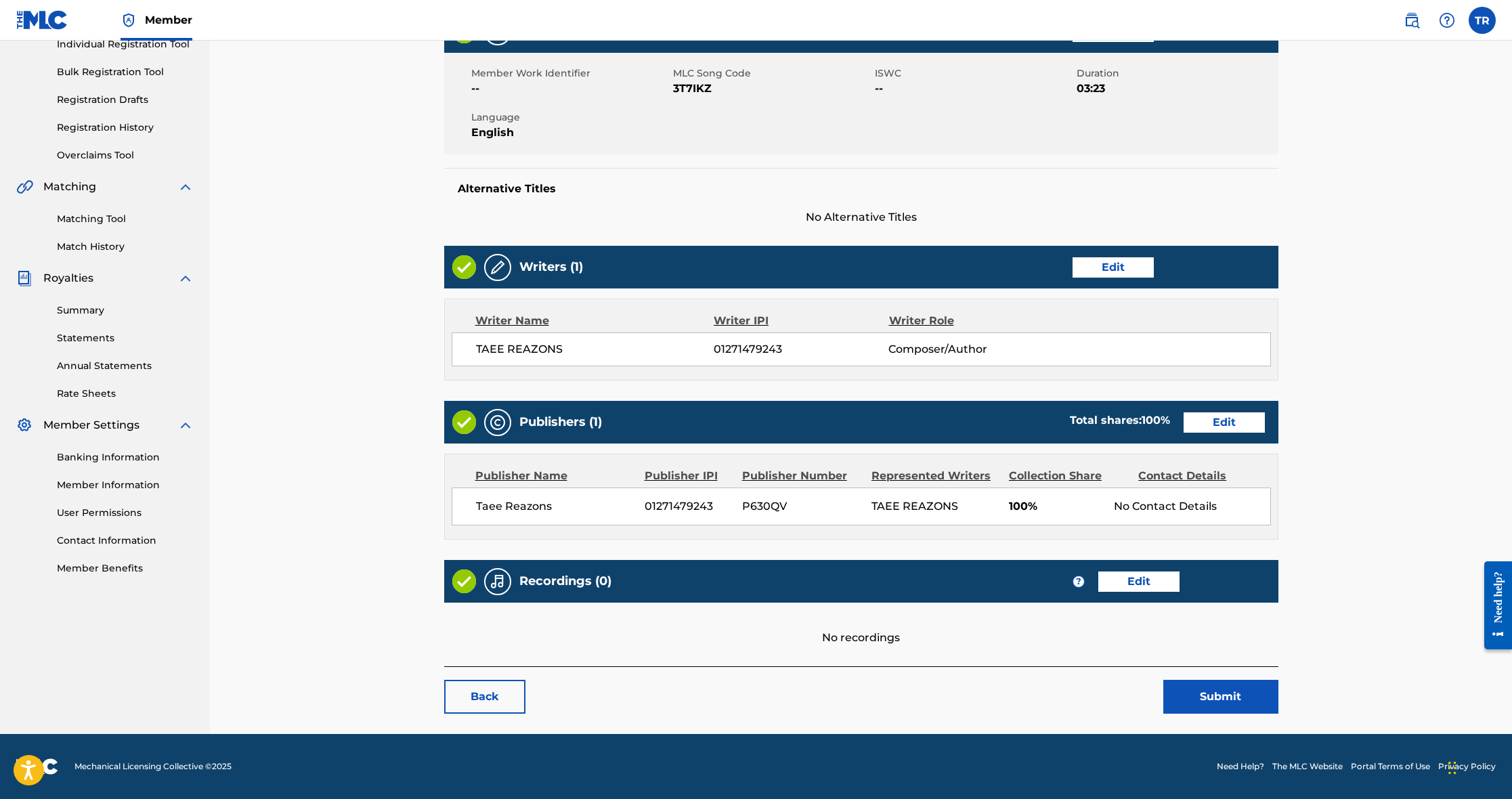
scroll to position [182, 0]
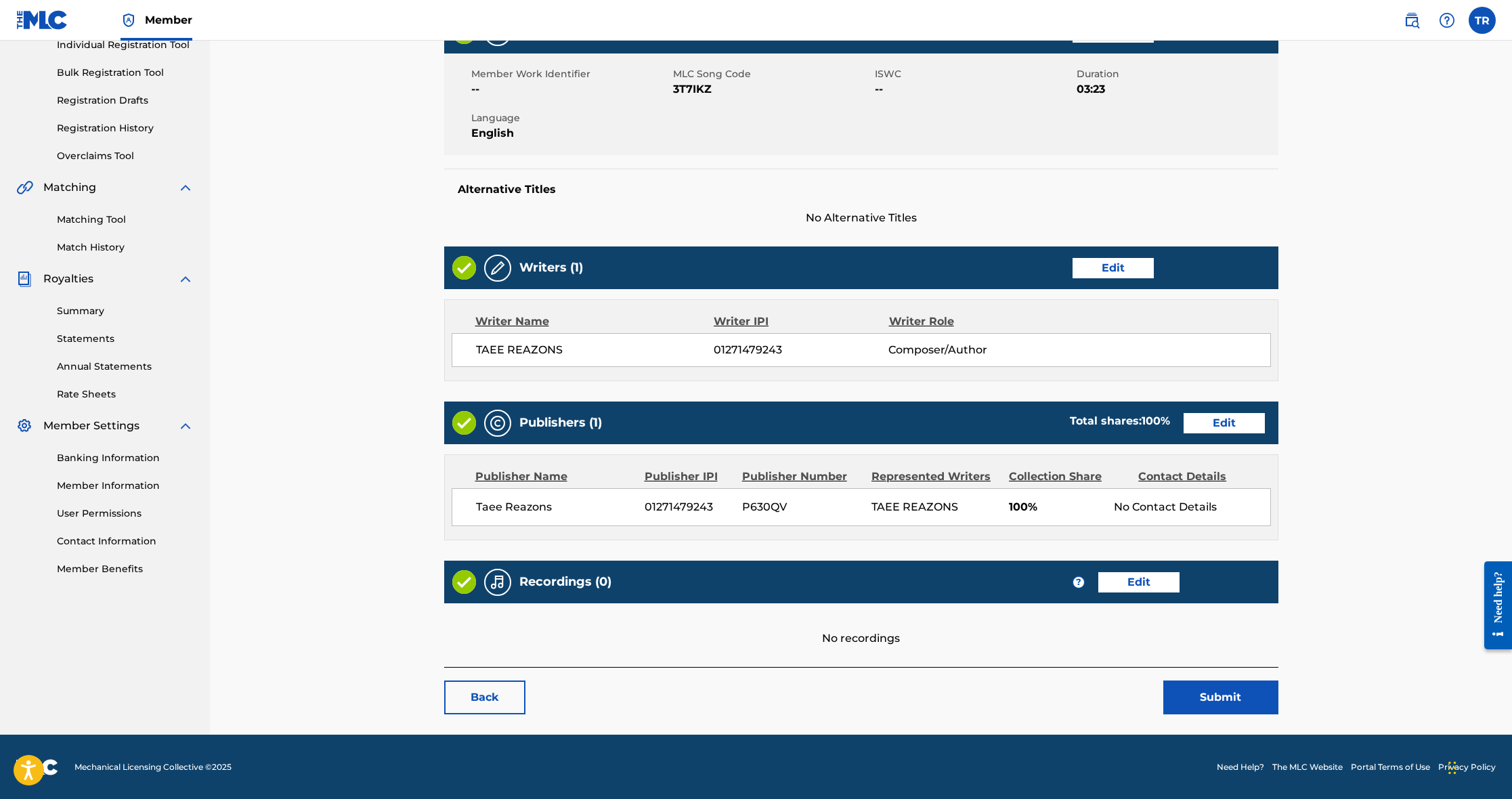
click at [1178, 588] on link "Edit" at bounding box center [1139, 581] width 81 height 20
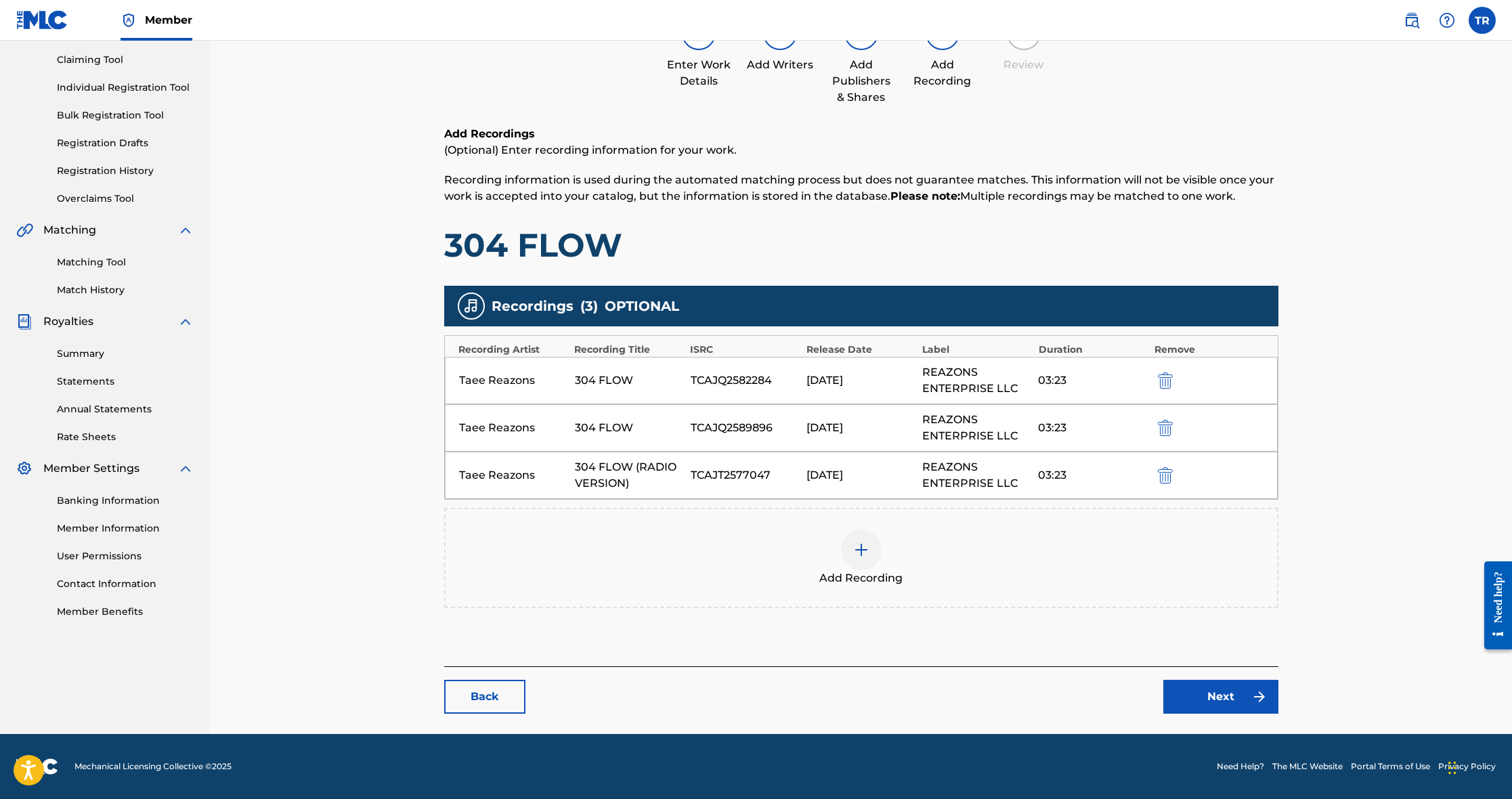
scroll to position [139, 0]
click at [487, 697] on link "Back" at bounding box center [484, 696] width 81 height 34
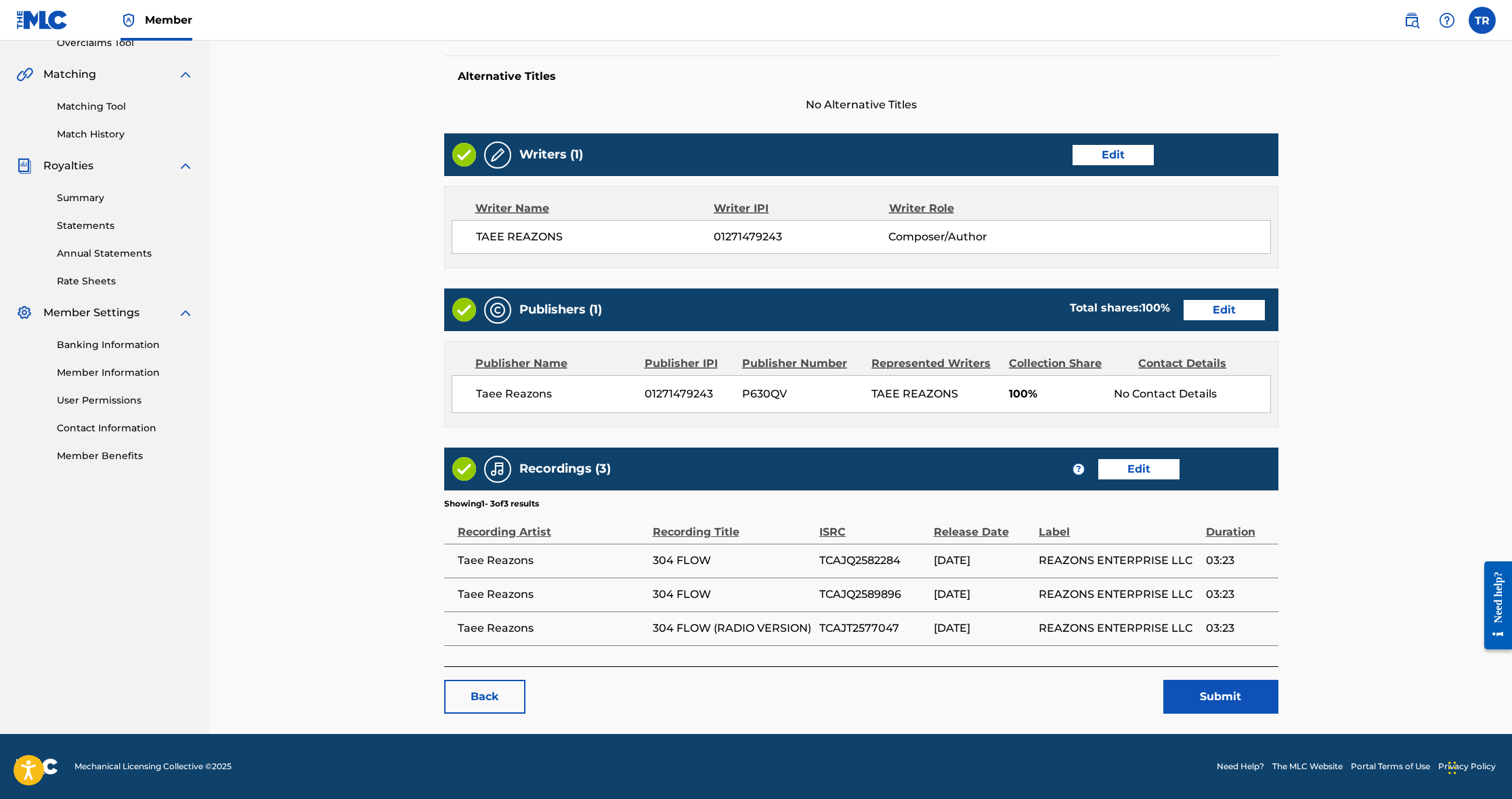
scroll to position [294, 0]
click at [496, 692] on link "Back" at bounding box center [484, 697] width 81 height 34
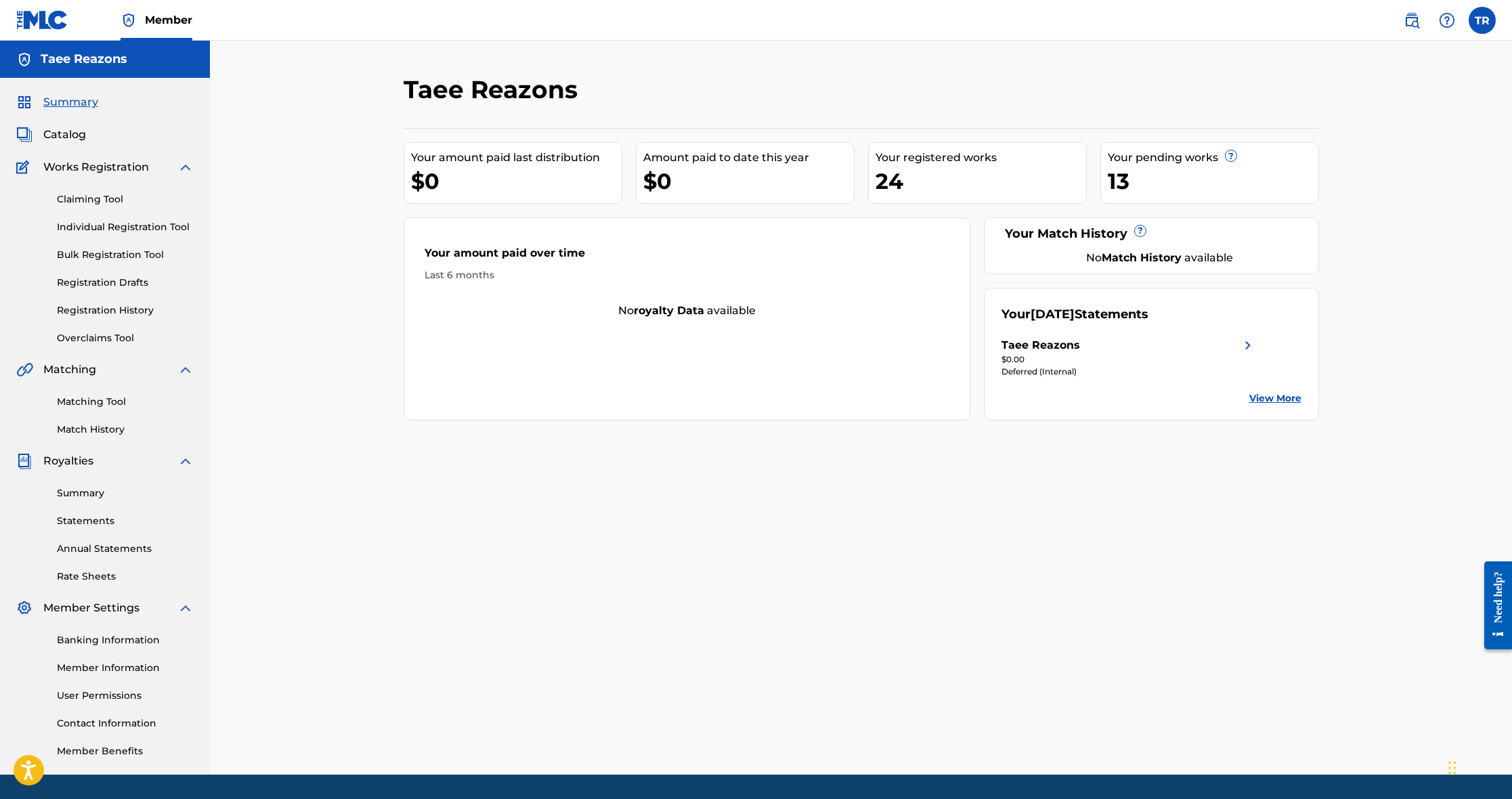
click at [100, 191] on div "Claiming Tool Individual Registration Tool Bulk Registration Tool Registration …" at bounding box center [105, 260] width 178 height 170
click at [98, 197] on link "Claiming Tool" at bounding box center [124, 199] width 137 height 14
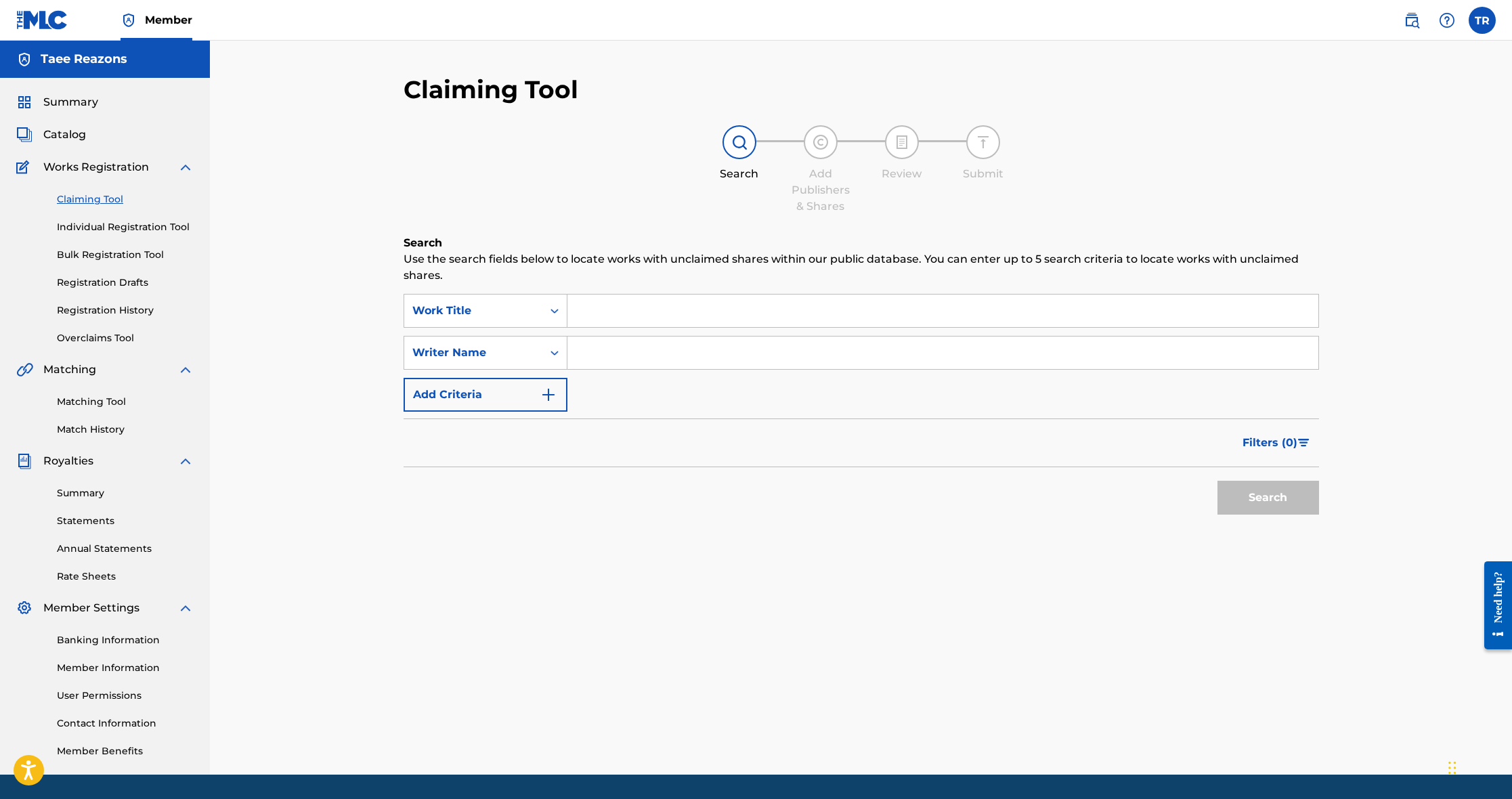
click at [148, 225] on link "Individual Registration Tool" at bounding box center [124, 227] width 137 height 14
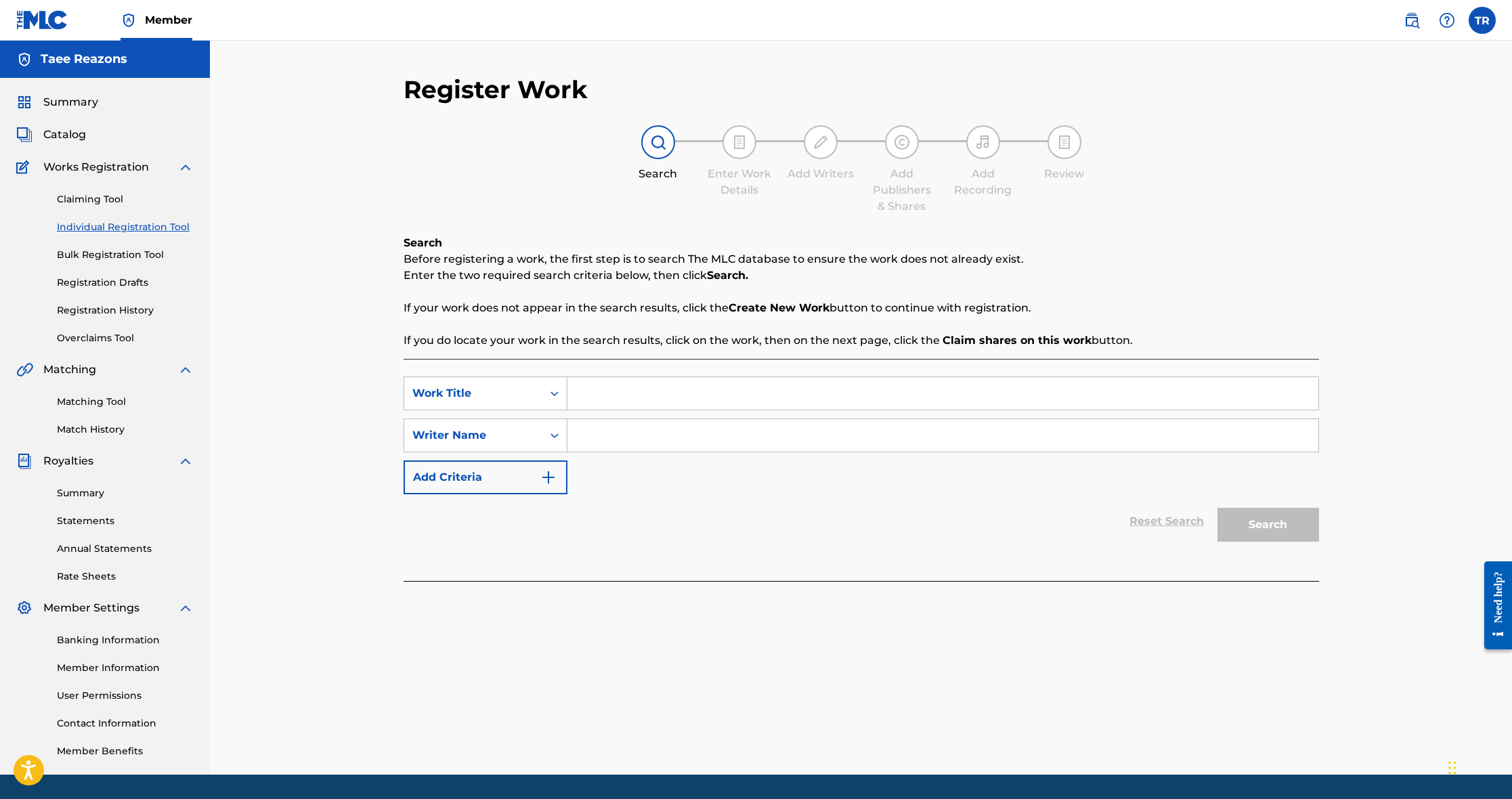
drag, startPoint x: 65, startPoint y: 134, endPoint x: 84, endPoint y: 141, distance: 20.2
click at [65, 134] on span "Catalog" at bounding box center [64, 135] width 43 height 17
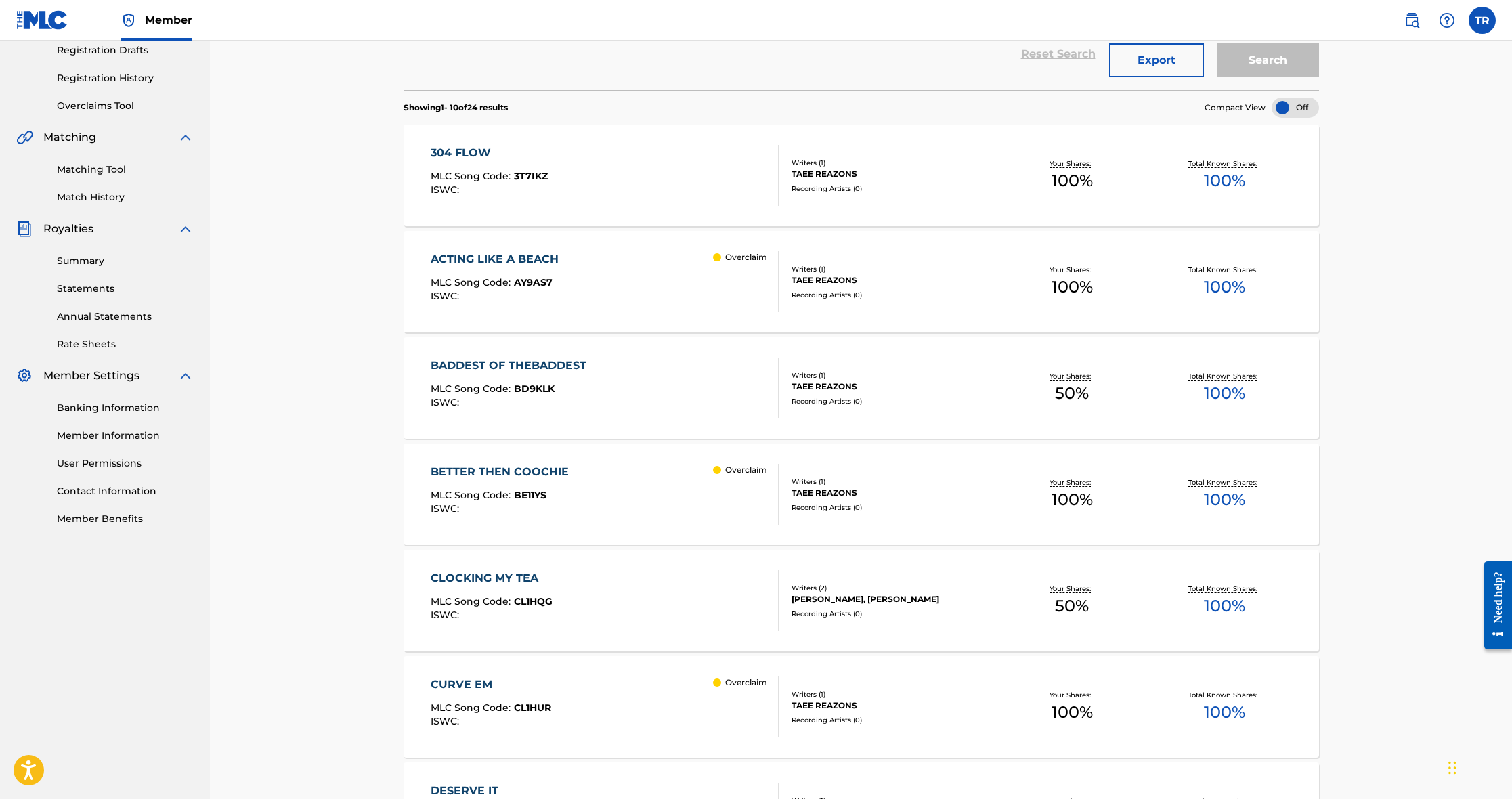
scroll to position [232, 0]
click at [707, 298] on div "ACTING LIKE A BEACH MLC Song Code : AY9AS7 ISWC : Overclaim" at bounding box center [605, 282] width 348 height 61
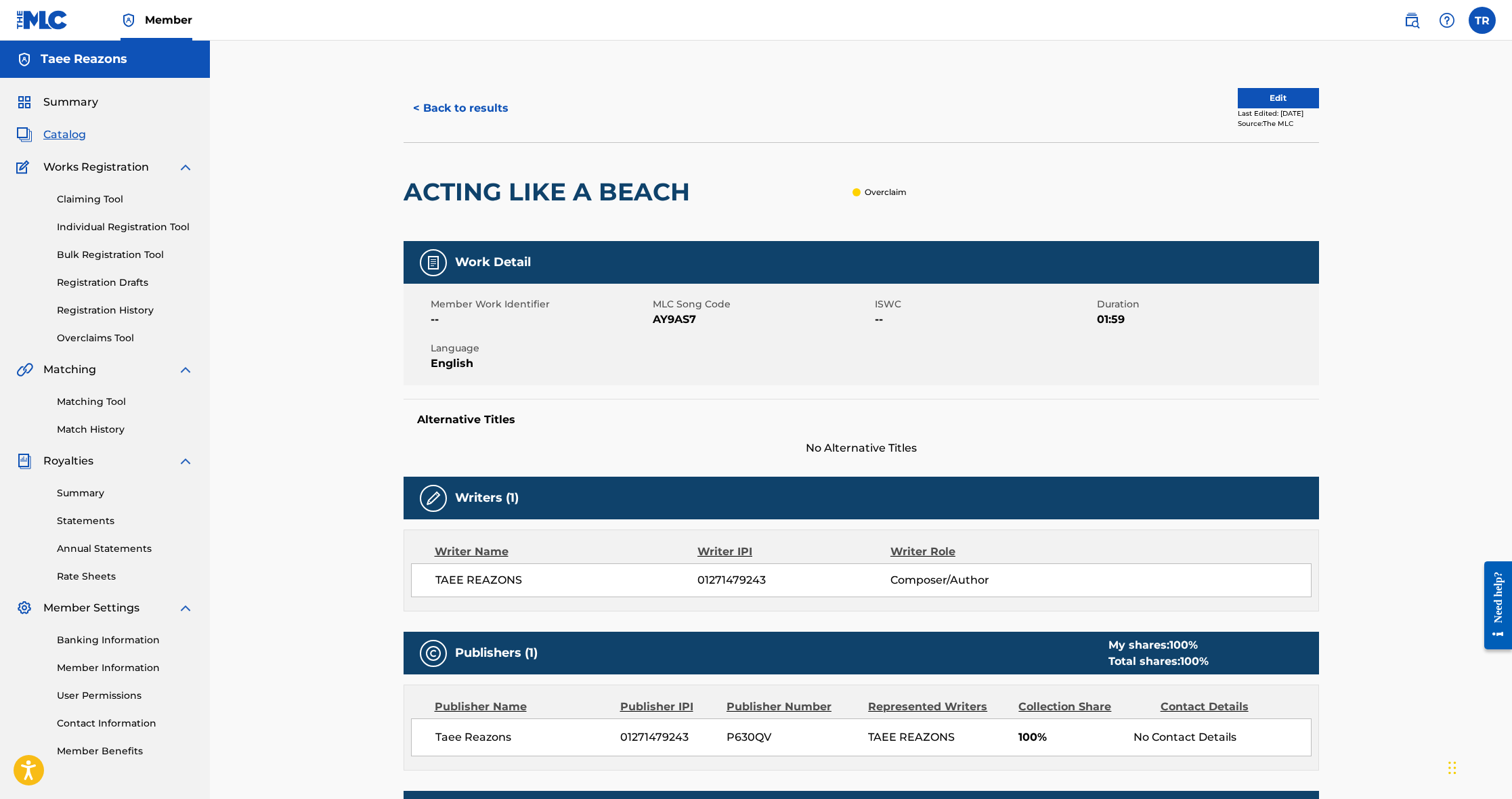
click at [487, 105] on button "< Back to results" at bounding box center [460, 108] width 114 height 34
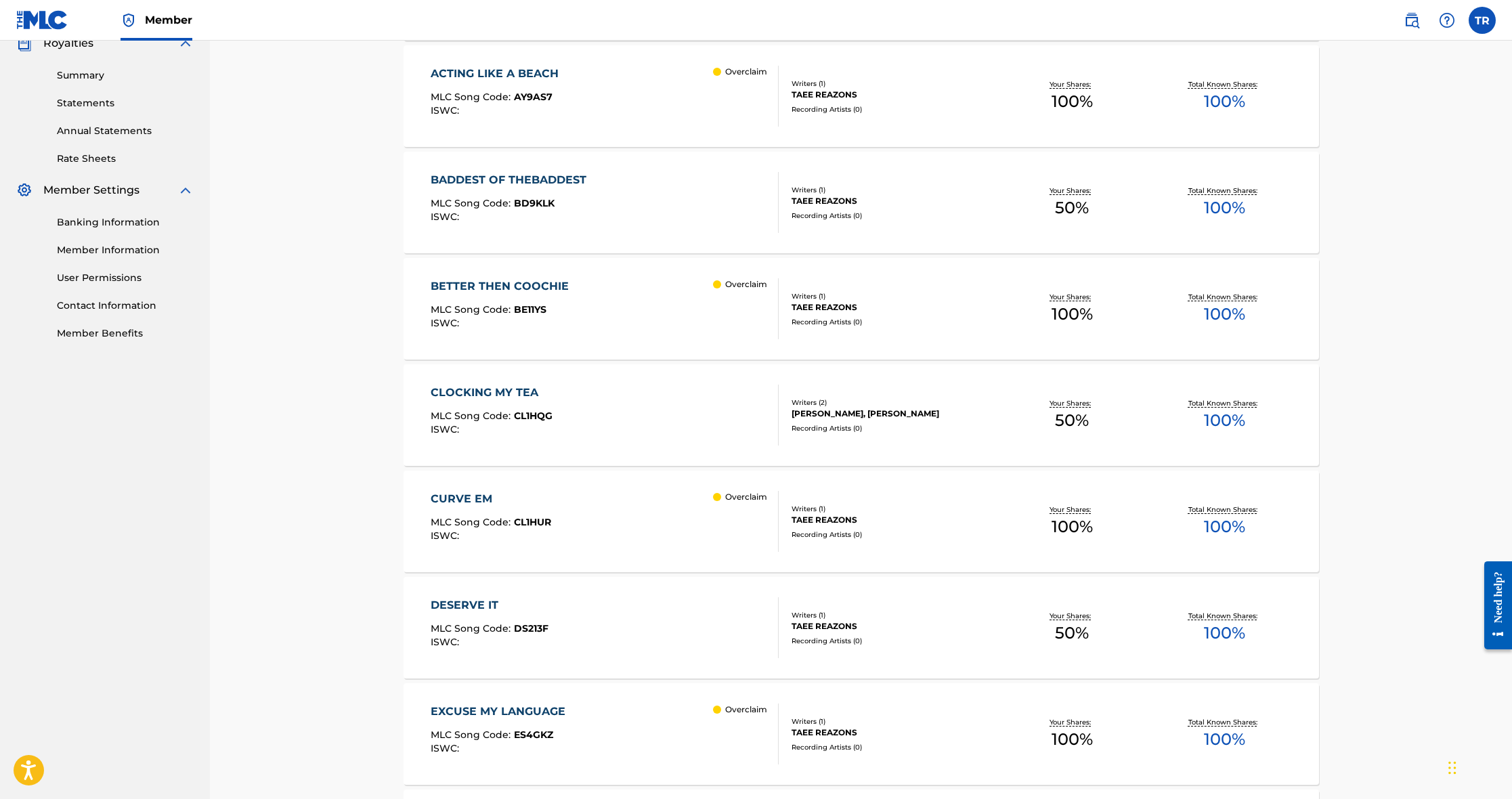
scroll to position [422, 0]
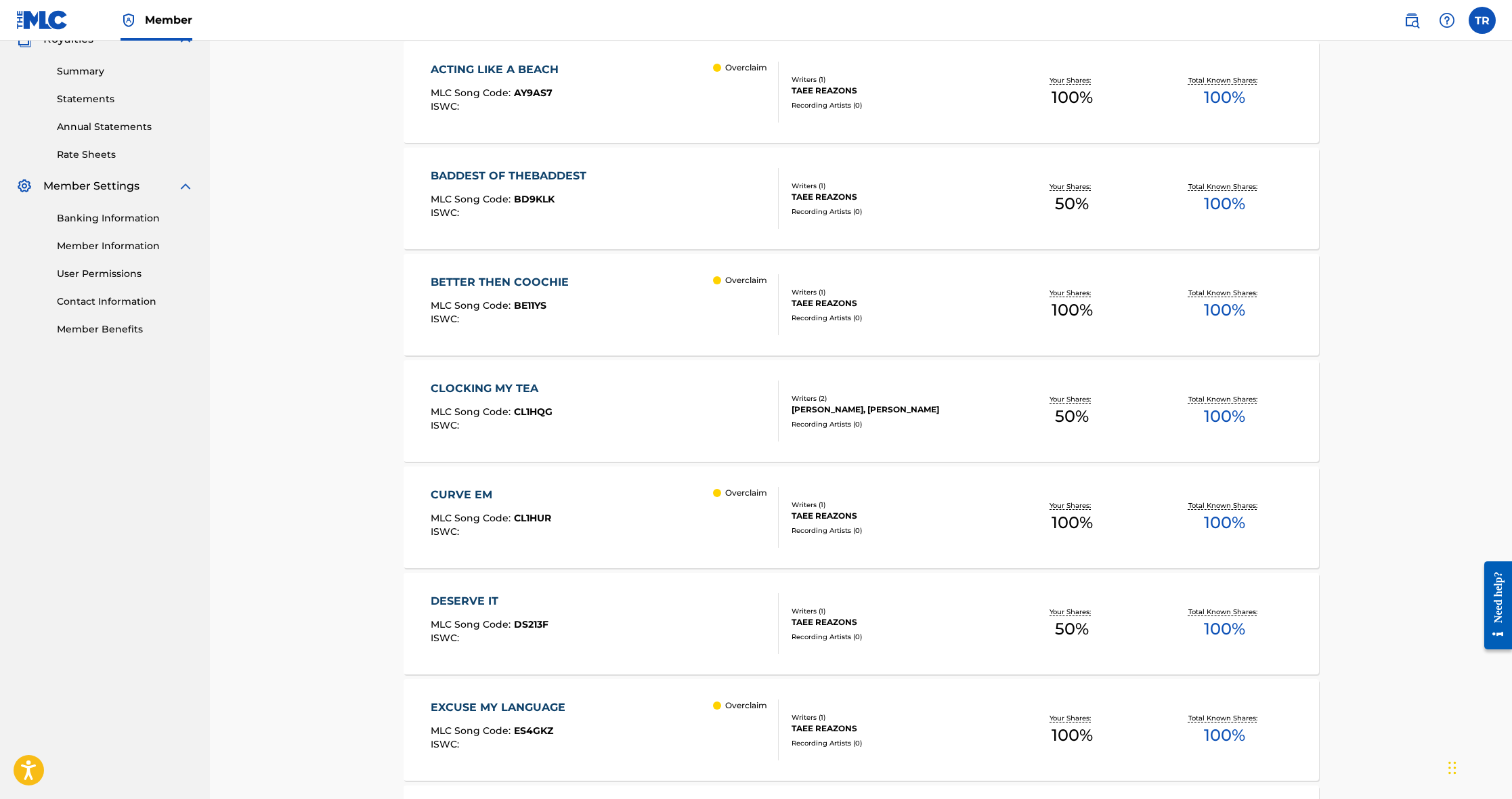
click at [697, 221] on div "BADDEST OF THEBADDEST MLC Song Code : BD9KLK ISWC :" at bounding box center [605, 198] width 348 height 61
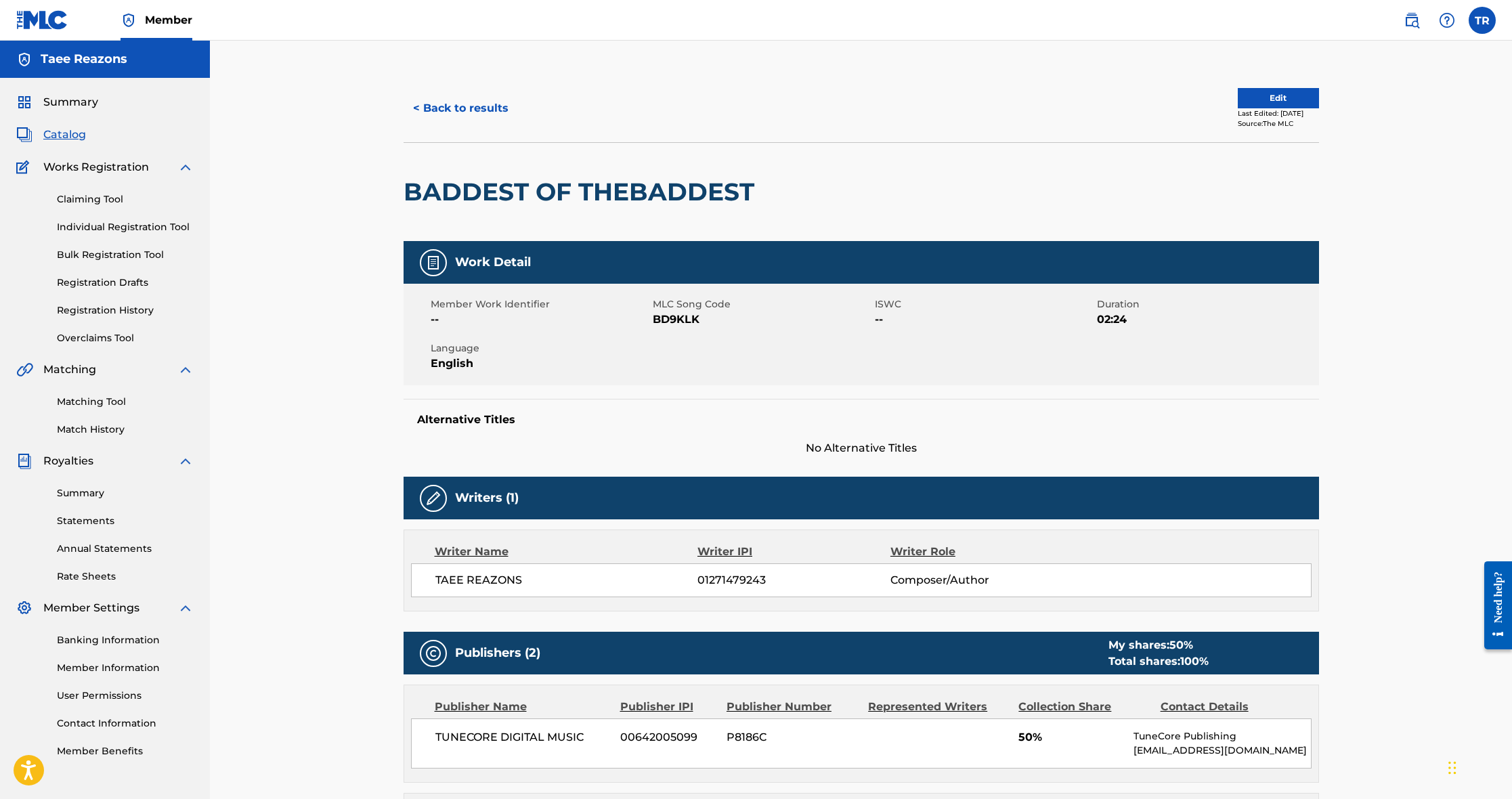
click at [467, 107] on button "< Back to results" at bounding box center [460, 108] width 114 height 34
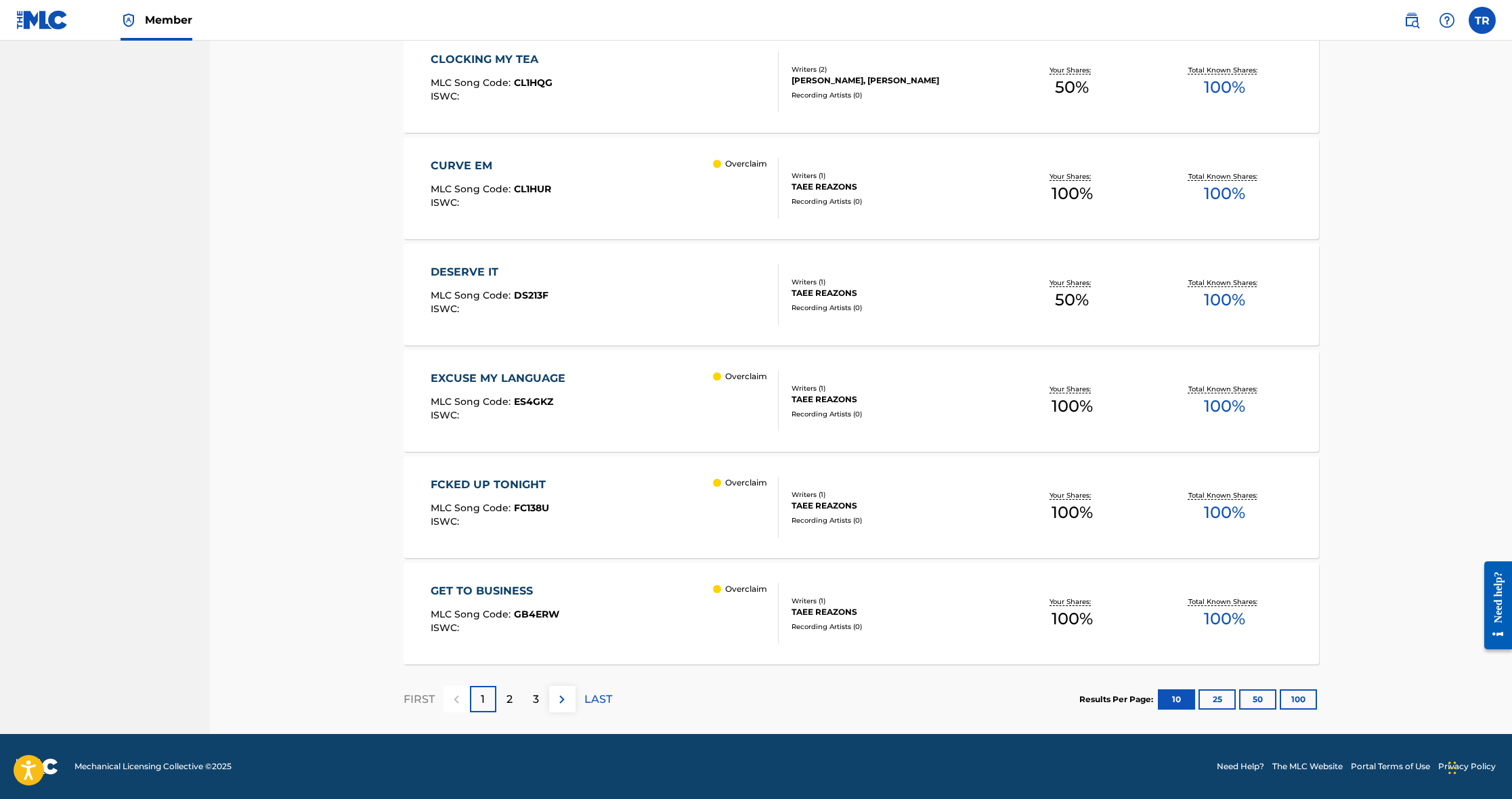
scroll to position [751, 0]
click at [652, 502] on div "FCKED UP TONIGHT MLC Song Code : FC138U ISWC : Overclaim" at bounding box center [605, 507] width 348 height 61
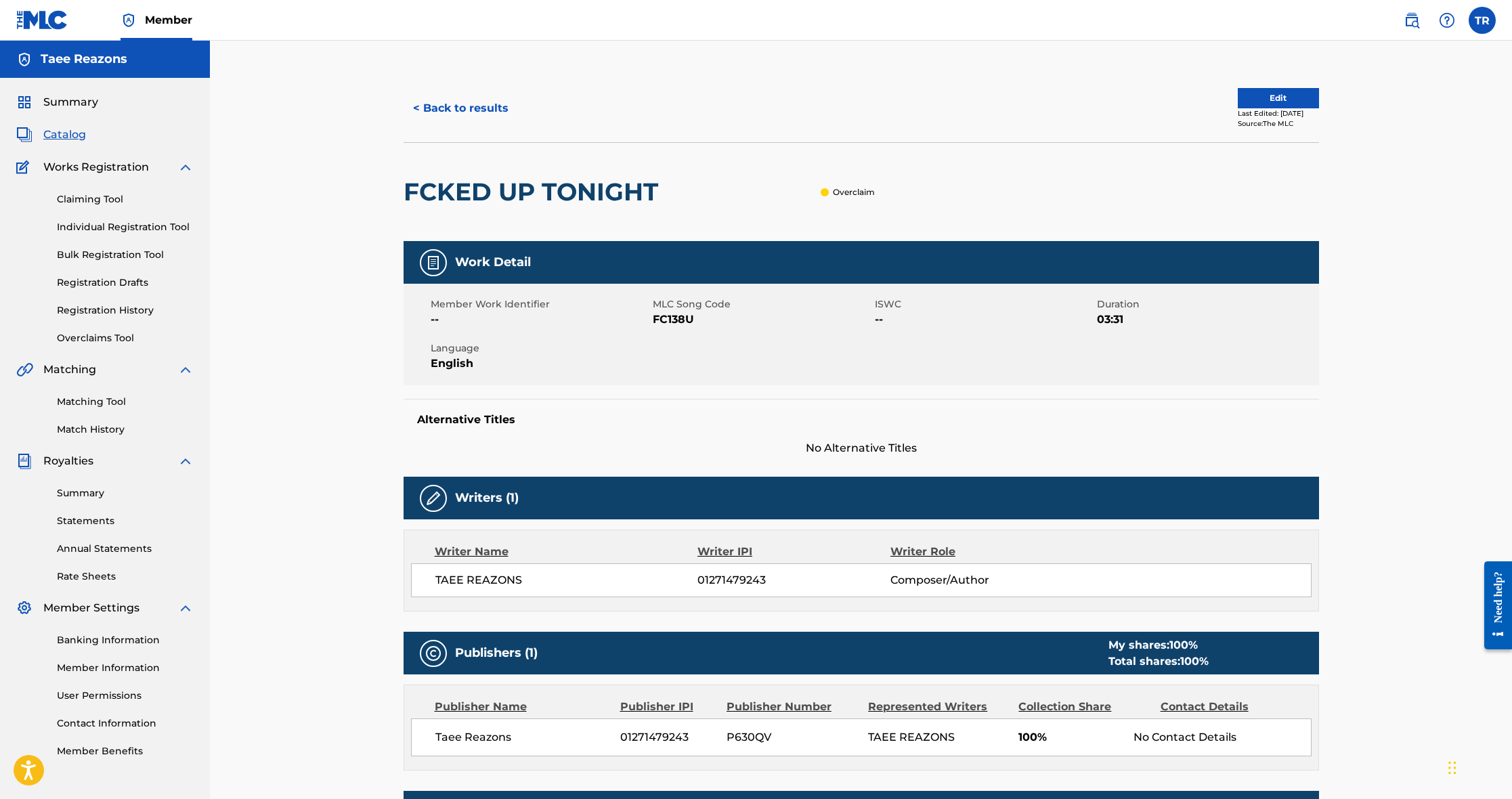
click at [469, 101] on button "< Back to results" at bounding box center [460, 108] width 114 height 34
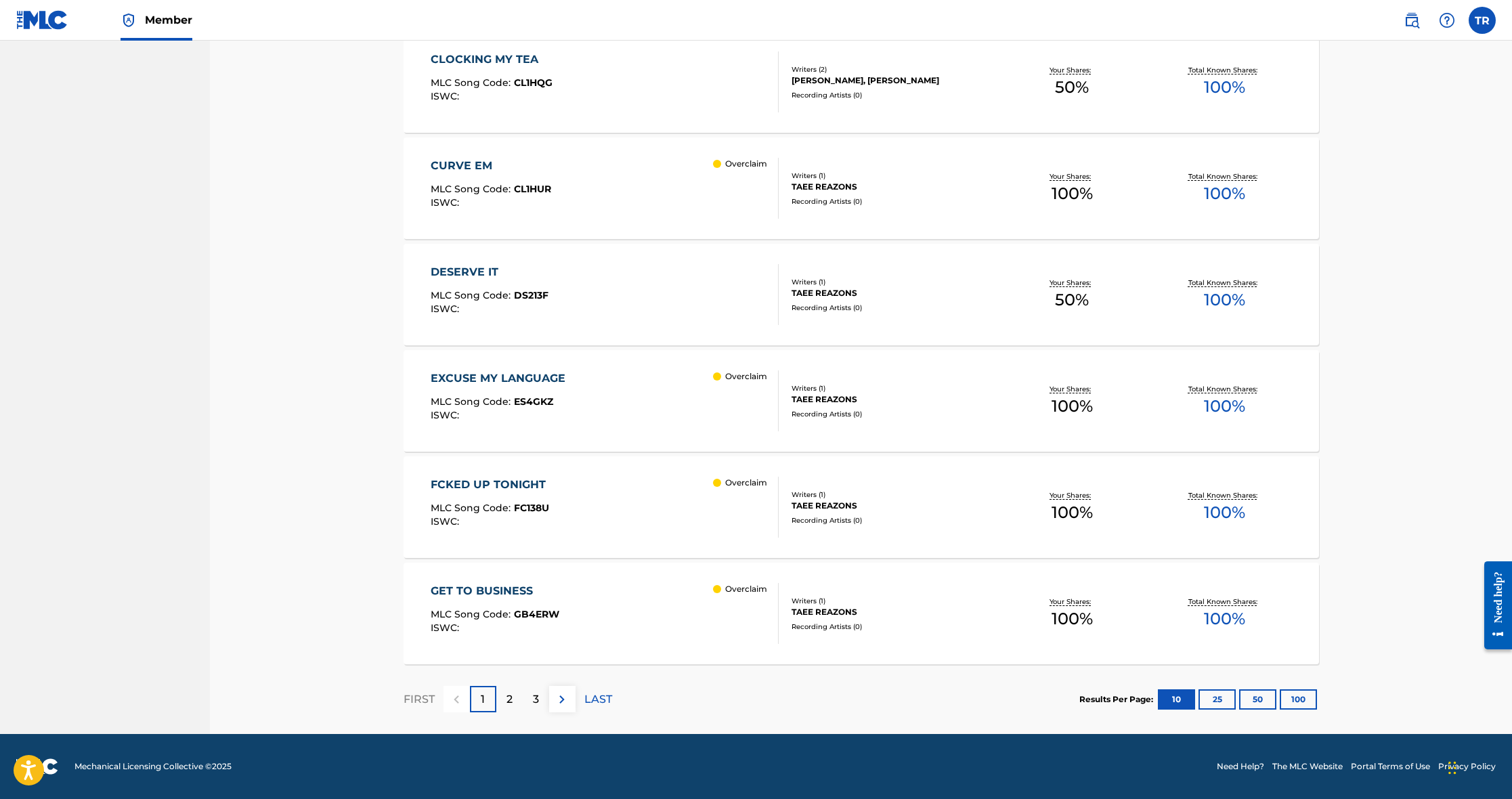
scroll to position [751, 0]
click at [517, 695] on div "2" at bounding box center [509, 699] width 26 height 26
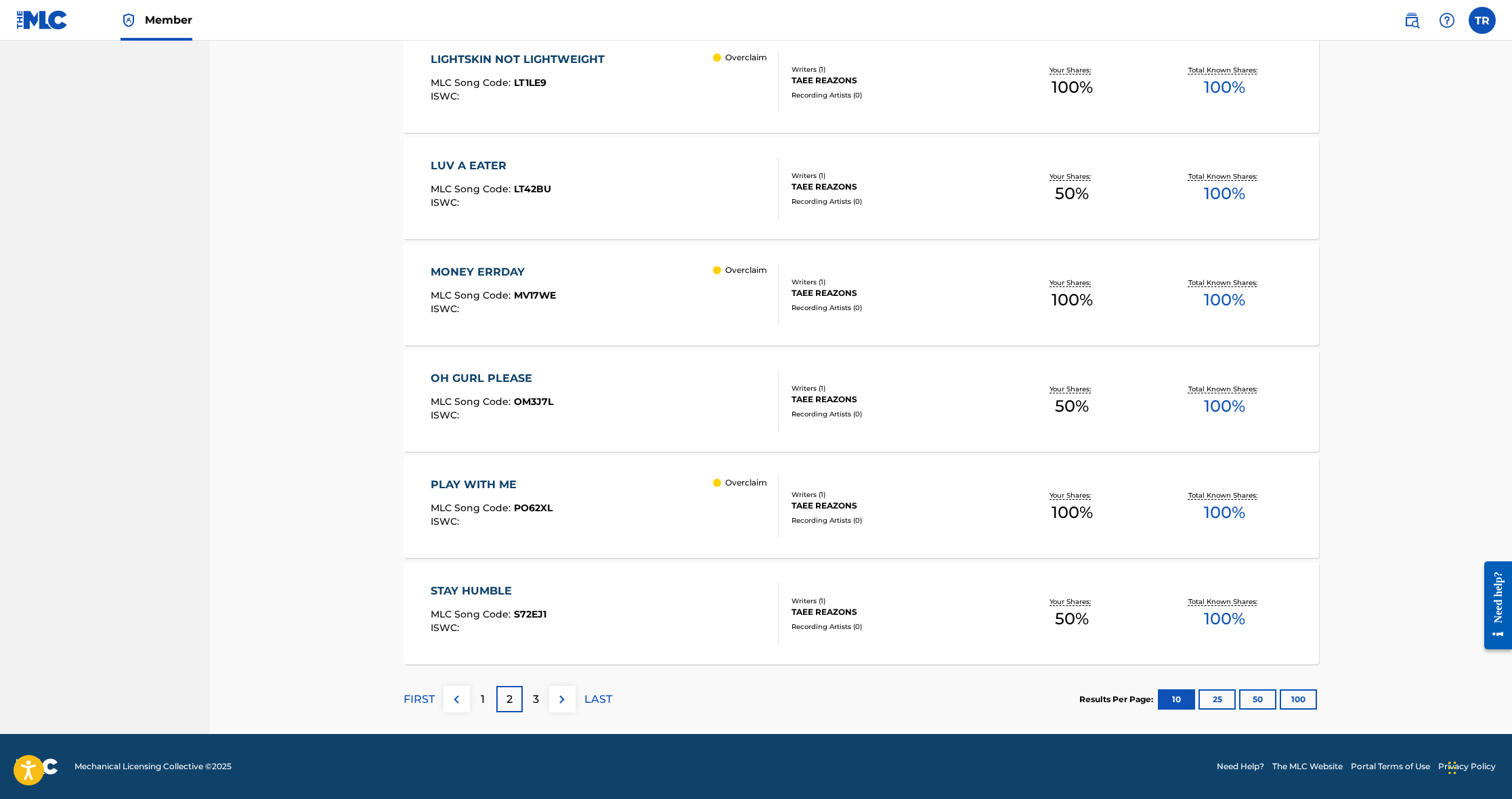
drag, startPoint x: 534, startPoint y: 704, endPoint x: 539, endPoint y: 699, distance: 7.1
click at [534, 704] on p "3" at bounding box center [535, 699] width 6 height 17
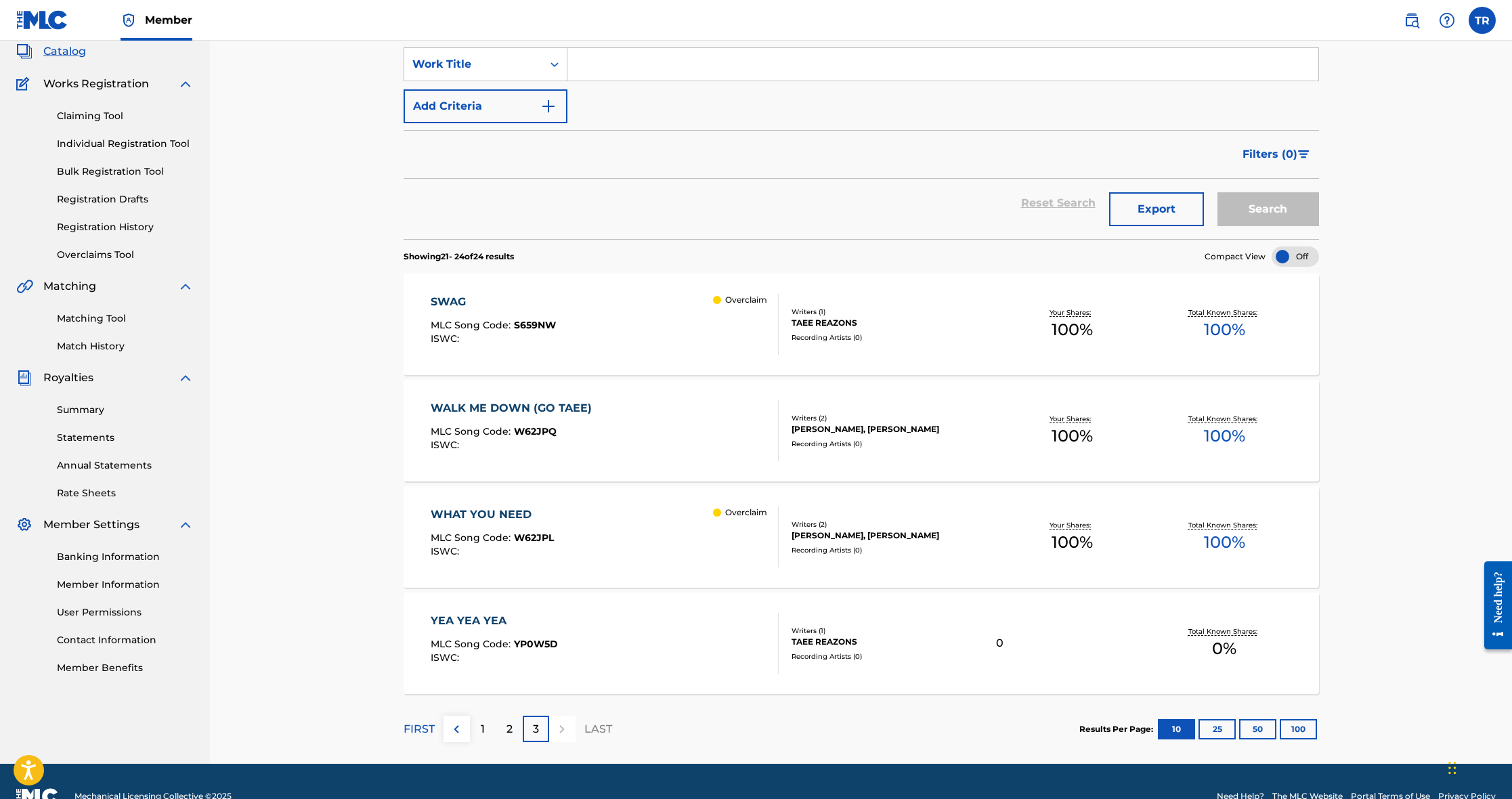
click at [508, 722] on p "2" at bounding box center [509, 729] width 6 height 17
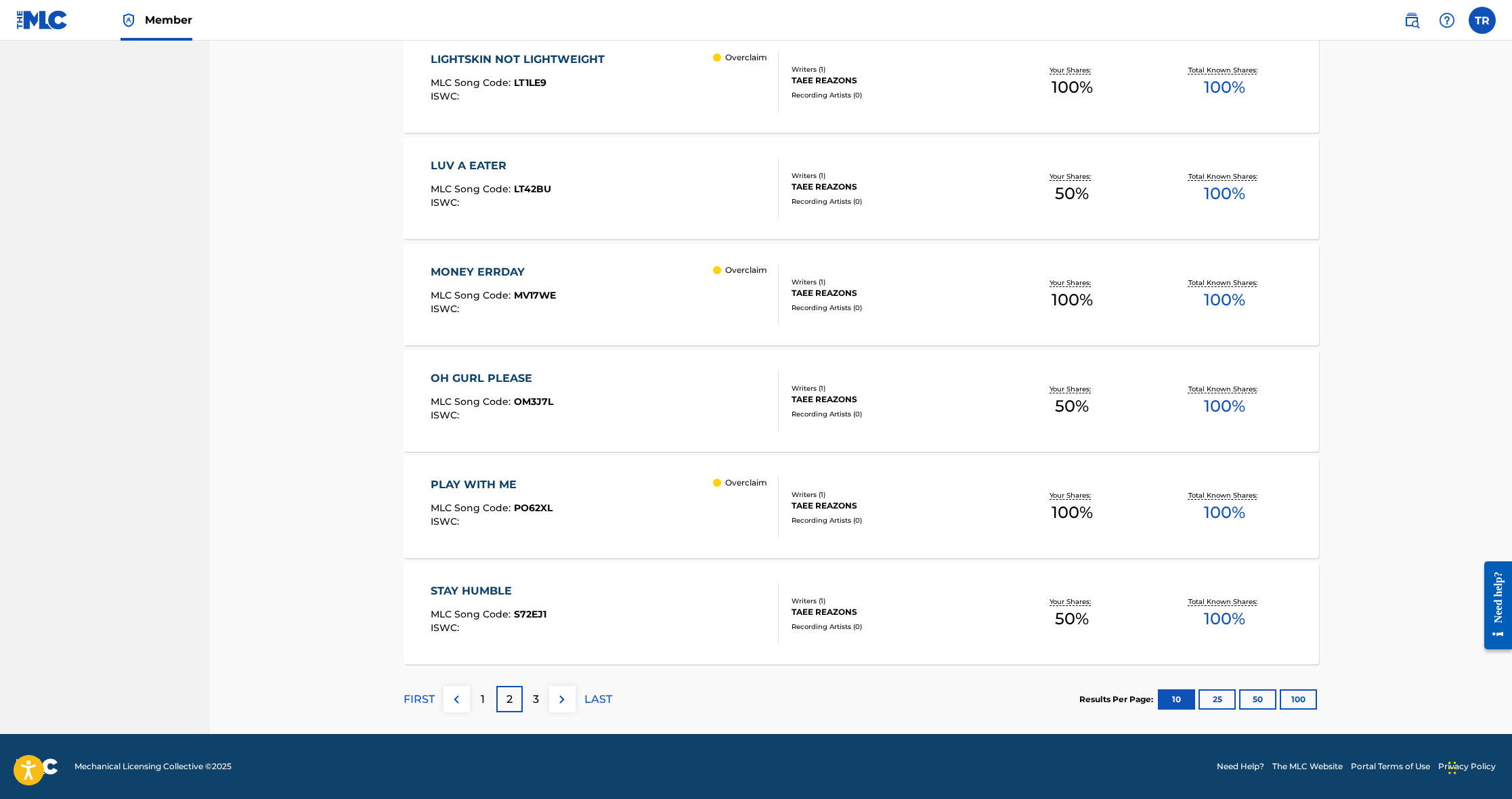
scroll to position [751, 0]
click at [541, 698] on div "3" at bounding box center [536, 699] width 26 height 26
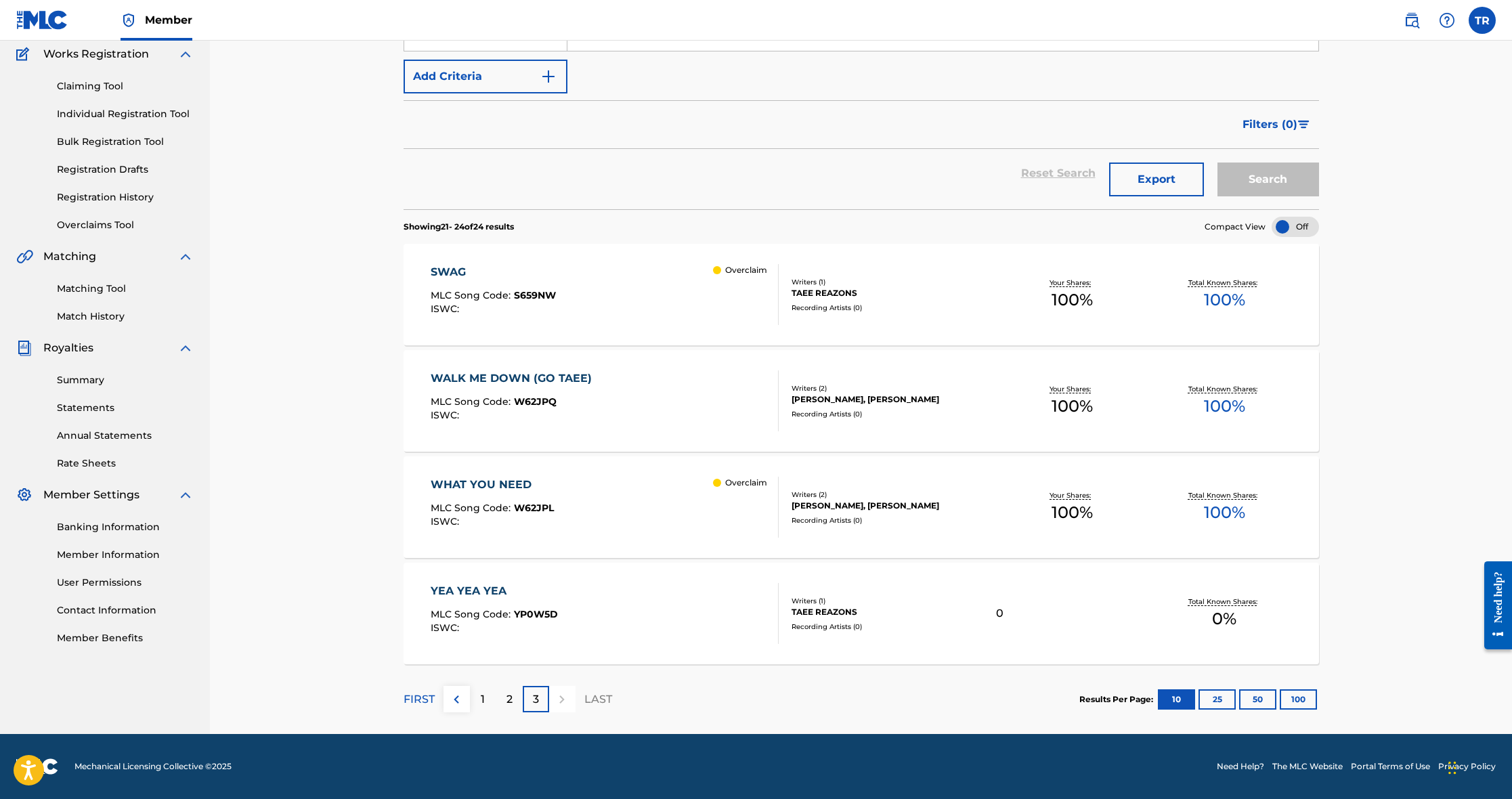
scroll to position [113, 0]
click at [723, 613] on div "YEA YEA YEA MLC Song Code : YP0W5D ISWC :" at bounding box center [605, 614] width 348 height 61
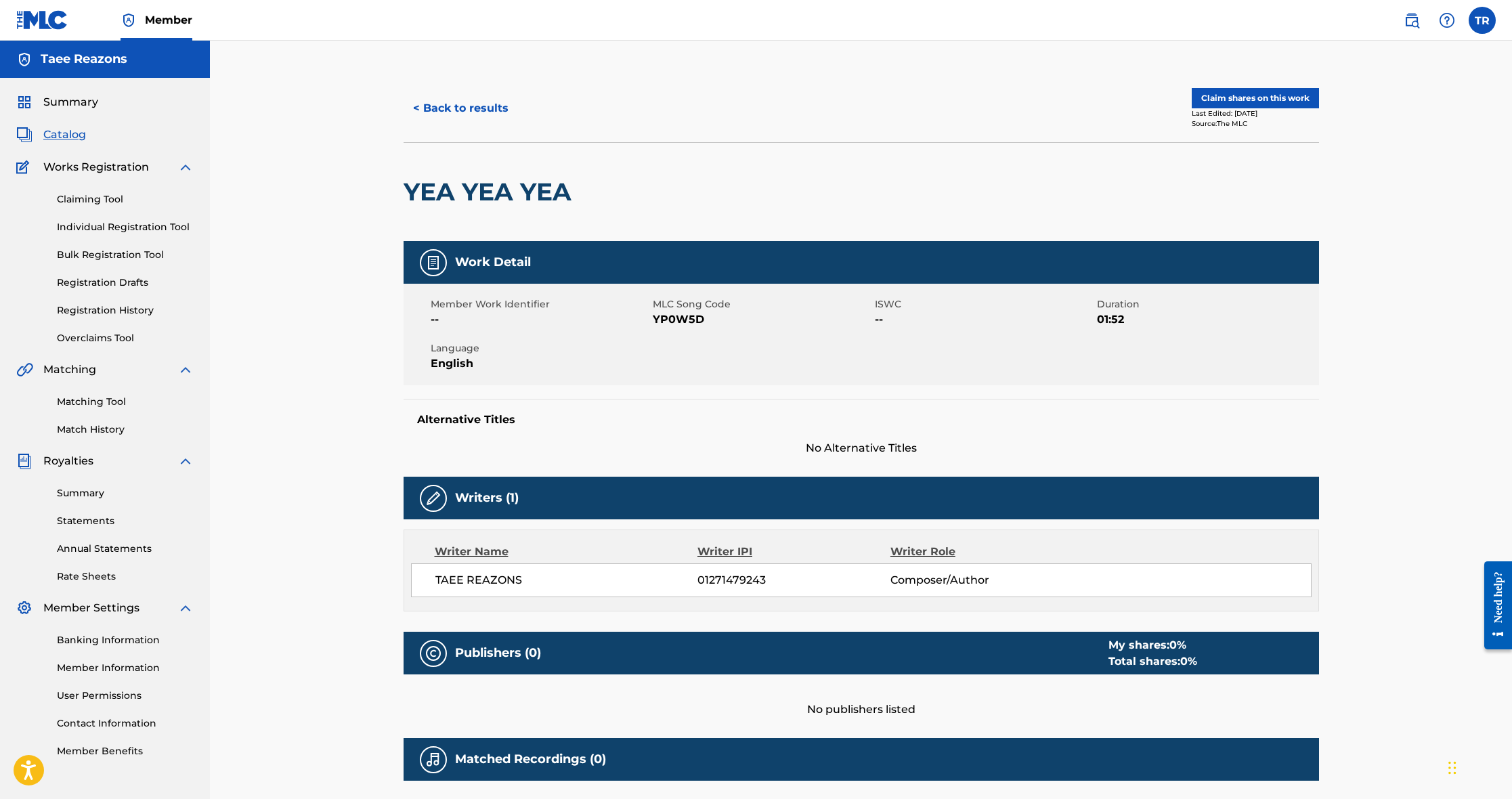
click at [1274, 100] on button "Claim shares on this work" at bounding box center [1255, 97] width 127 height 20
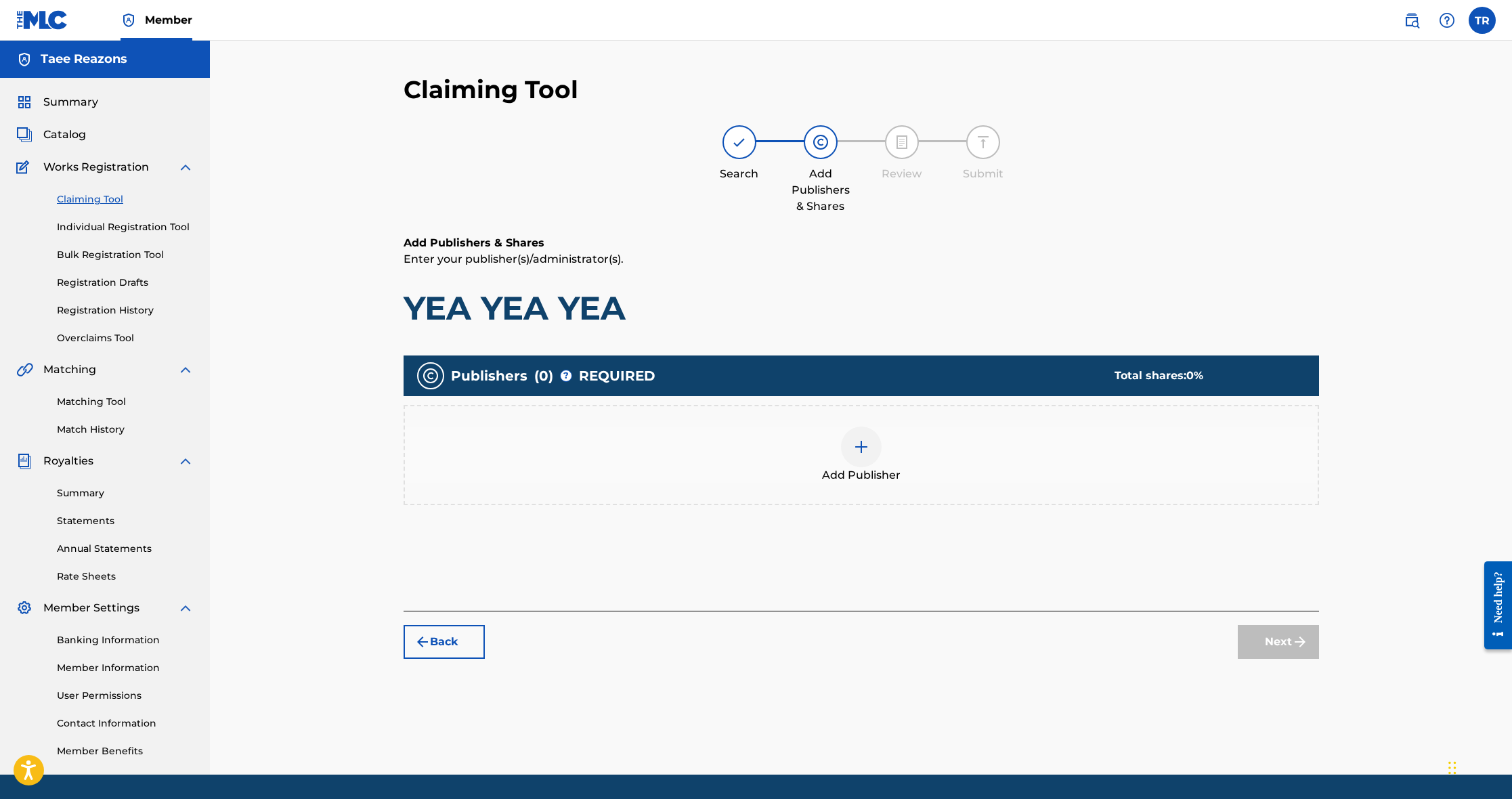
click at [869, 453] on img at bounding box center [861, 446] width 17 height 17
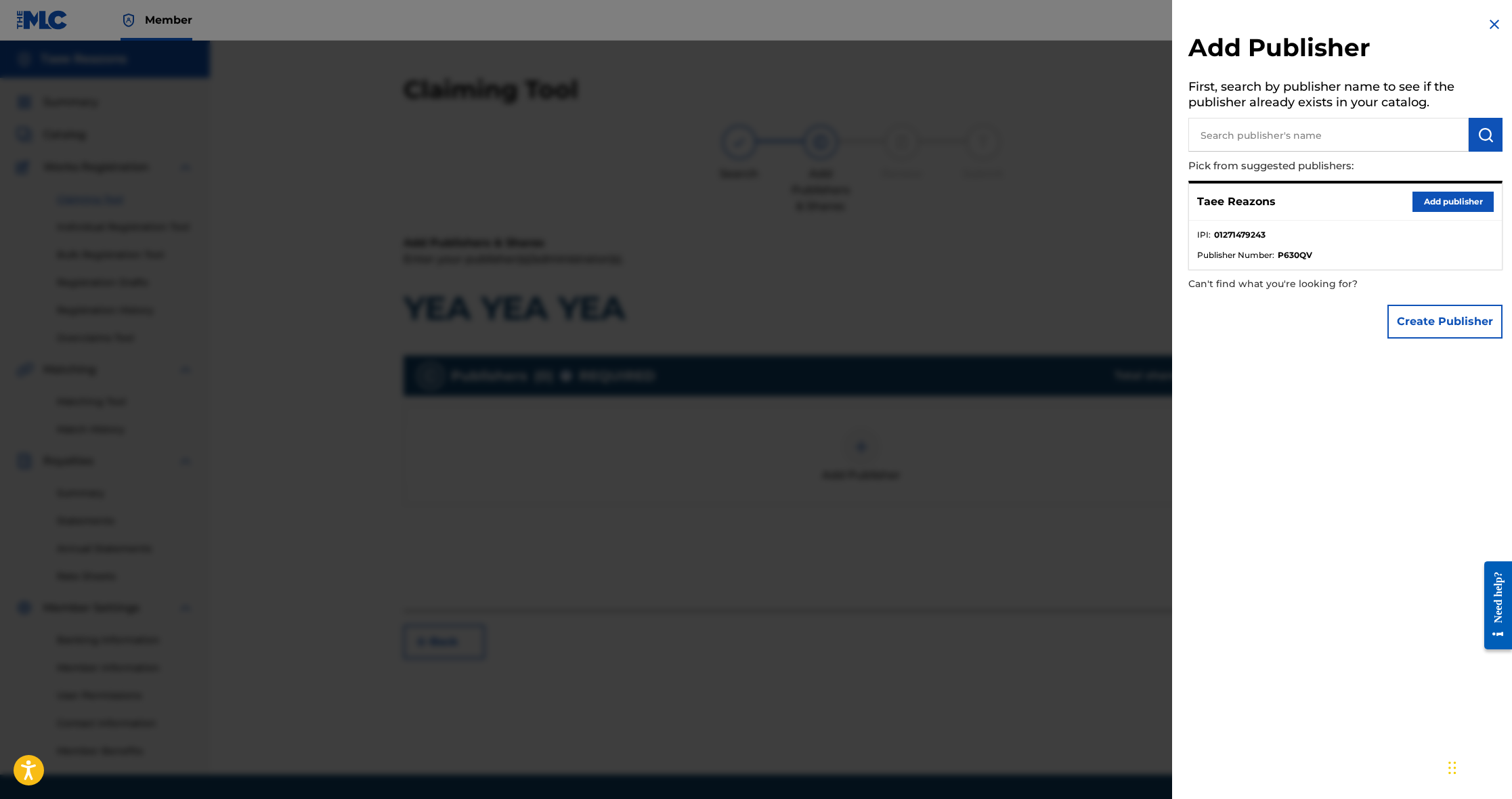
click at [1441, 197] on button "Add publisher" at bounding box center [1453, 201] width 81 height 20
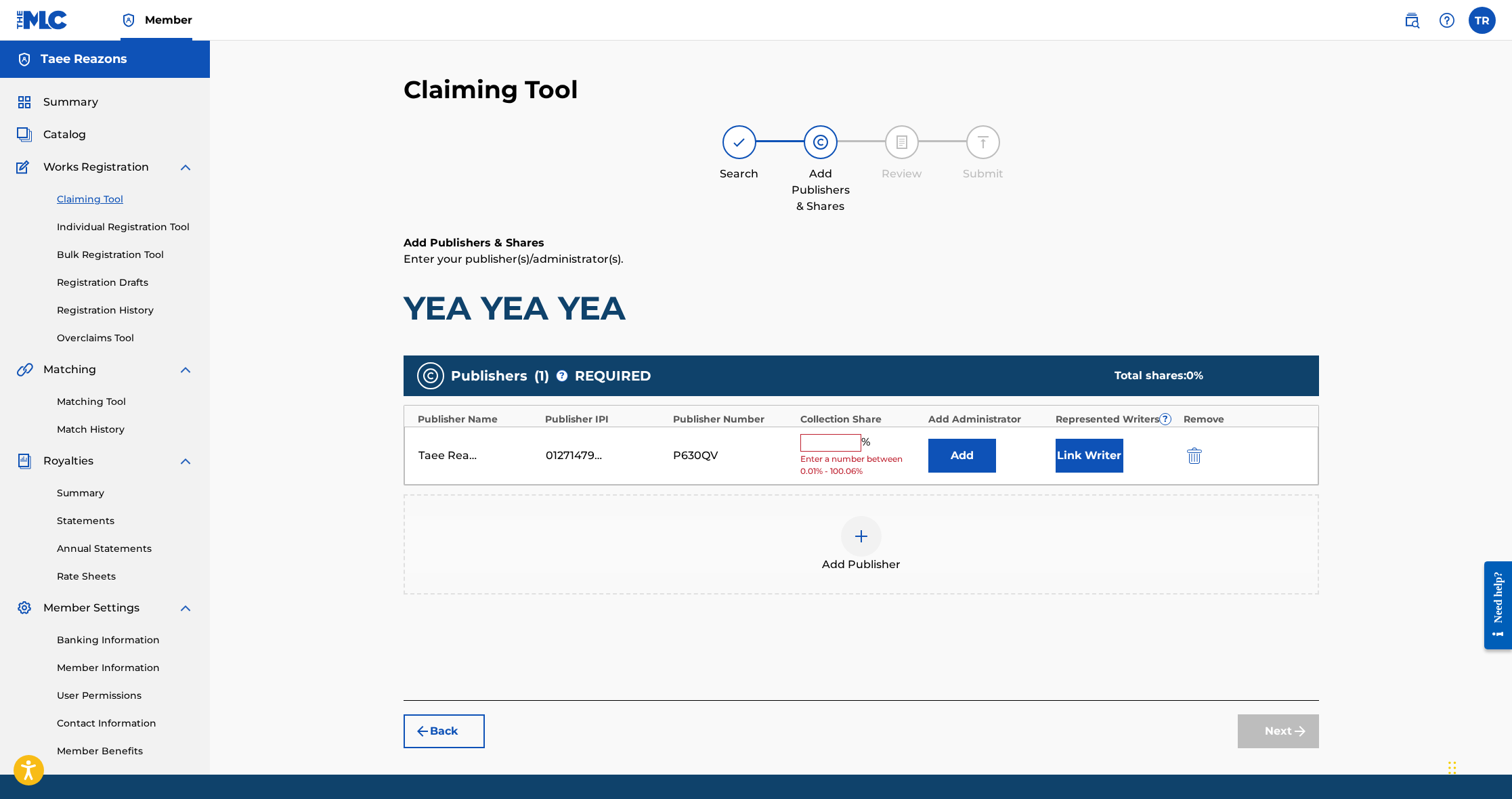
click at [826, 441] on input "text" at bounding box center [831, 443] width 61 height 17
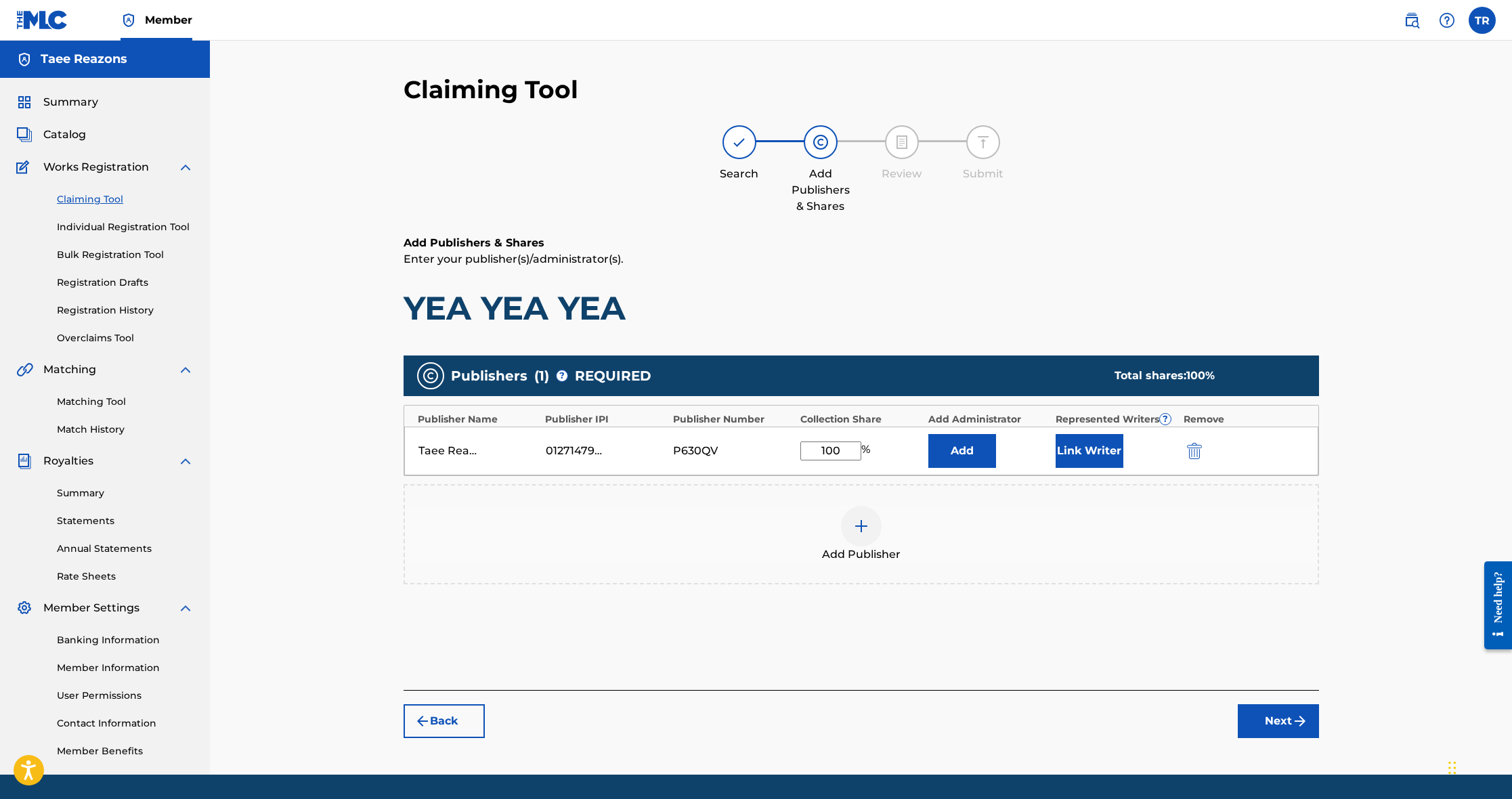
type input "100"
click at [1079, 448] on button "Link Writer" at bounding box center [1090, 451] width 68 height 34
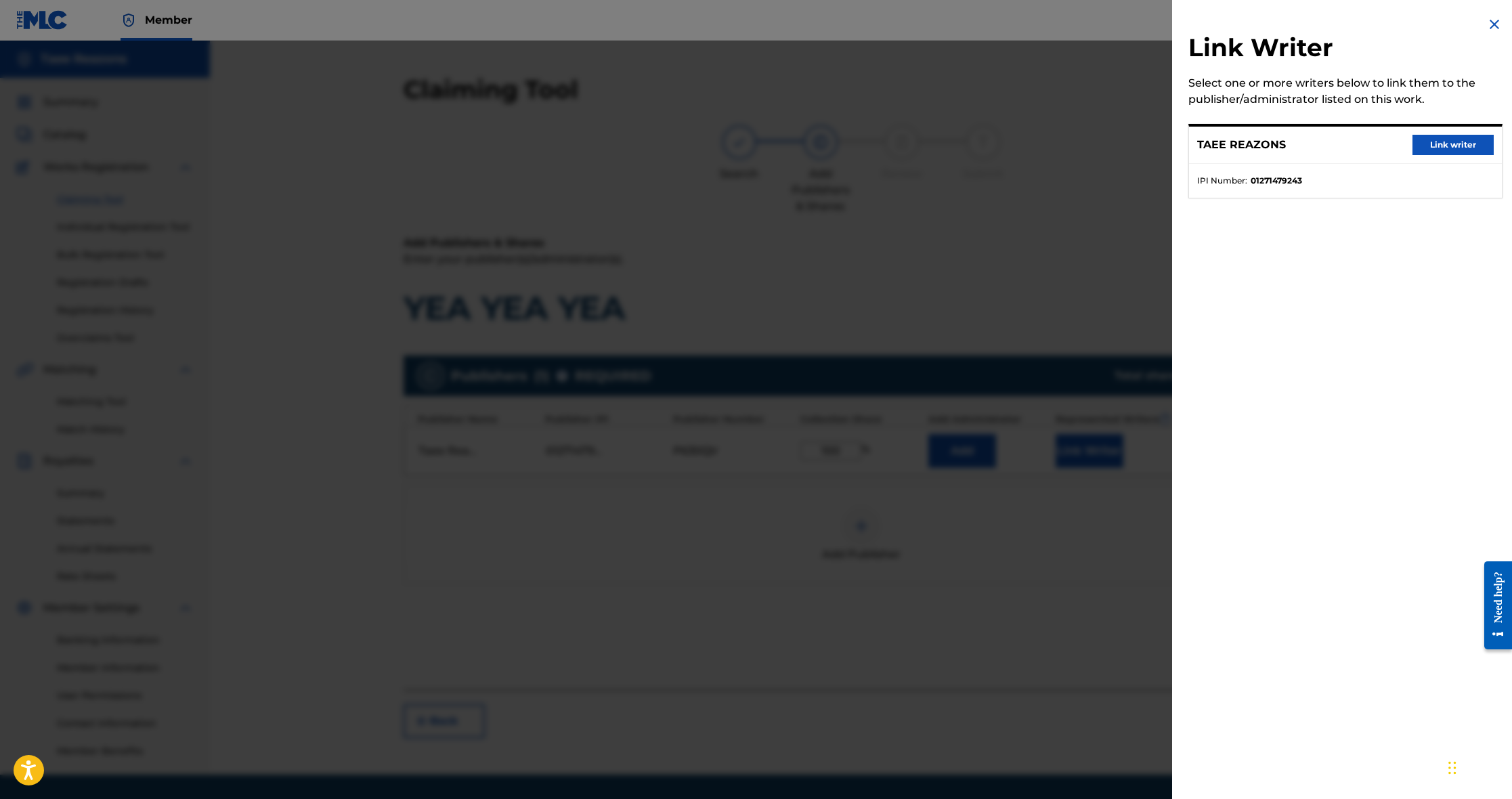
click at [1422, 148] on button "Link writer" at bounding box center [1453, 144] width 81 height 20
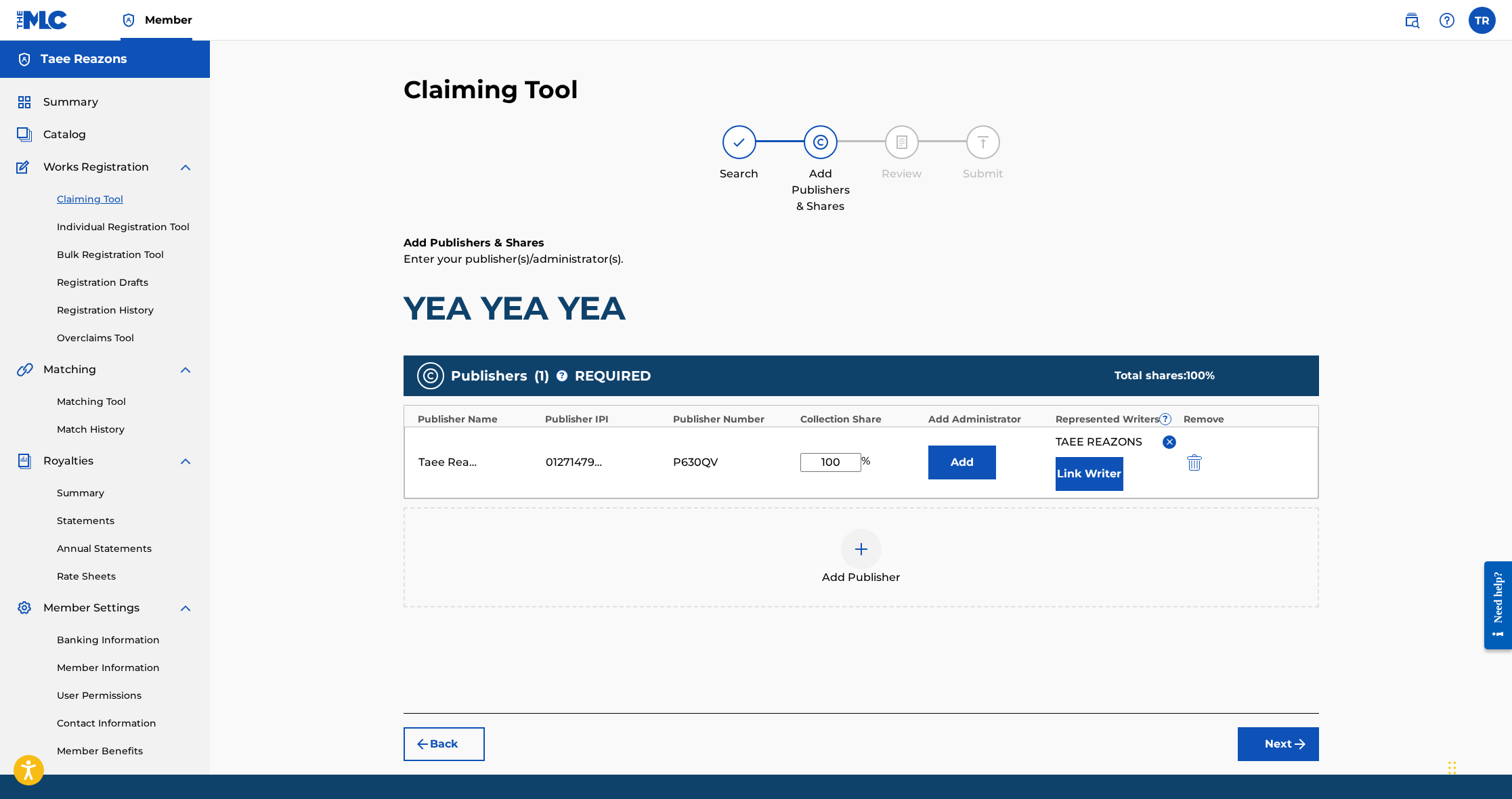
drag, startPoint x: 1268, startPoint y: 743, endPoint x: 1265, endPoint y: 731, distance: 12.4
click at [1268, 743] on button "Next" at bounding box center [1278, 744] width 81 height 34
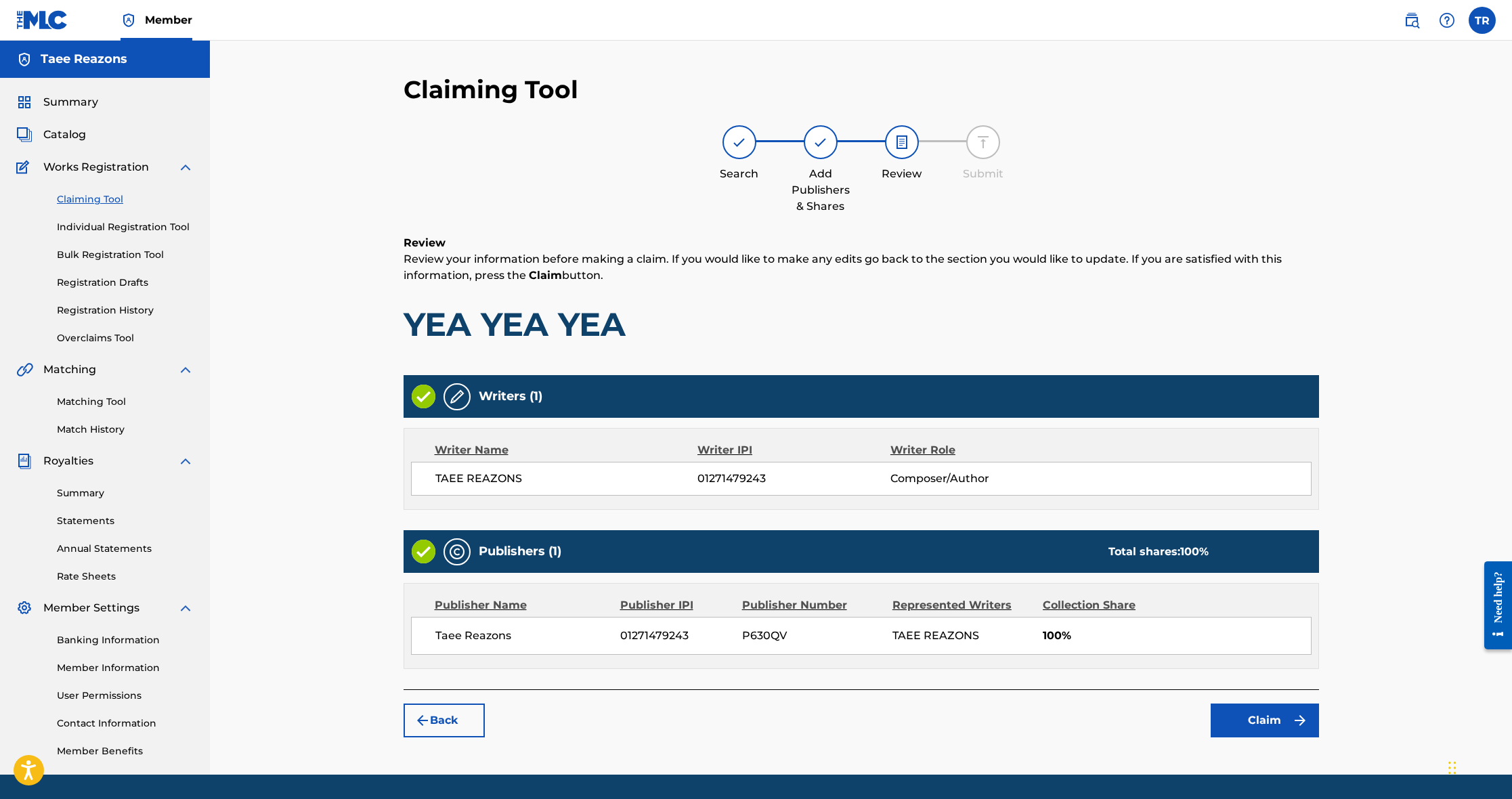
scroll to position [41, 0]
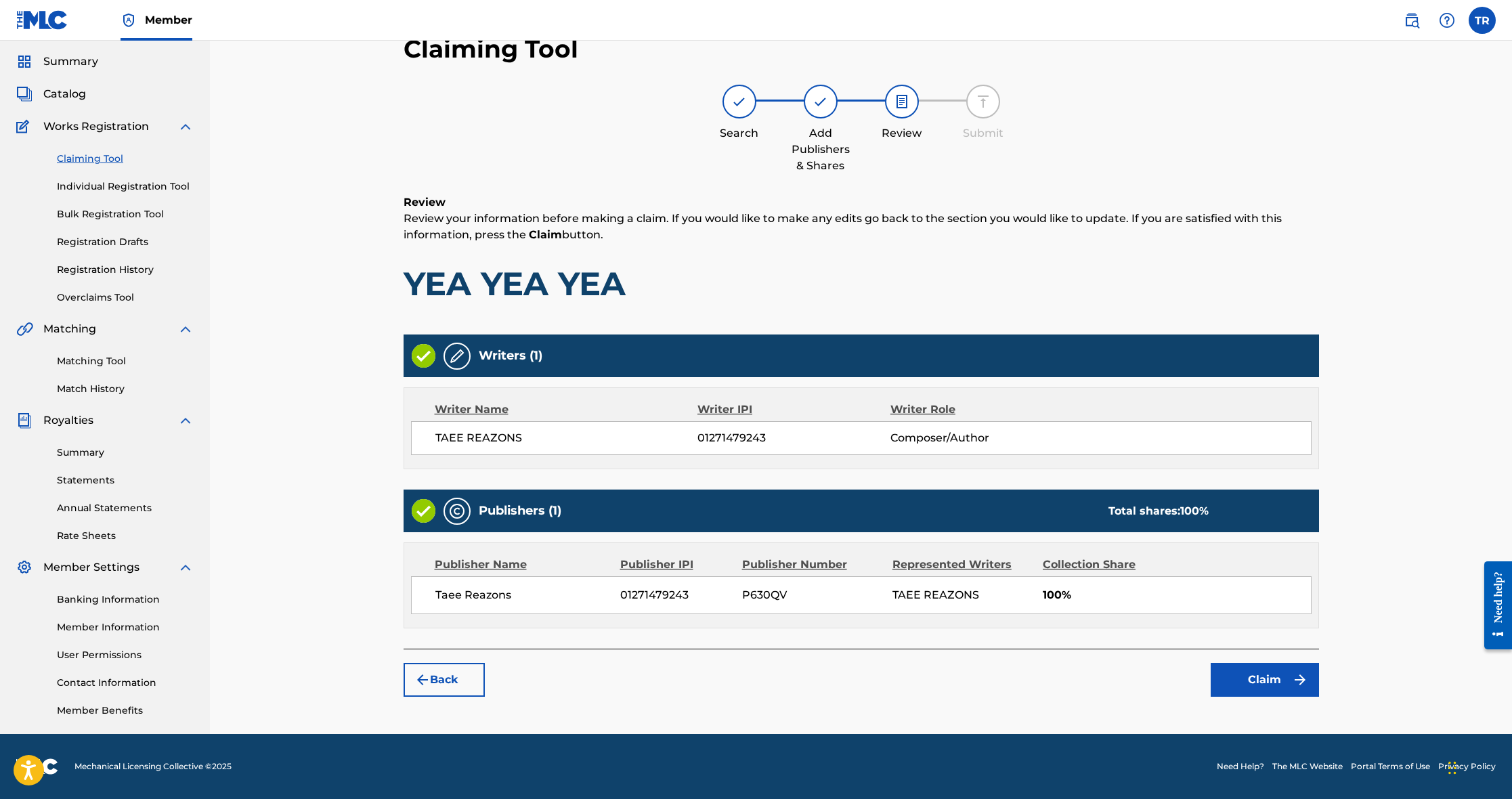
click at [1254, 675] on button "Claim" at bounding box center [1265, 680] width 108 height 34
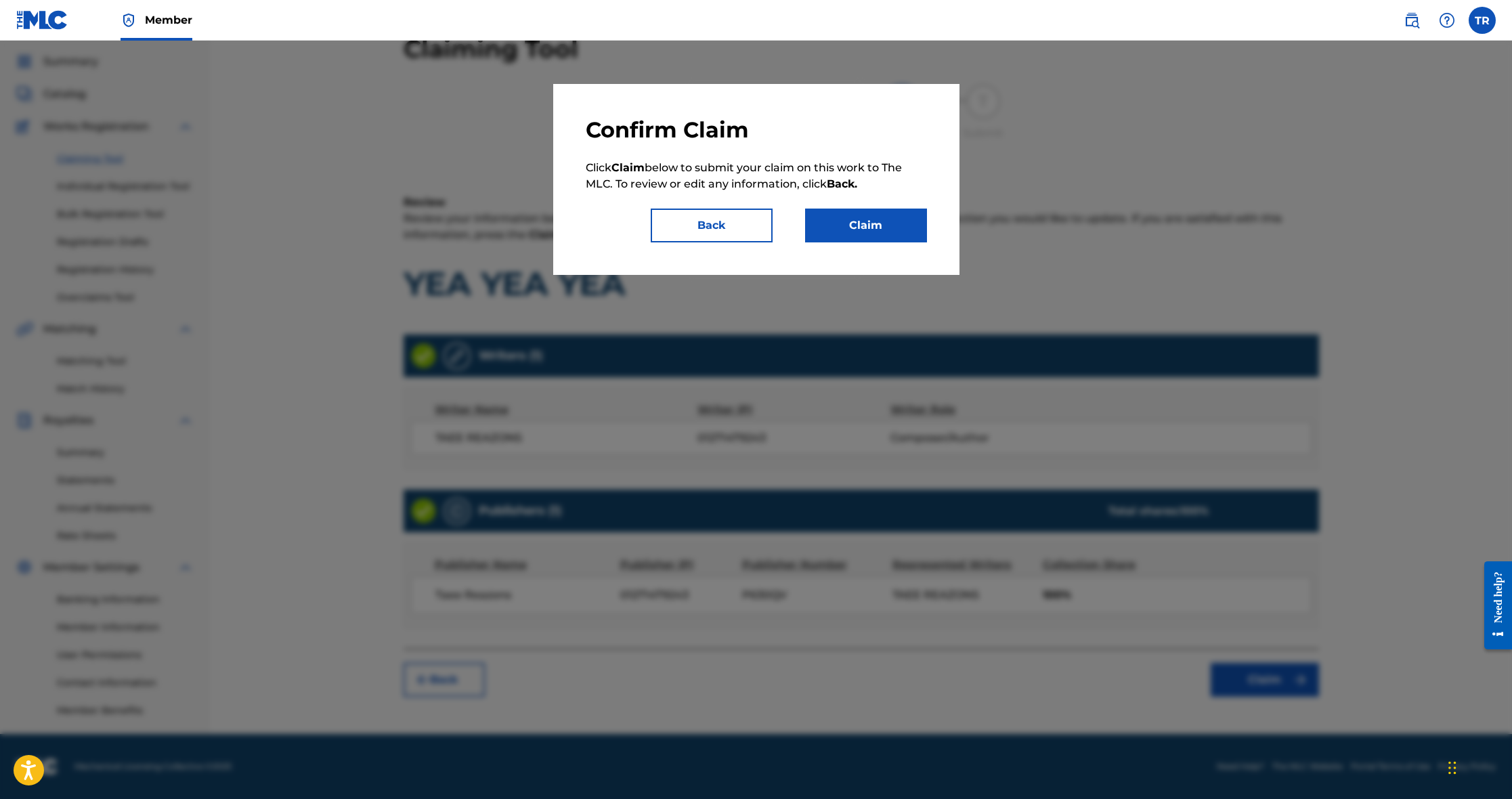
click at [884, 225] on button "Claim" at bounding box center [866, 225] width 122 height 34
